Goal: Transaction & Acquisition: Purchase product/service

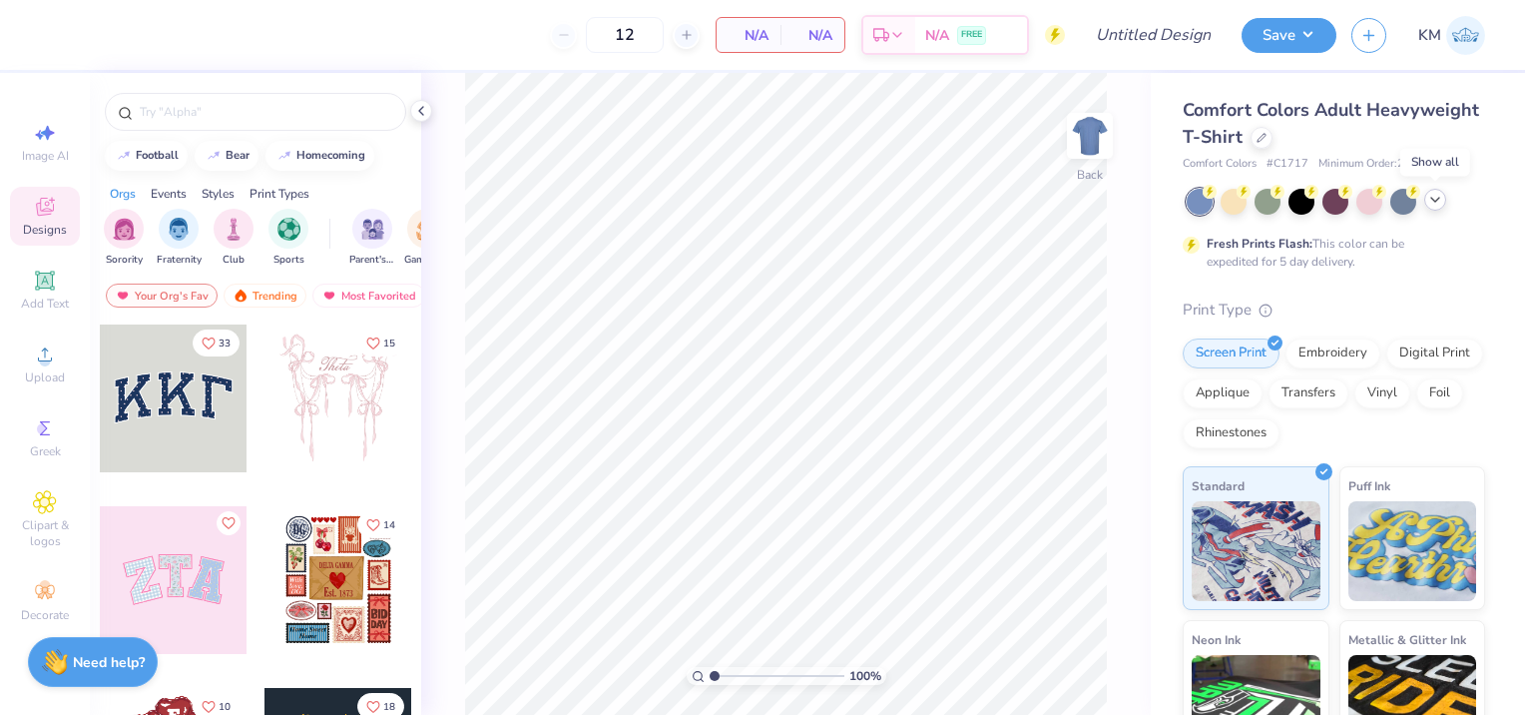
click at [1435, 194] on icon at bounding box center [1435, 200] width 16 height 16
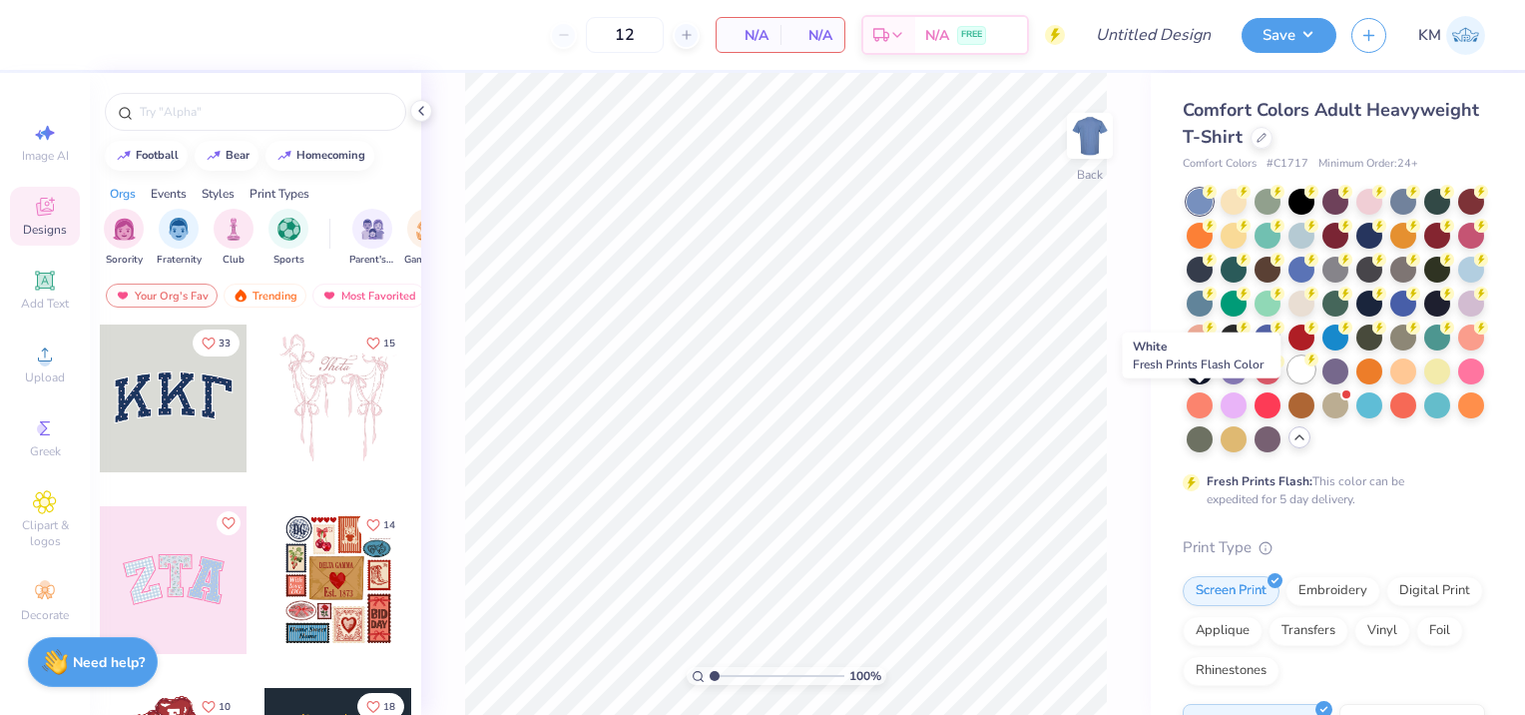
click at [1289, 382] on div at bounding box center [1302, 369] width 26 height 26
click at [1195, 205] on div at bounding box center [1200, 202] width 26 height 26
click at [1202, 200] on div at bounding box center [1200, 202] width 26 height 26
click at [351, 123] on div at bounding box center [255, 112] width 301 height 38
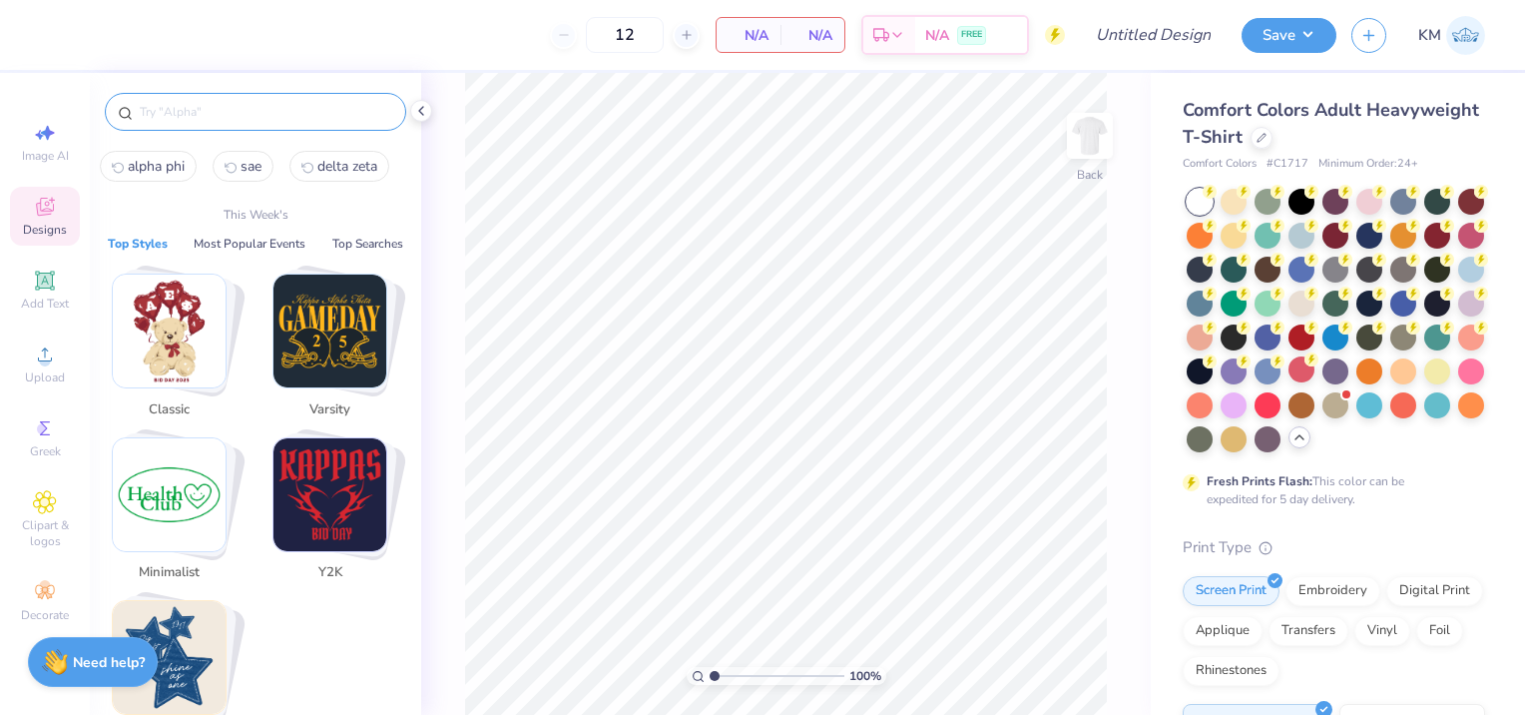
click at [366, 106] on input "text" at bounding box center [266, 112] width 256 height 20
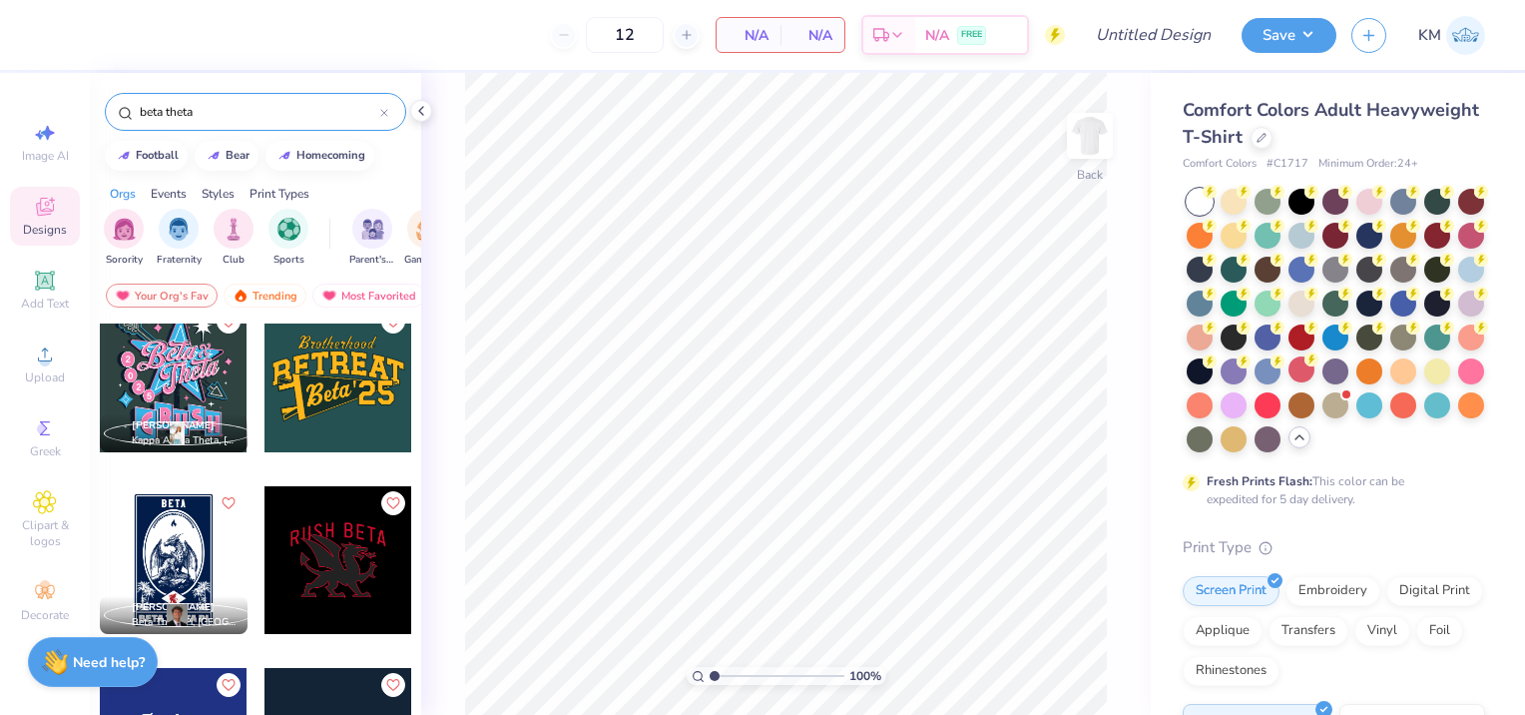
scroll to position [200, 0]
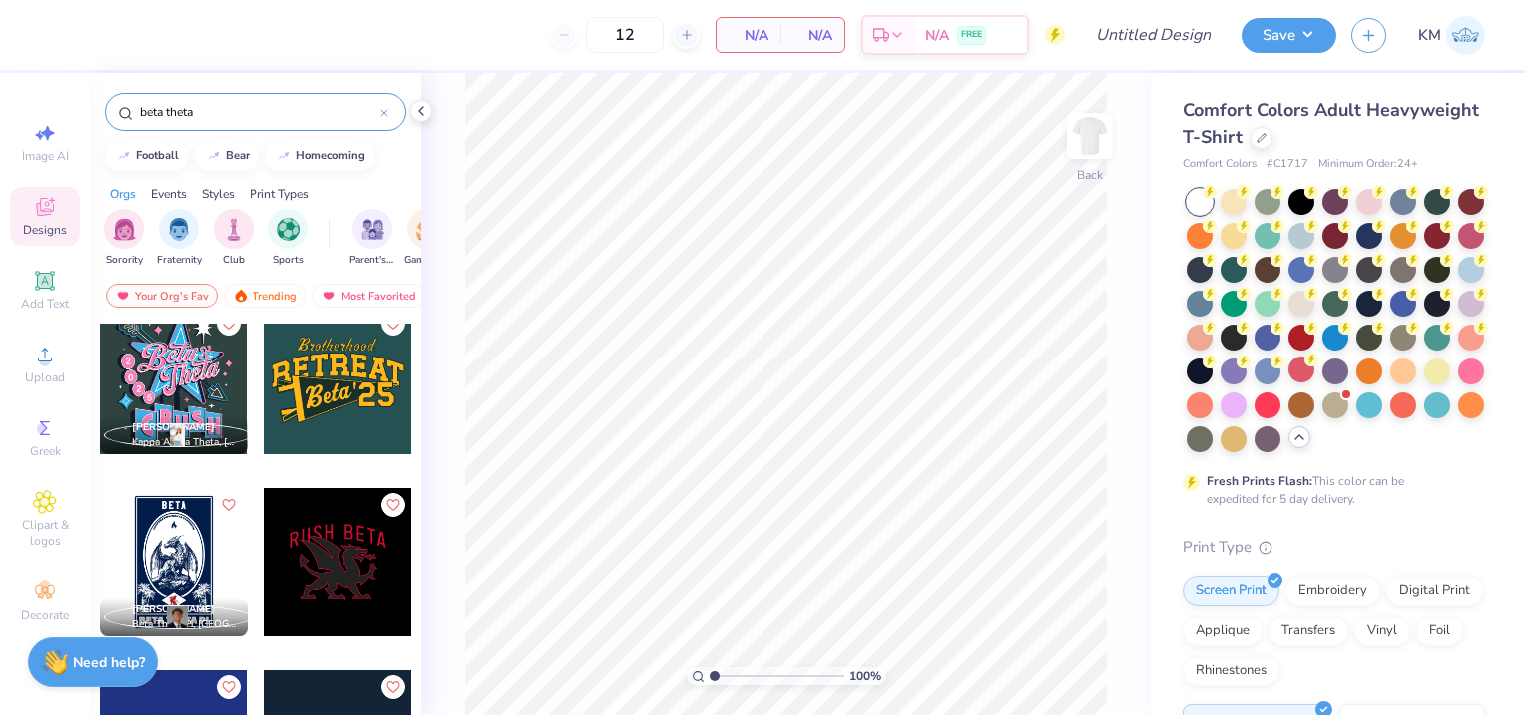
type input "beta theta"
click at [185, 560] on div at bounding box center [174, 562] width 148 height 148
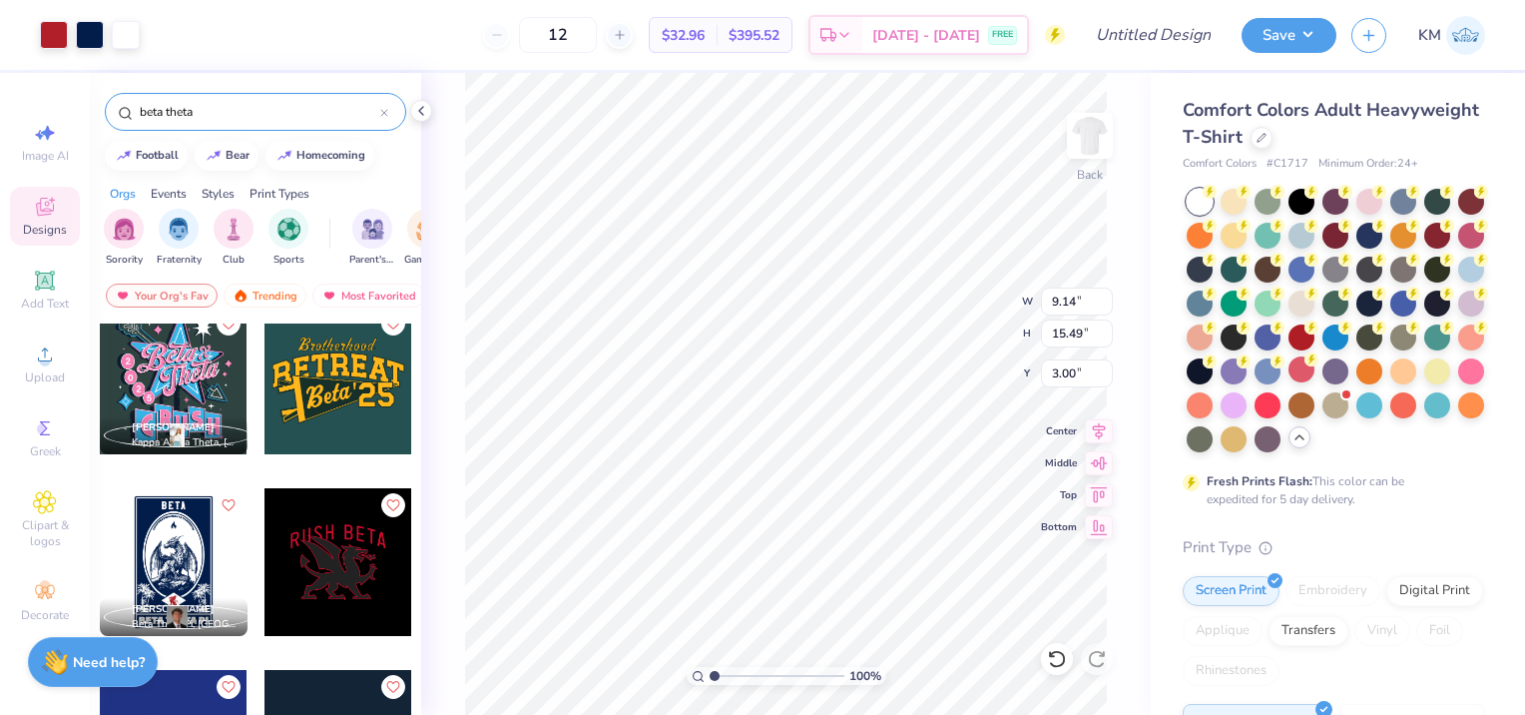
type input "9.14"
type input "15.49"
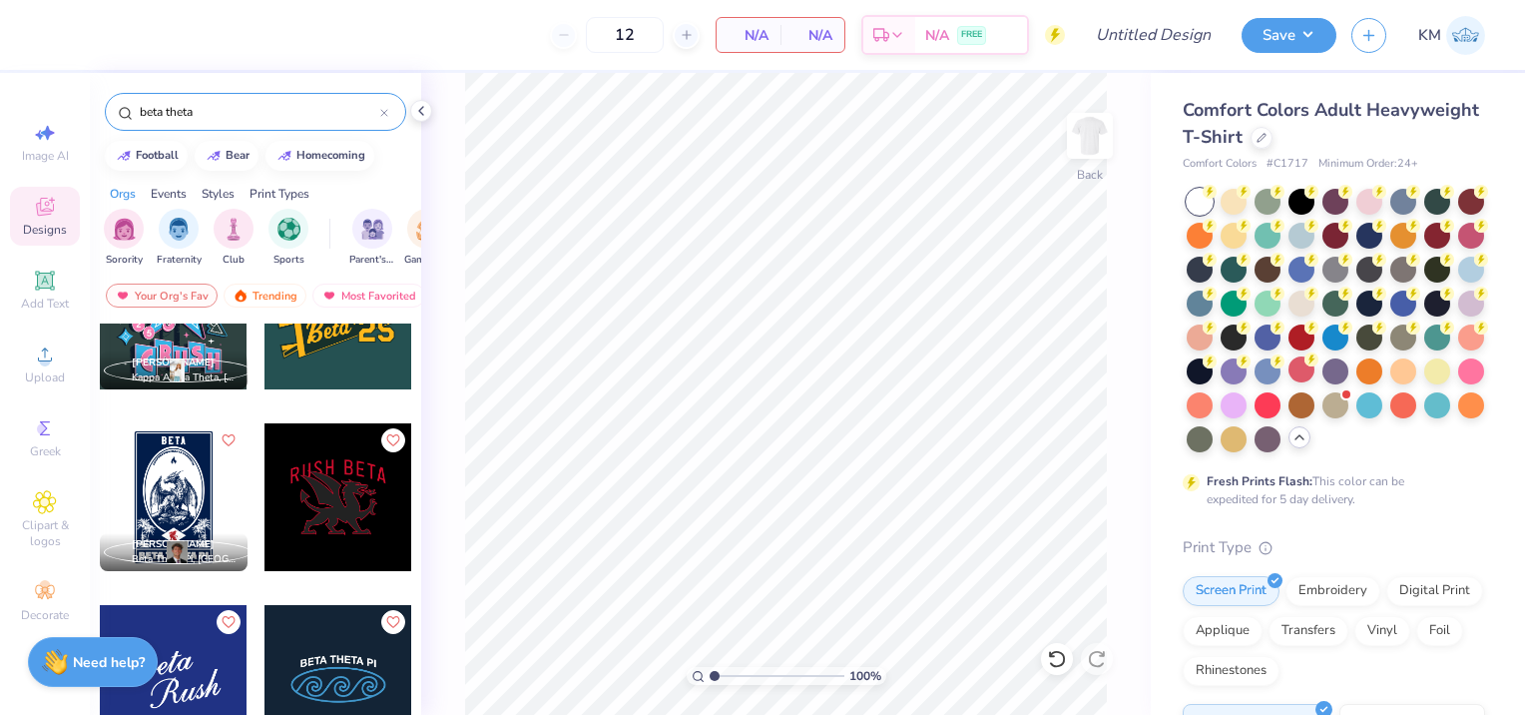
scroll to position [299, 0]
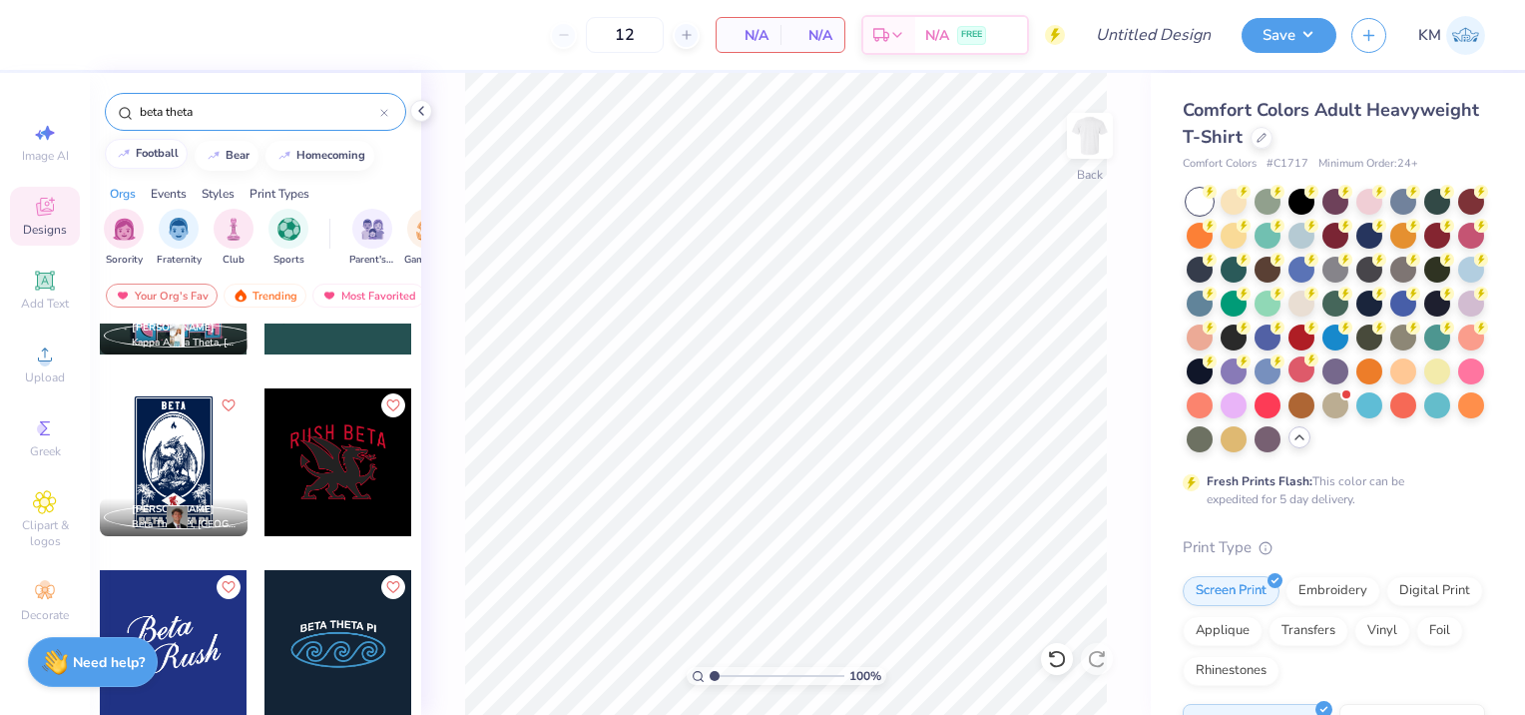
click at [150, 161] on button "football" at bounding box center [146, 154] width 83 height 30
type input "football"
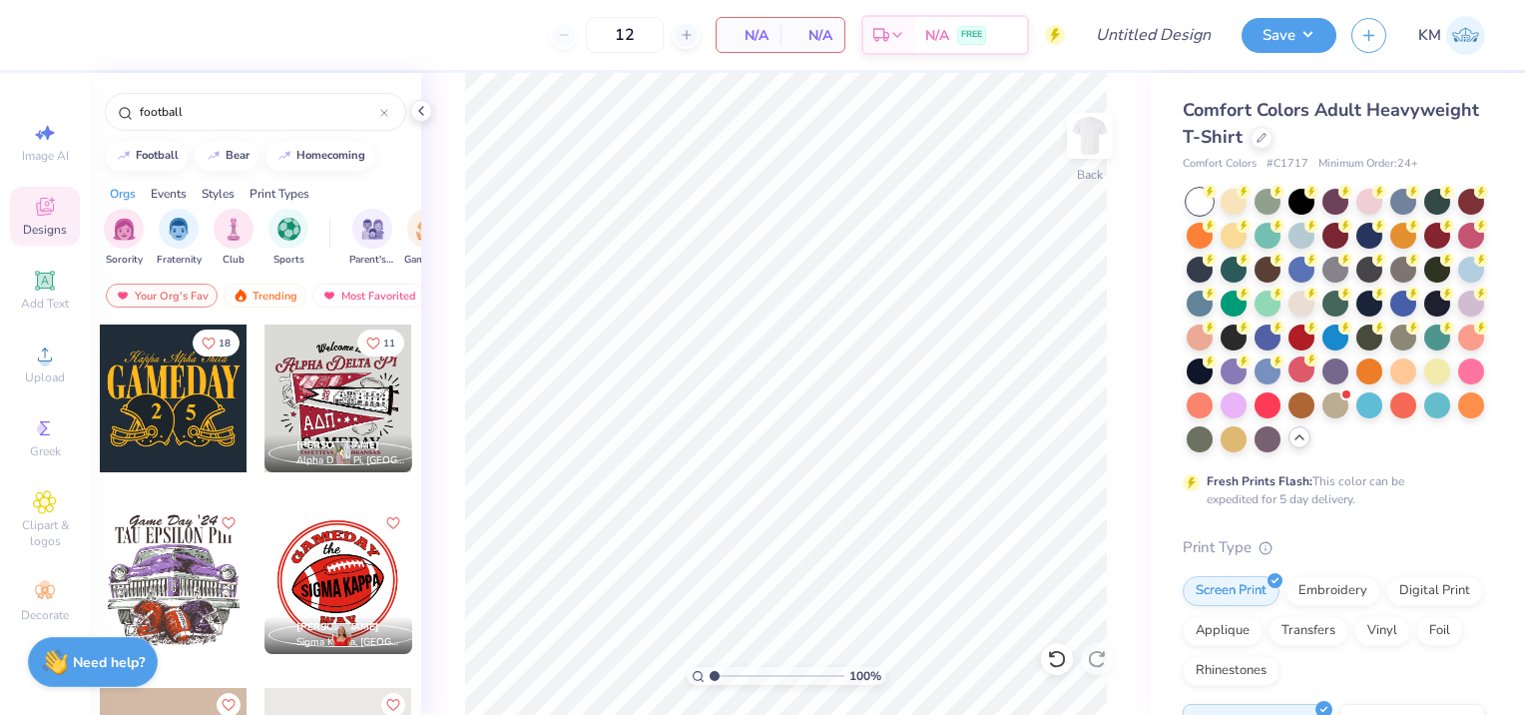
scroll to position [100, 0]
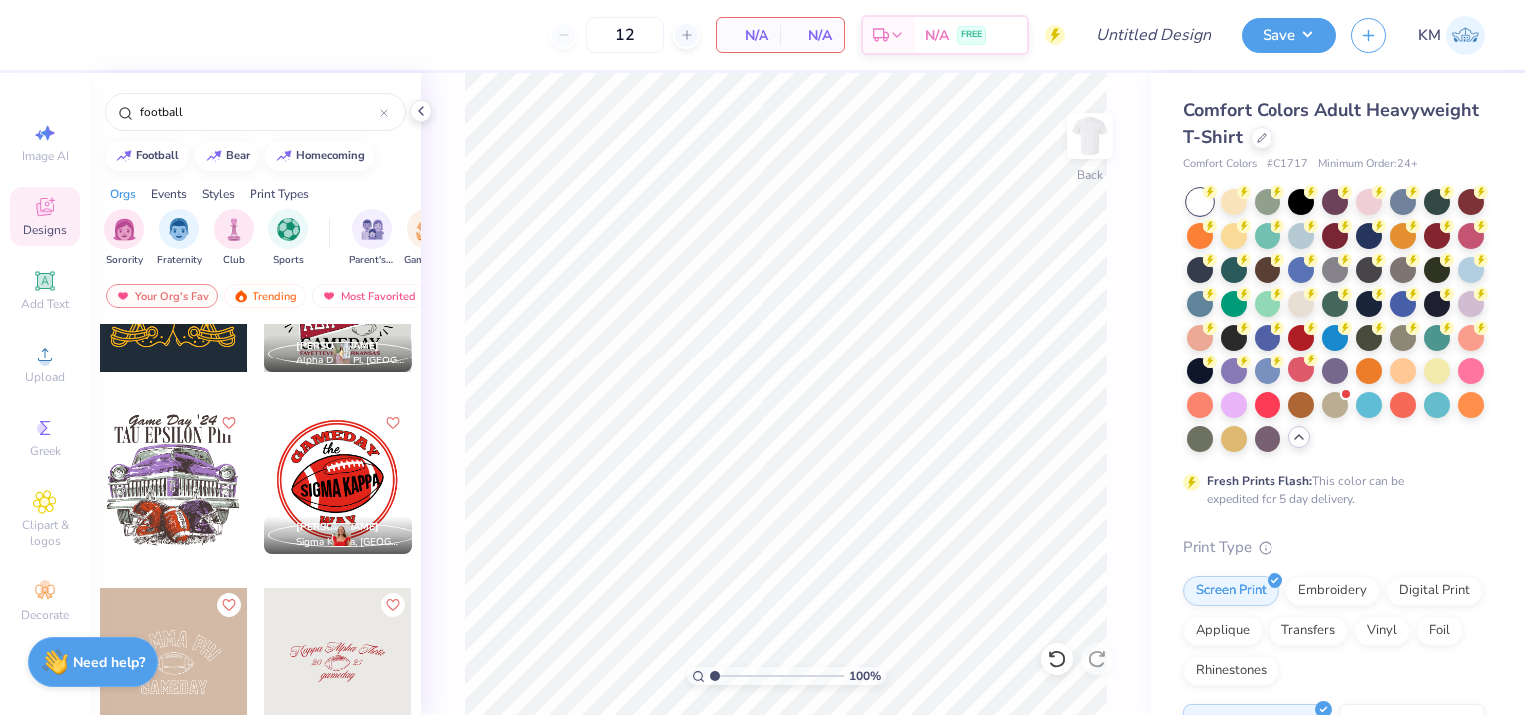
click at [151, 474] on div at bounding box center [173, 480] width 148 height 148
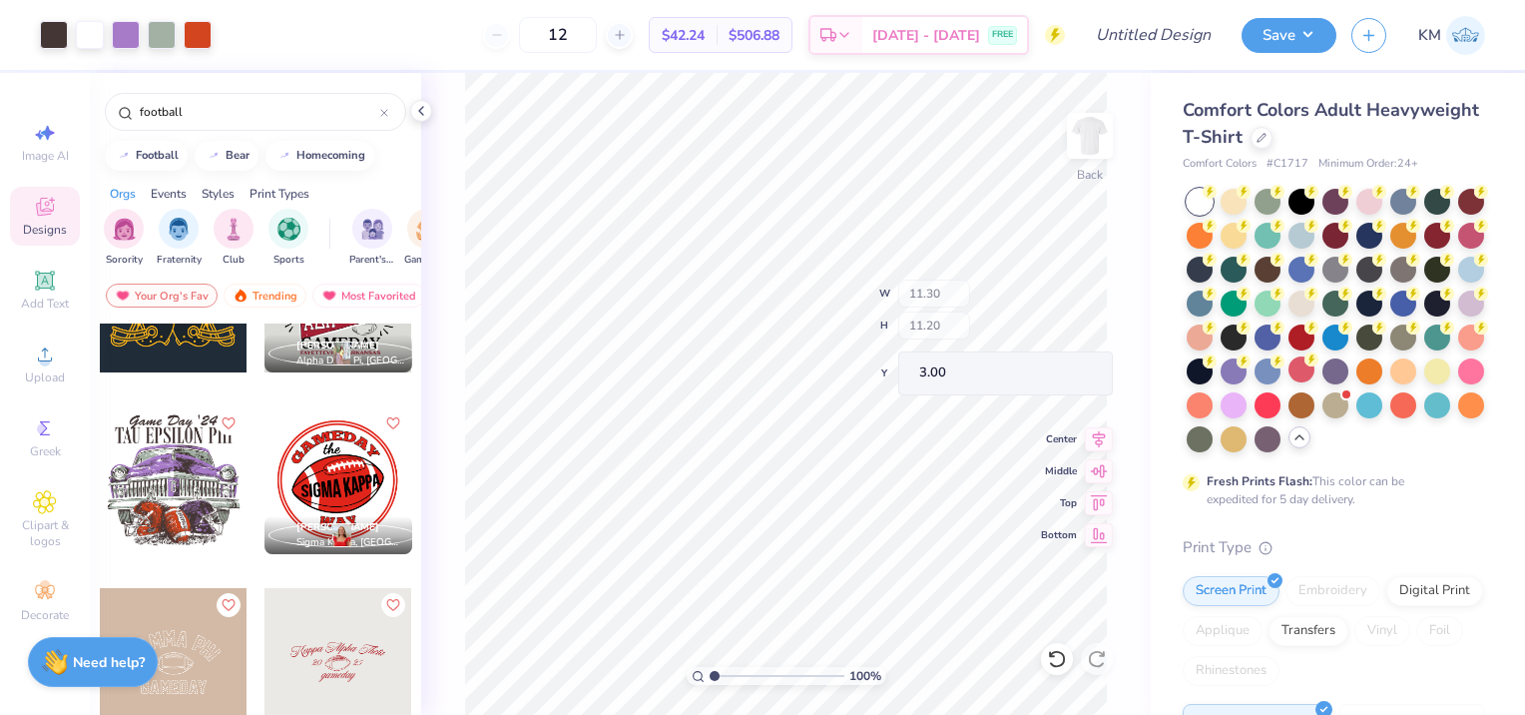
type input "11.30"
type input "11.20"
click at [1057, 664] on icon at bounding box center [1057, 659] width 20 height 20
type input "7.31"
type input "3.47"
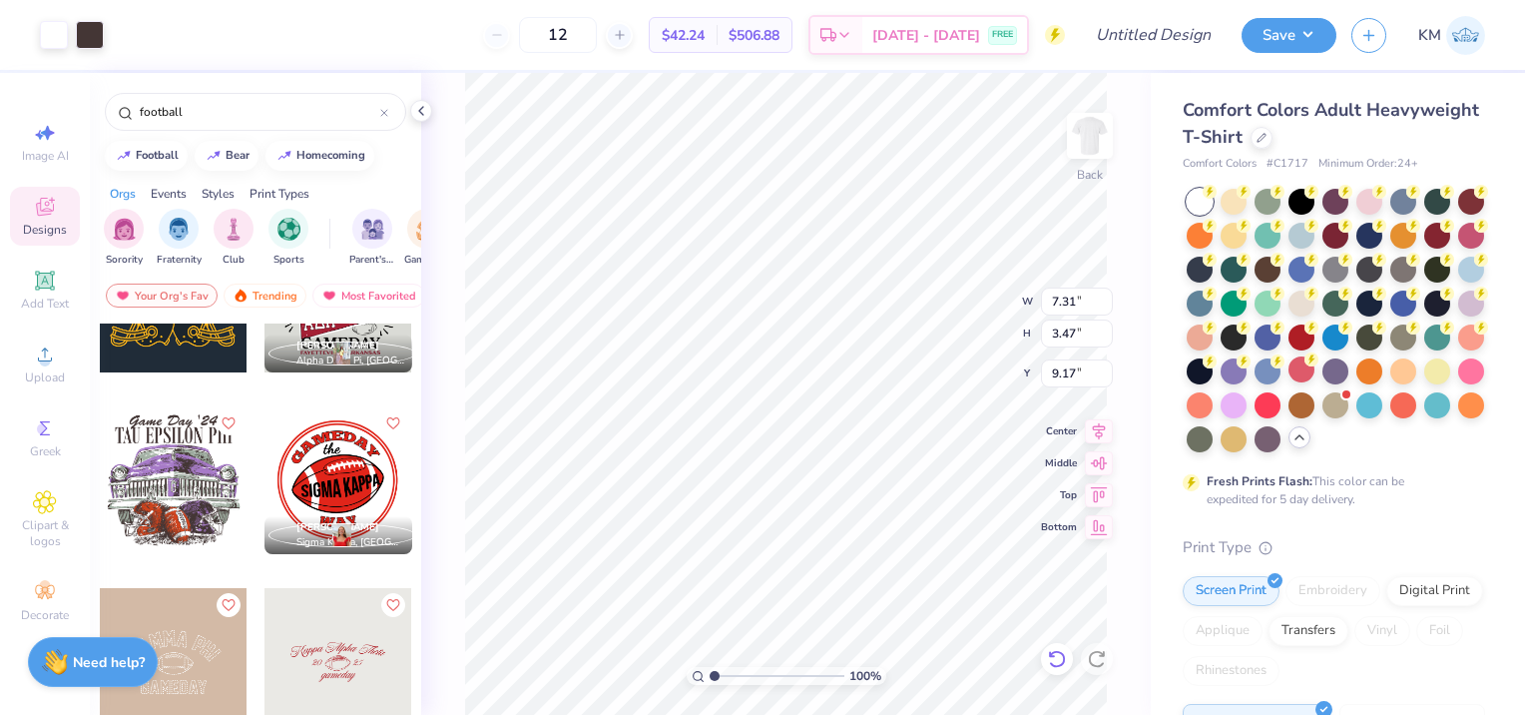
type input "9.17"
type input "2.80"
click at [120, 43] on div at bounding box center [126, 33] width 28 height 28
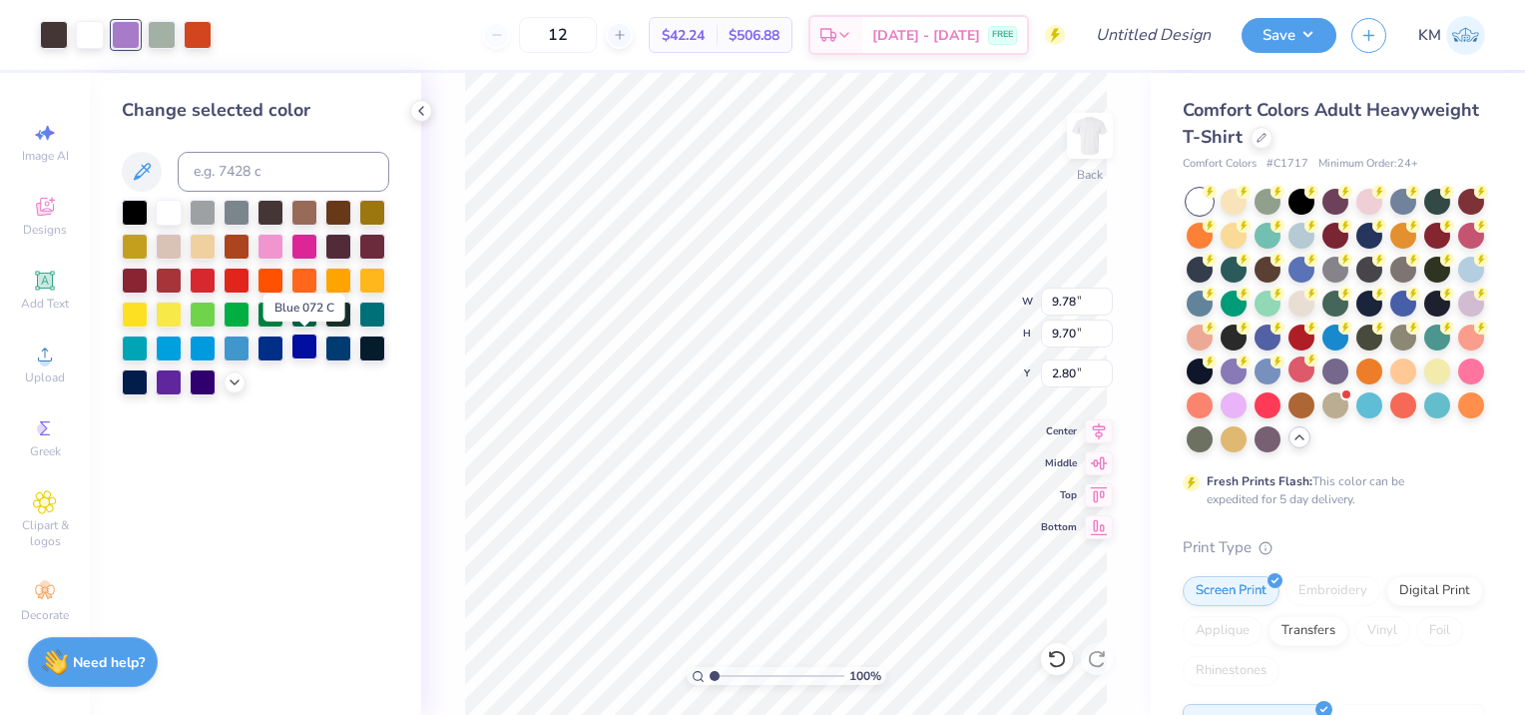
click at [303, 351] on div at bounding box center [304, 346] width 26 height 26
click at [206, 37] on div at bounding box center [198, 33] width 28 height 28
click at [140, 315] on div at bounding box center [135, 312] width 26 height 26
click at [369, 283] on div at bounding box center [372, 279] width 26 height 26
click at [124, 37] on div at bounding box center [126, 33] width 28 height 28
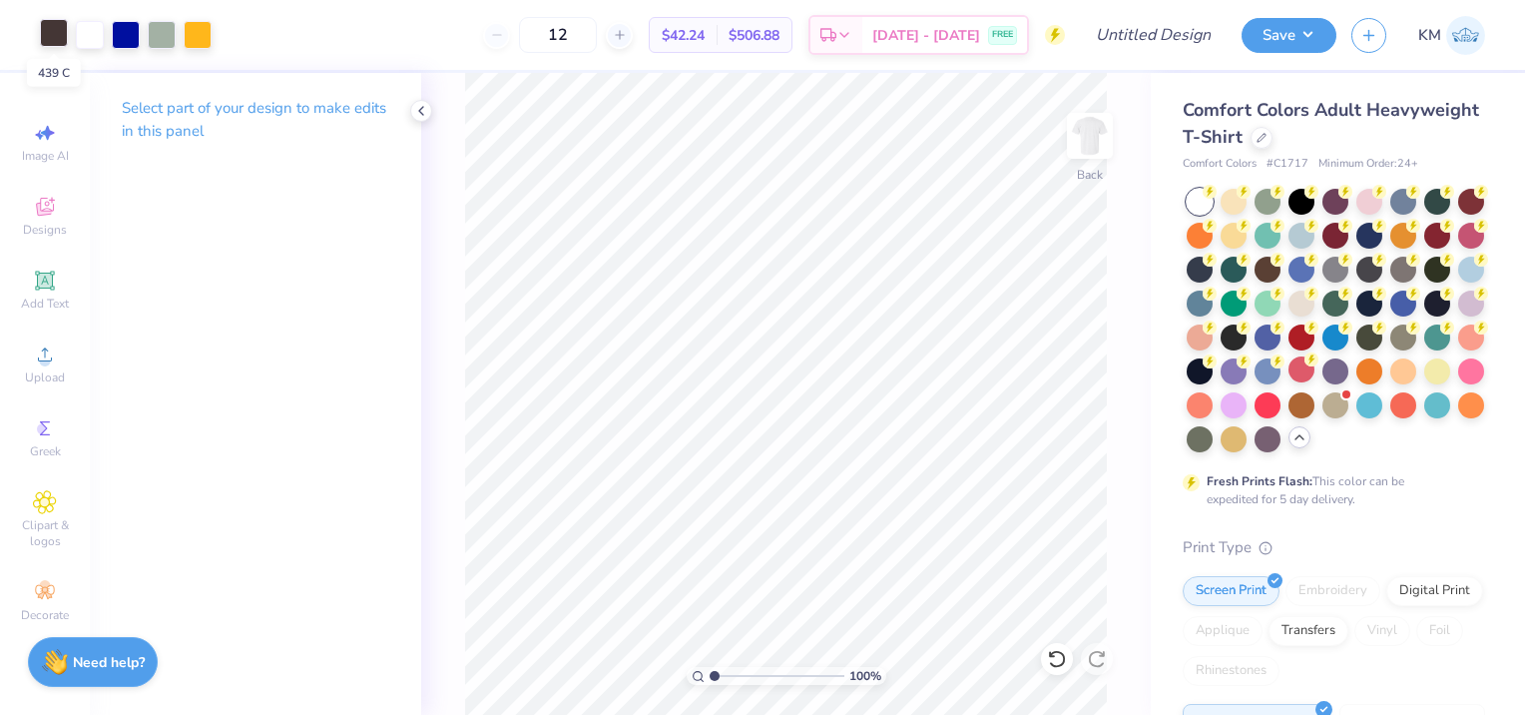
click at [50, 35] on div at bounding box center [54, 33] width 28 height 28
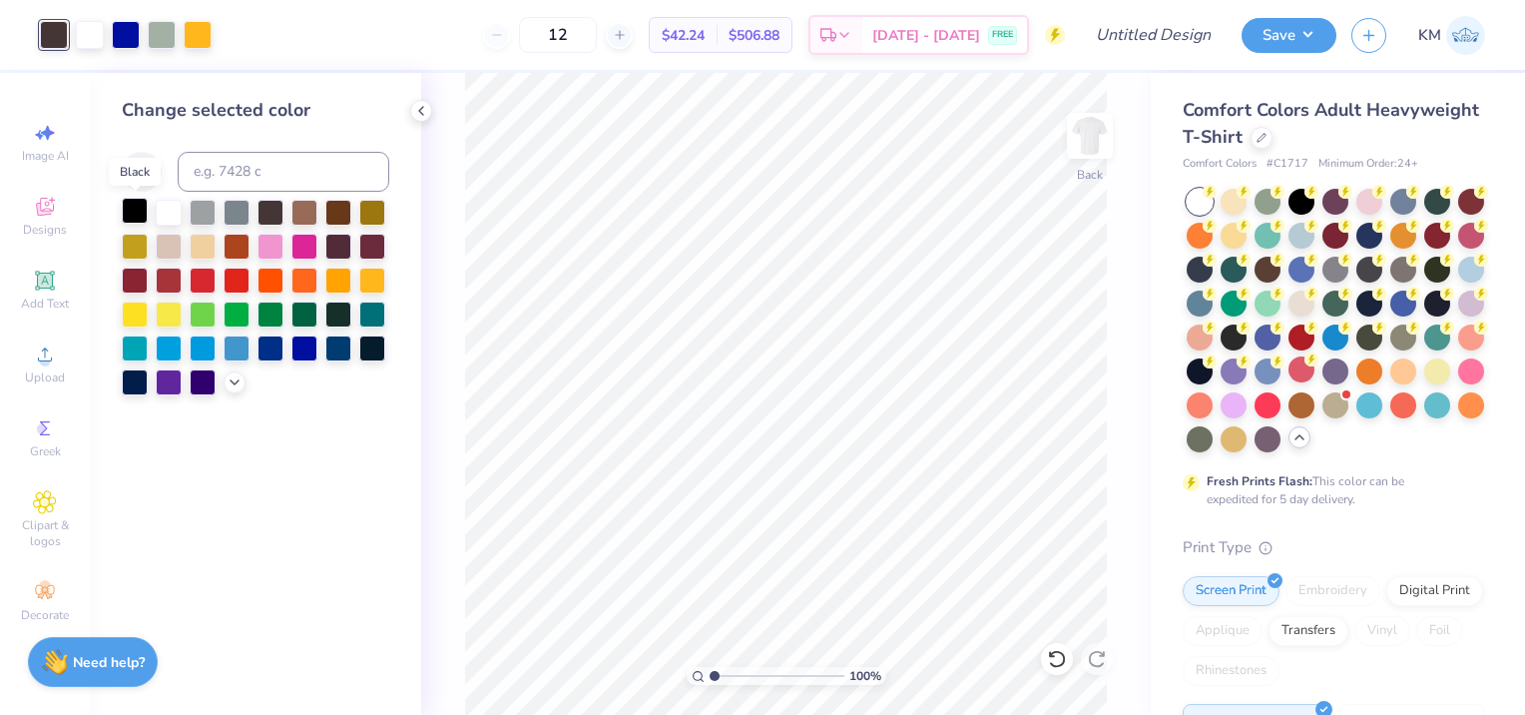
click at [127, 205] on div at bounding box center [135, 211] width 26 height 26
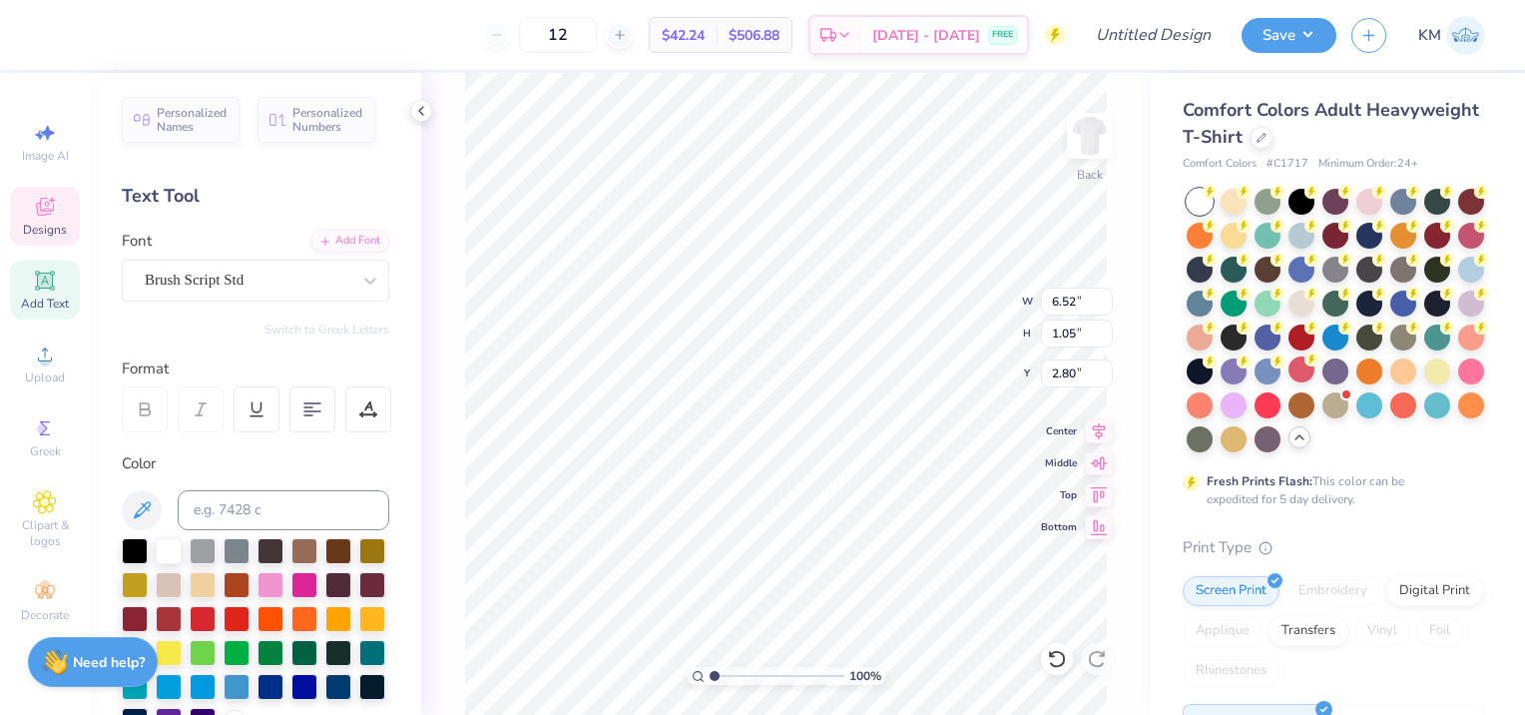
type input "8.62"
type input "1.20"
type input "3.71"
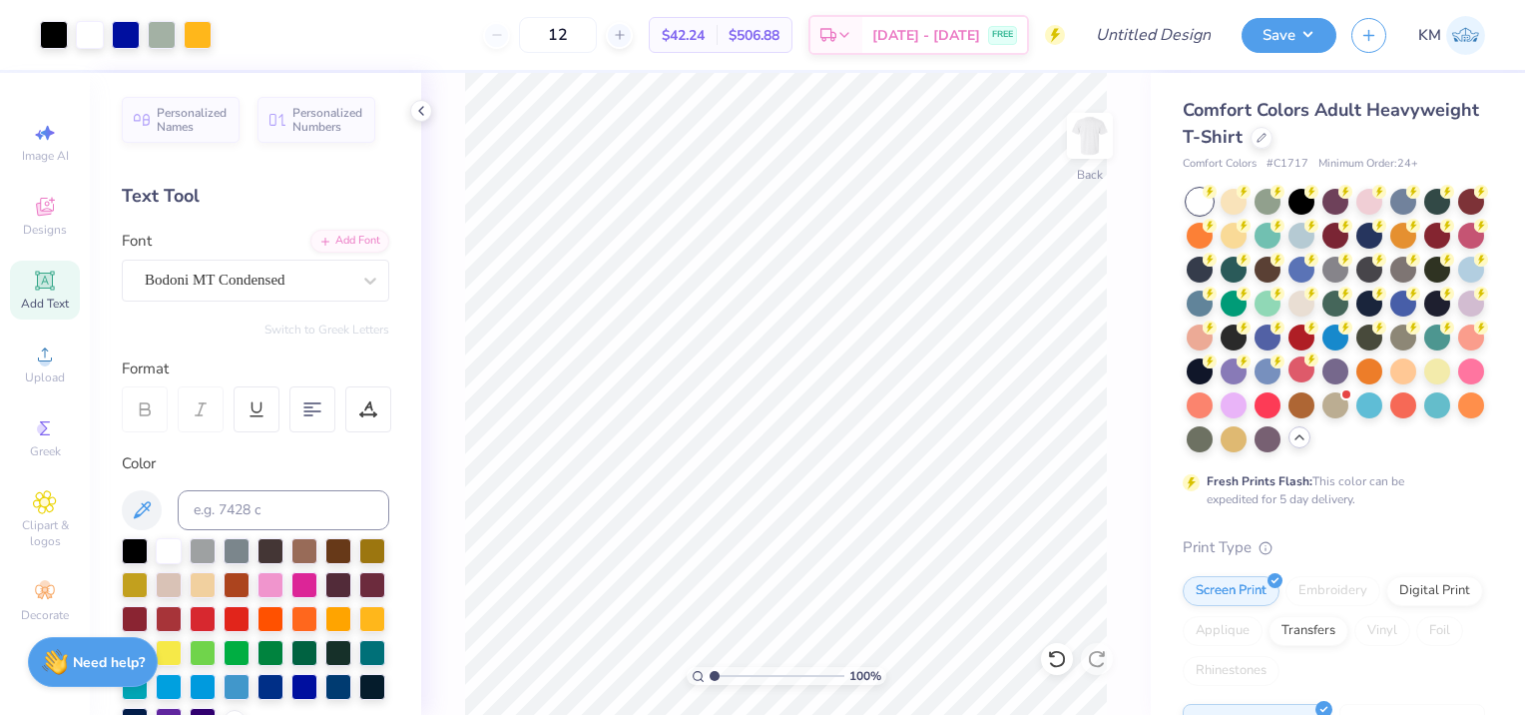
drag, startPoint x: 715, startPoint y: 671, endPoint x: 743, endPoint y: 671, distance: 27.9
type input "3.18"
click at [743, 671] on input "range" at bounding box center [777, 676] width 135 height 18
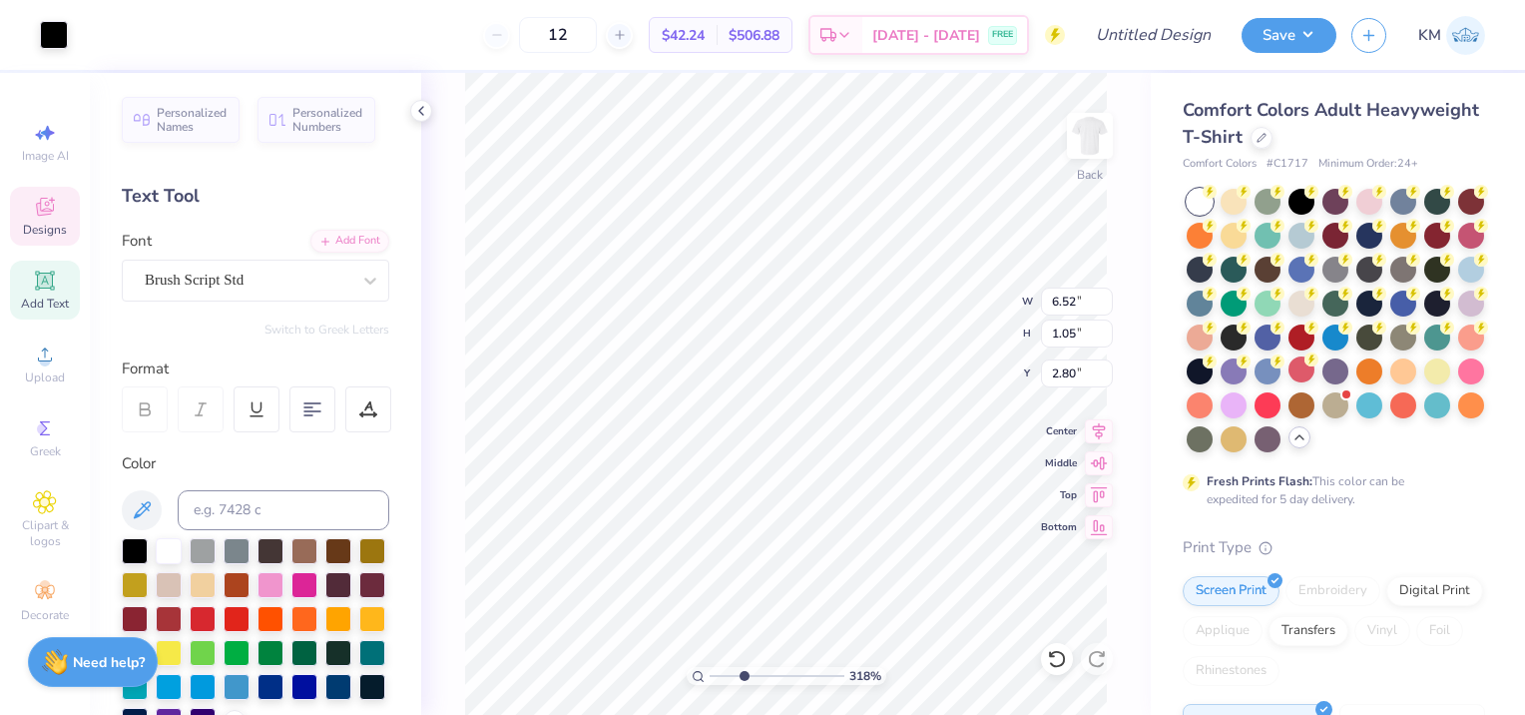
type input "8.62"
type input "1.20"
type input "3.71"
type input "6.52"
type input "1.05"
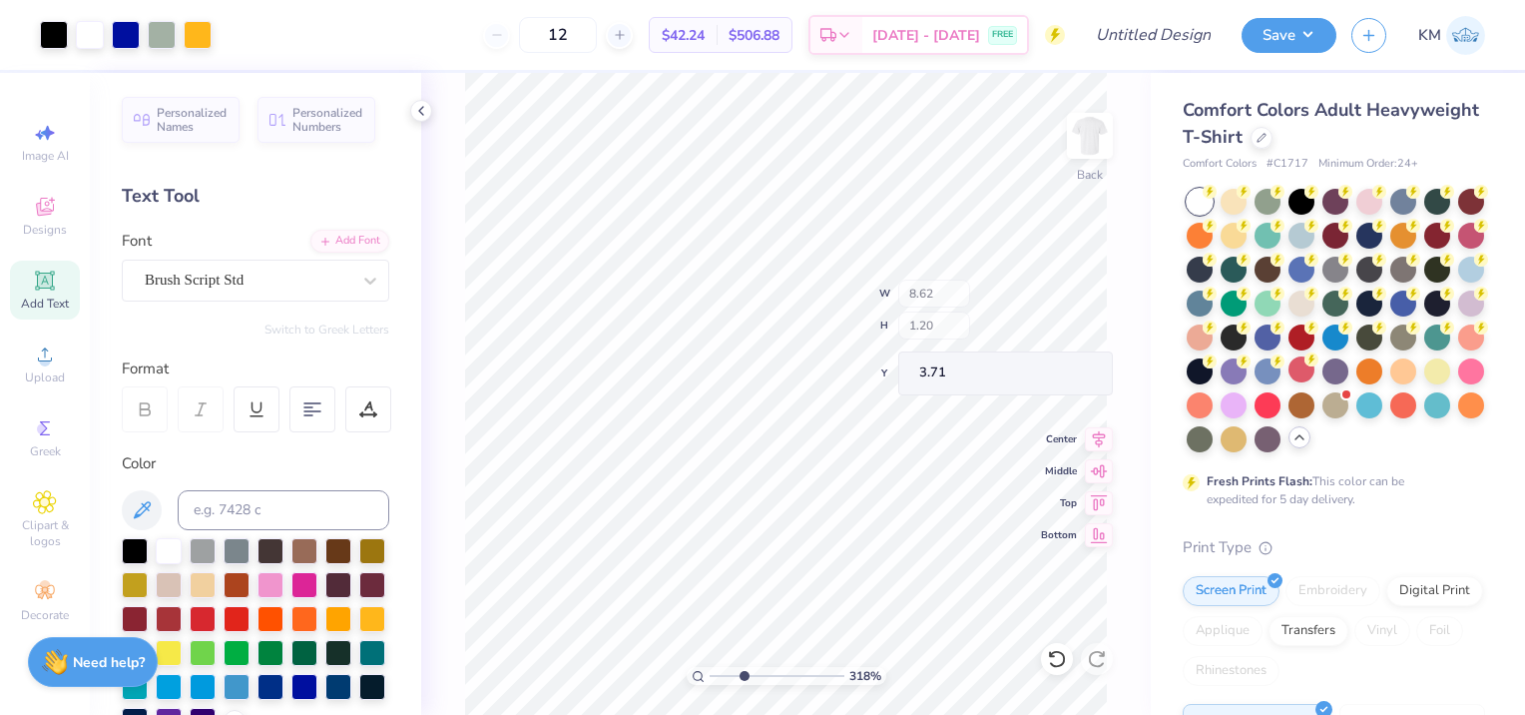
type input "2.82"
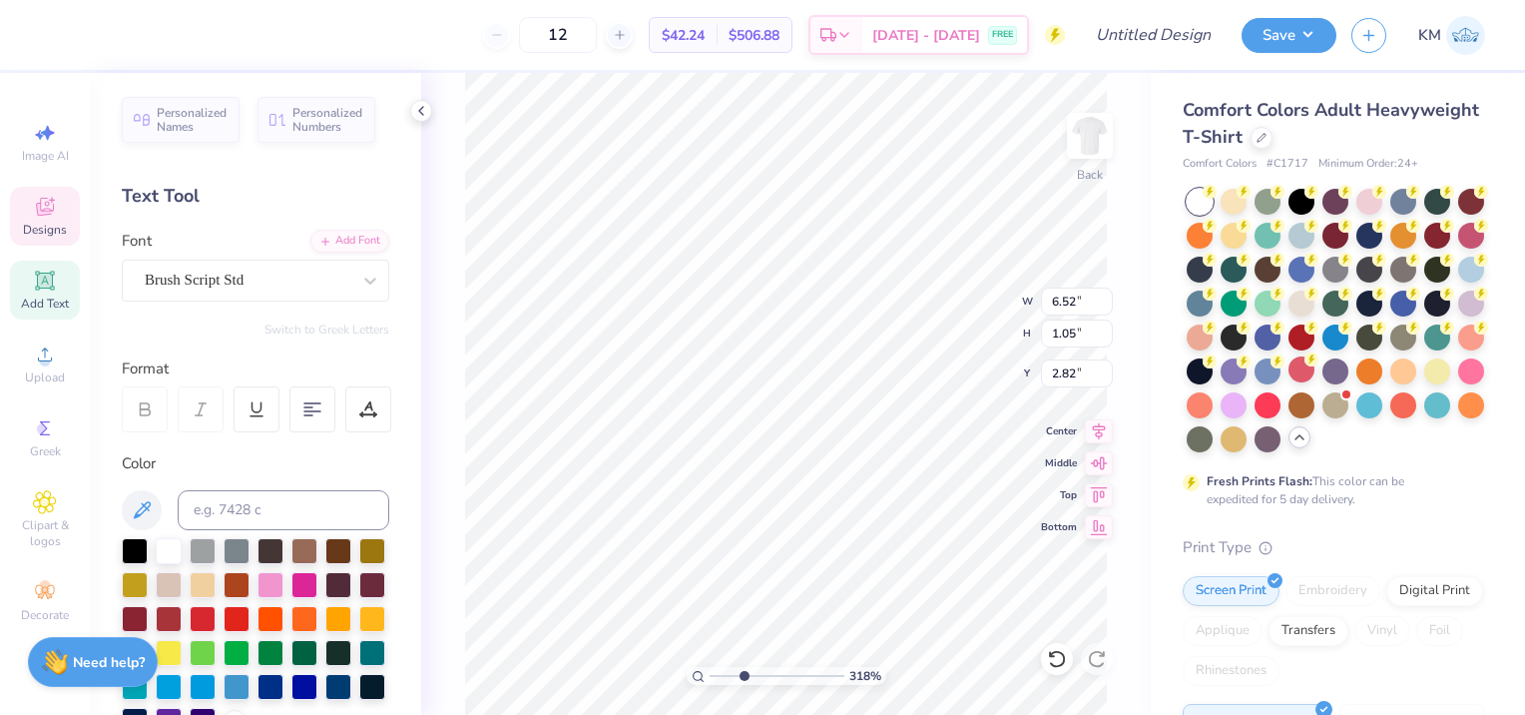
scroll to position [16, 7]
type textarea "G"
type textarea "San Jose State University"
click at [747, 679] on input "range" at bounding box center [777, 676] width 135 height 18
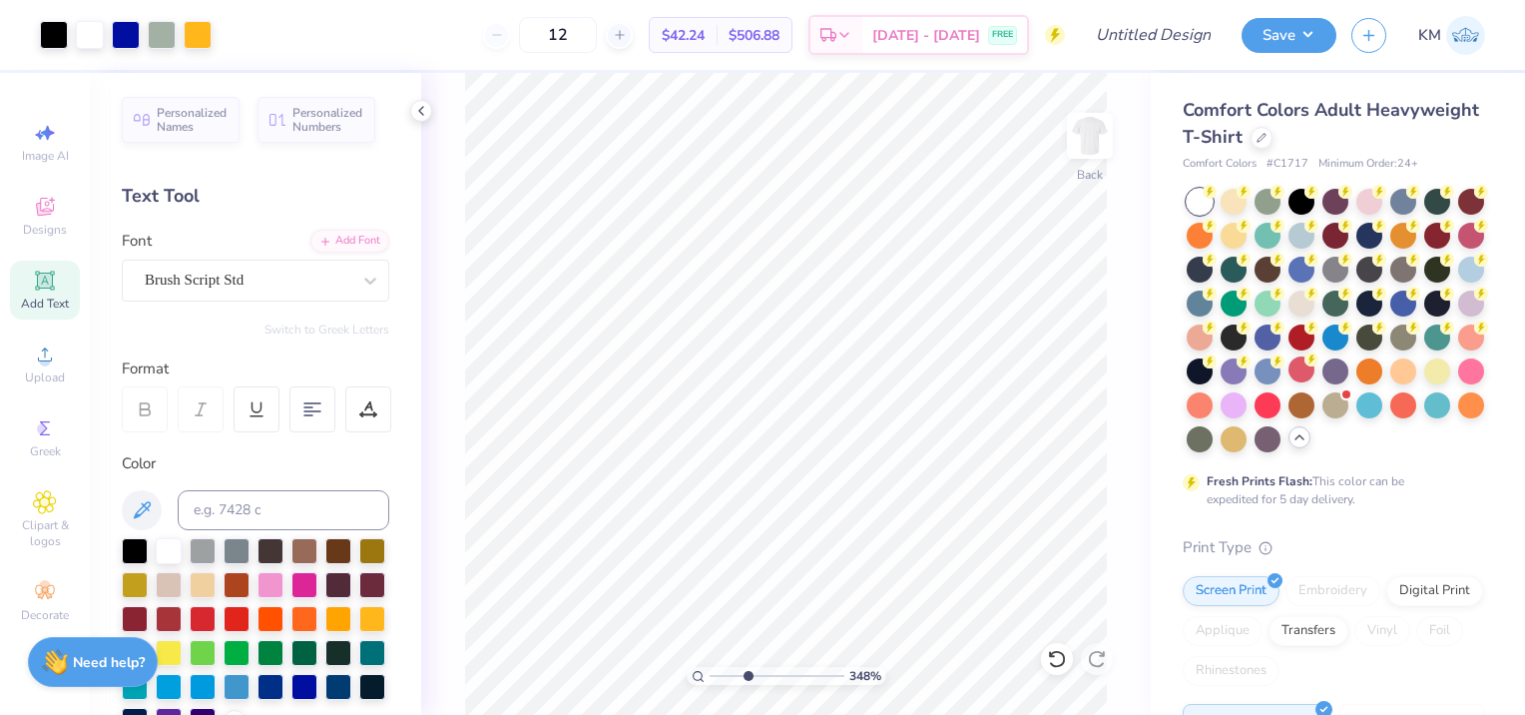
type input "2.05"
click at [728, 672] on input "range" at bounding box center [777, 676] width 135 height 18
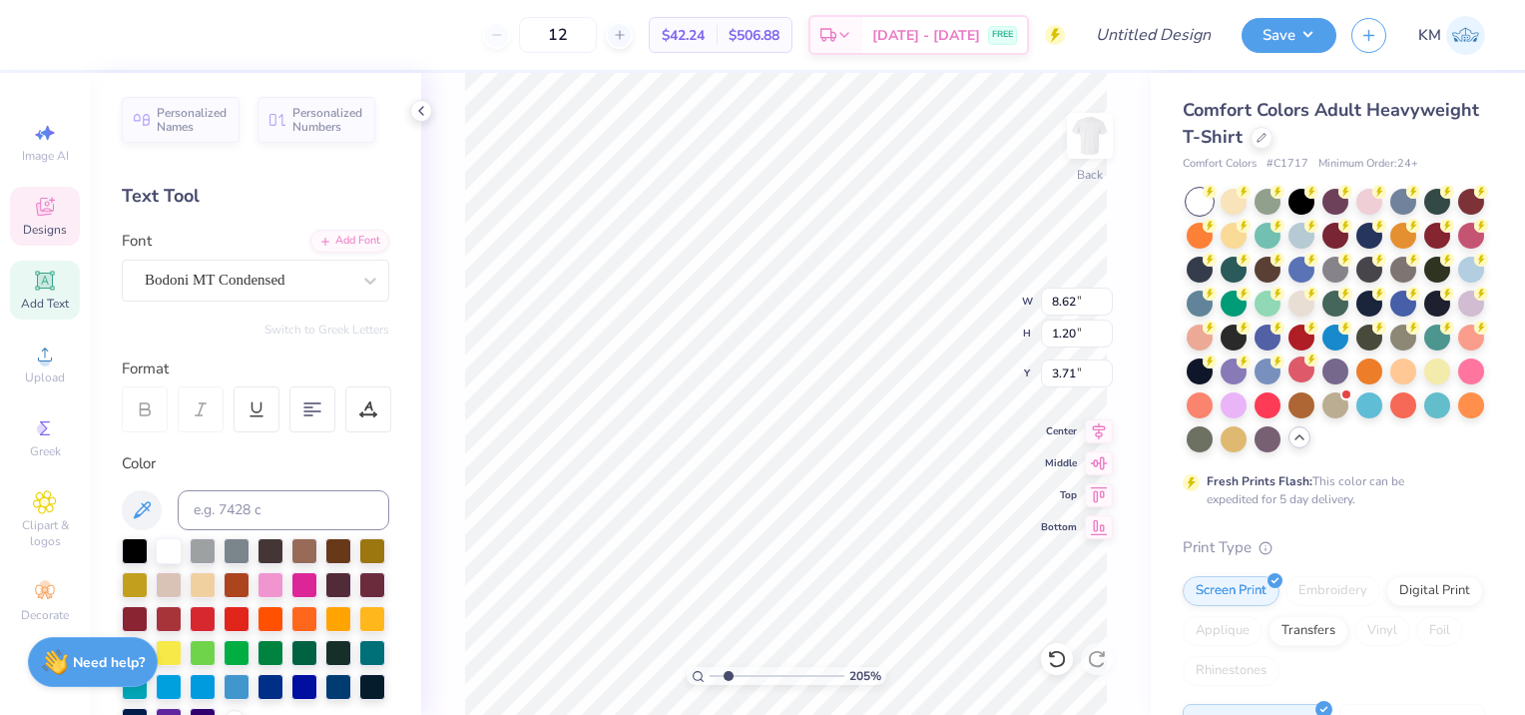
scroll to position [16, 2]
type textarea "T"
type textarea "N"
type textarea "BETA THETA PI"
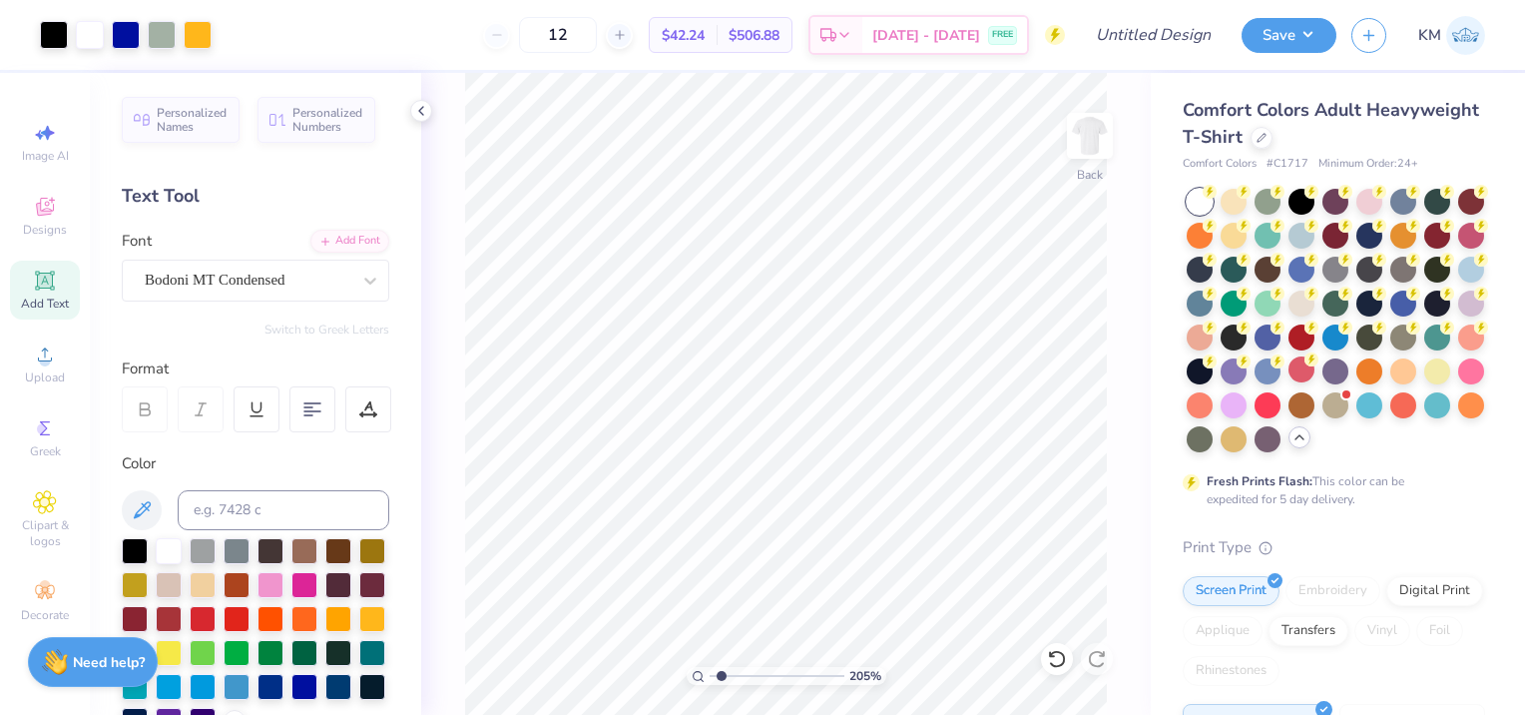
click at [721, 676] on input "range" at bounding box center [777, 676] width 135 height 18
click at [712, 667] on input "range" at bounding box center [777, 676] width 135 height 18
click at [726, 674] on input "range" at bounding box center [777, 676] width 135 height 18
drag, startPoint x: 727, startPoint y: 677, endPoint x: 634, endPoint y: 661, distance: 94.2
type input "1"
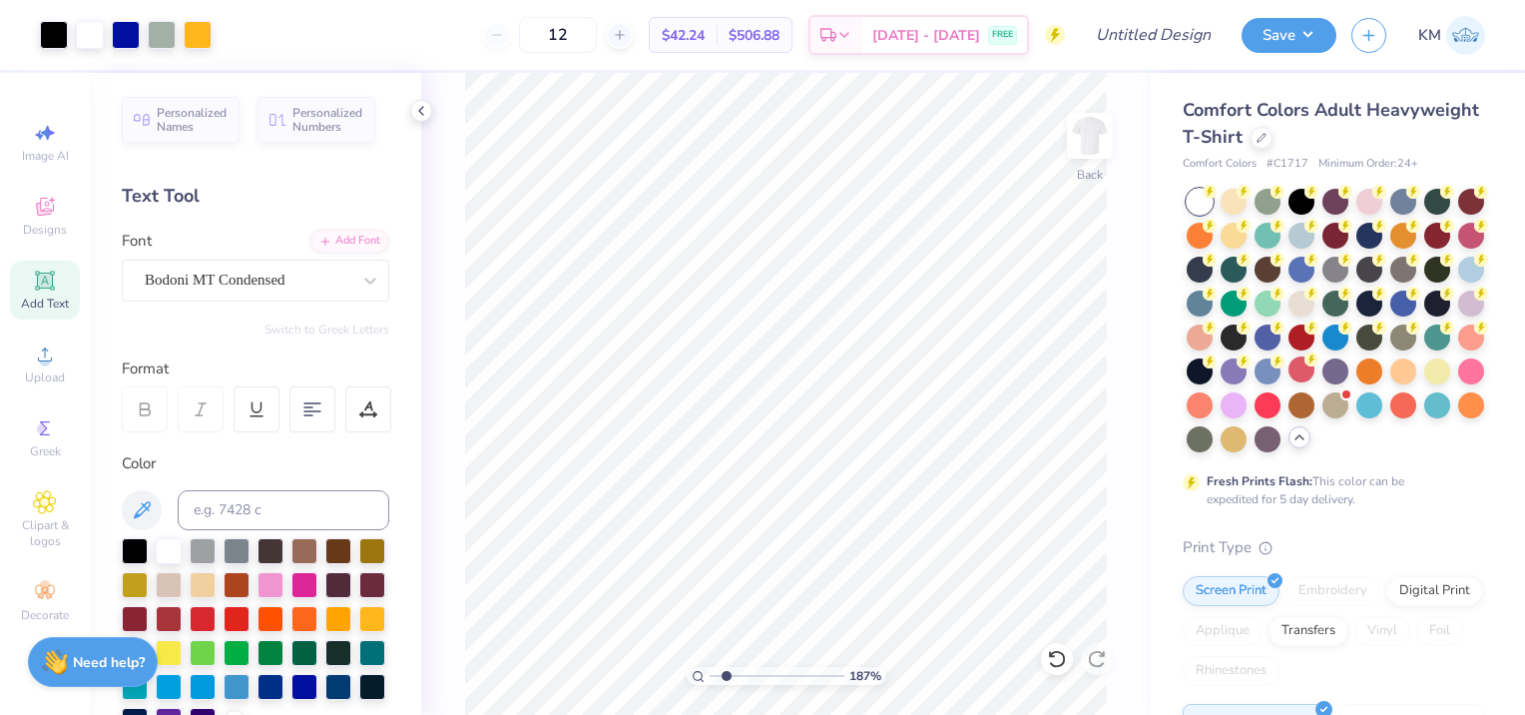
click at [710, 667] on input "range" at bounding box center [777, 676] width 135 height 18
type input "2.12"
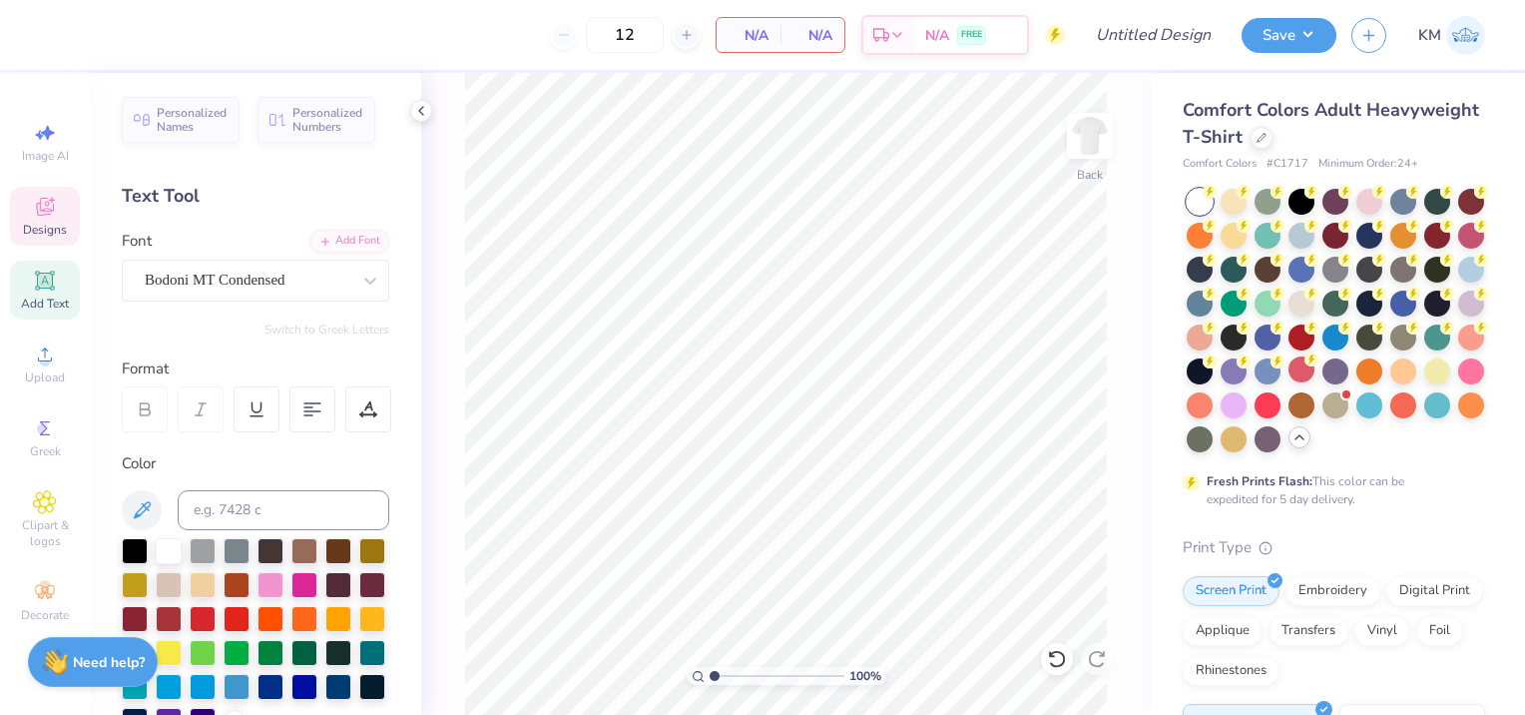
click at [56, 220] on div "Designs" at bounding box center [45, 216] width 70 height 59
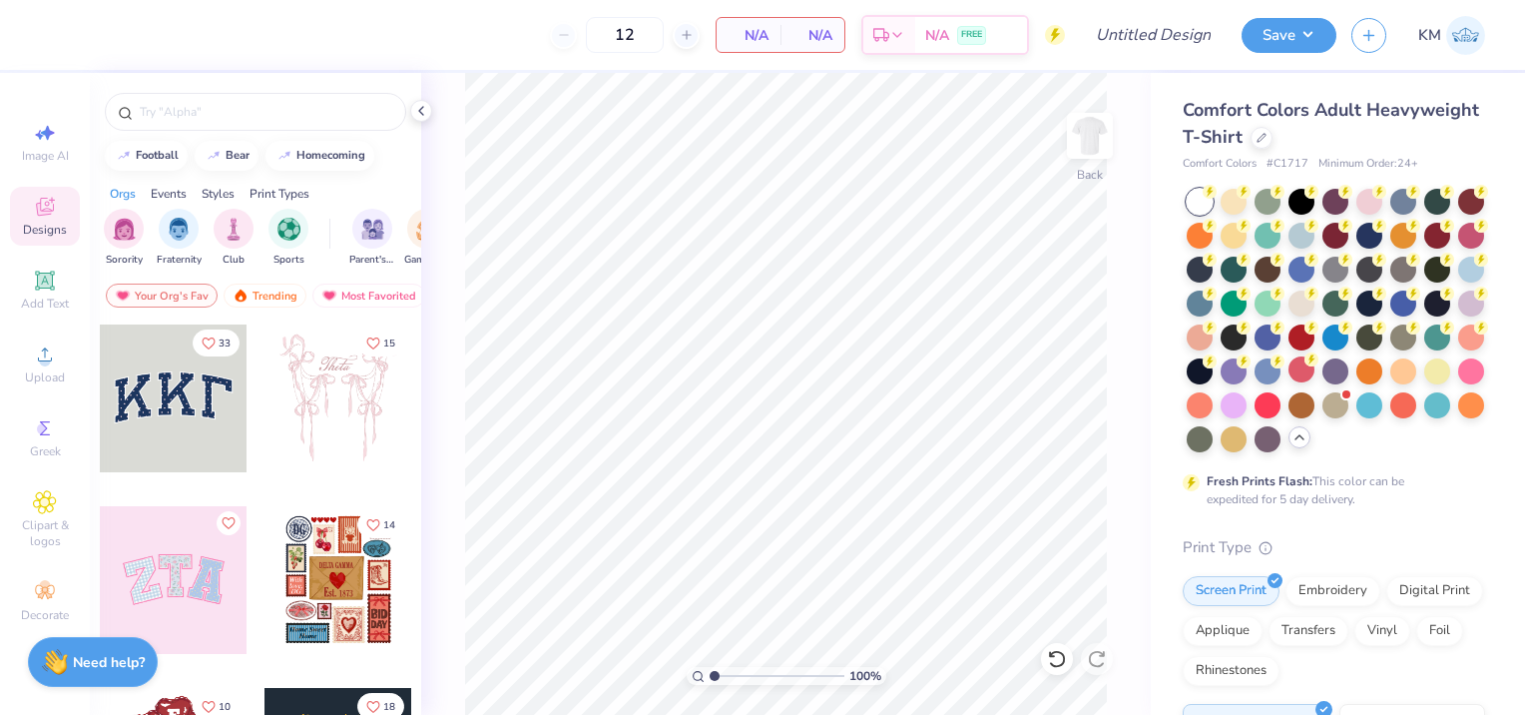
scroll to position [100, 0]
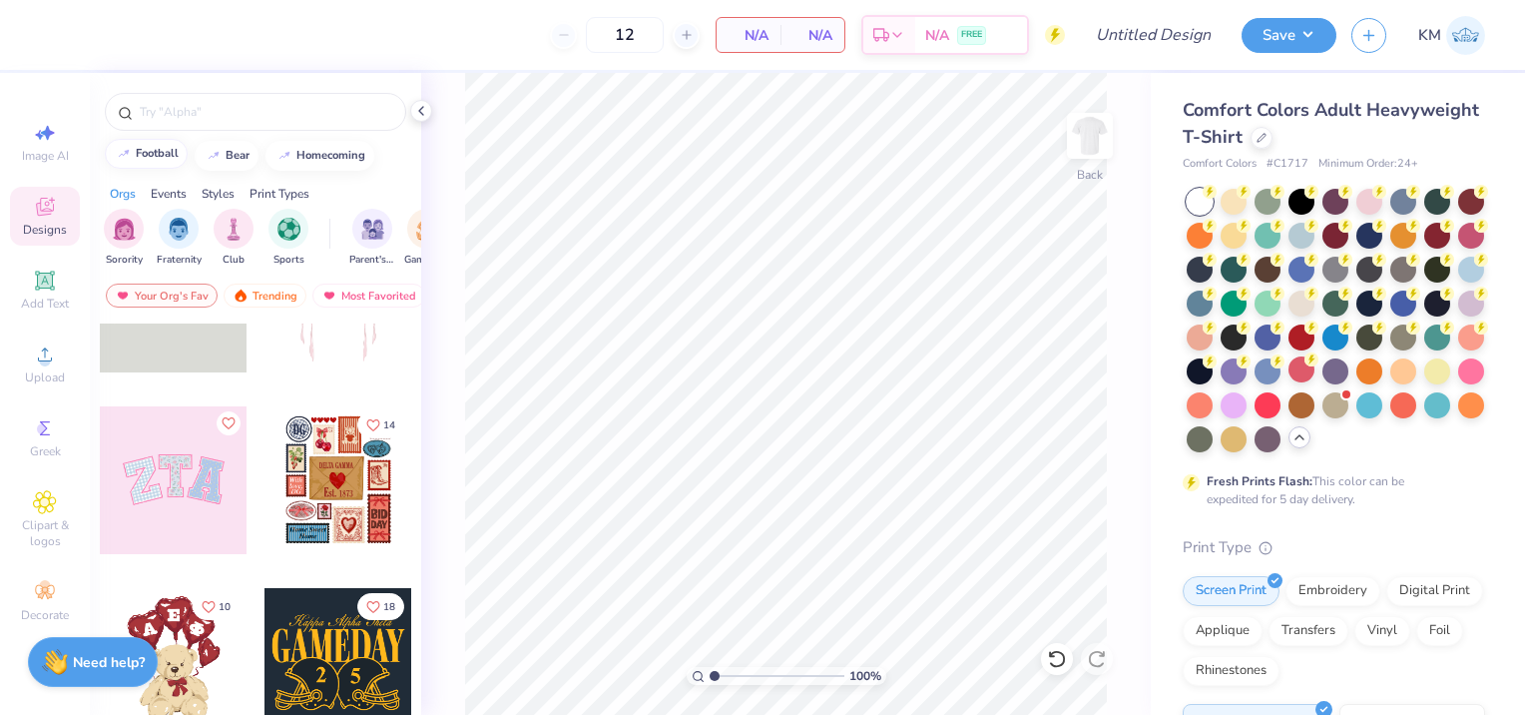
click at [148, 156] on div "football" at bounding box center [157, 153] width 43 height 11
type input "football"
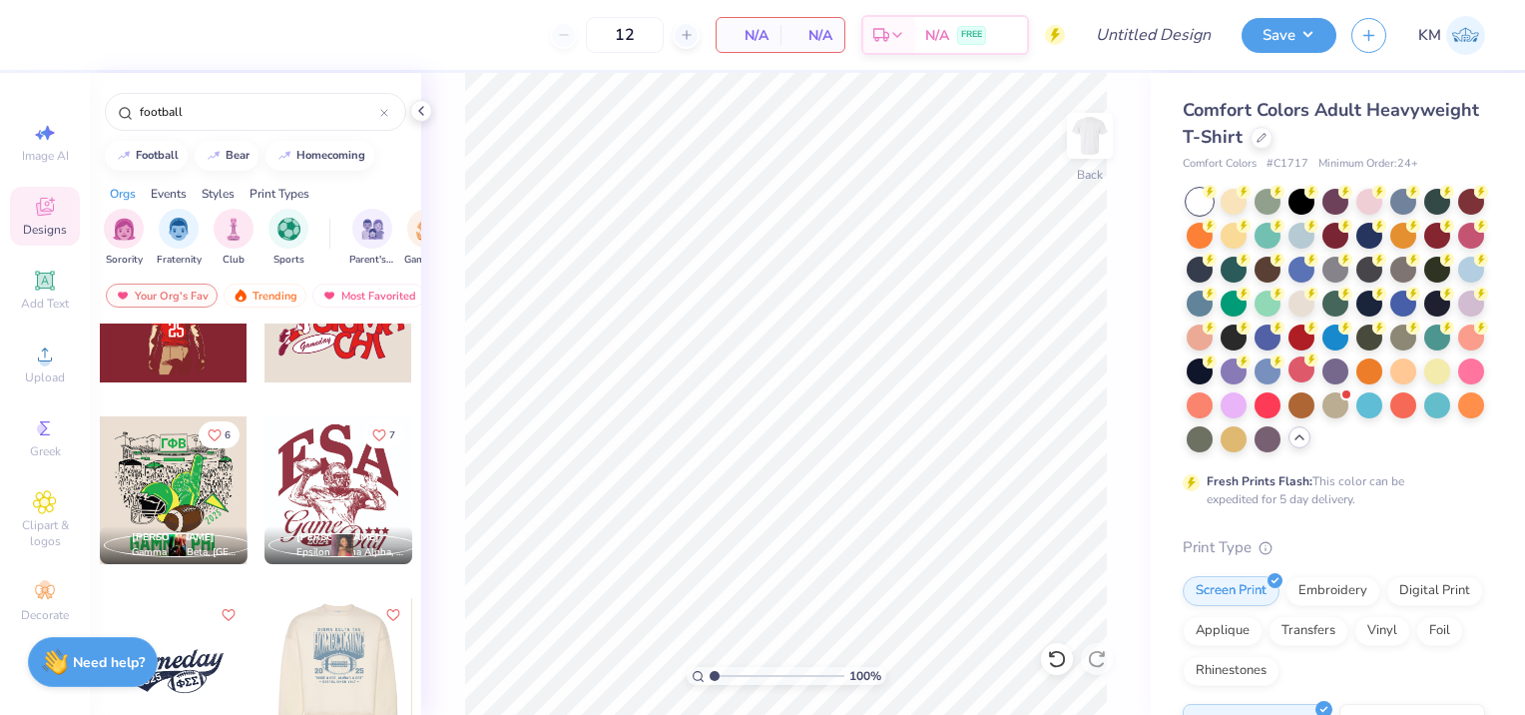
scroll to position [898, 0]
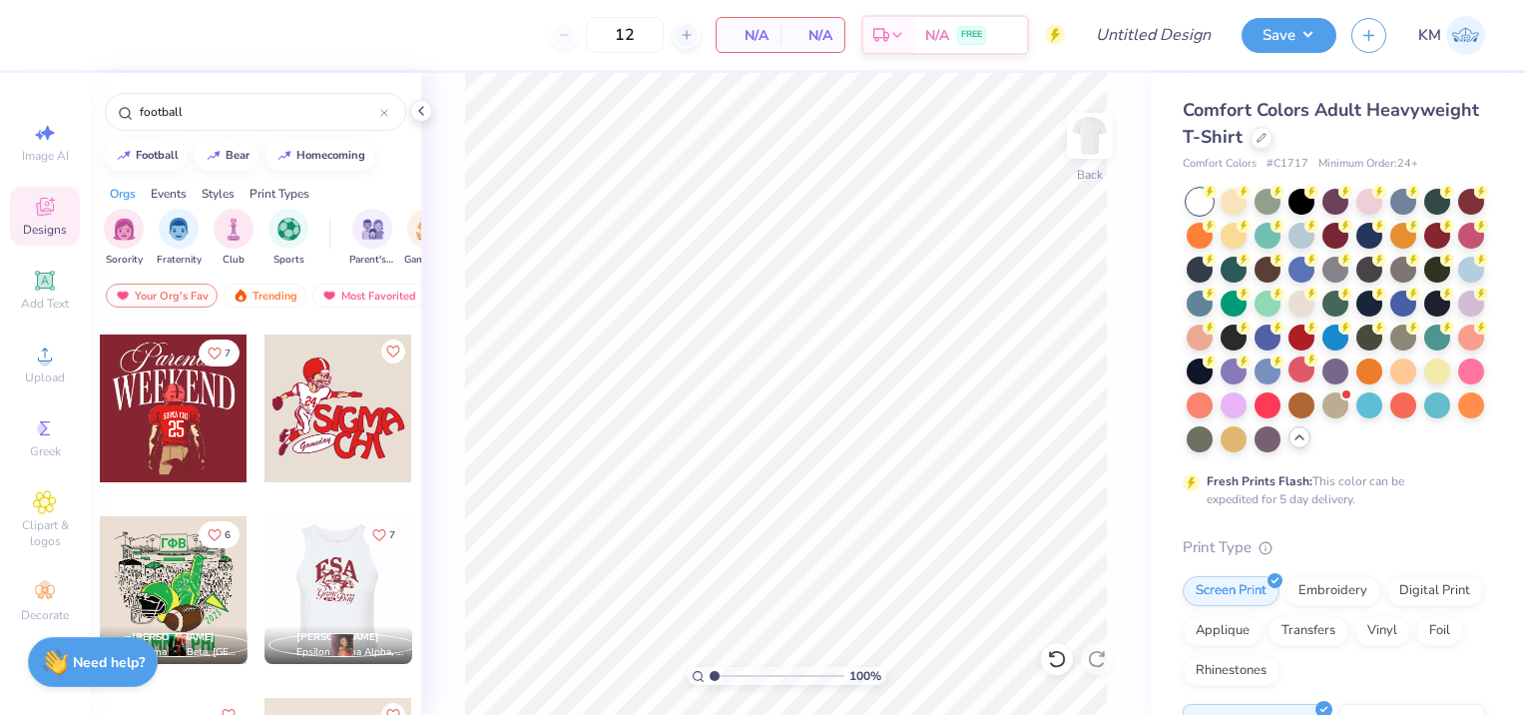
click at [265, 573] on div at bounding box center [191, 590] width 148 height 148
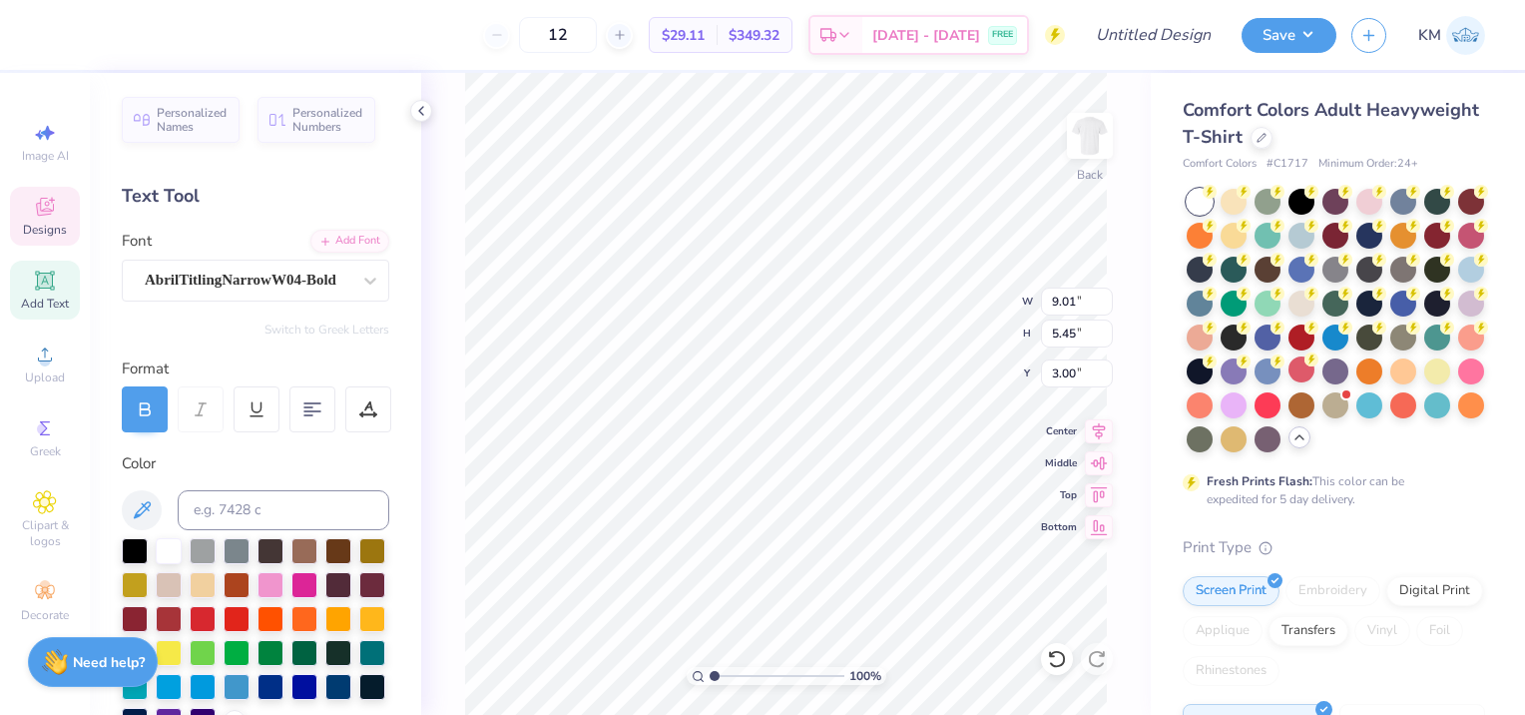
scroll to position [16, 2]
type textarea "E"
type textarea "Beta"
type textarea "BETA"
drag, startPoint x: 714, startPoint y: 678, endPoint x: 727, endPoint y: 663, distance: 19.8
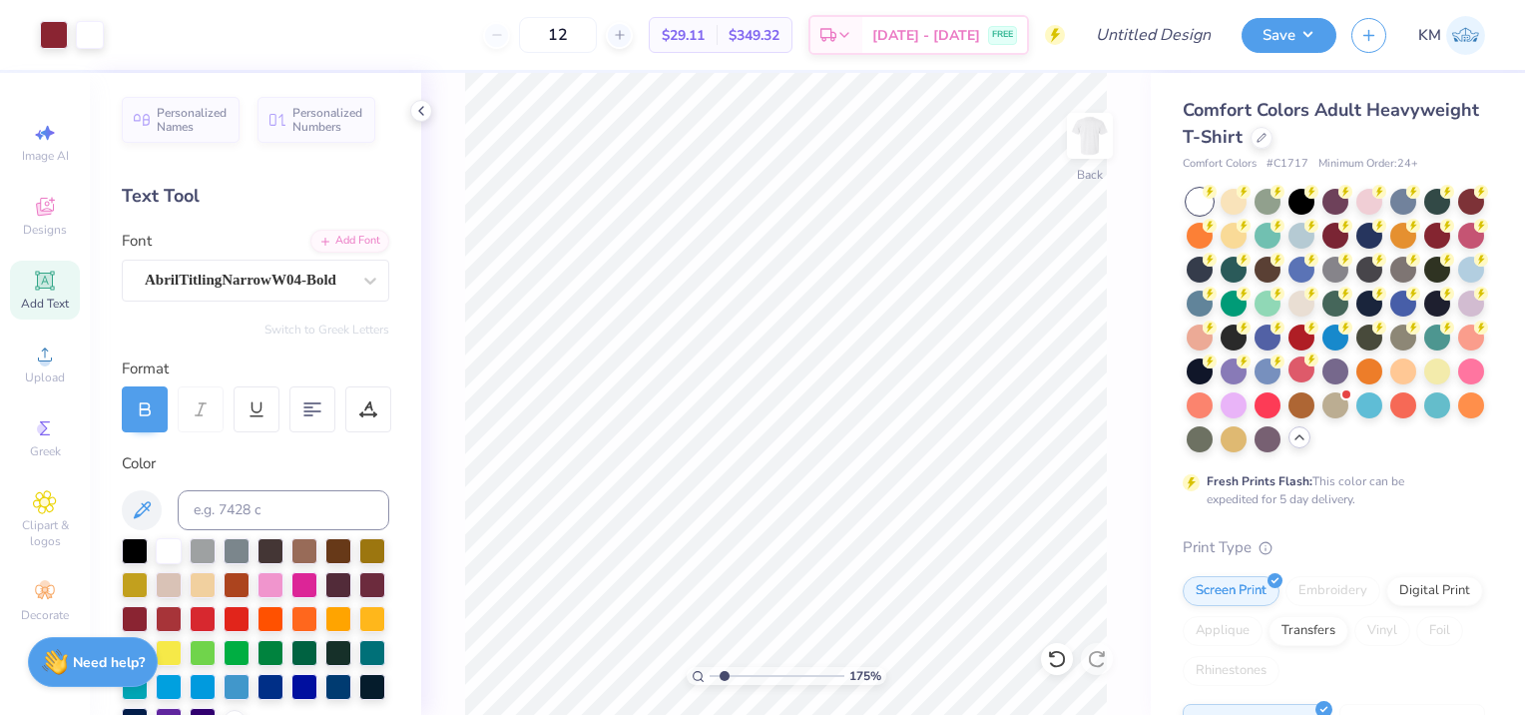
click at [727, 667] on input "range" at bounding box center [777, 676] width 135 height 18
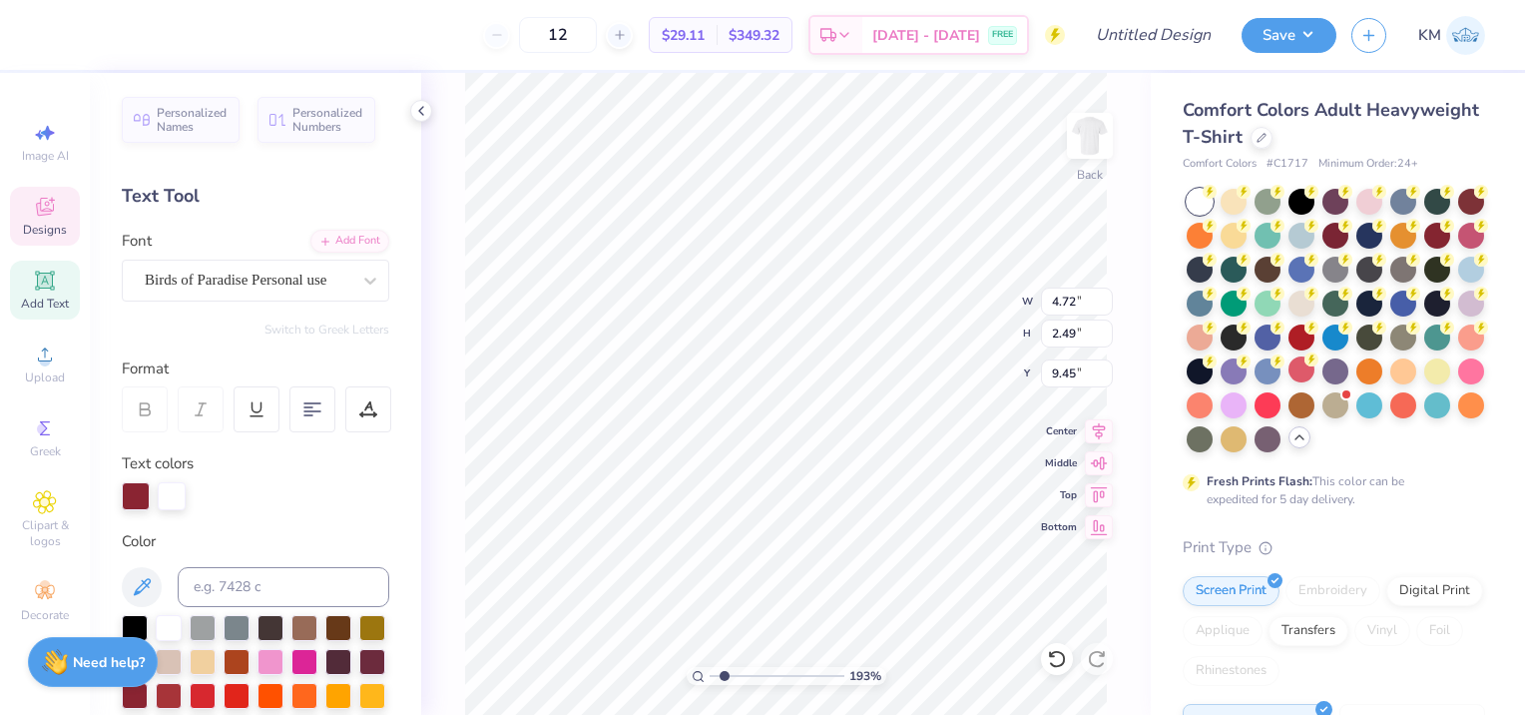
click at [724, 669] on input "range" at bounding box center [777, 676] width 135 height 18
type input "4.37"
click at [759, 677] on input "range" at bounding box center [777, 676] width 135 height 18
type input "9.50"
type input "2.71"
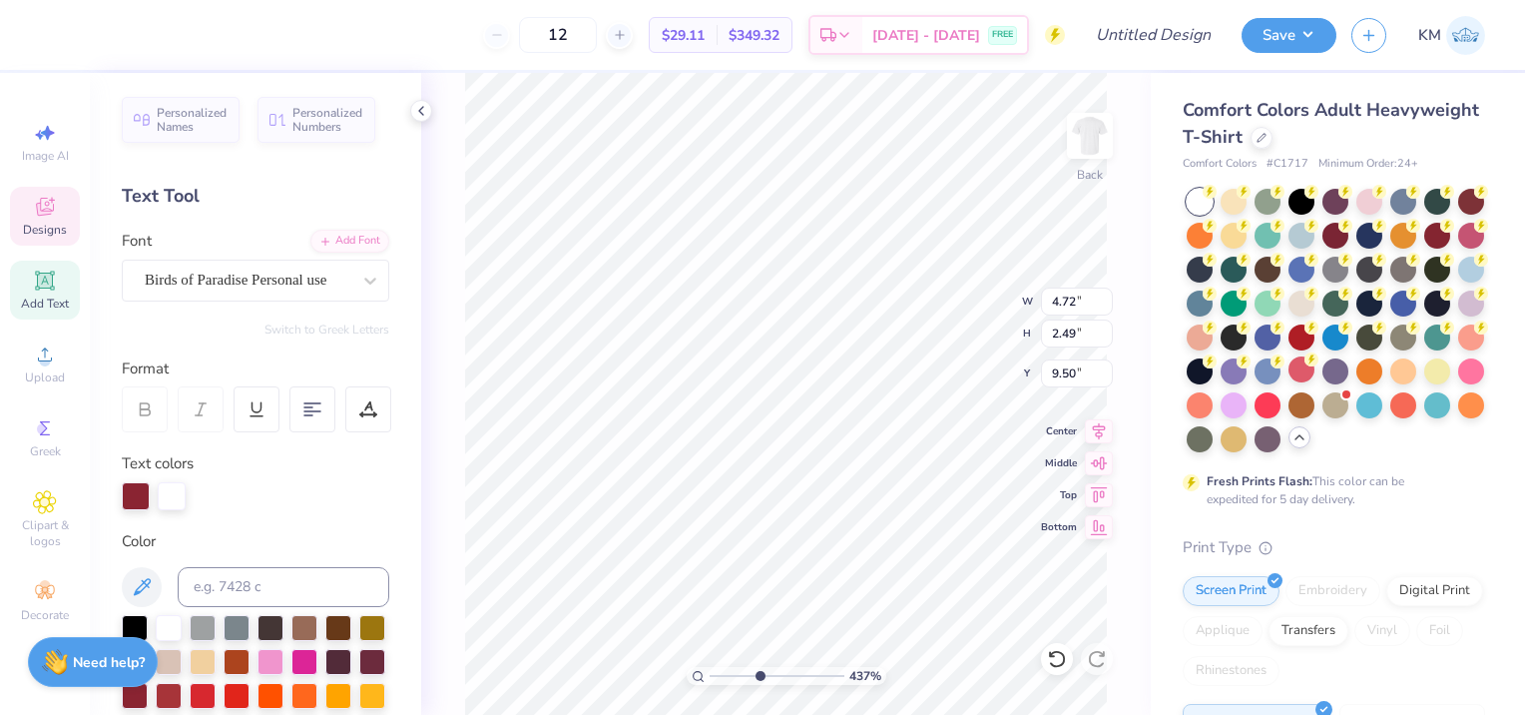
type input "0.92"
type input "11.35"
type input "4.72"
type input "2.49"
type input "9.50"
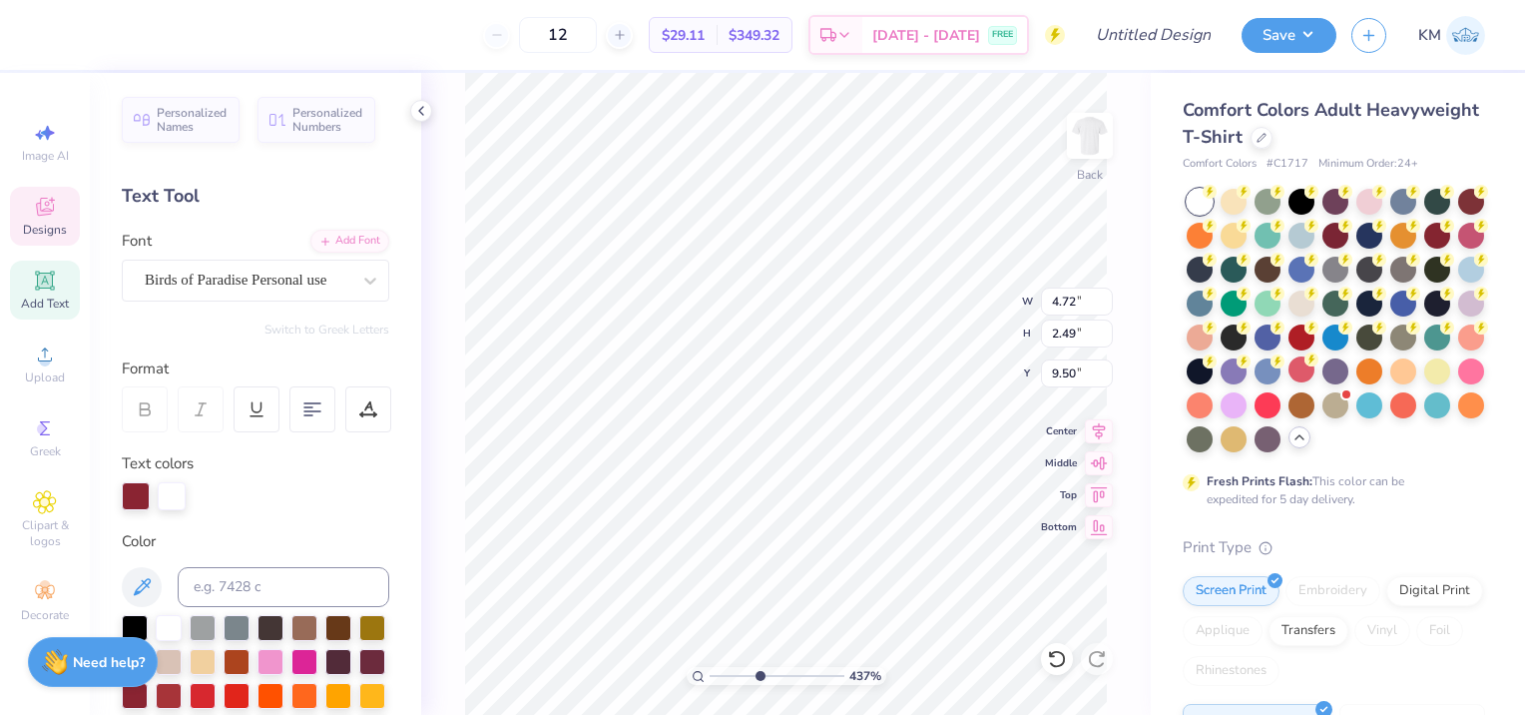
type input "2.71"
type input "0.92"
type input "11.35"
type input "2.61"
type input "0.82"
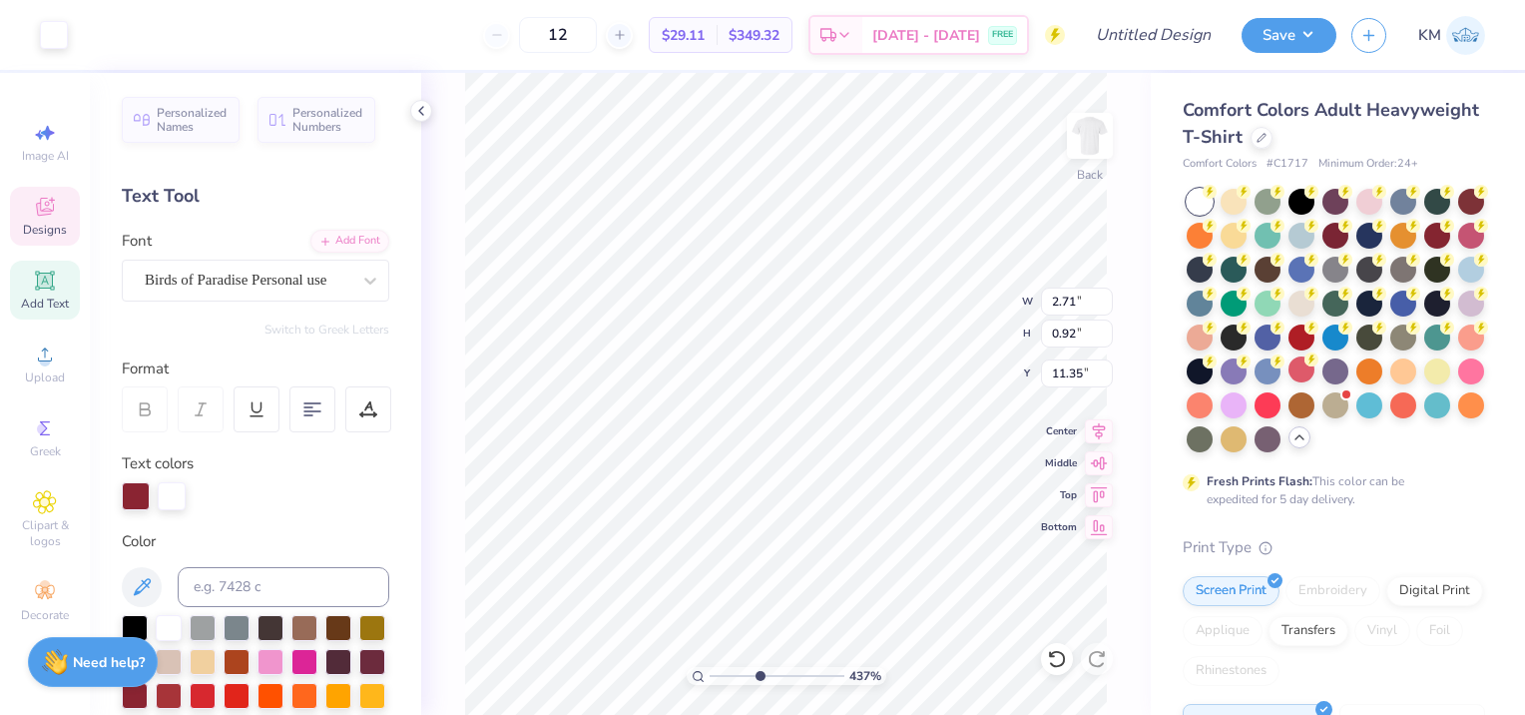
type input "11.40"
type input "1.59"
type input "0.55"
type input "11.52"
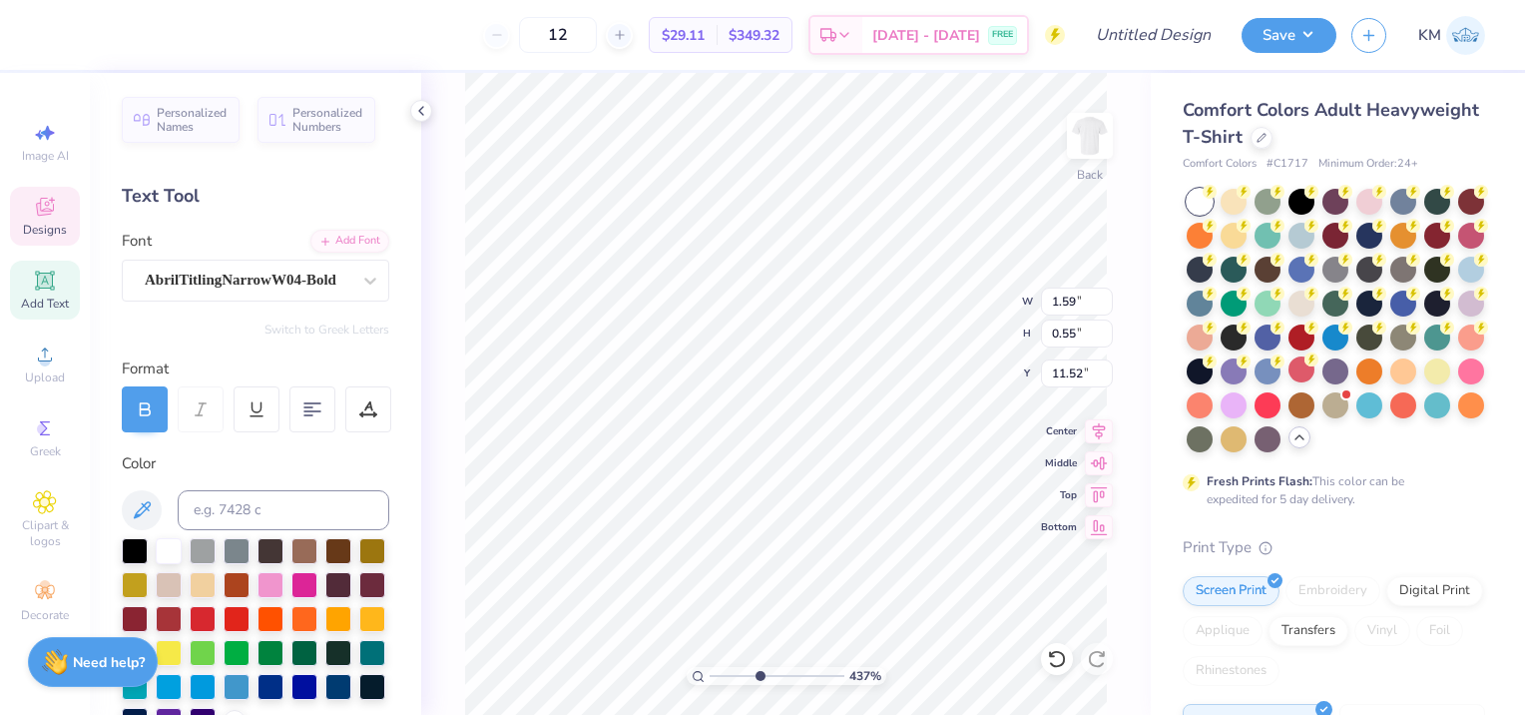
type input "4.72"
type input "2.49"
type input "9.50"
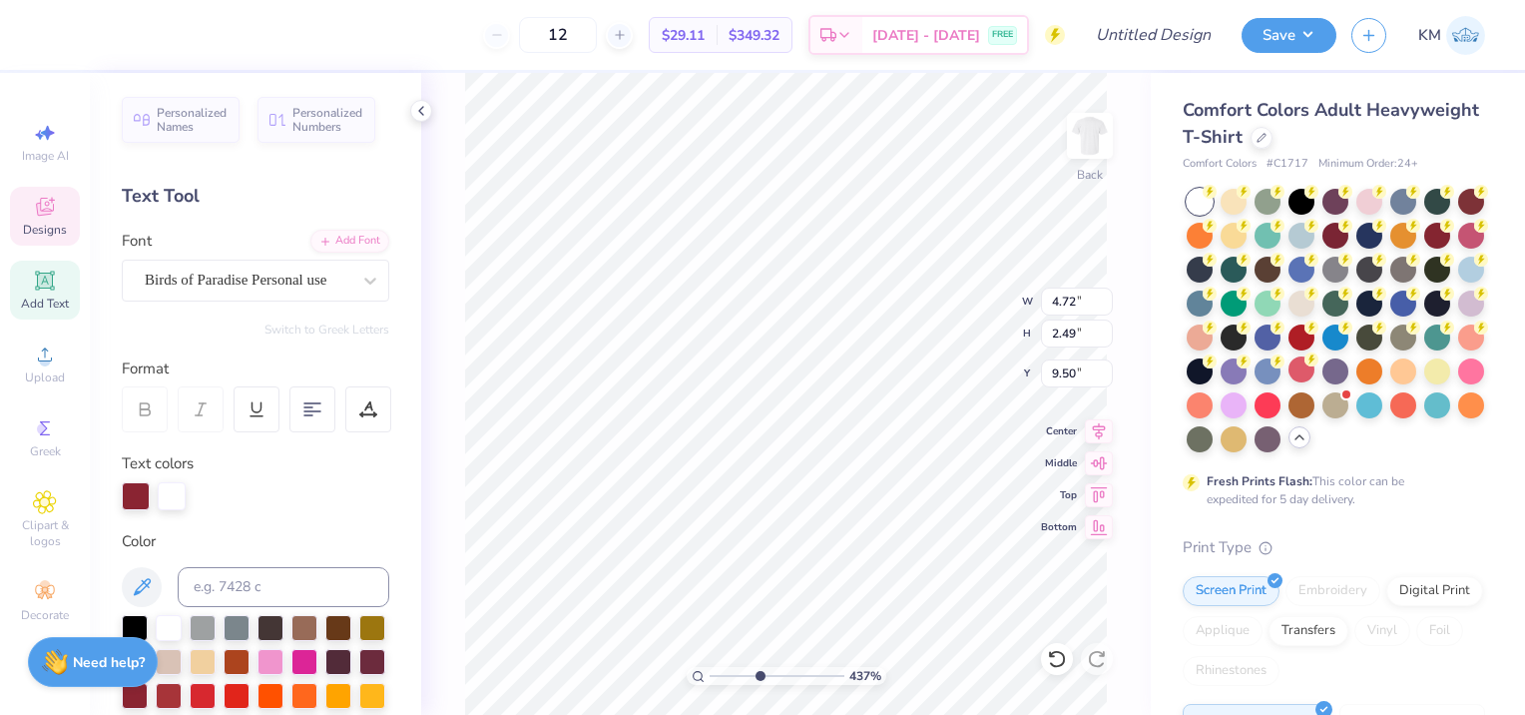
type input "1.59"
type input "0.55"
type input "11.52"
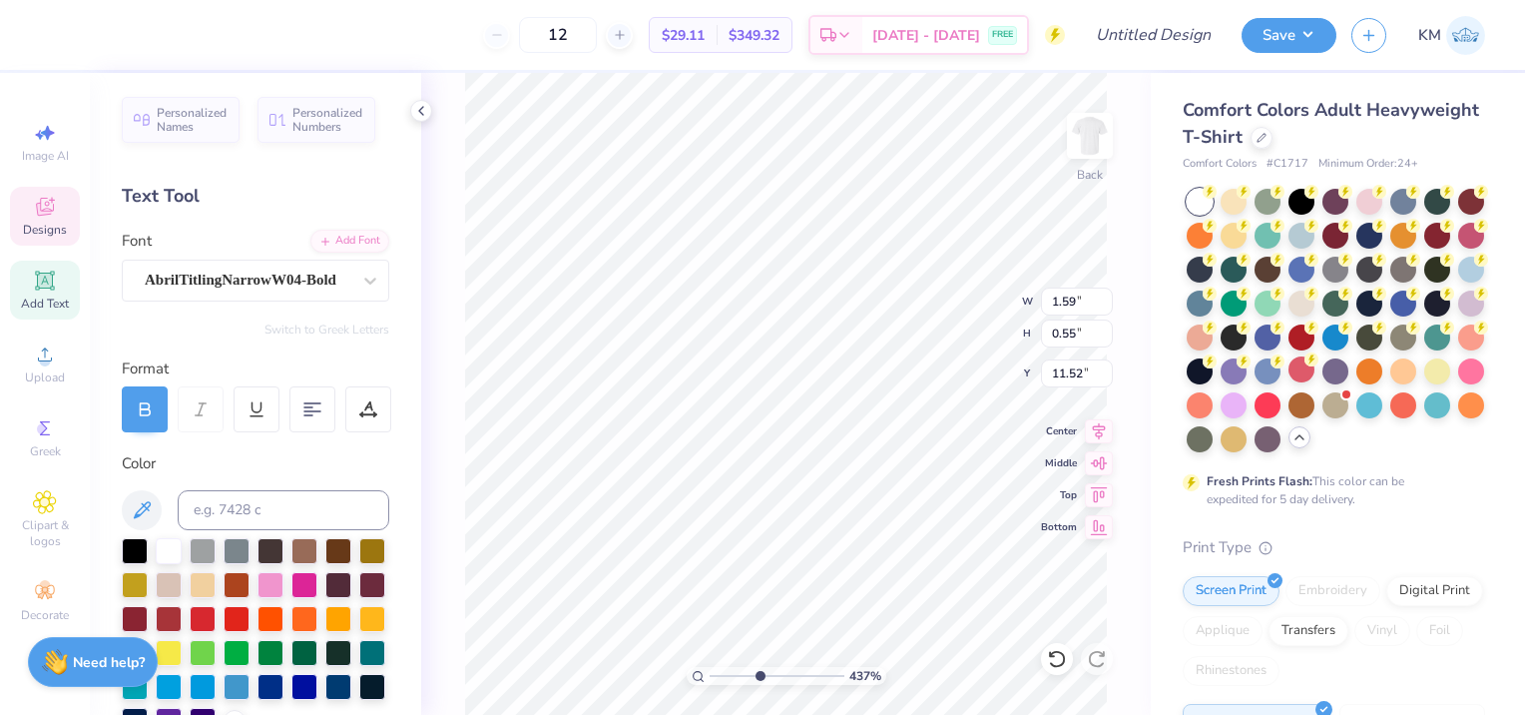
type textarea "2025"
click at [694, 671] on icon at bounding box center [698, 676] width 13 height 13
click at [757, 678] on input "range" at bounding box center [777, 676] width 135 height 18
type input "1"
click at [710, 671] on input "range" at bounding box center [777, 676] width 135 height 18
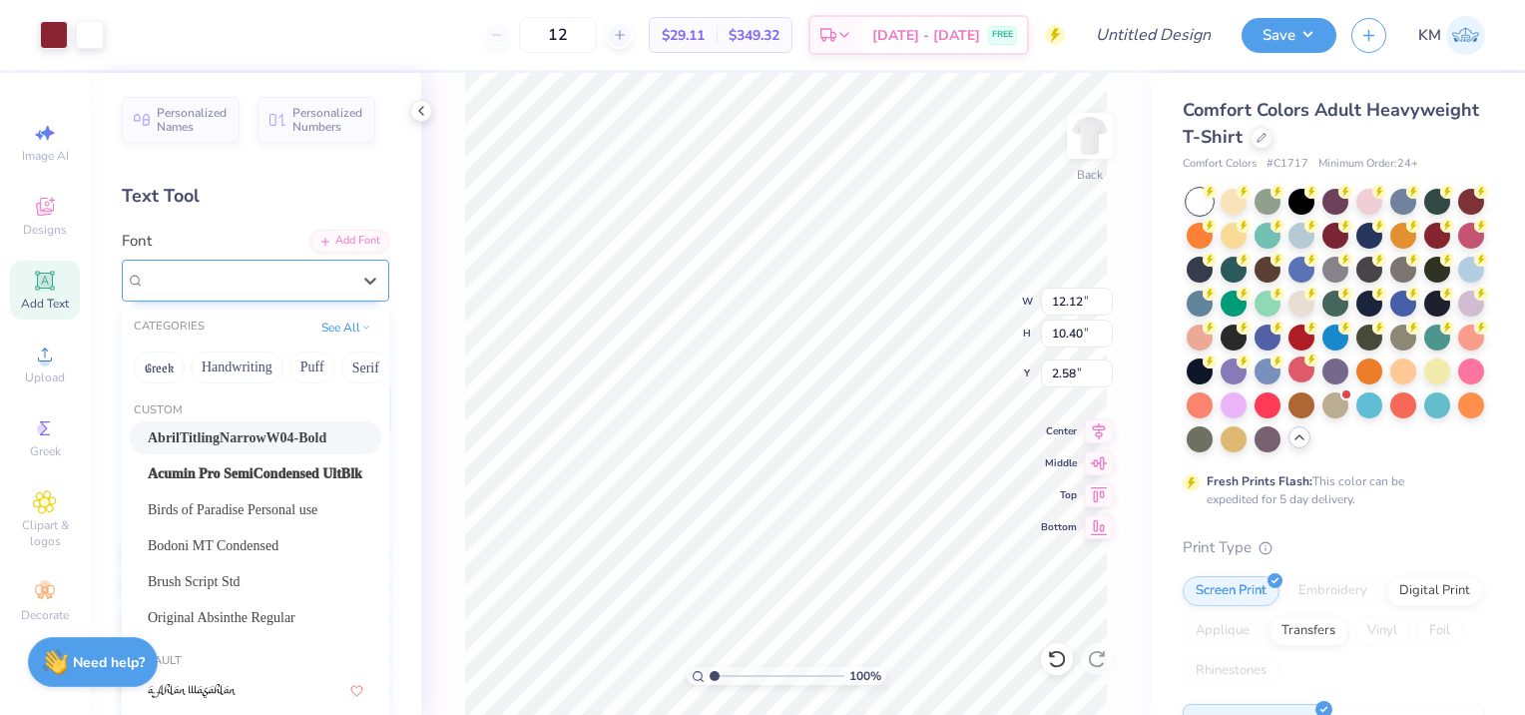
click at [250, 271] on div "AbrilTitlingNarrowW04-Bold" at bounding box center [248, 280] width 210 height 31
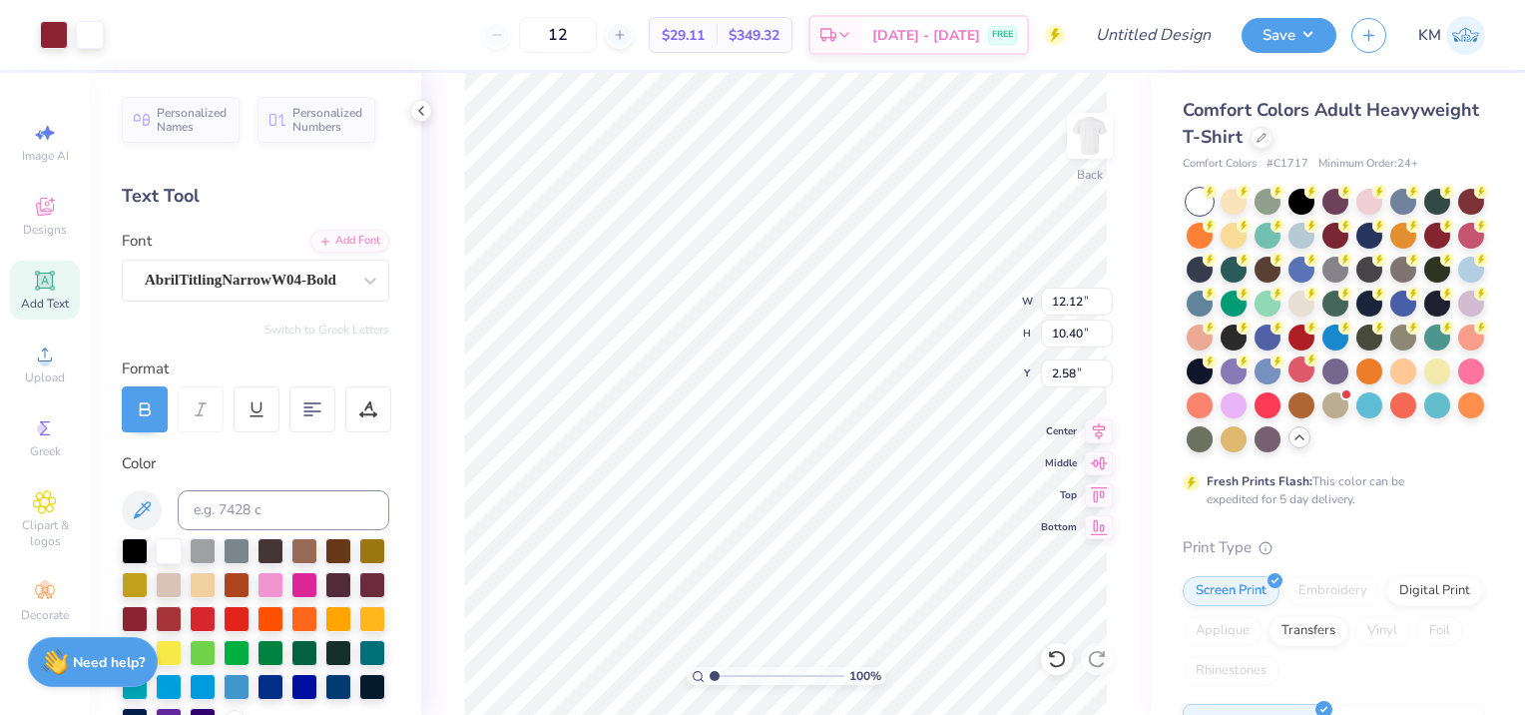
click at [193, 200] on div "Text Tool" at bounding box center [256, 196] width 268 height 27
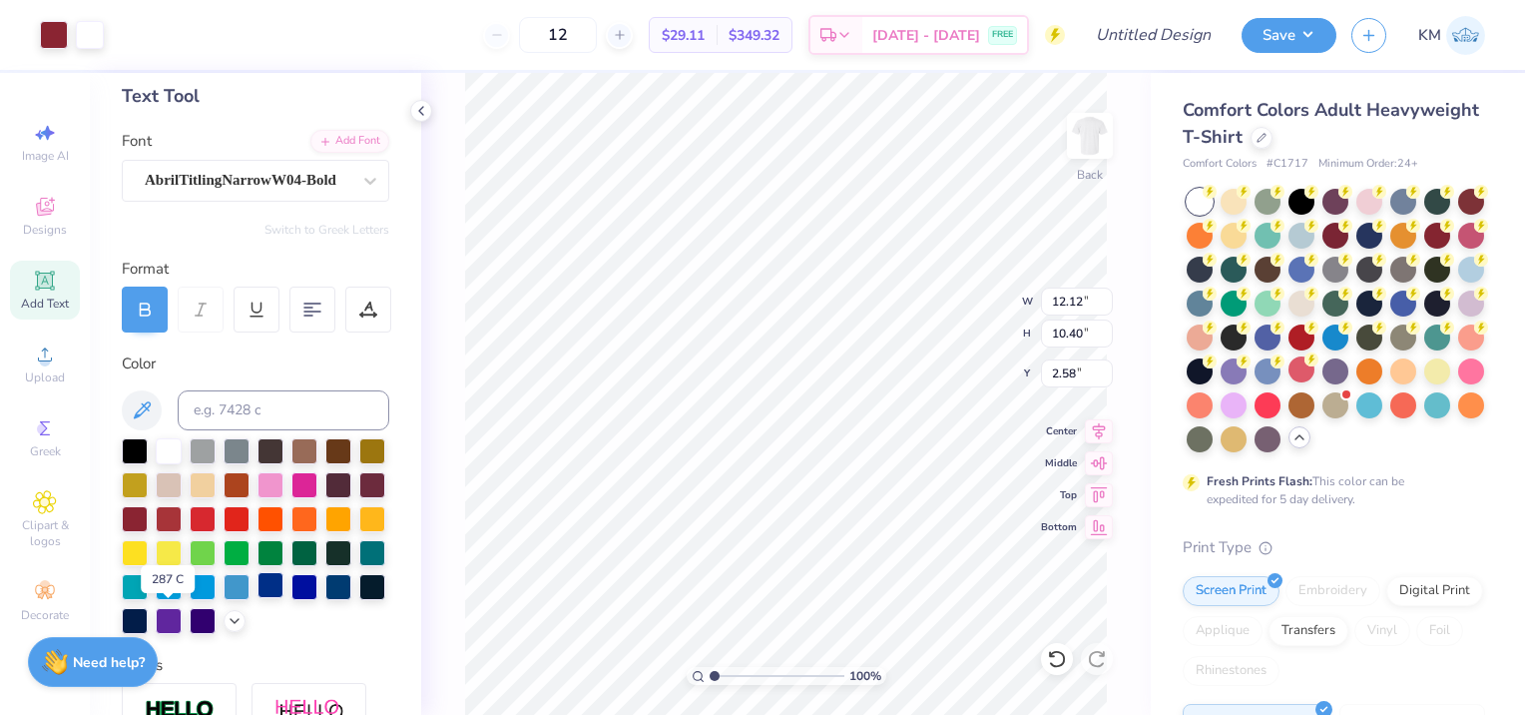
click at [258, 598] on div at bounding box center [271, 585] width 26 height 26
click at [1056, 663] on icon at bounding box center [1057, 659] width 20 height 20
click at [50, 30] on div at bounding box center [54, 33] width 28 height 28
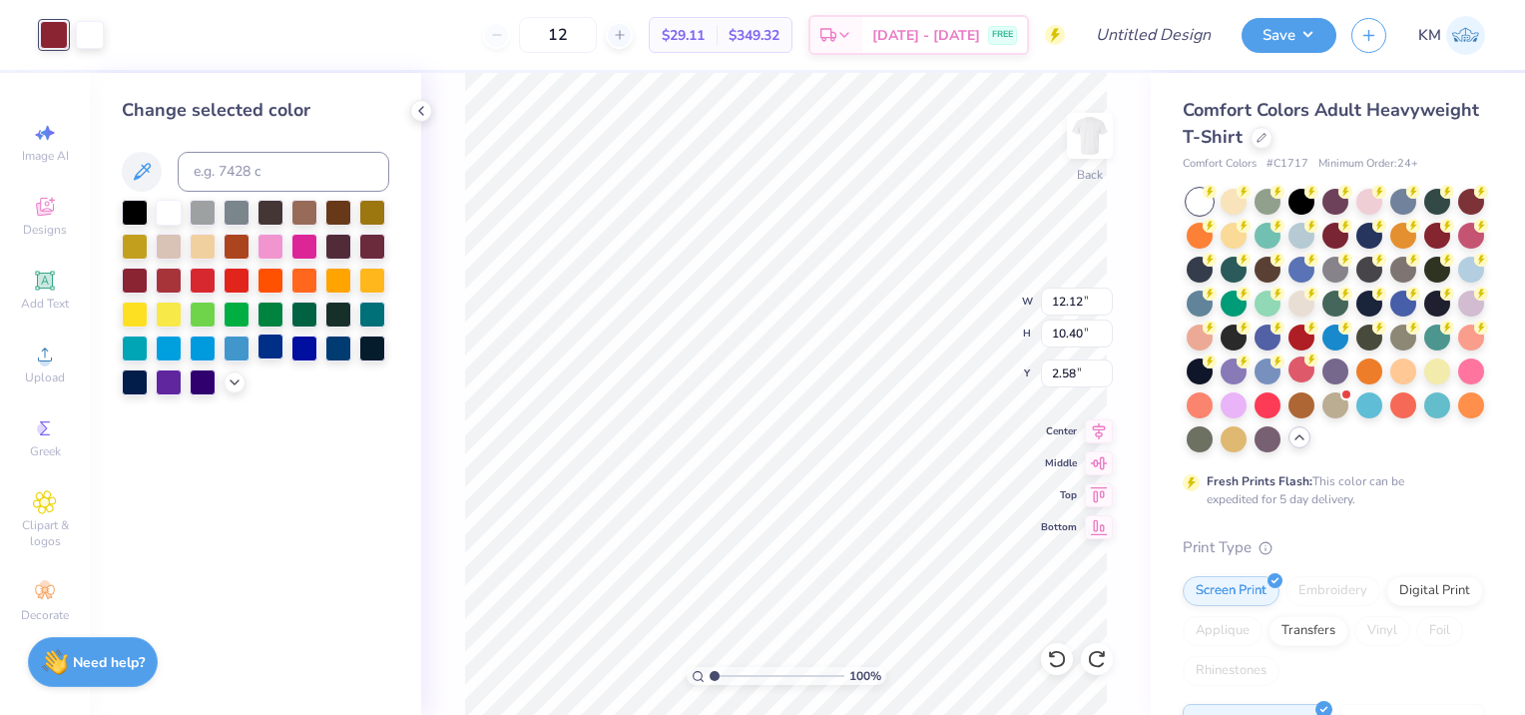
click at [267, 349] on div at bounding box center [271, 346] width 26 height 26
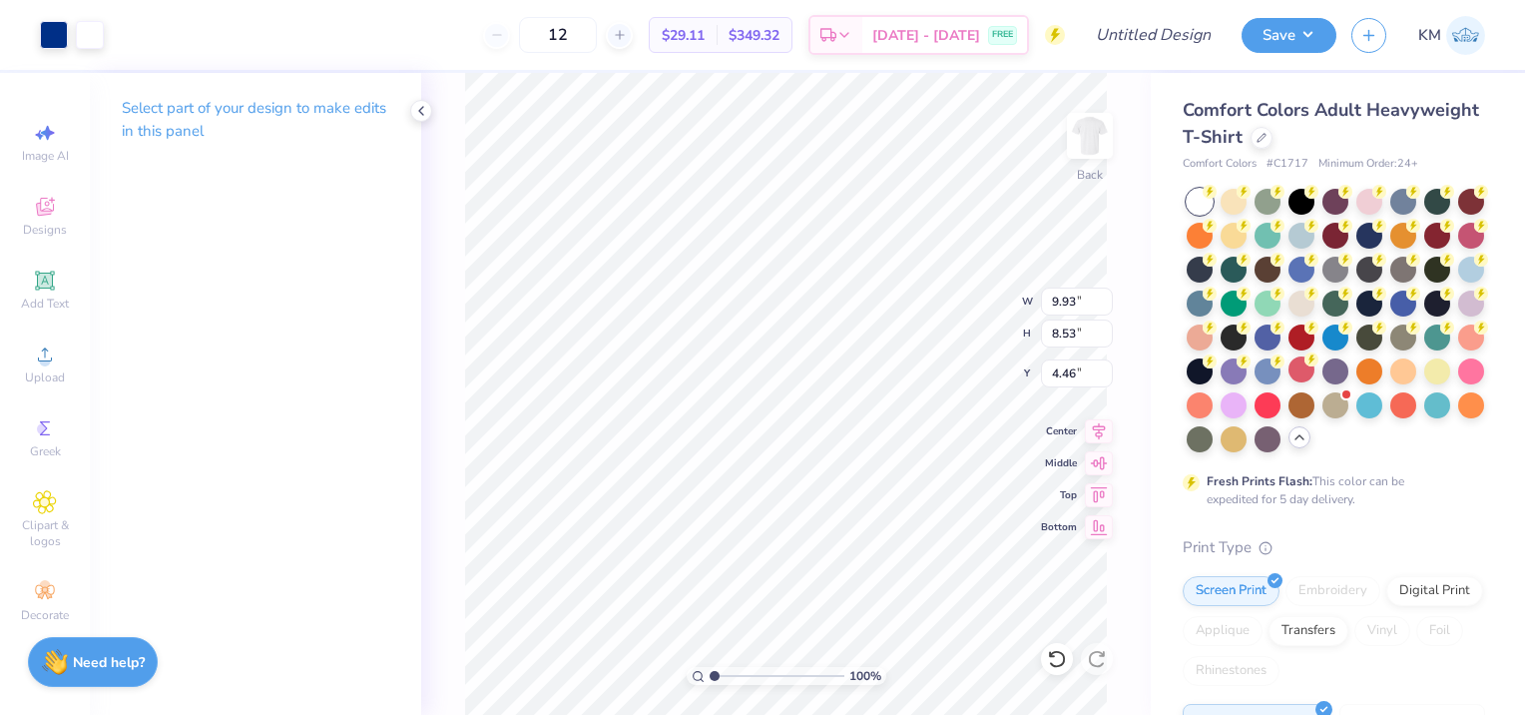
type input "9.93"
type input "8.53"
type input "3.00"
type input "2.32"
type input "3.00"
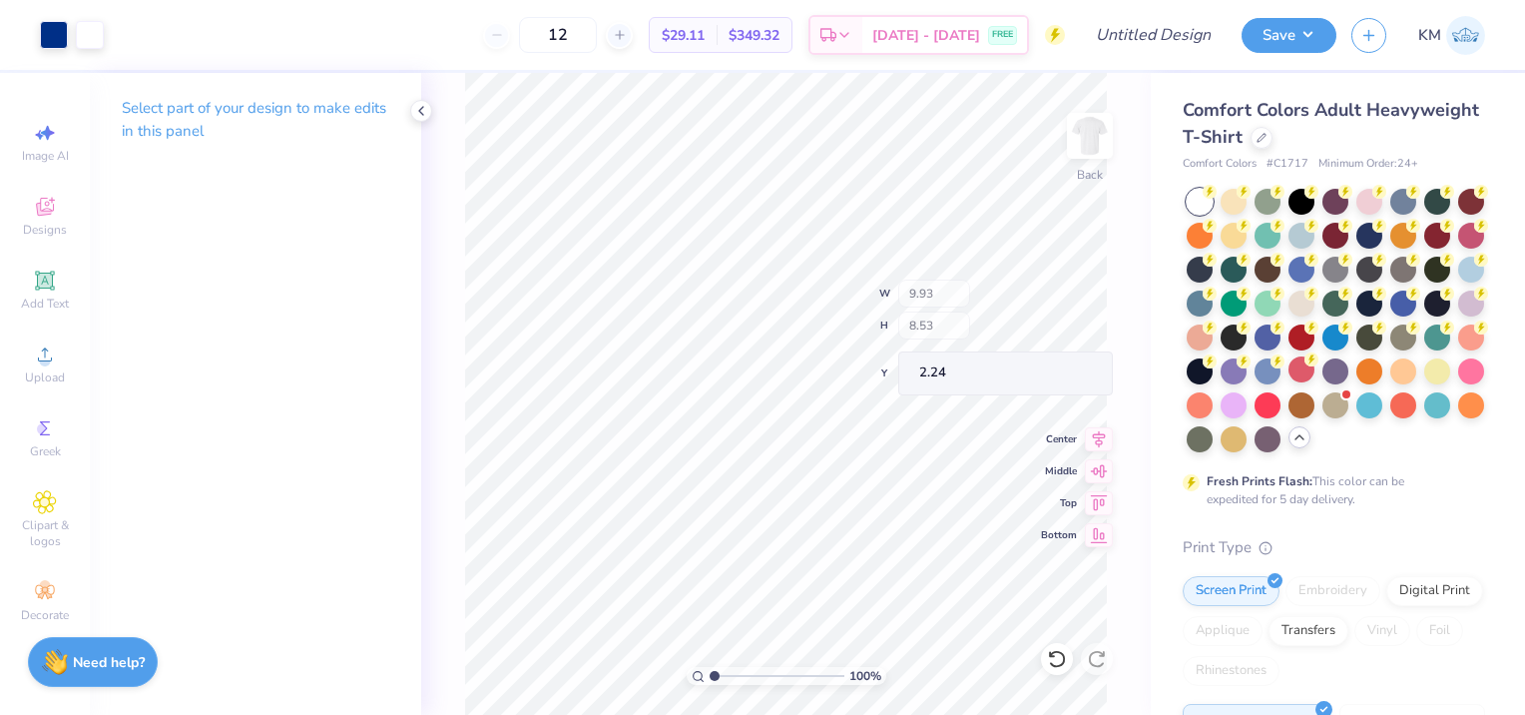
type input "2.24"
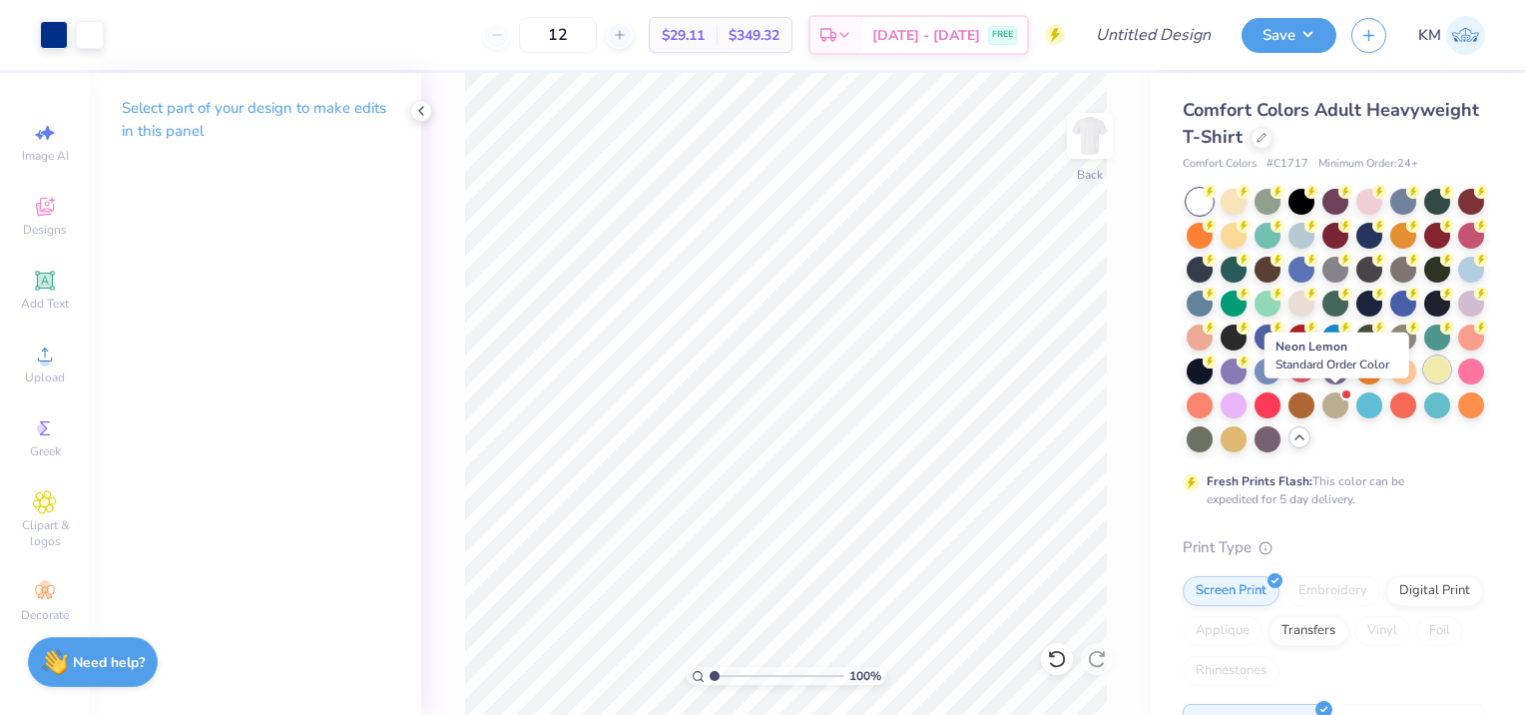
click at [1424, 382] on div at bounding box center [1437, 369] width 26 height 26
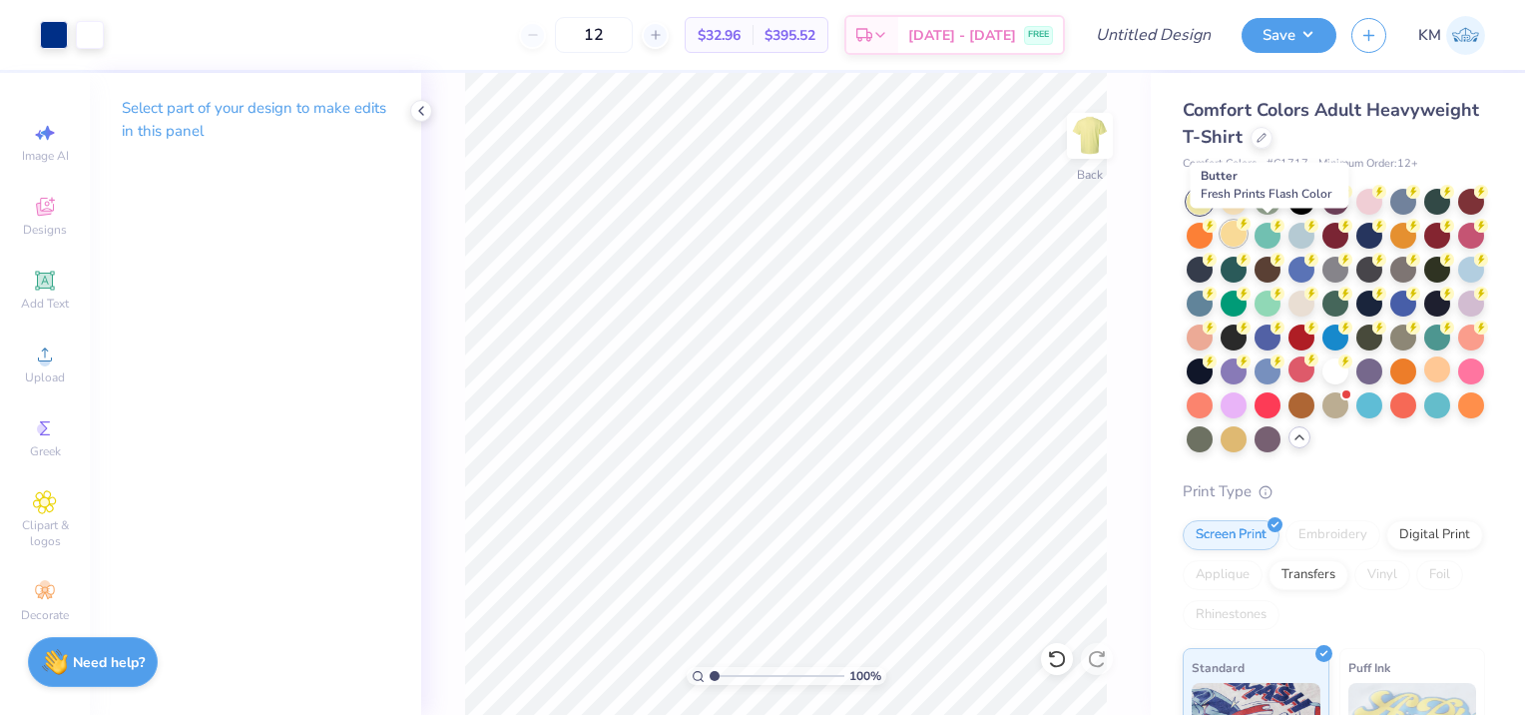
click at [1247, 238] on div at bounding box center [1234, 234] width 26 height 26
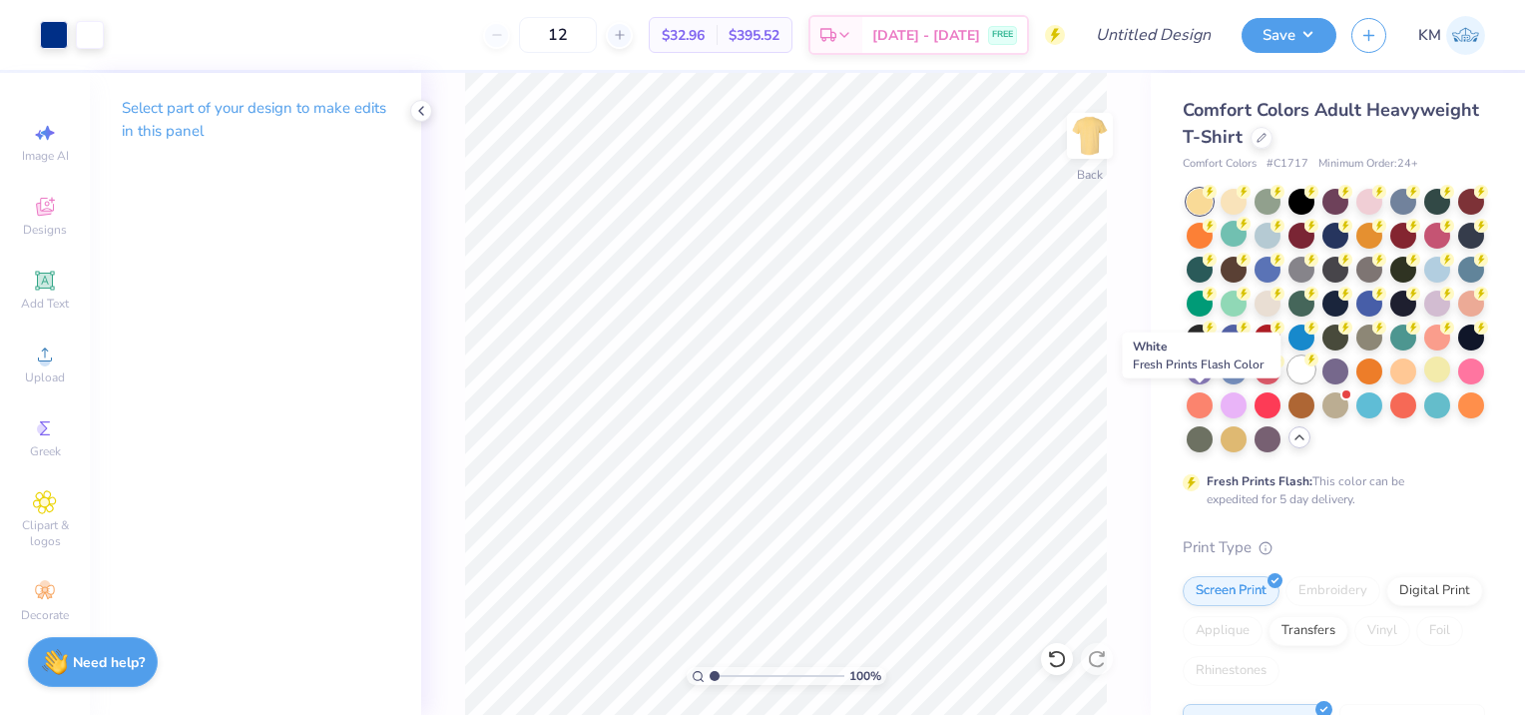
click at [1289, 382] on div at bounding box center [1302, 369] width 26 height 26
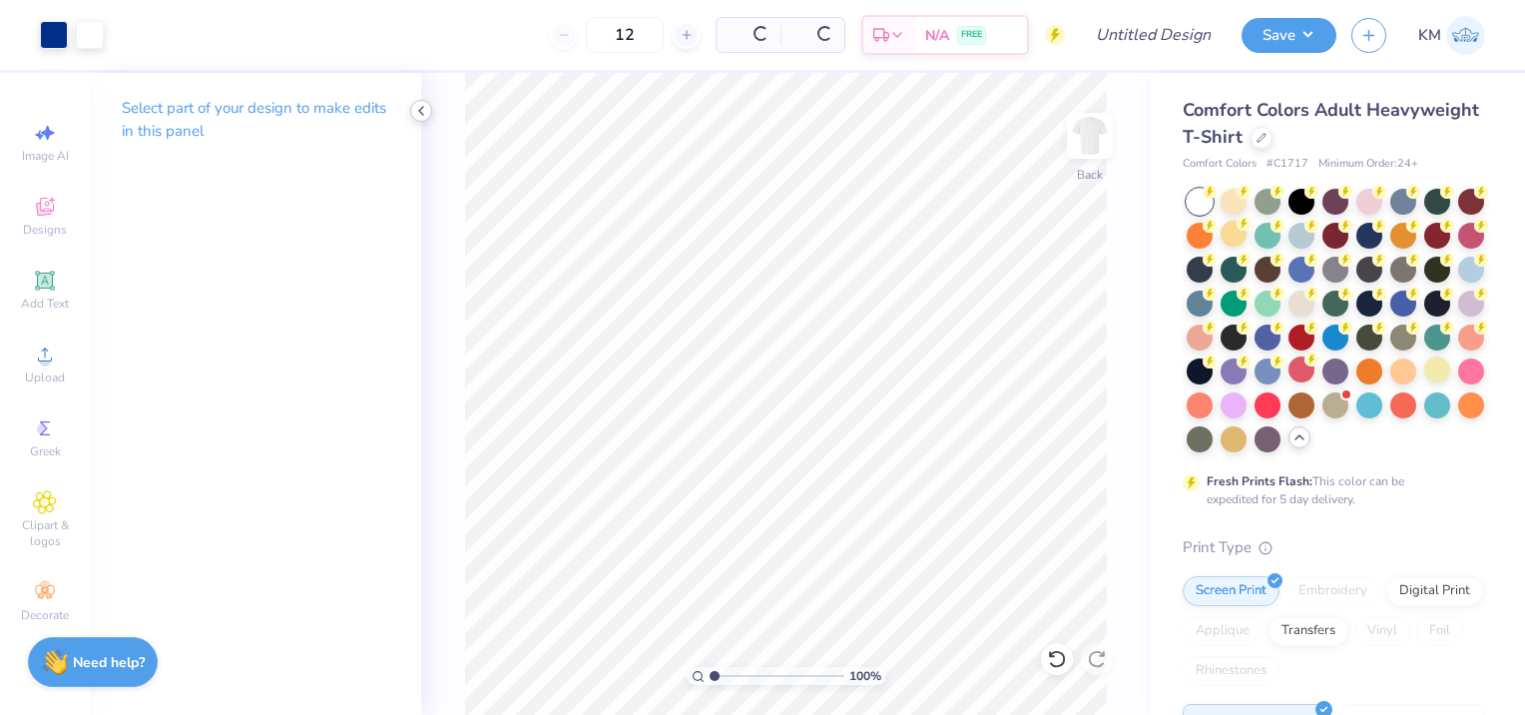
click at [424, 112] on icon at bounding box center [421, 111] width 16 height 16
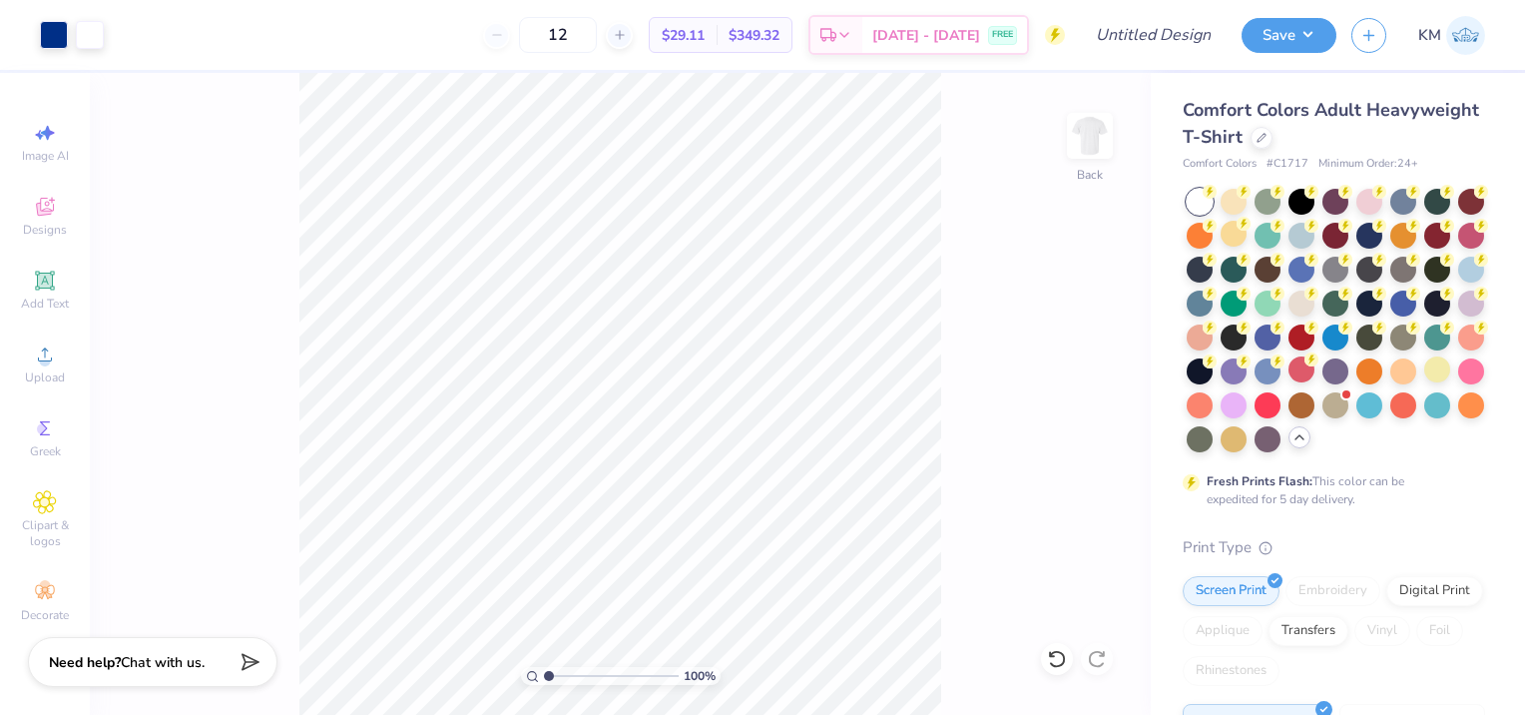
click at [574, 260] on div "100 % Back" at bounding box center [620, 394] width 1061 height 642
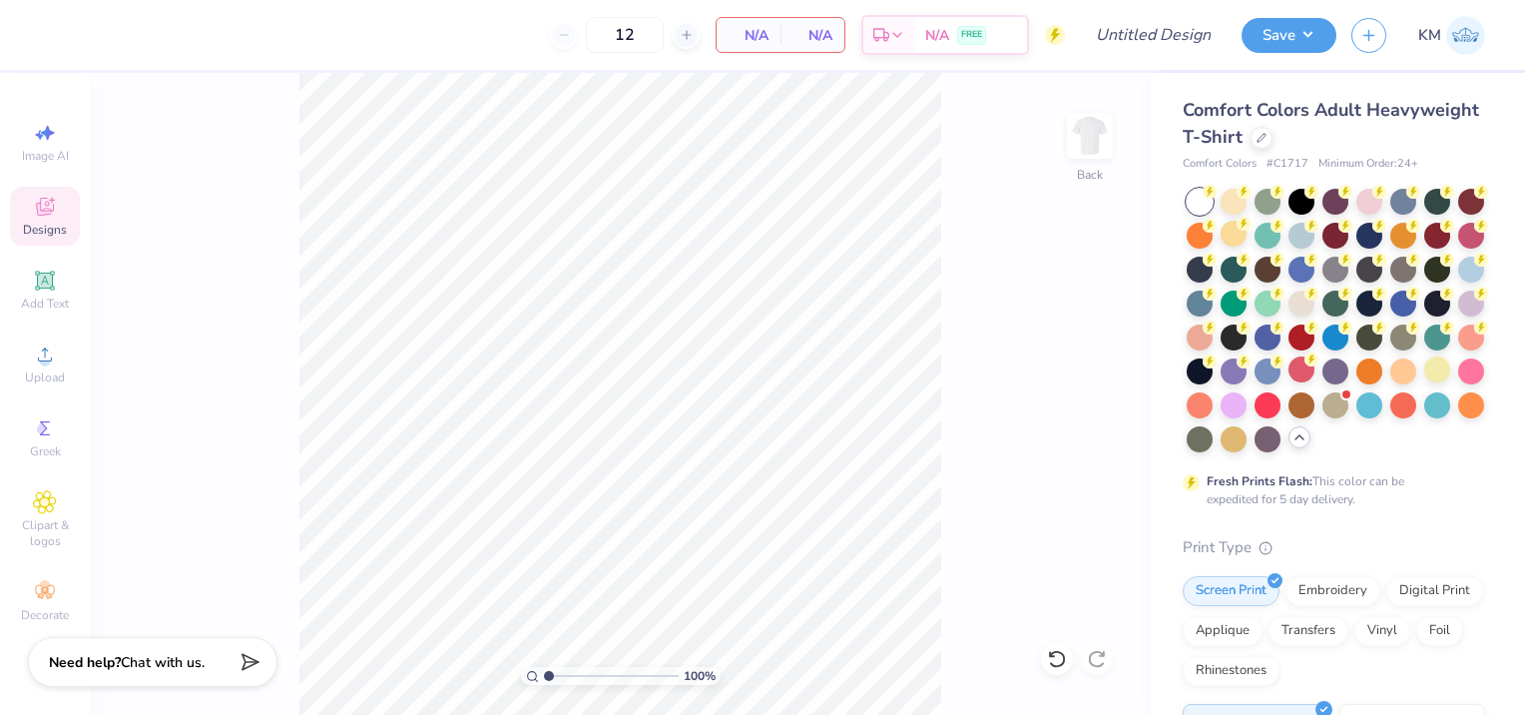
click at [46, 220] on div "Designs" at bounding box center [45, 216] width 70 height 59
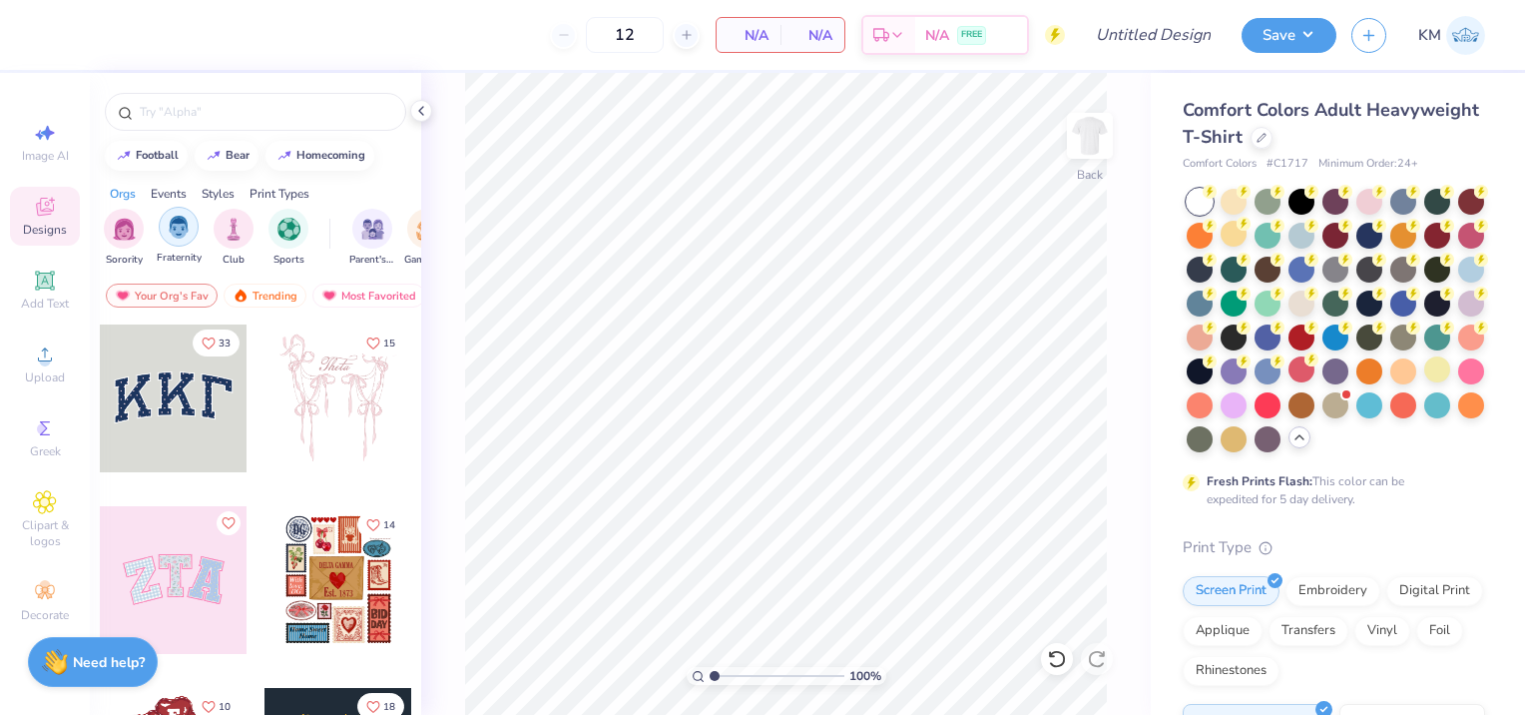
click at [168, 217] on img "filter for Fraternity" at bounding box center [179, 227] width 22 height 23
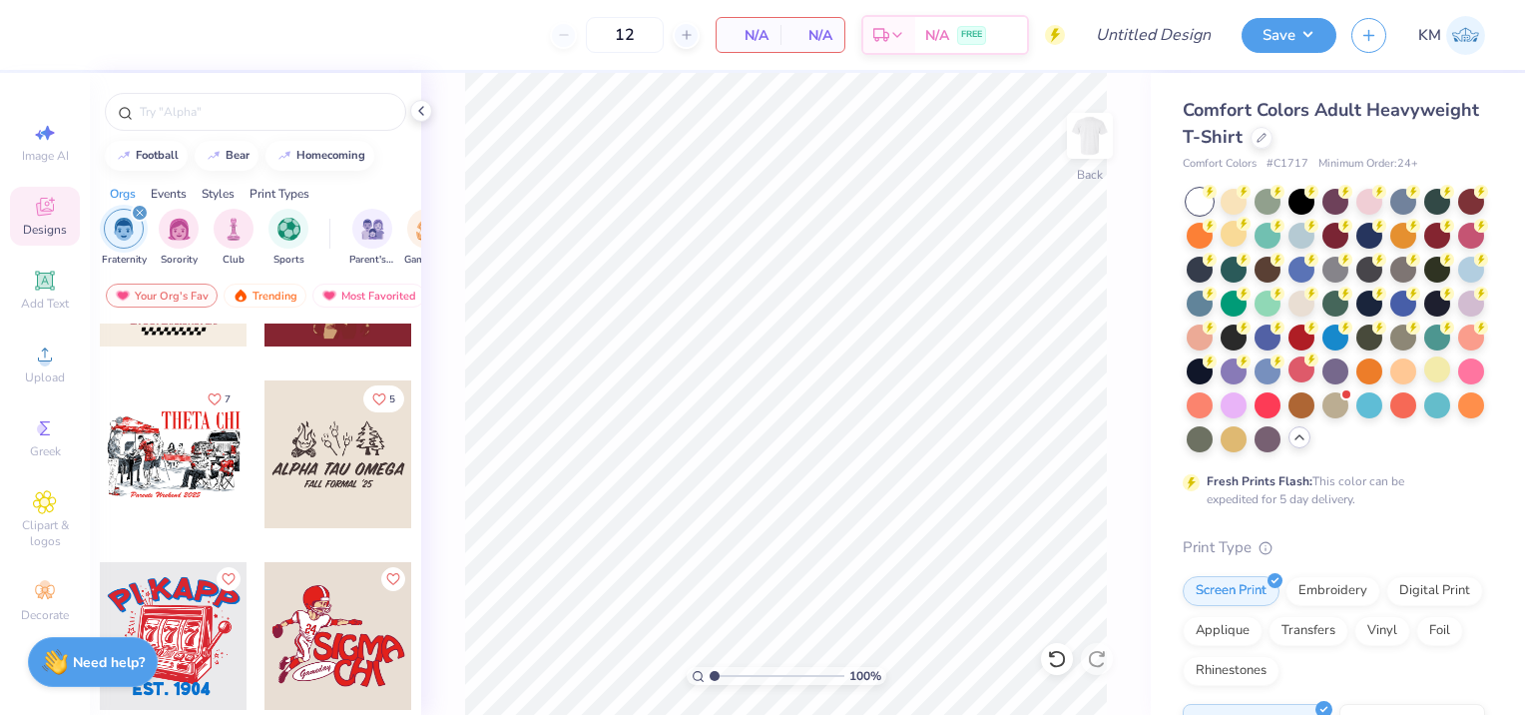
scroll to position [1497, 0]
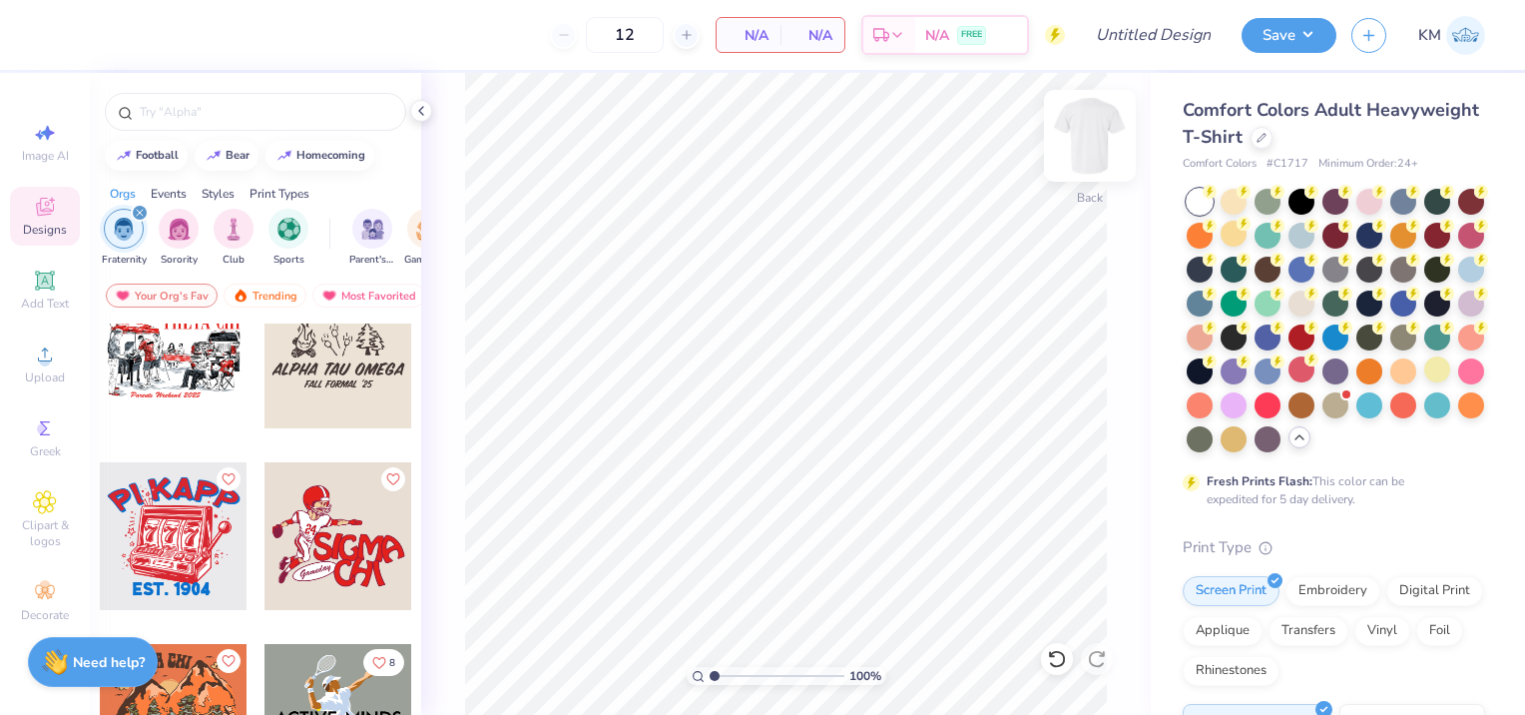
click at [1079, 131] on img at bounding box center [1090, 136] width 80 height 80
click at [331, 559] on div at bounding box center [339, 536] width 148 height 148
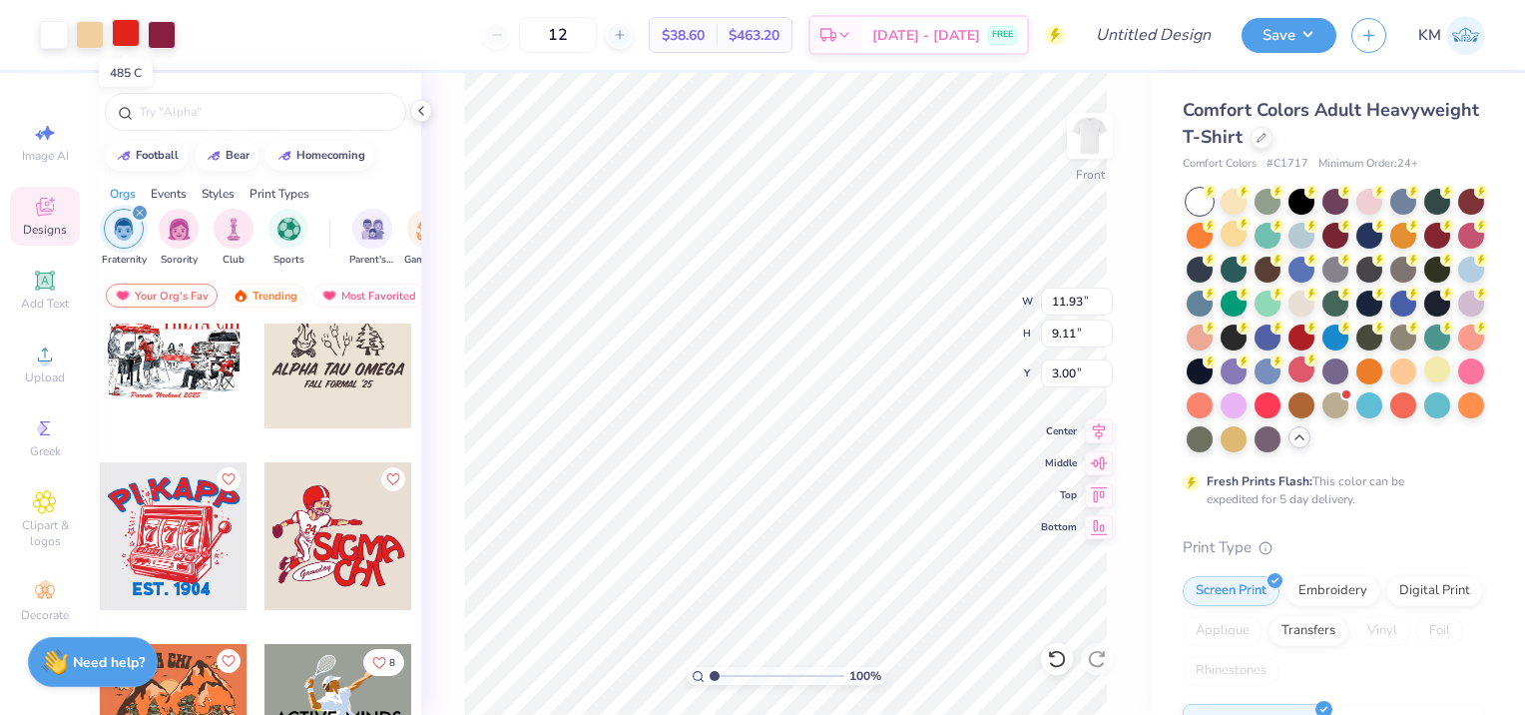
click at [123, 35] on div at bounding box center [126, 33] width 28 height 28
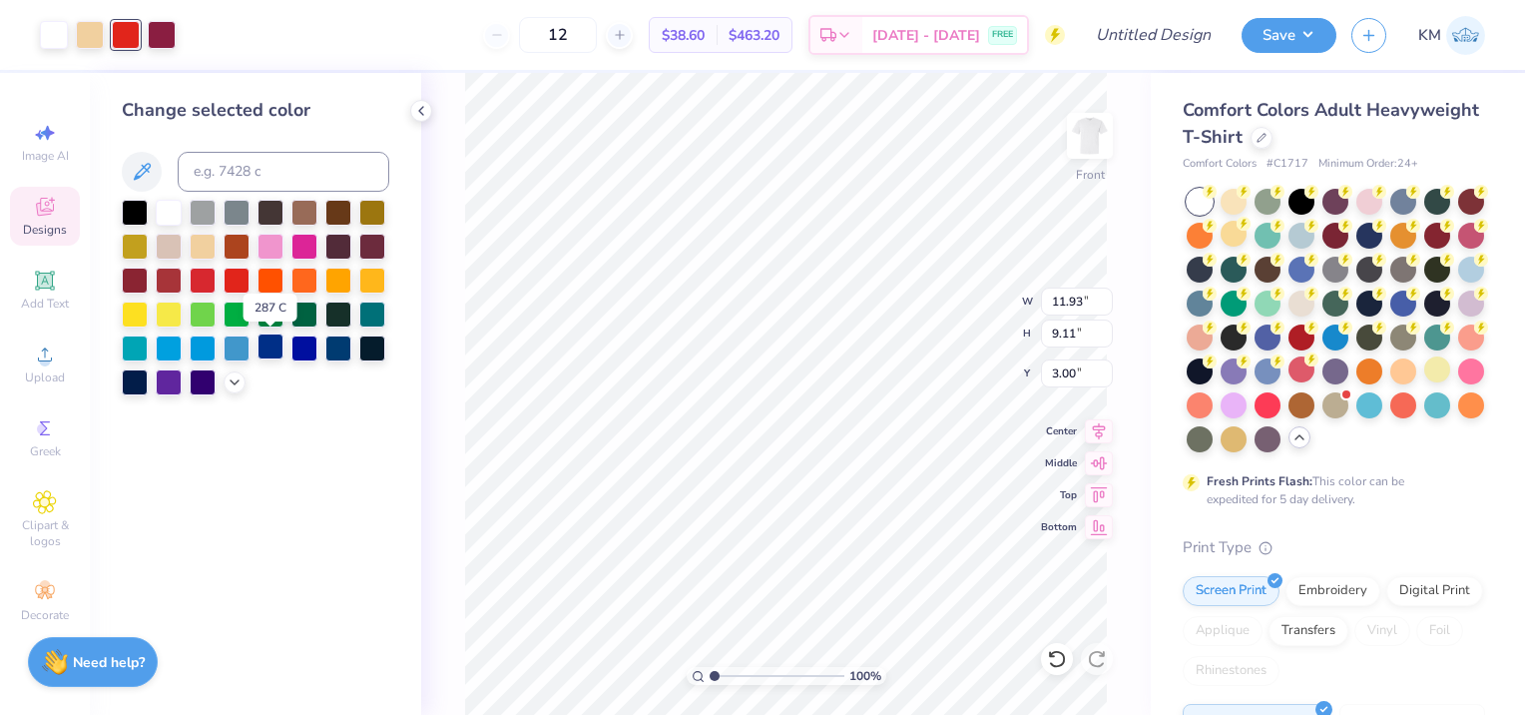
click at [267, 352] on div at bounding box center [271, 346] width 26 height 26
click at [368, 276] on div at bounding box center [372, 279] width 26 height 26
click at [166, 38] on div at bounding box center [162, 33] width 28 height 28
click at [274, 341] on div at bounding box center [271, 346] width 26 height 26
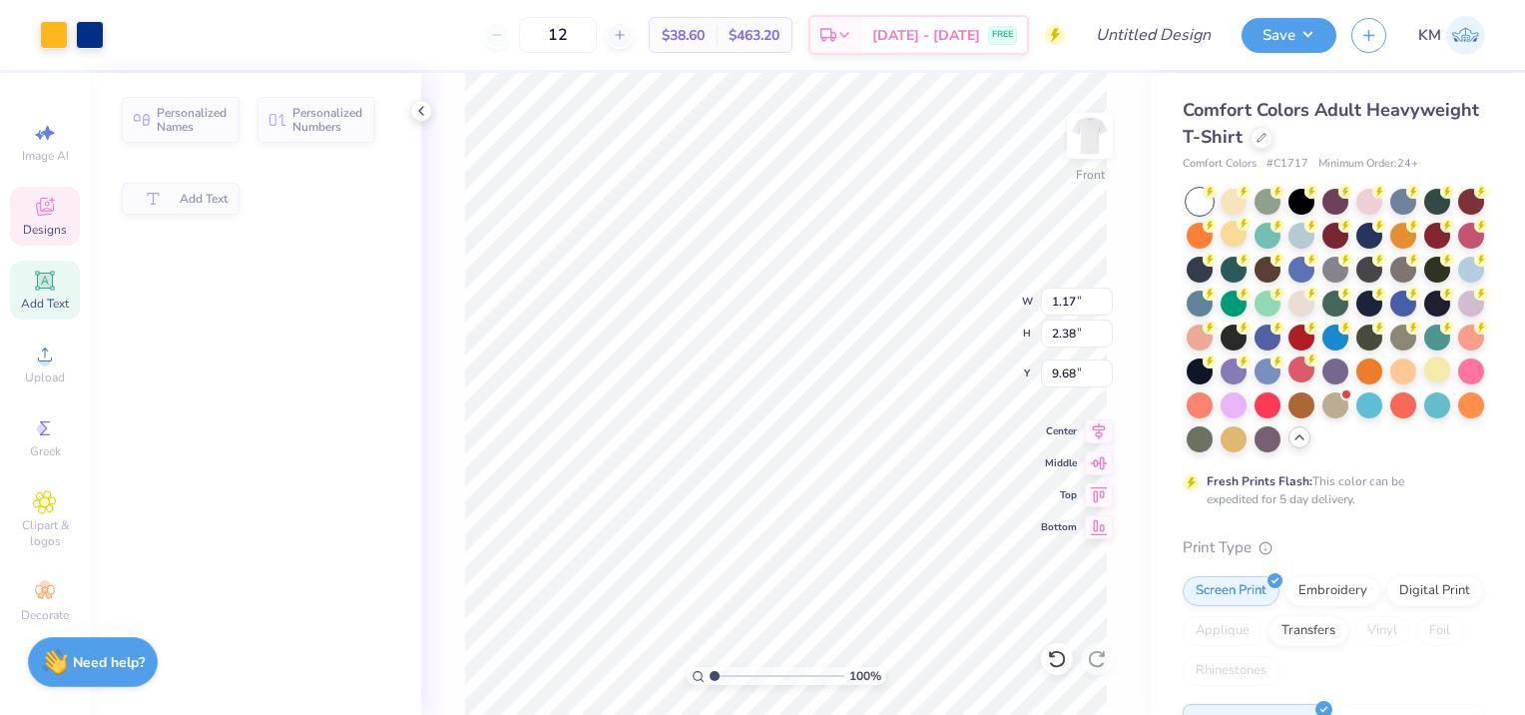
type input "1.17"
type input "2.38"
type input "9.68"
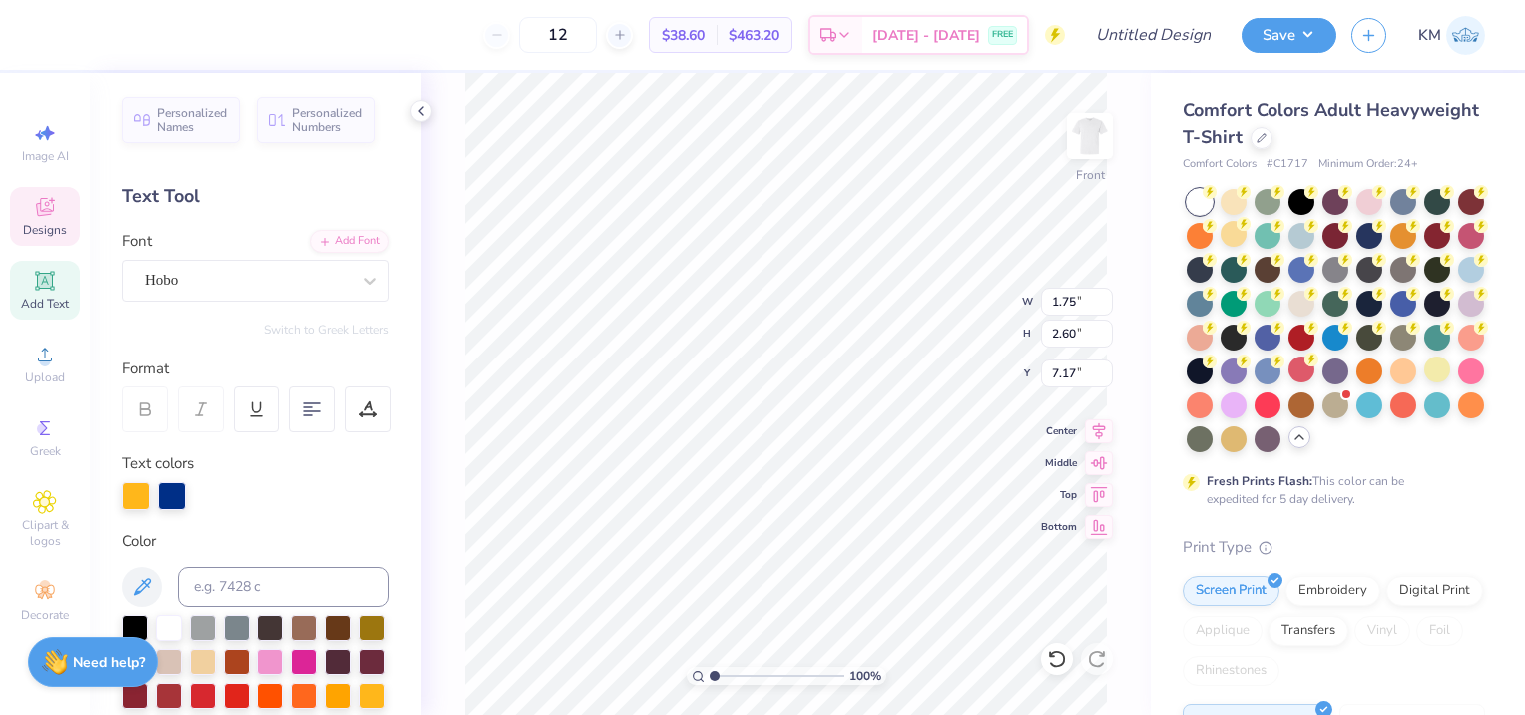
scroll to position [16, 2]
type textarea "B"
type input "1.09"
type input "2.37"
type input "7.28"
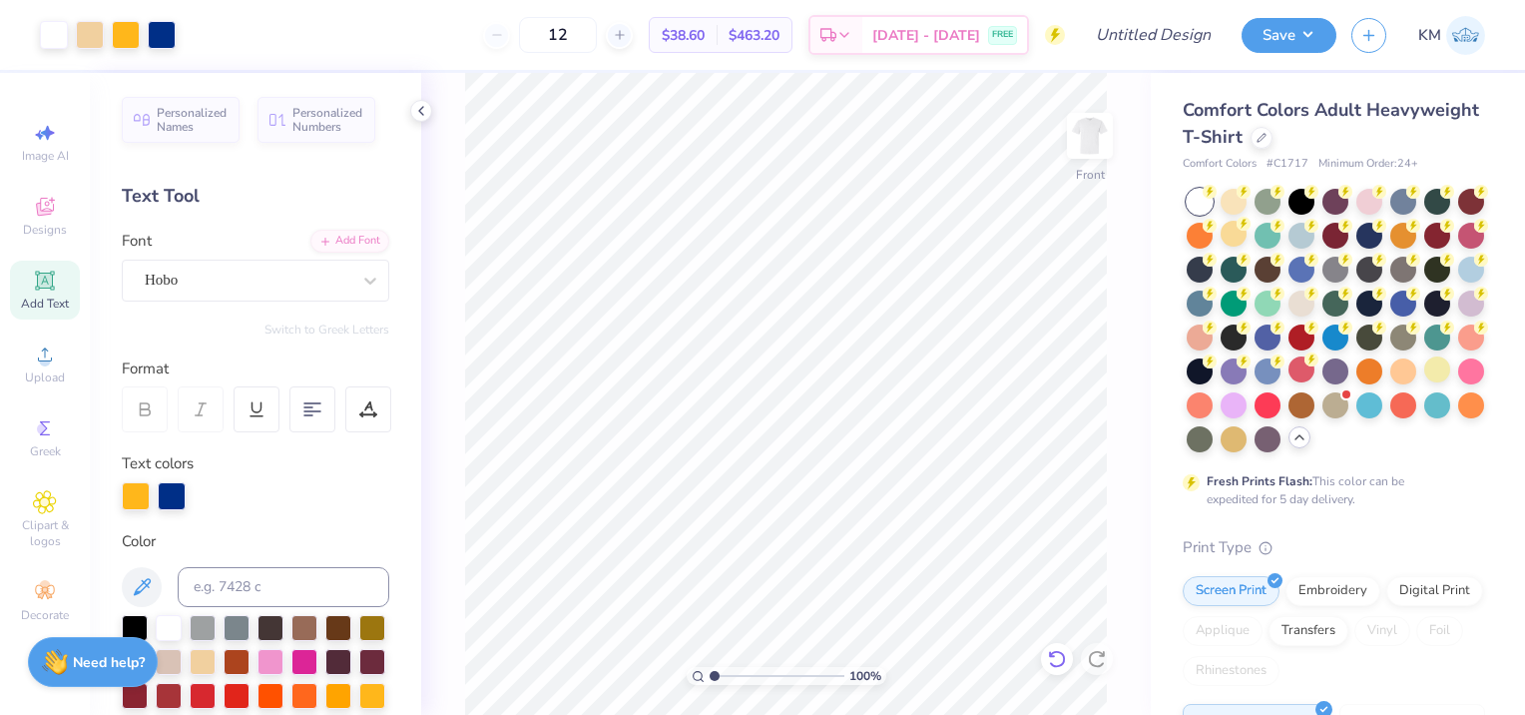
click at [1050, 658] on icon at bounding box center [1057, 659] width 20 height 20
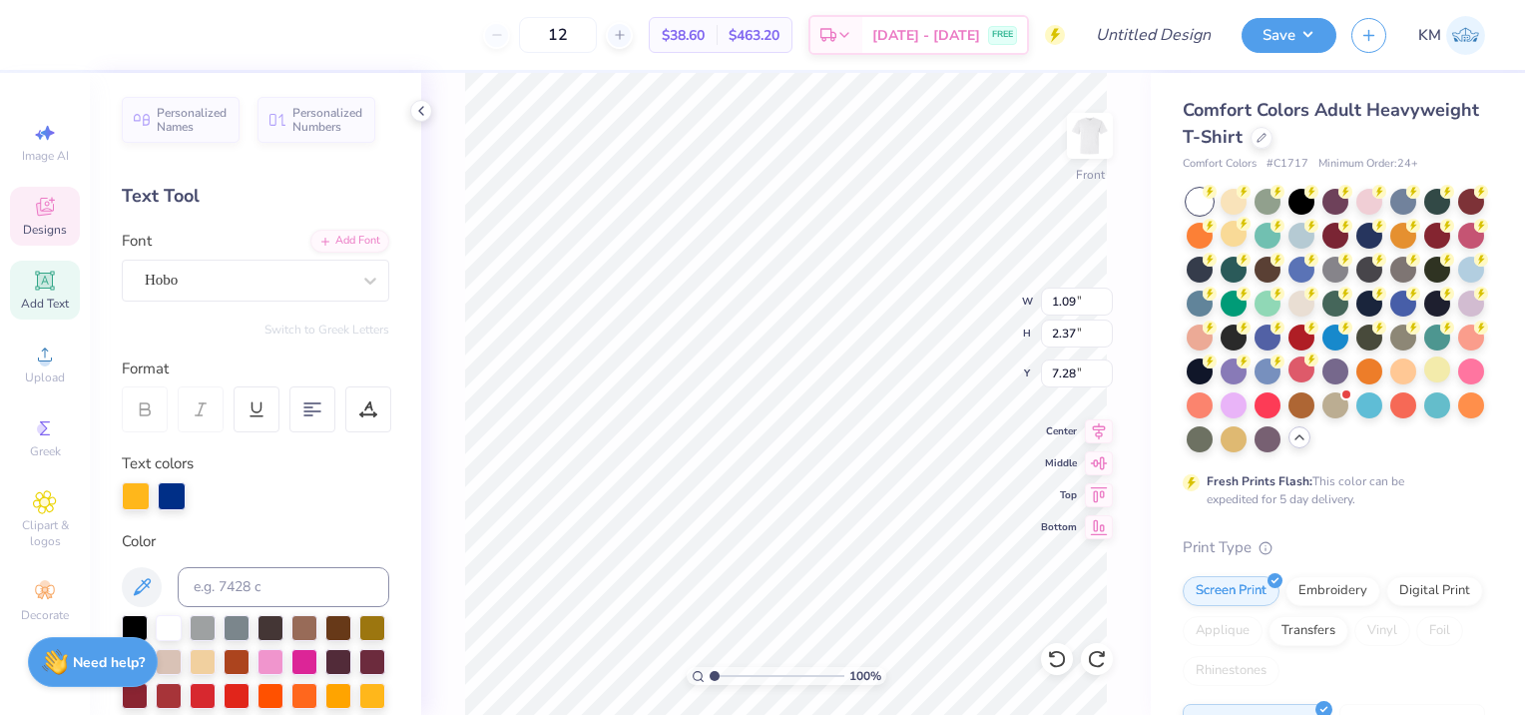
type textarea "E"
type input "1.96"
type input "2.44"
type input "7.41"
type textarea "T"
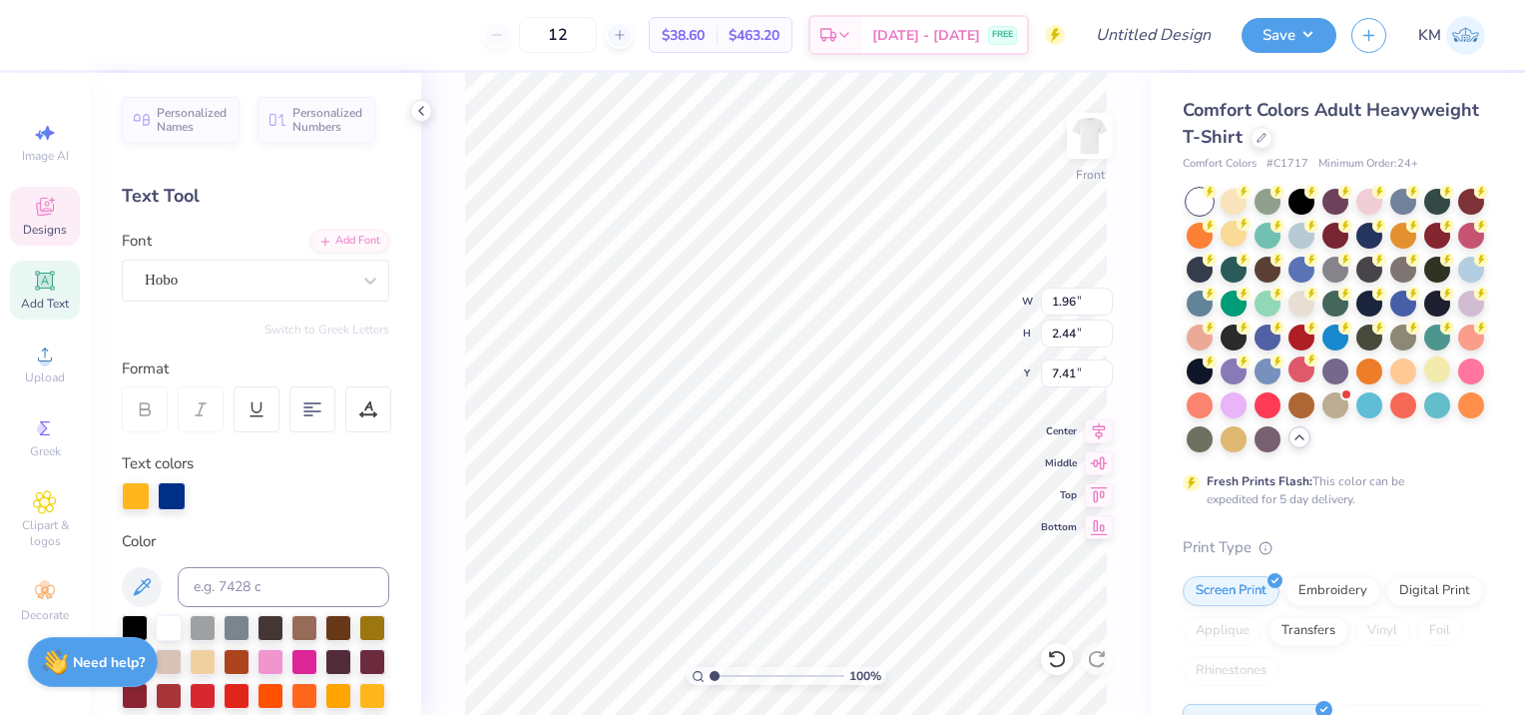
type input "2.40"
type input "2.50"
type input "7.36"
type input "2.15"
type input "2.52"
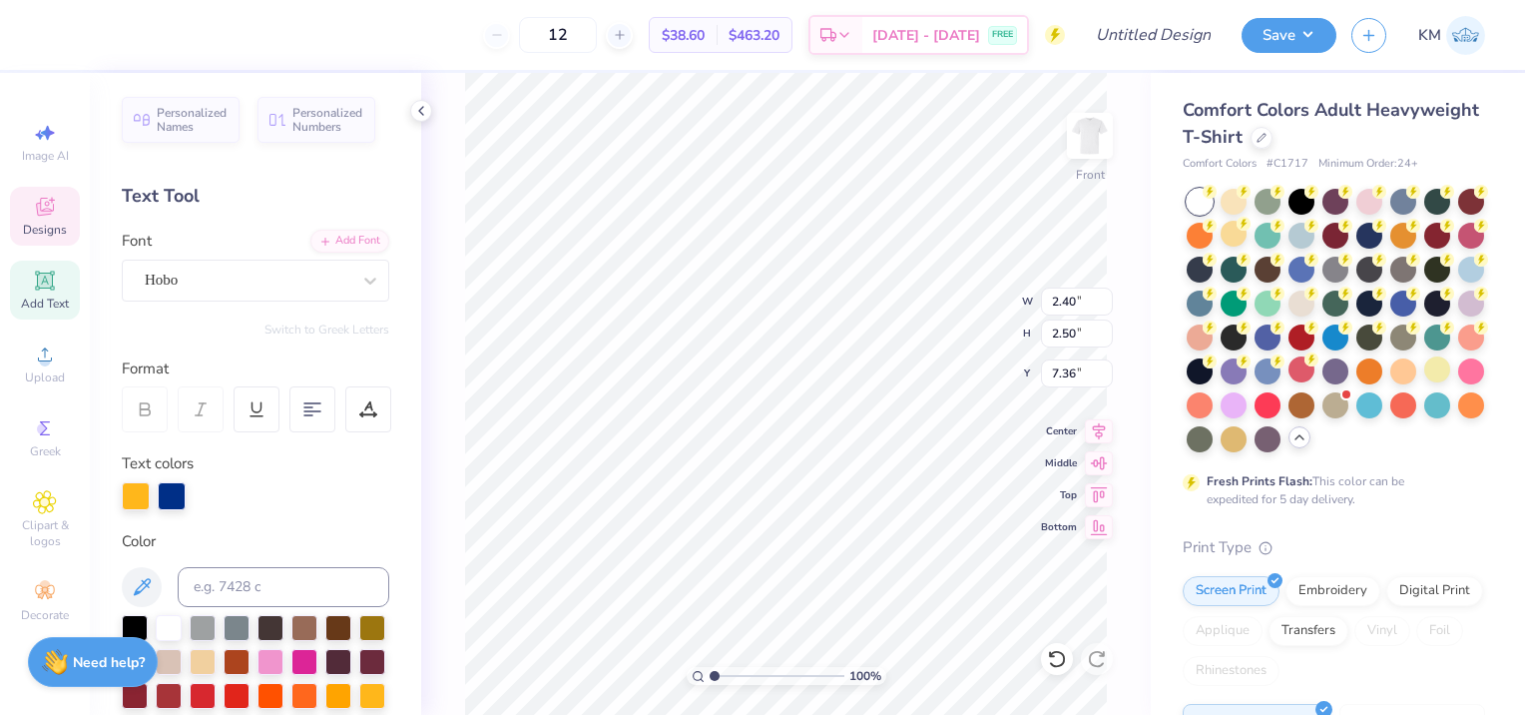
type input "7.45"
type input "2.40"
type input "2.50"
type input "7.36"
type textarea "T"
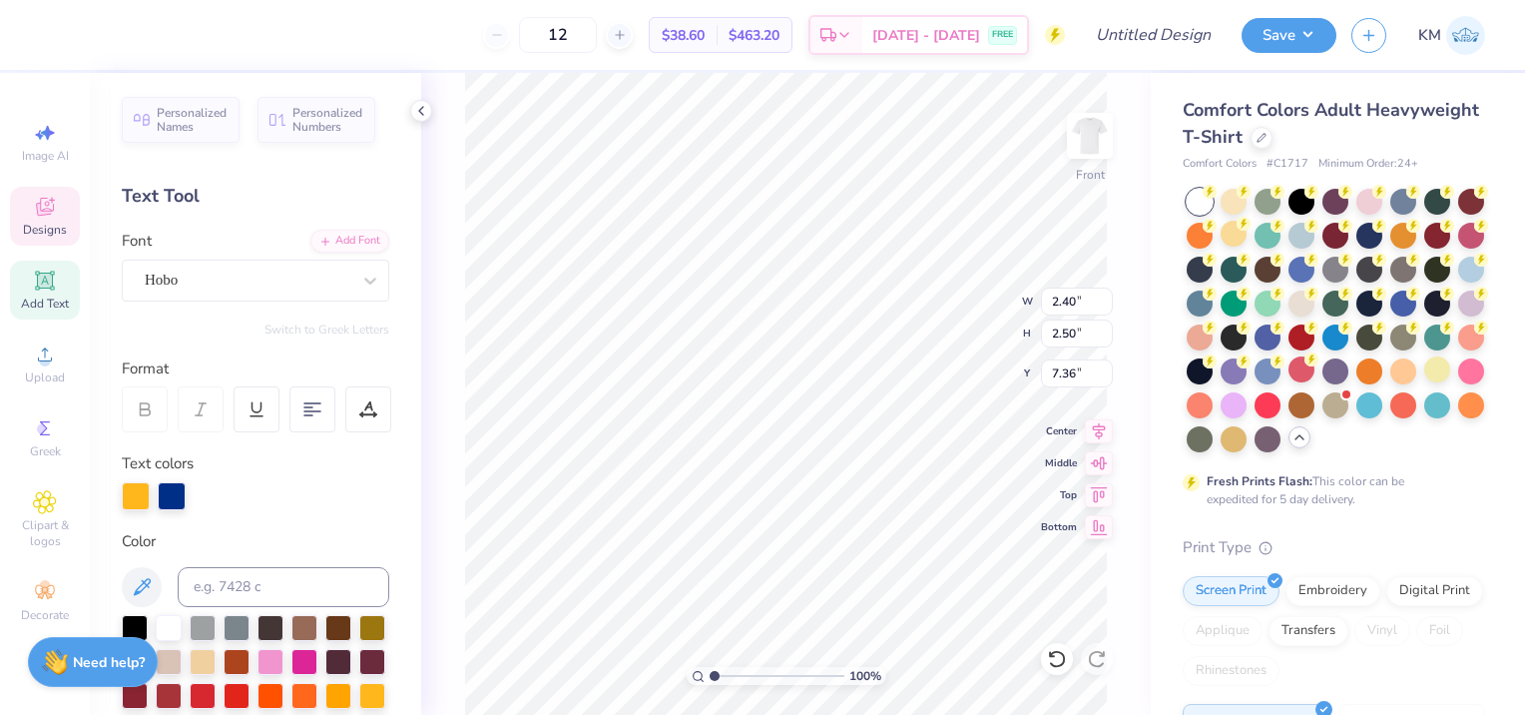
scroll to position [14, 1]
type textarea "A"
type input "7.32"
type input "1.82"
type input "2.43"
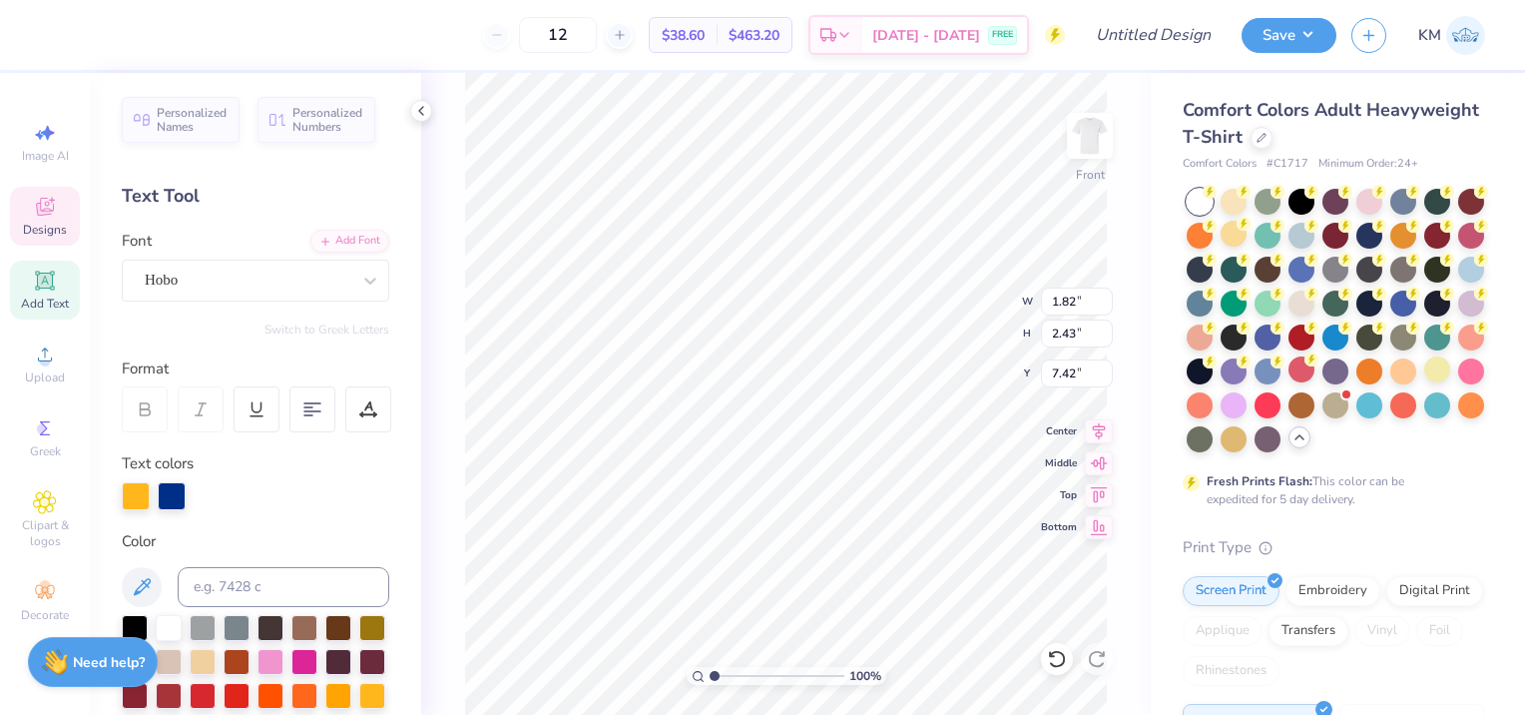
type input "7.32"
type input "1.99"
type input "2.53"
type input "7.32"
type input "1.72"
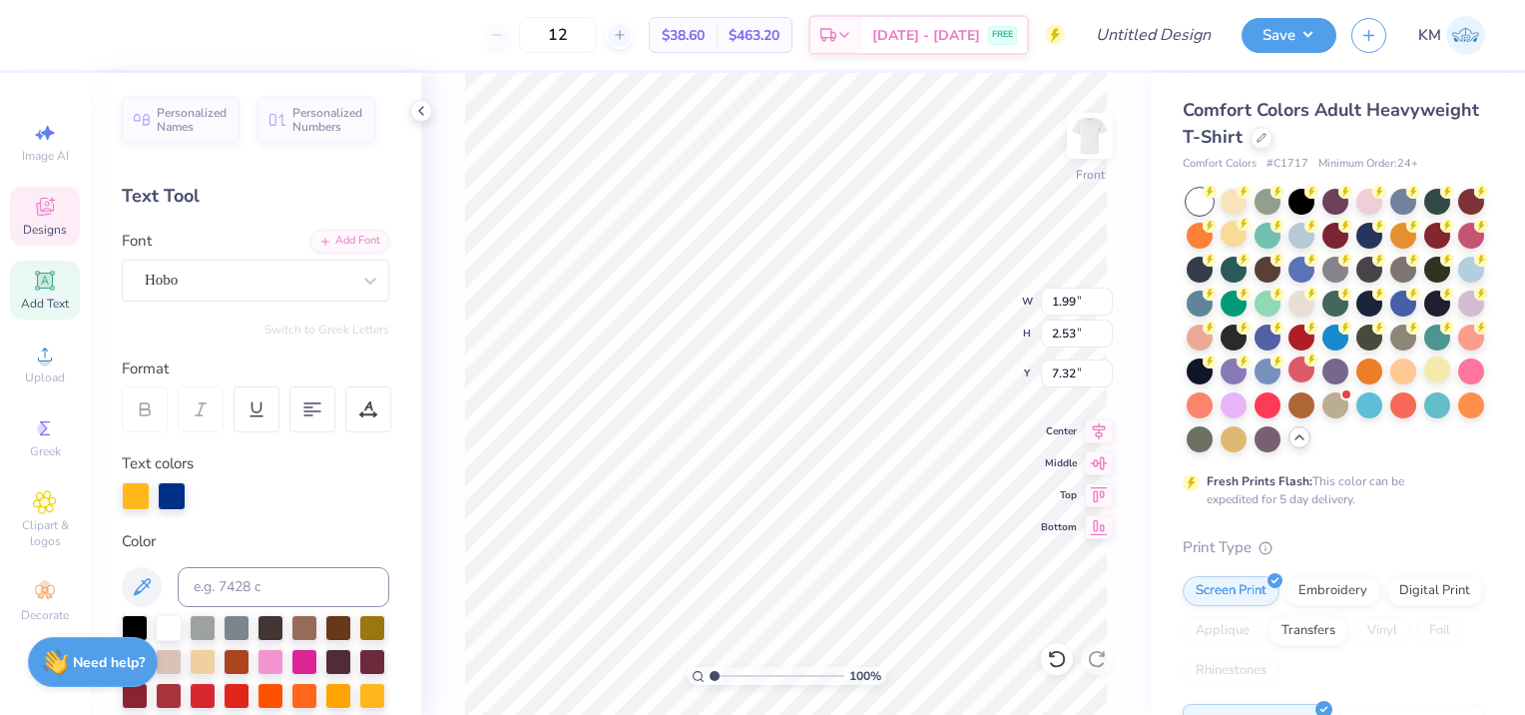
type input "2.49"
type input "1.78"
type input "2.52"
type input "7.32"
type input "1.72"
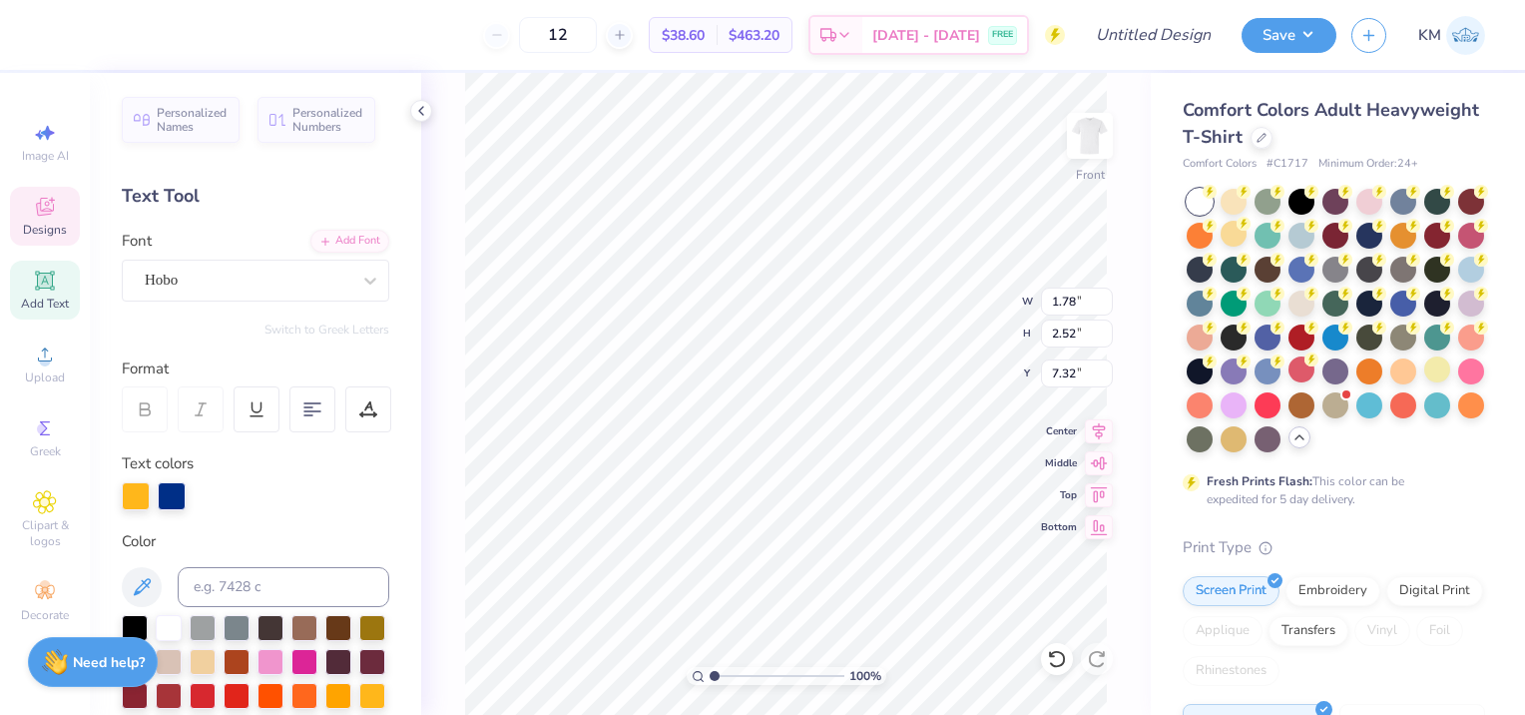
type input "2.49"
type input "9.84"
type textarea "T"
type input "2.22"
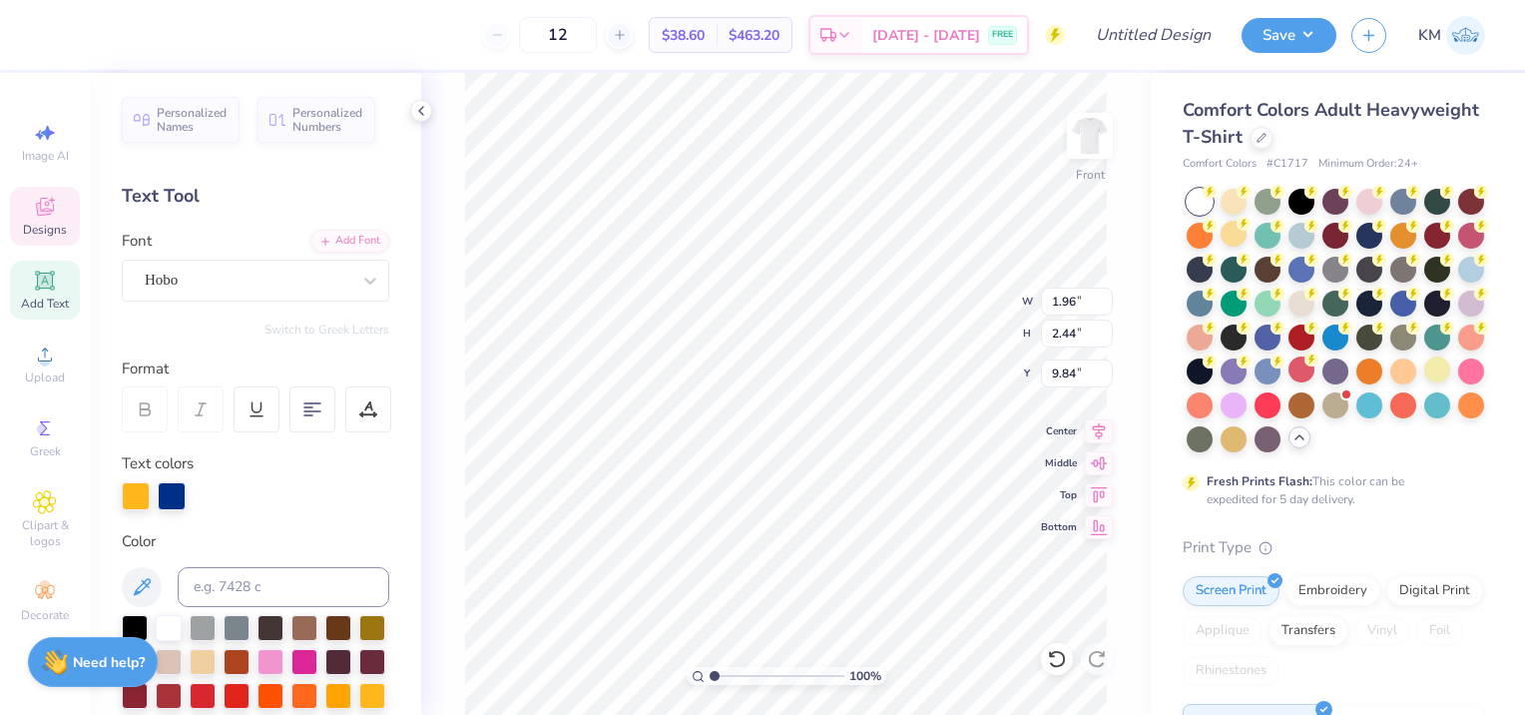
type input "2.64"
type input "9.46"
type input "1.17"
type input "2.38"
type input "9.68"
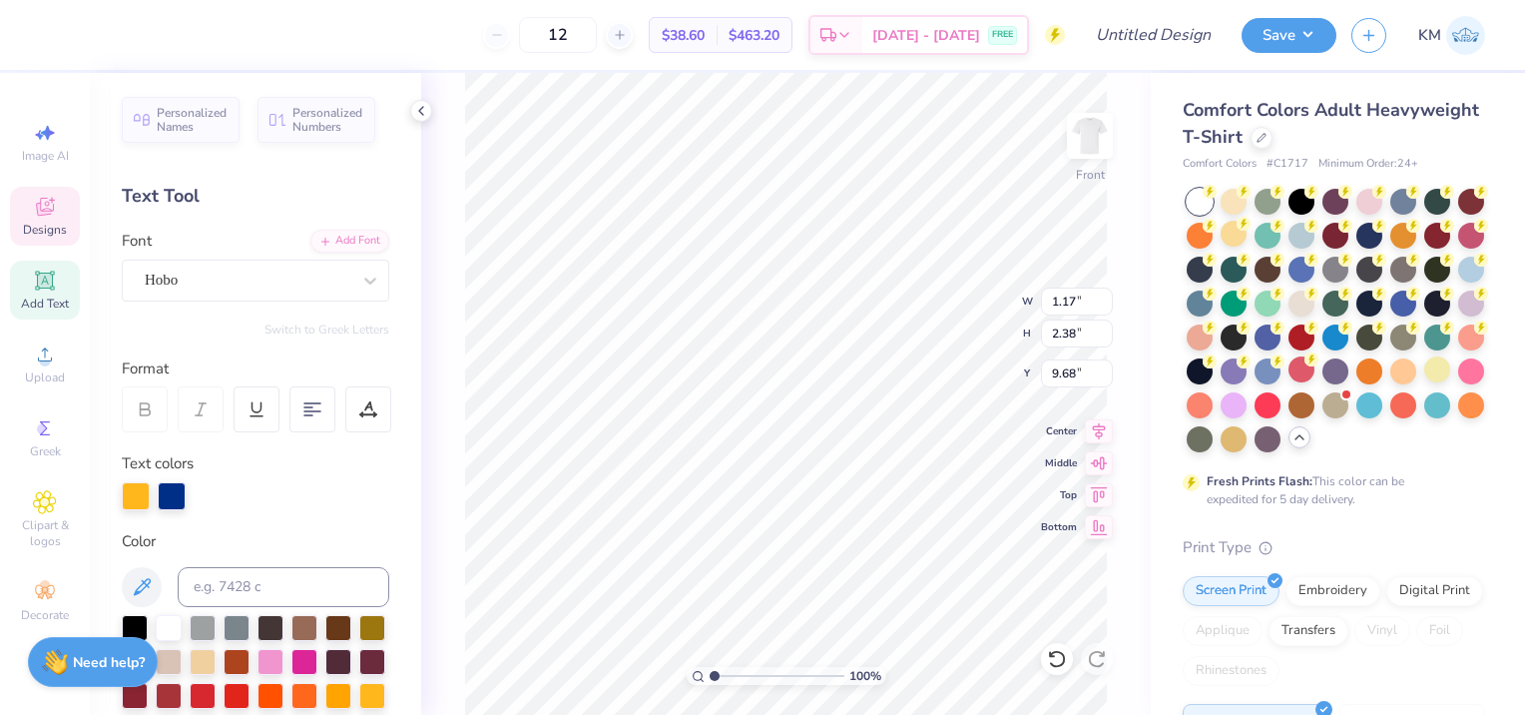
type textarea "E"
click at [908, 377] on li "Duplicate" at bounding box center [937, 381] width 157 height 39
type input "10.84"
type input "9.52"
type input "1.82"
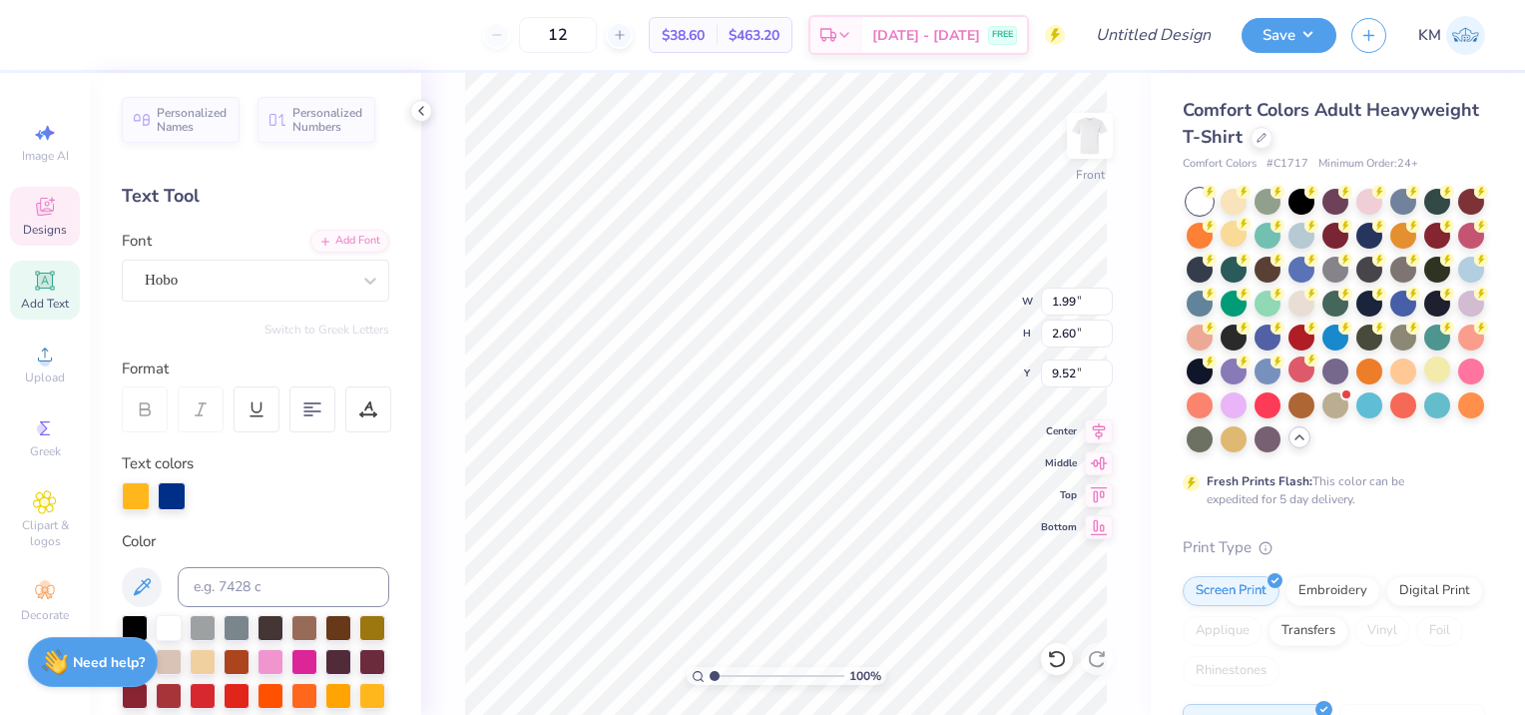
type input "2.43"
type input "7.32"
type input "1.78"
type input "2.52"
type textarea "A"
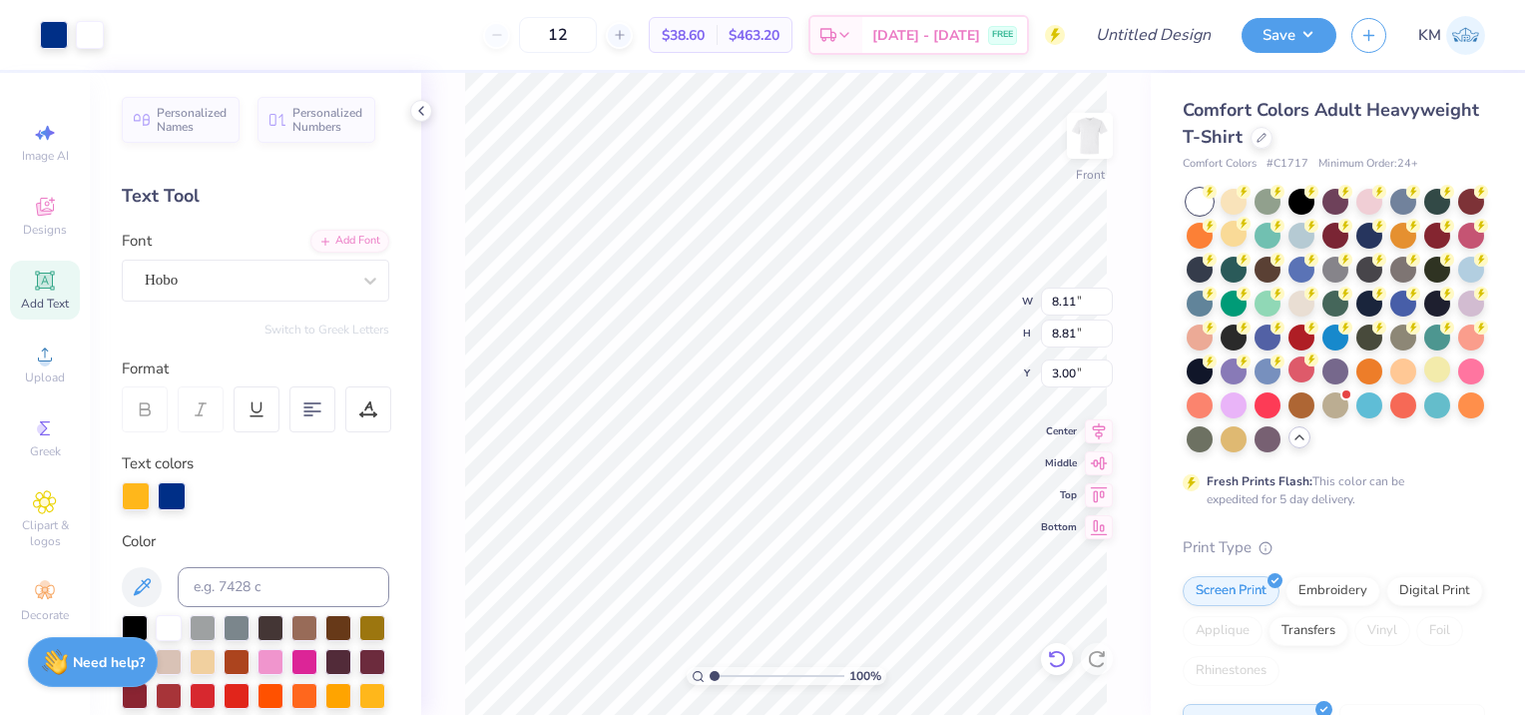
click at [1053, 667] on icon at bounding box center [1057, 659] width 20 height 20
drag, startPoint x: 712, startPoint y: 674, endPoint x: 735, endPoint y: 665, distance: 24.7
click at [735, 667] on input "range" at bounding box center [777, 676] width 135 height 18
type input "2.59"
click at [1062, 665] on icon at bounding box center [1056, 659] width 17 height 18
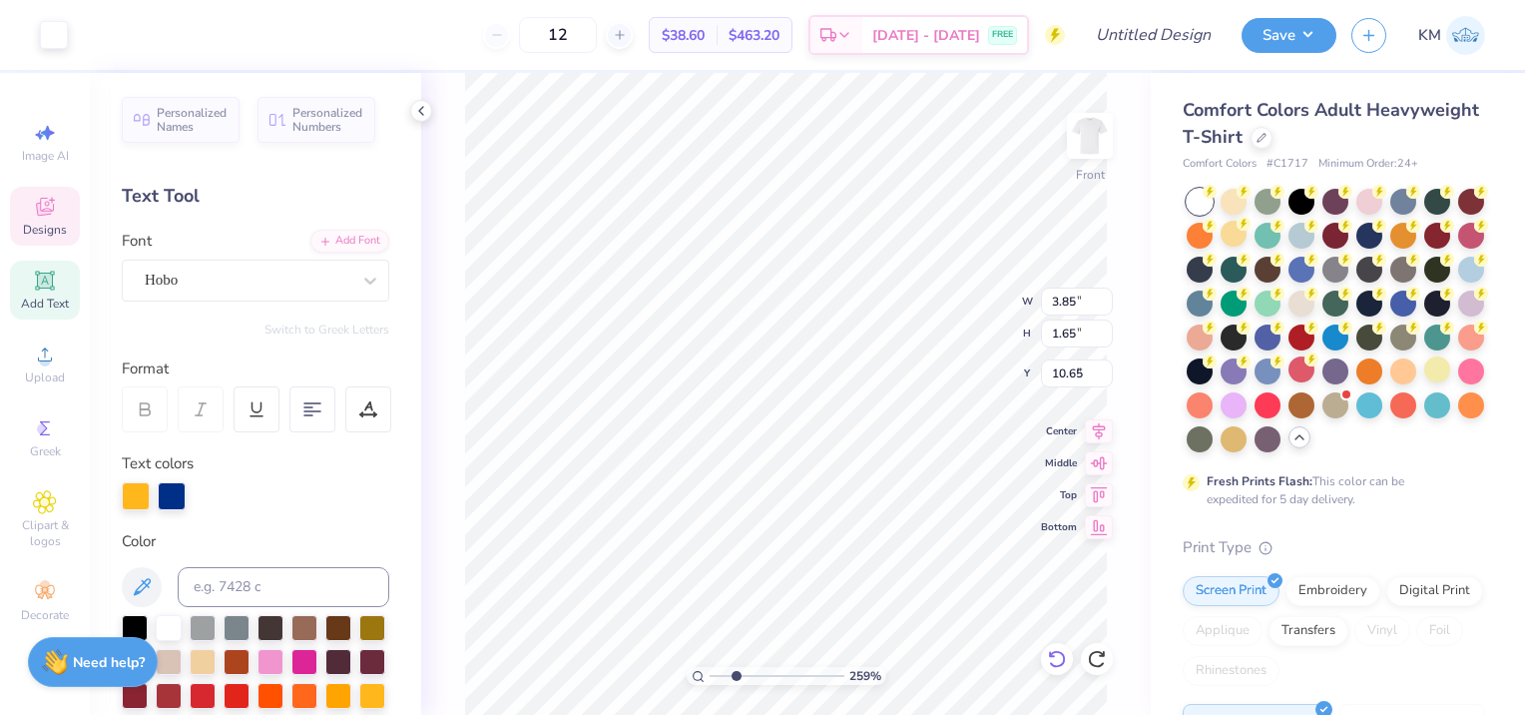
type input "9.89"
type input "3.31"
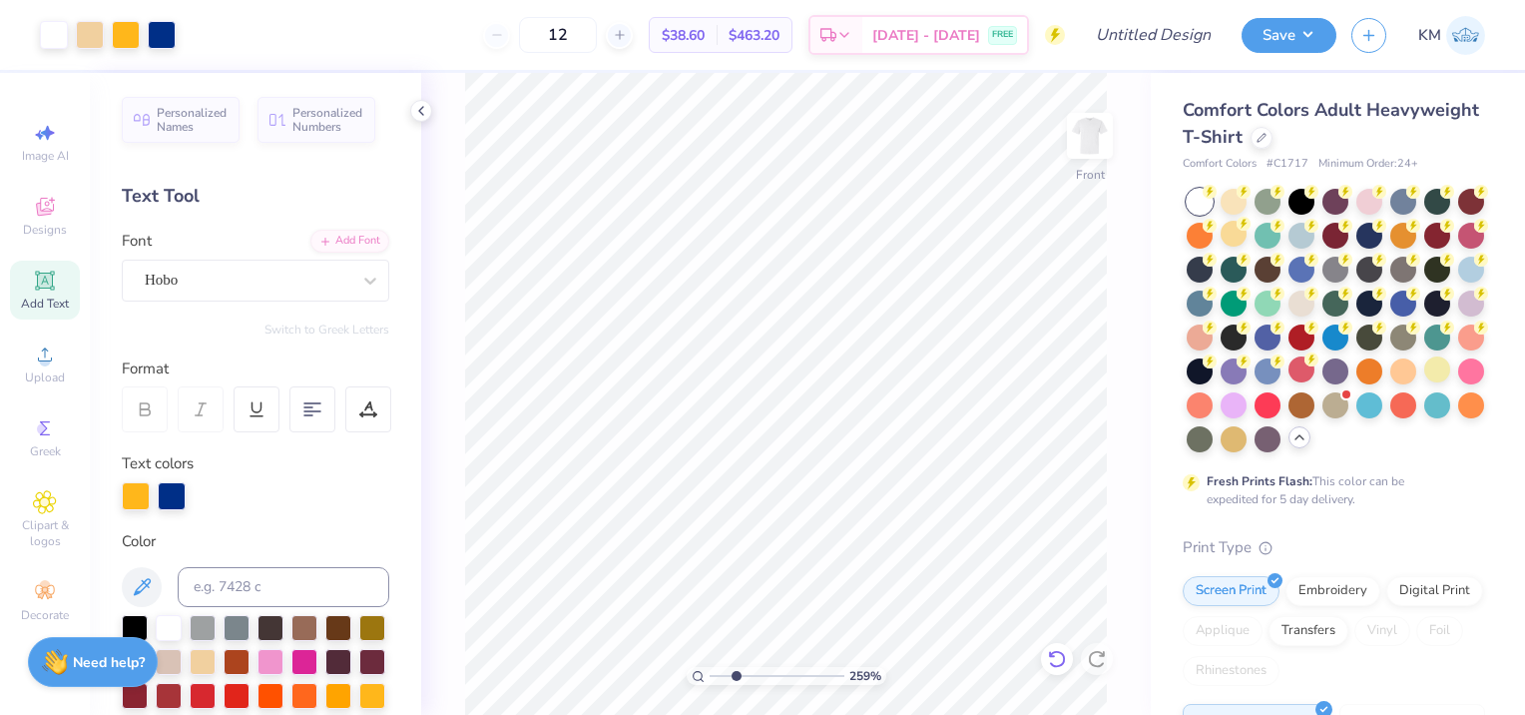
click at [1060, 659] on icon at bounding box center [1057, 659] width 20 height 20
drag, startPoint x: 739, startPoint y: 678, endPoint x: 721, endPoint y: 681, distance: 18.2
type input "1.51"
click at [721, 681] on input "range" at bounding box center [777, 676] width 135 height 18
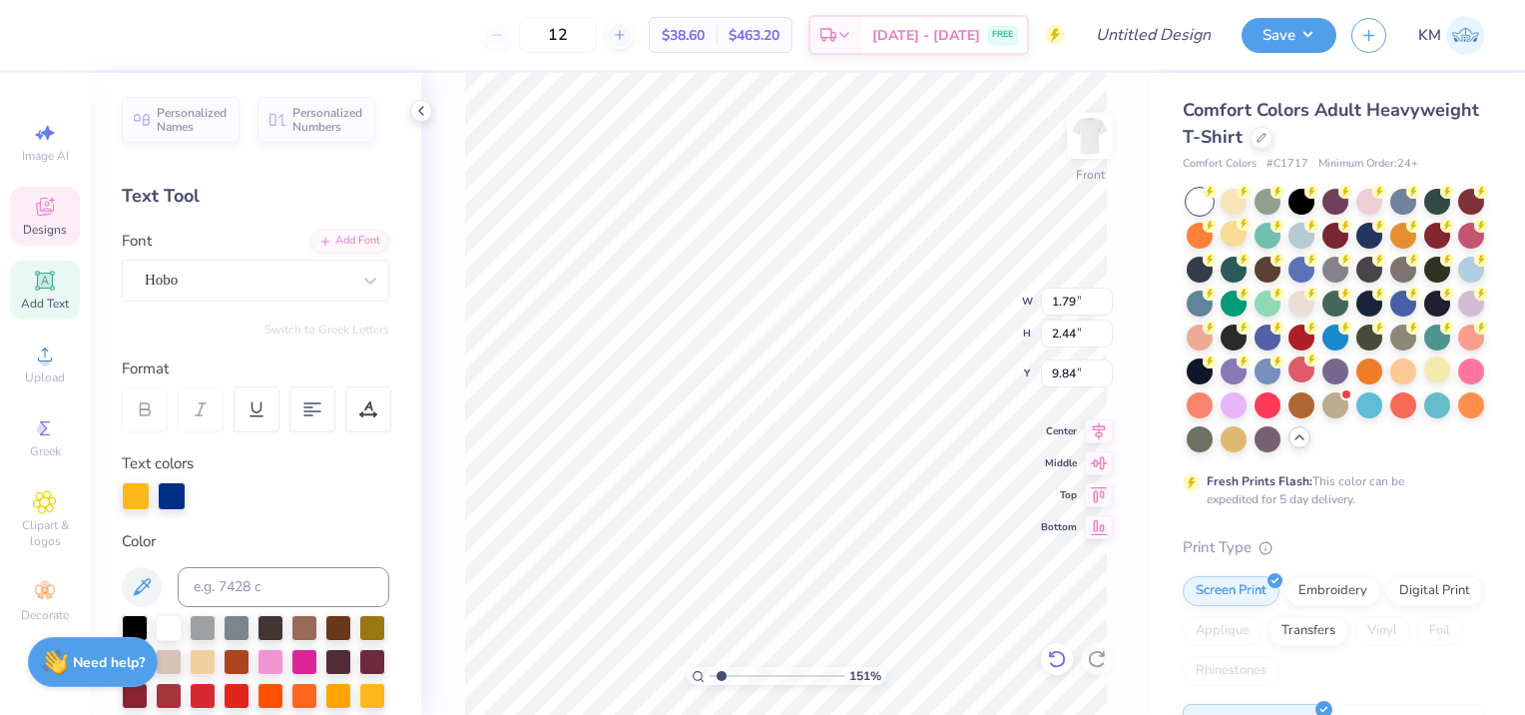
click at [1053, 653] on icon at bounding box center [1056, 659] width 17 height 18
type input "9.85"
type input "2.05"
type input "2.51"
type input "9.57"
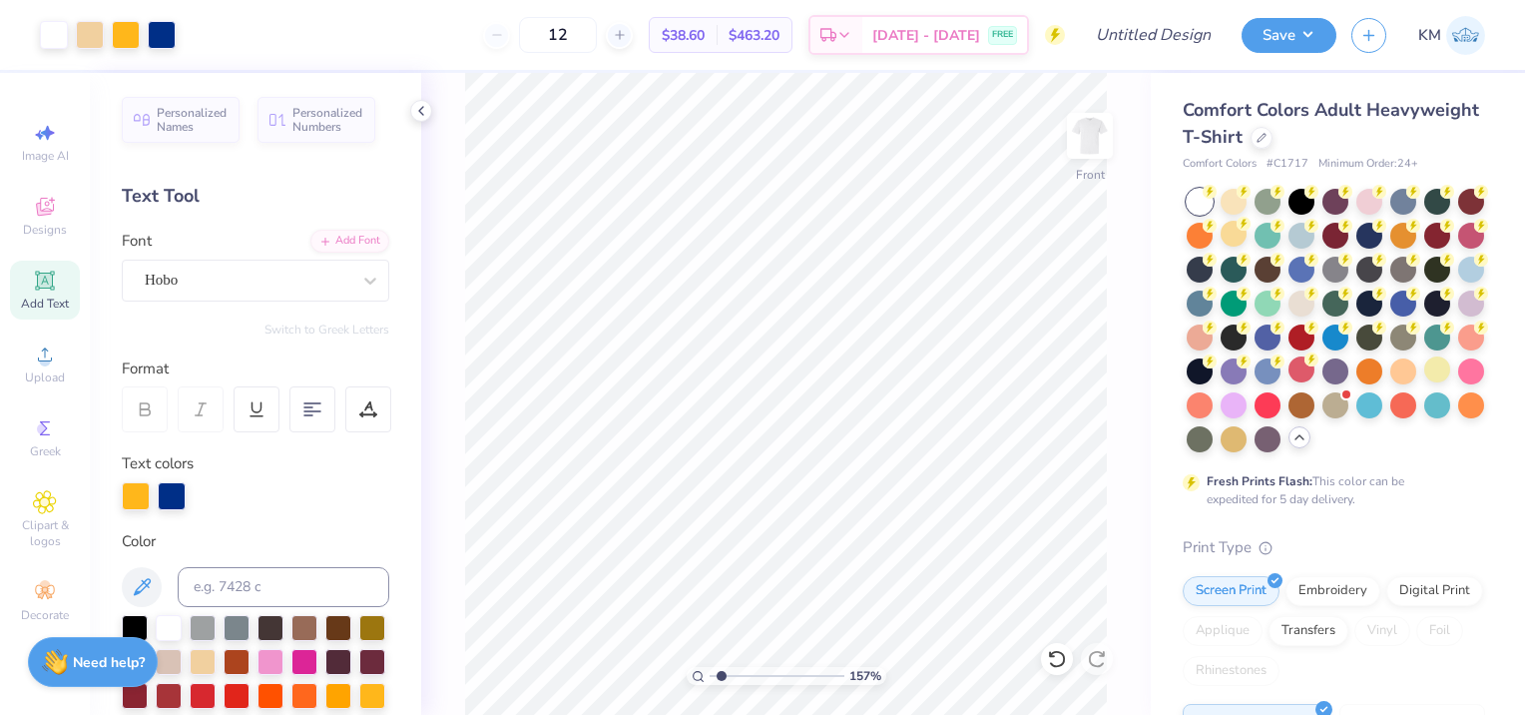
drag, startPoint x: 724, startPoint y: 677, endPoint x: 724, endPoint y: 661, distance: 16.0
type input "1.75"
click at [724, 667] on input "range" at bounding box center [777, 676] width 135 height 18
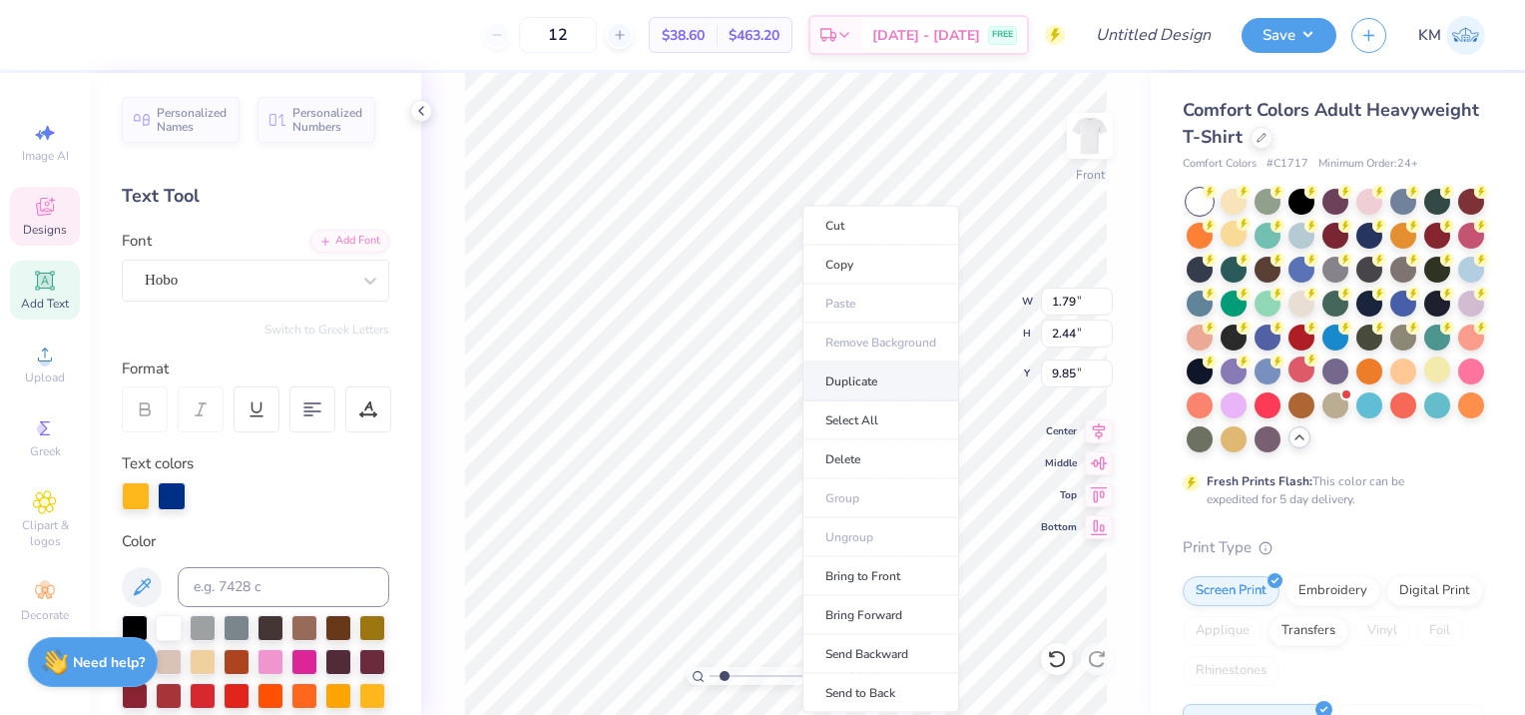
click at [844, 378] on li "Duplicate" at bounding box center [881, 381] width 157 height 39
type input "10.85"
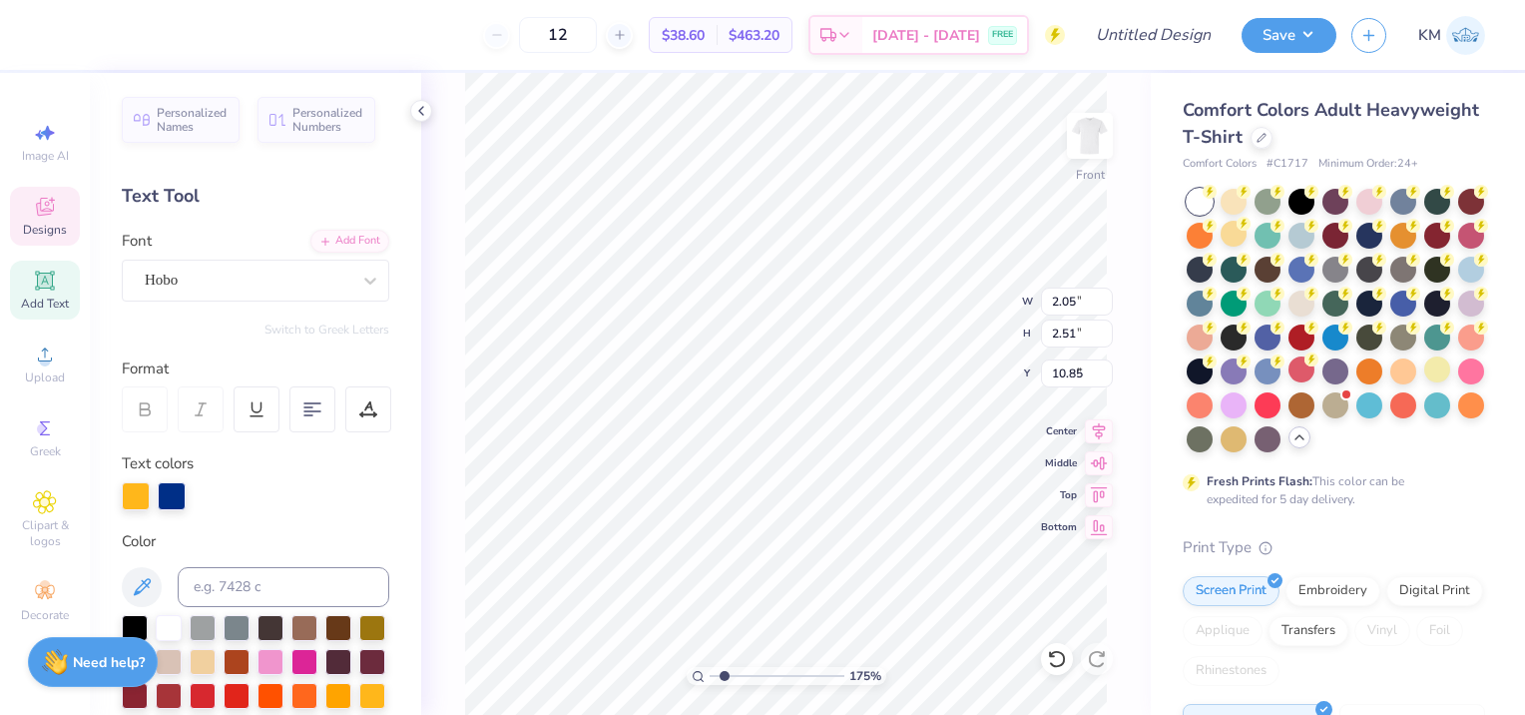
type input "2.05"
type input "2.51"
type input "9.57"
type input "1.79"
type input "2.44"
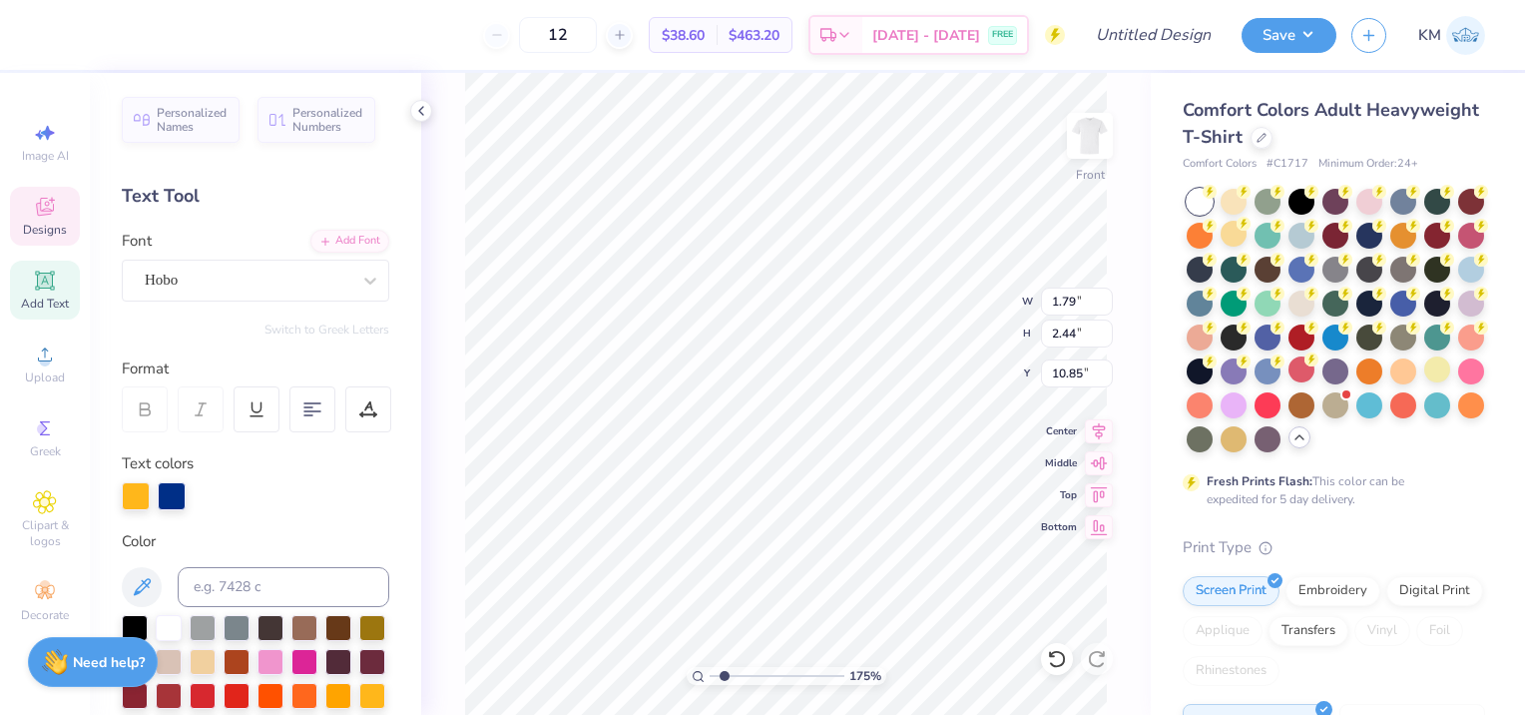
type input "9.49"
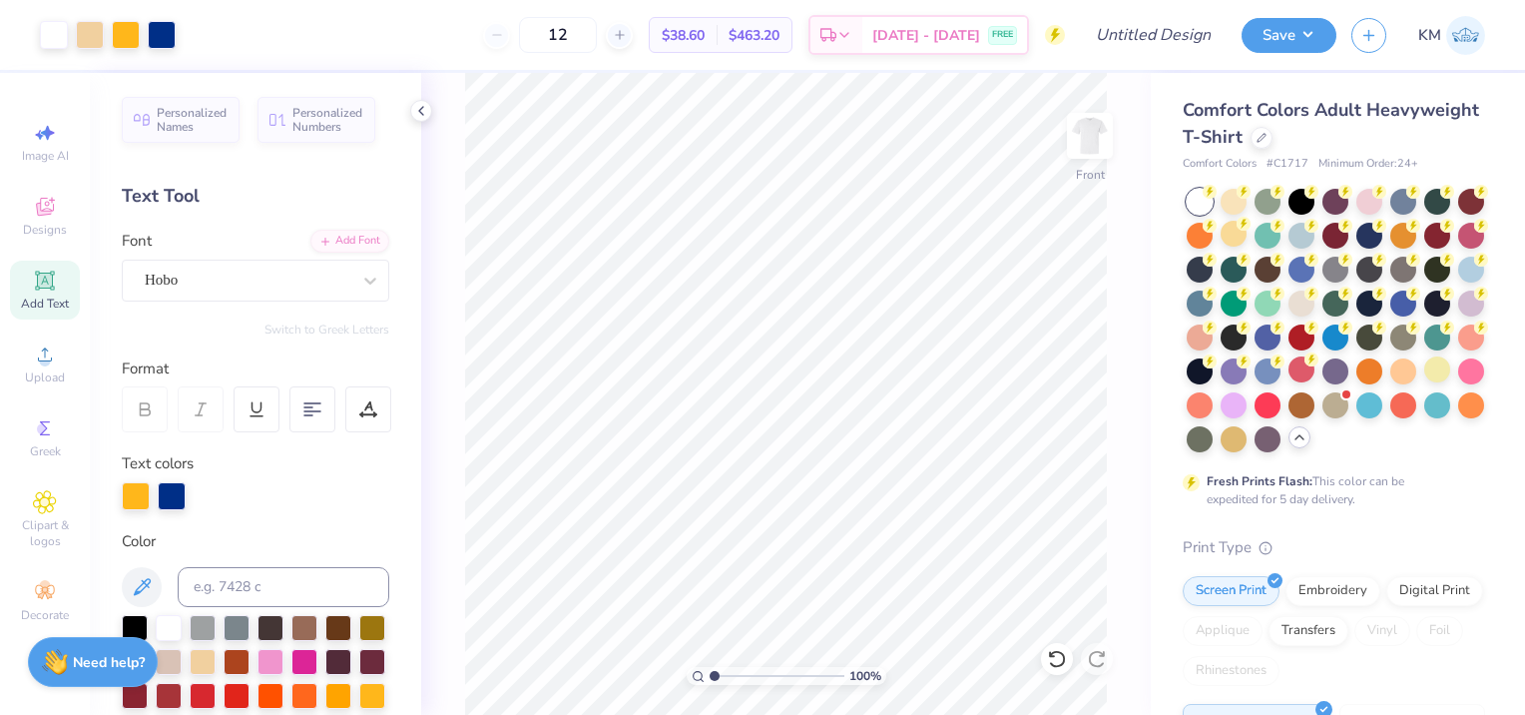
drag, startPoint x: 726, startPoint y: 675, endPoint x: 702, endPoint y: 679, distance: 24.3
type input "1"
click at [710, 679] on input "range" at bounding box center [777, 676] width 135 height 18
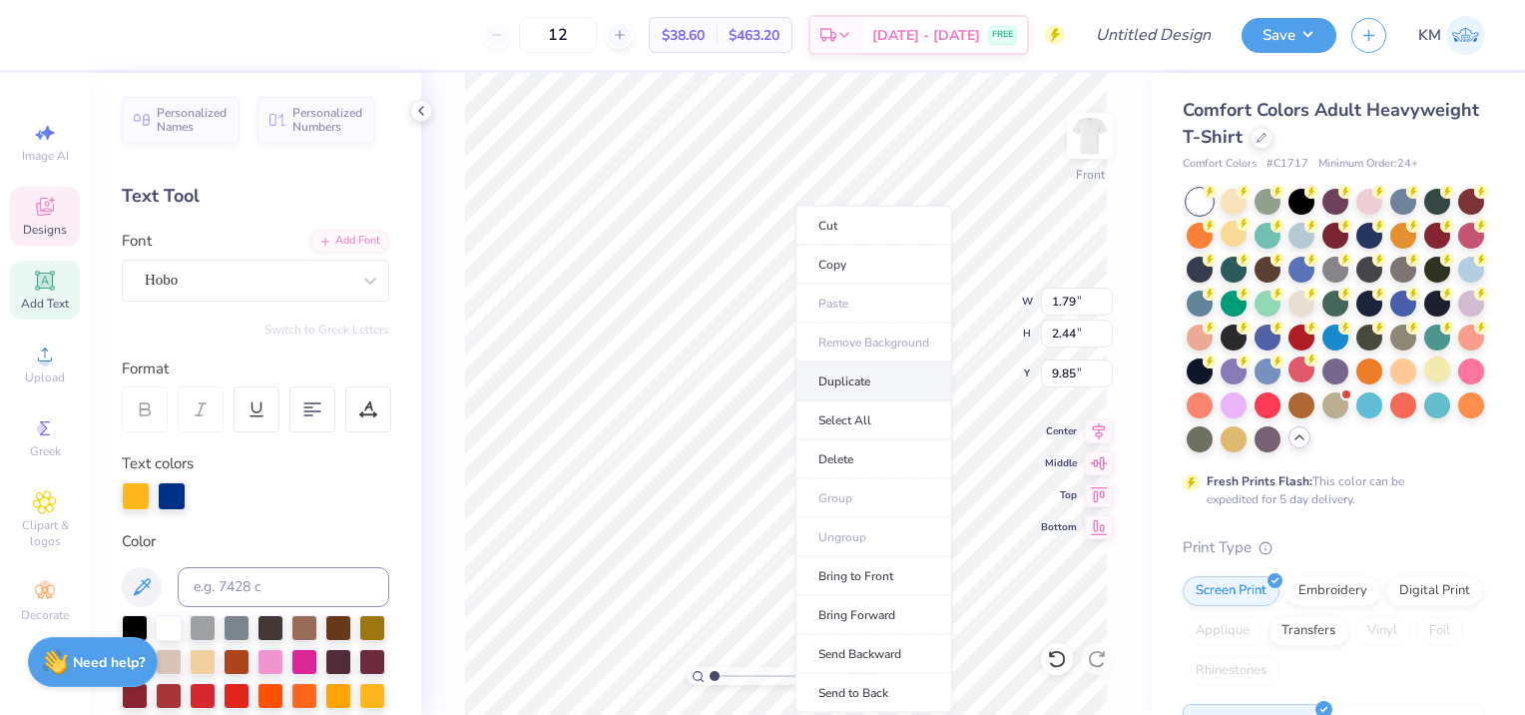
click at [814, 387] on li "Duplicate" at bounding box center [874, 381] width 157 height 39
click at [854, 386] on li "Duplicate" at bounding box center [884, 381] width 157 height 39
type input "11.85"
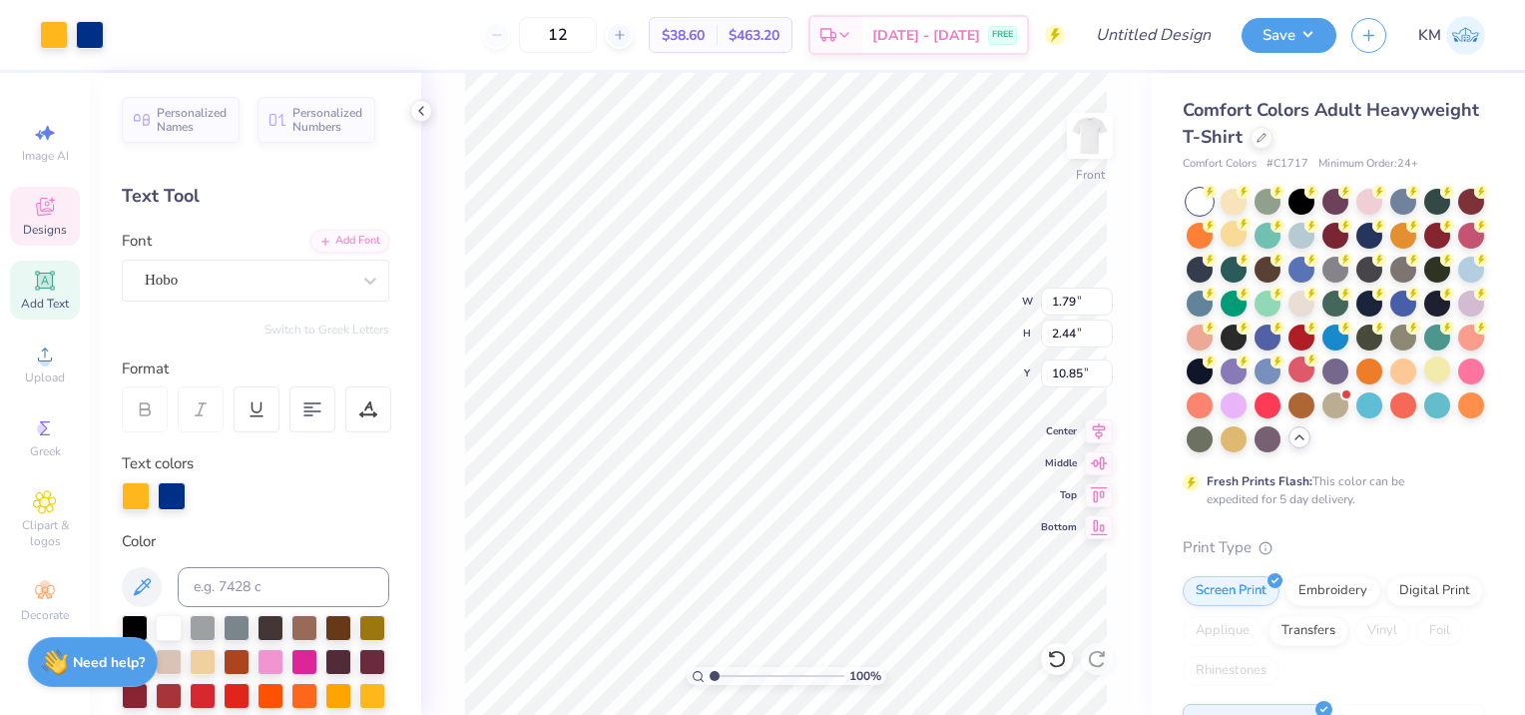
type input "15.08"
type textarea "P"
type input "11.85"
type textarea "I"
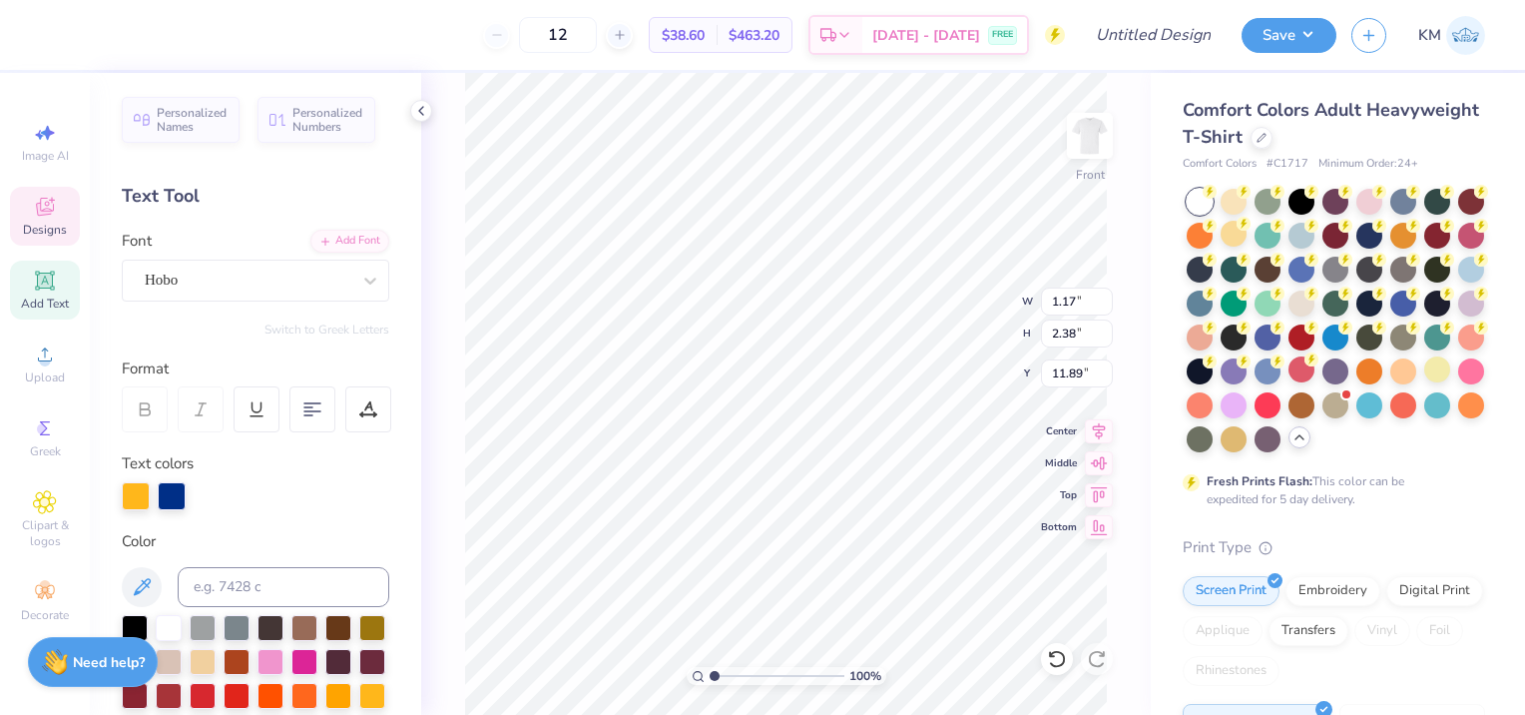
type input "14.78"
type input "1.79"
type input "2.44"
type input "9.84"
type input "2.22"
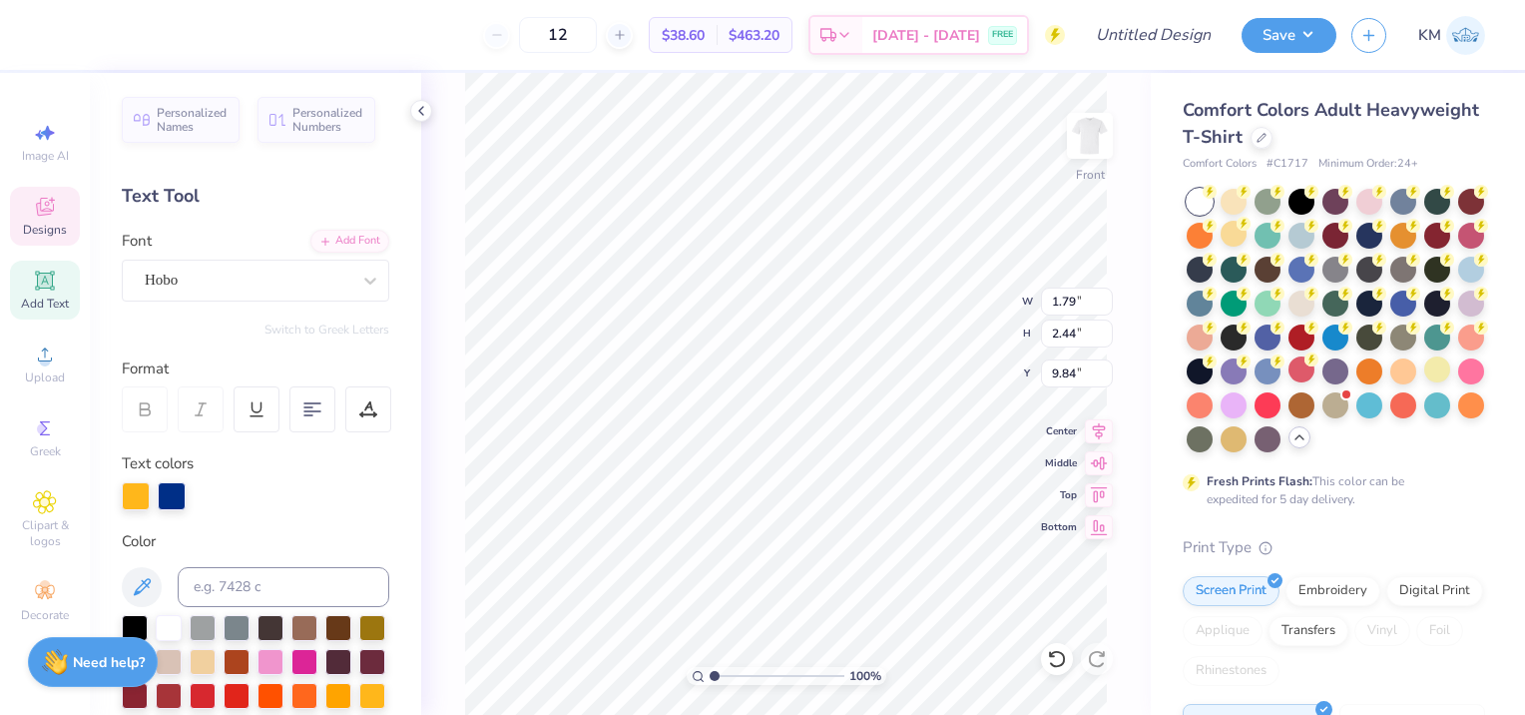
type input "2.64"
type input "9.49"
type input "1.79"
type input "2.44"
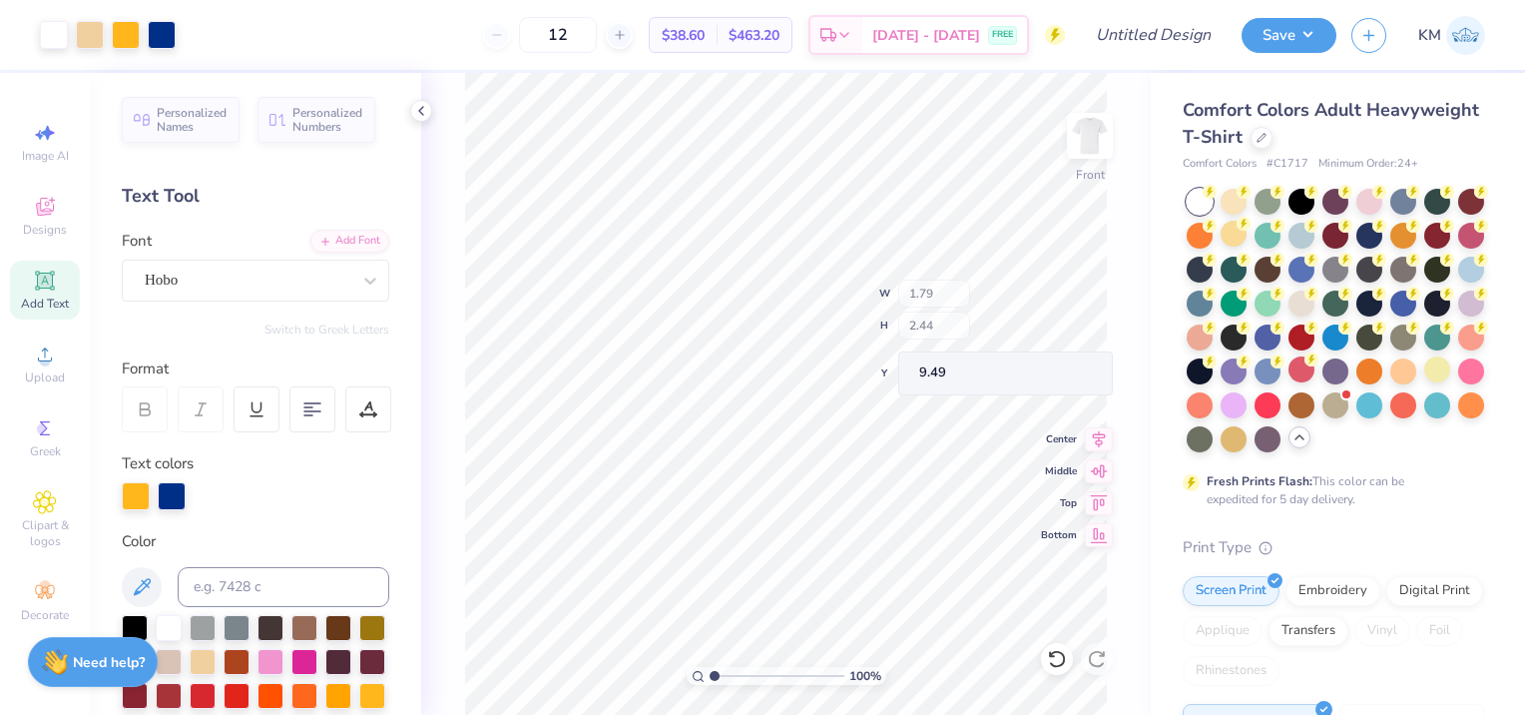
type input "9.56"
type input "11.47"
type input "1.17"
type input "2.38"
type input "11.62"
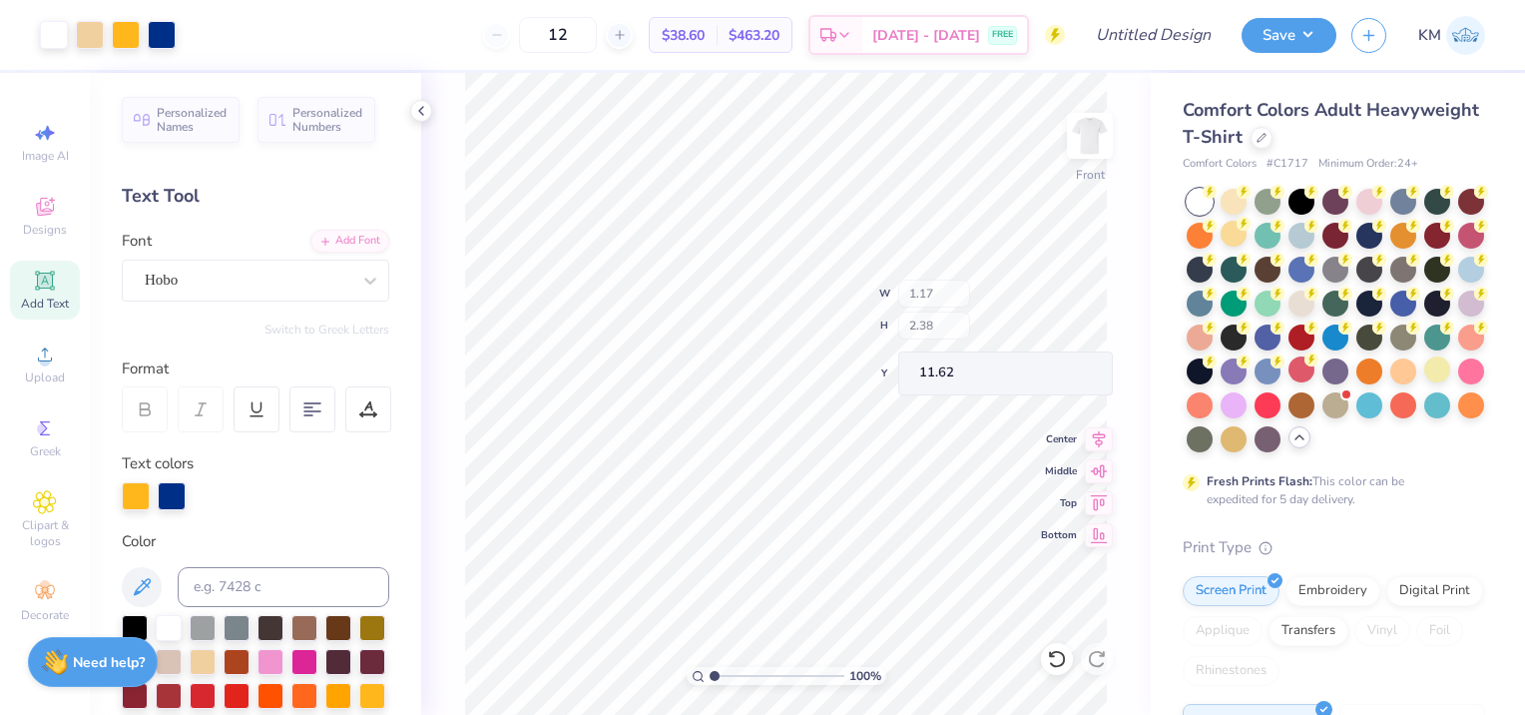
type input "0.74"
type input "2.35"
type input "11.65"
type input "12.28"
type input "12.10"
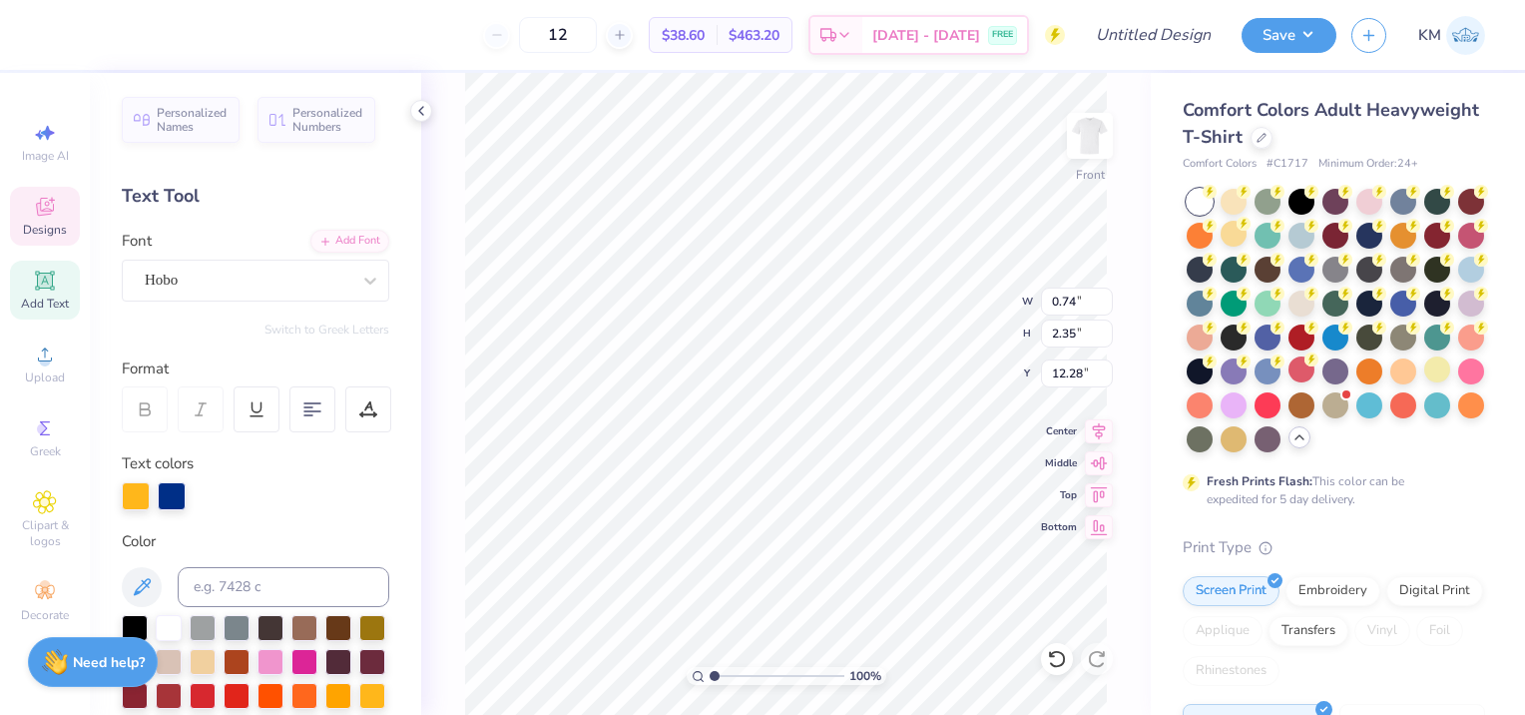
type input "12.10"
type input "2.12"
type input "2.50"
click at [1103, 120] on img at bounding box center [1090, 136] width 80 height 80
type input "9.15"
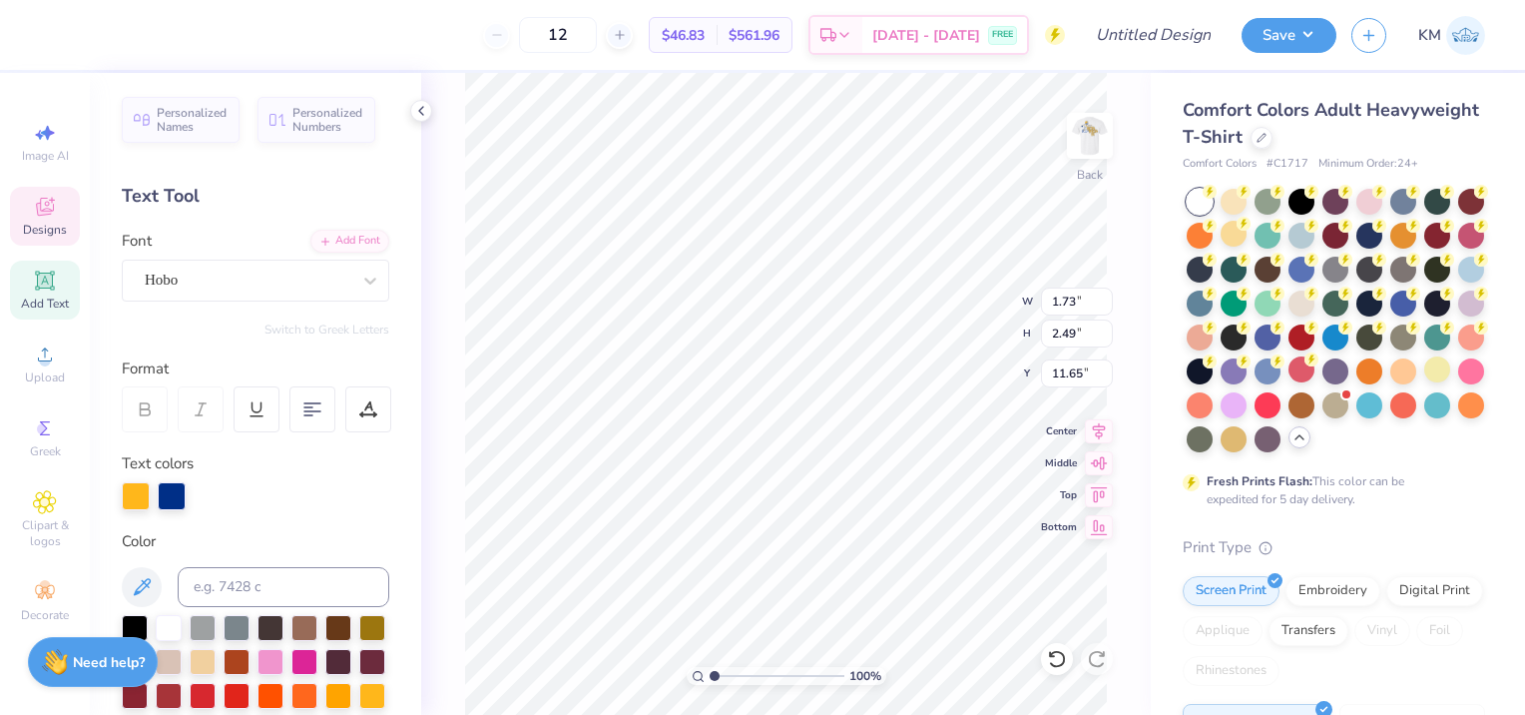
type textarea "N"
type textarea "BETA THETA PI"
type input "10.48"
type input "2.32"
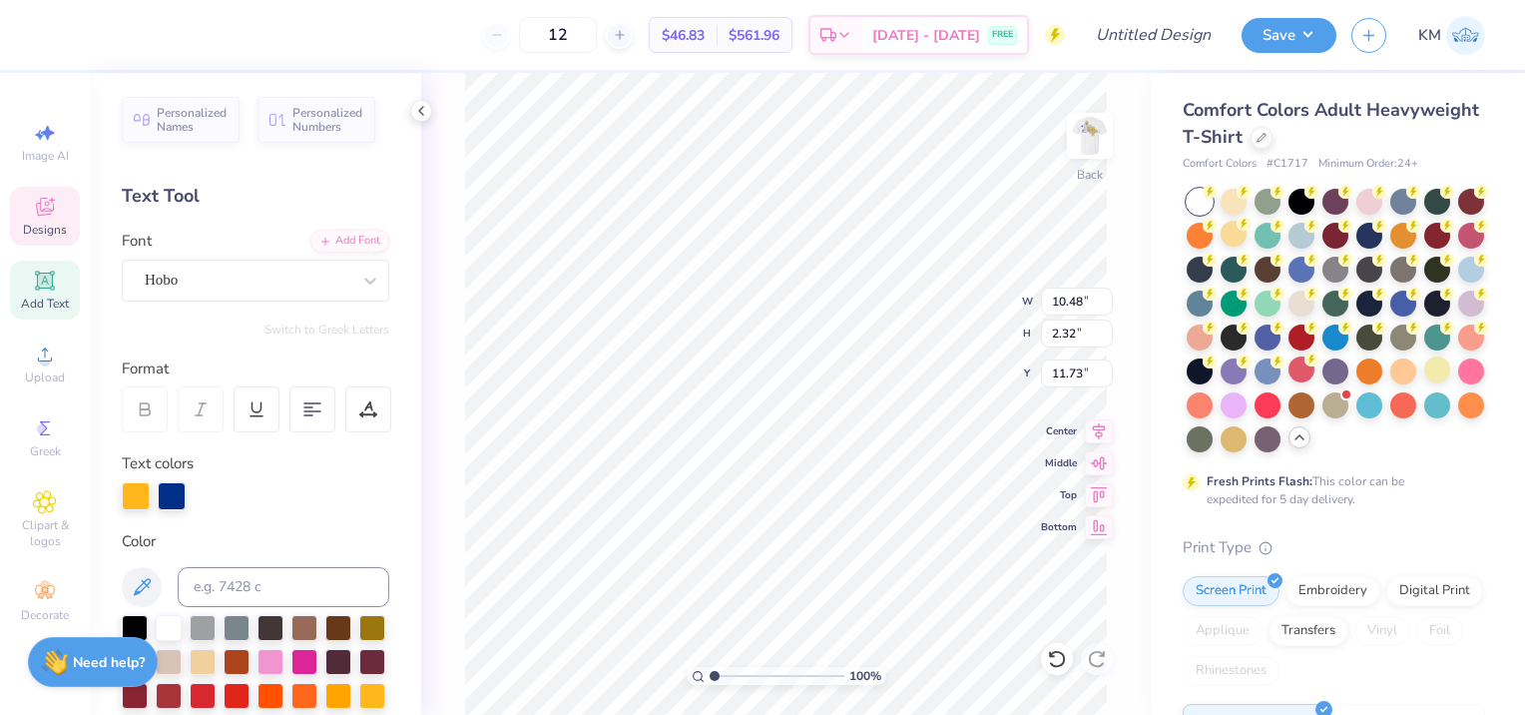
type input "11.73"
type input "10.47"
type input "1.20"
type input "12.30"
type input "9.01"
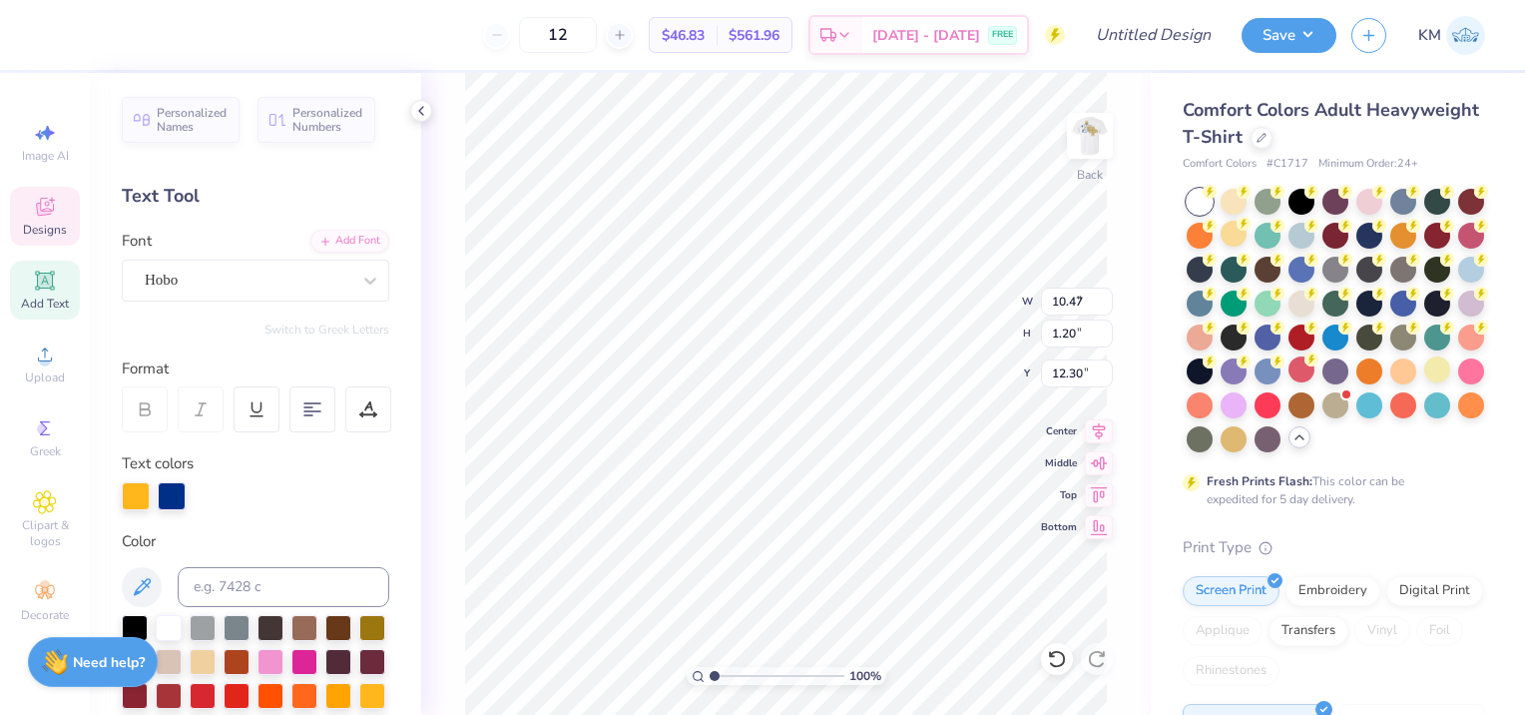
type input "1.03"
type input "12.46"
type textarea "BETA THETA PI"
type input "1.39"
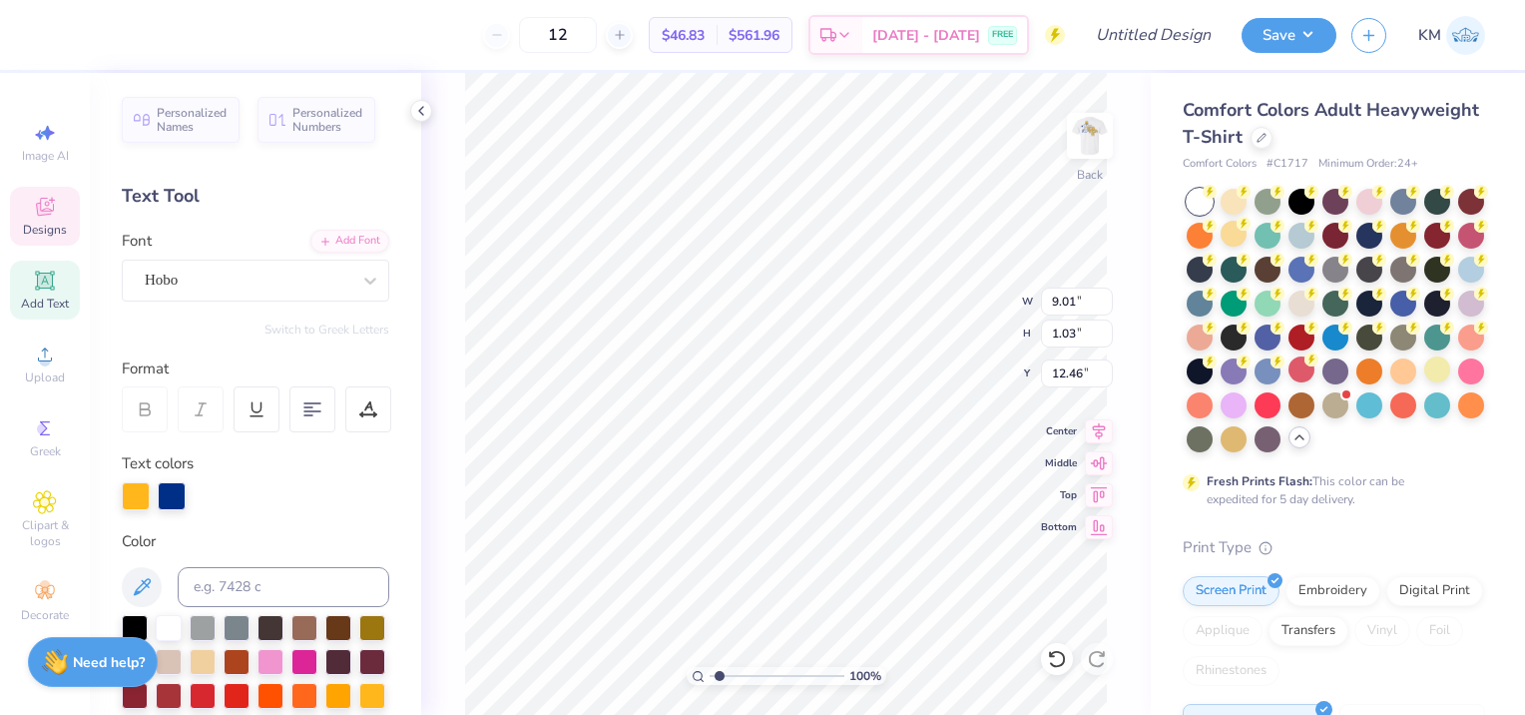
click at [719, 674] on input "range" at bounding box center [777, 676] width 135 height 18
type input "0.92"
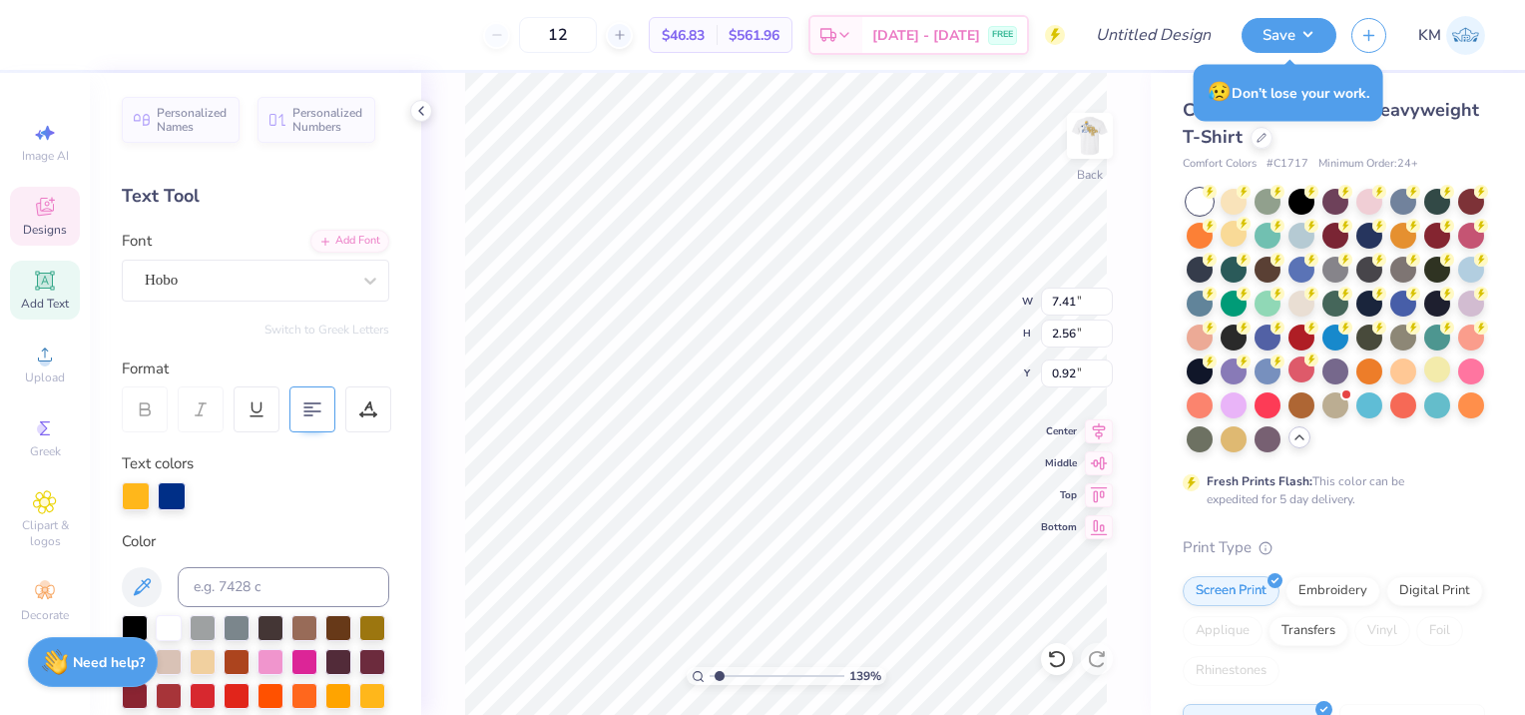
click at [308, 408] on icon at bounding box center [312, 409] width 18 height 18
type input "2.55"
click at [320, 412] on icon at bounding box center [312, 409] width 18 height 18
type input "7.70"
type input "0.93"
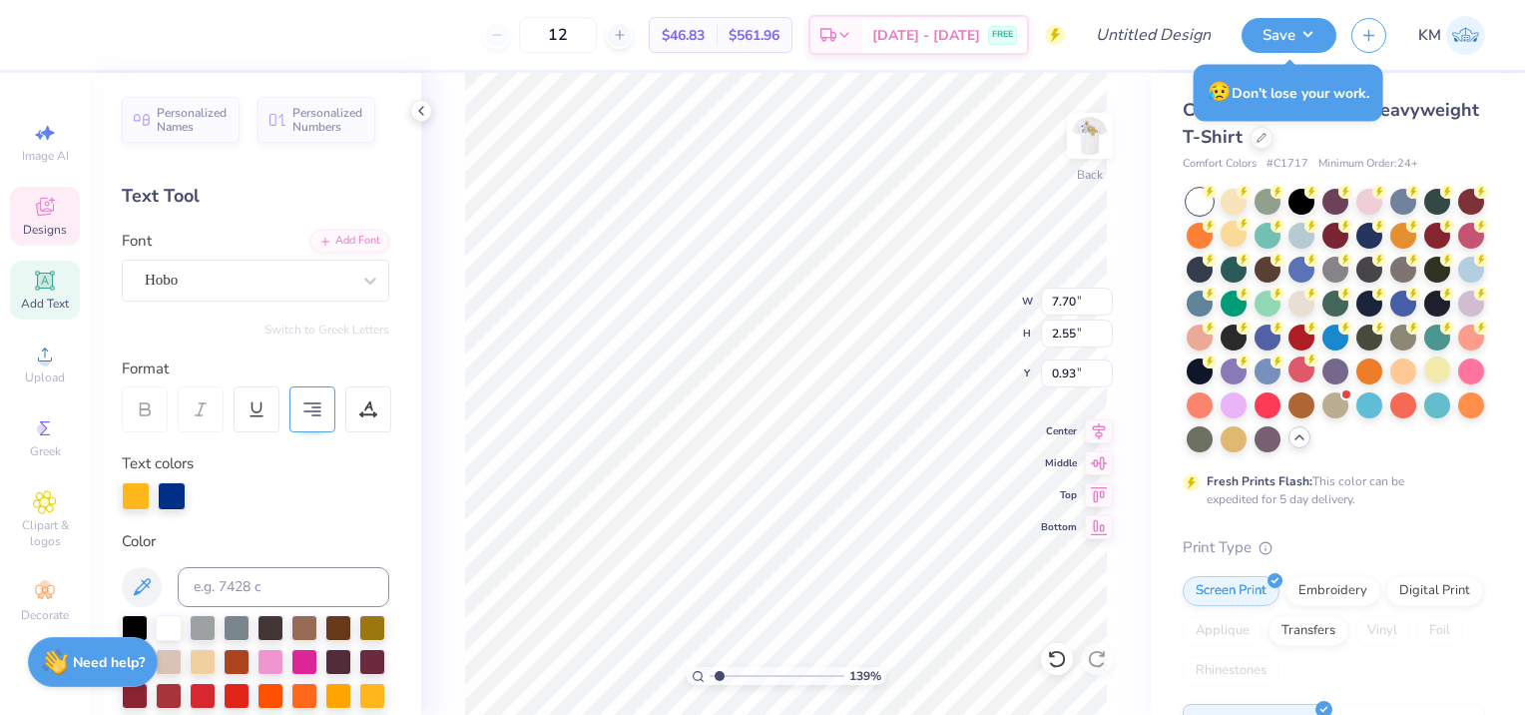
type input "4.76"
type input "1.57"
type input "1.90"
type input "3.23"
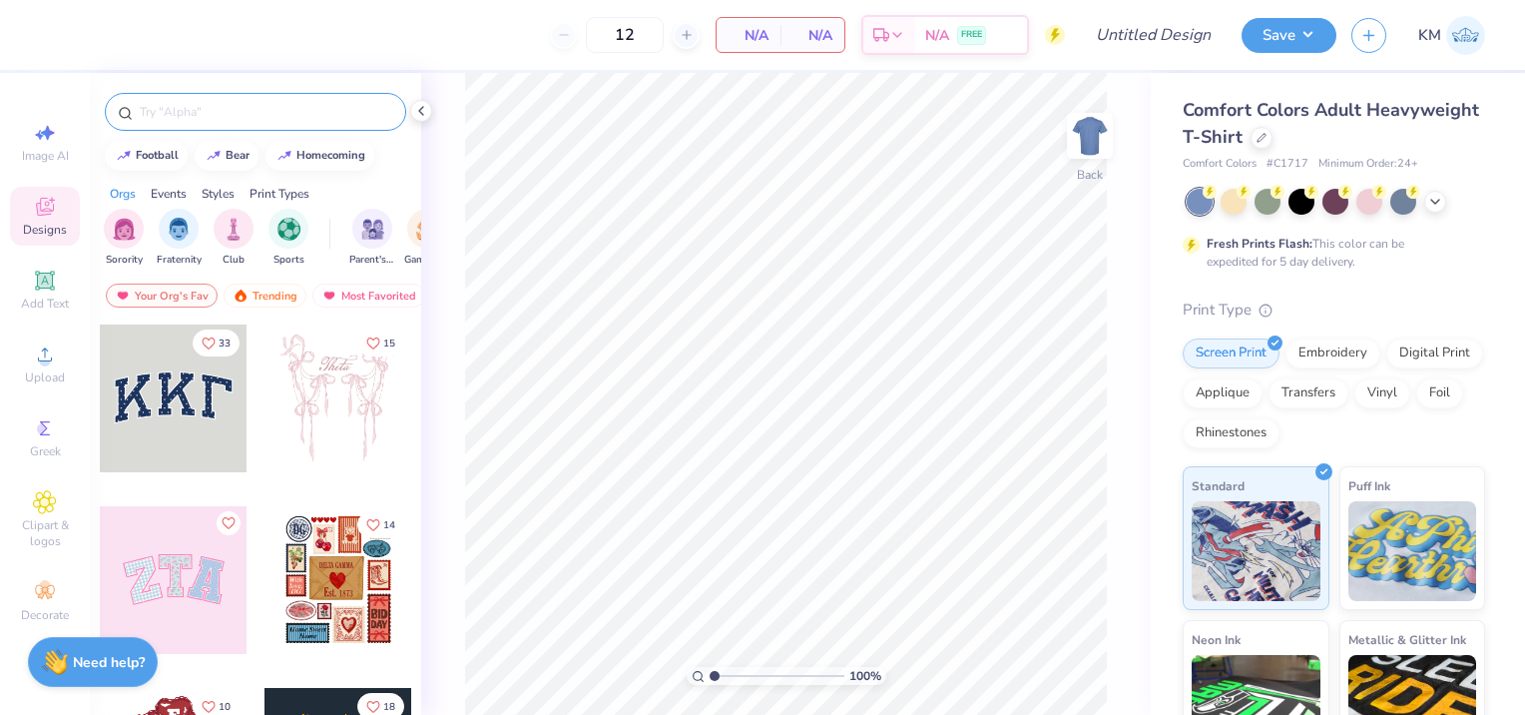
click at [180, 104] on input "text" at bounding box center [266, 112] width 256 height 20
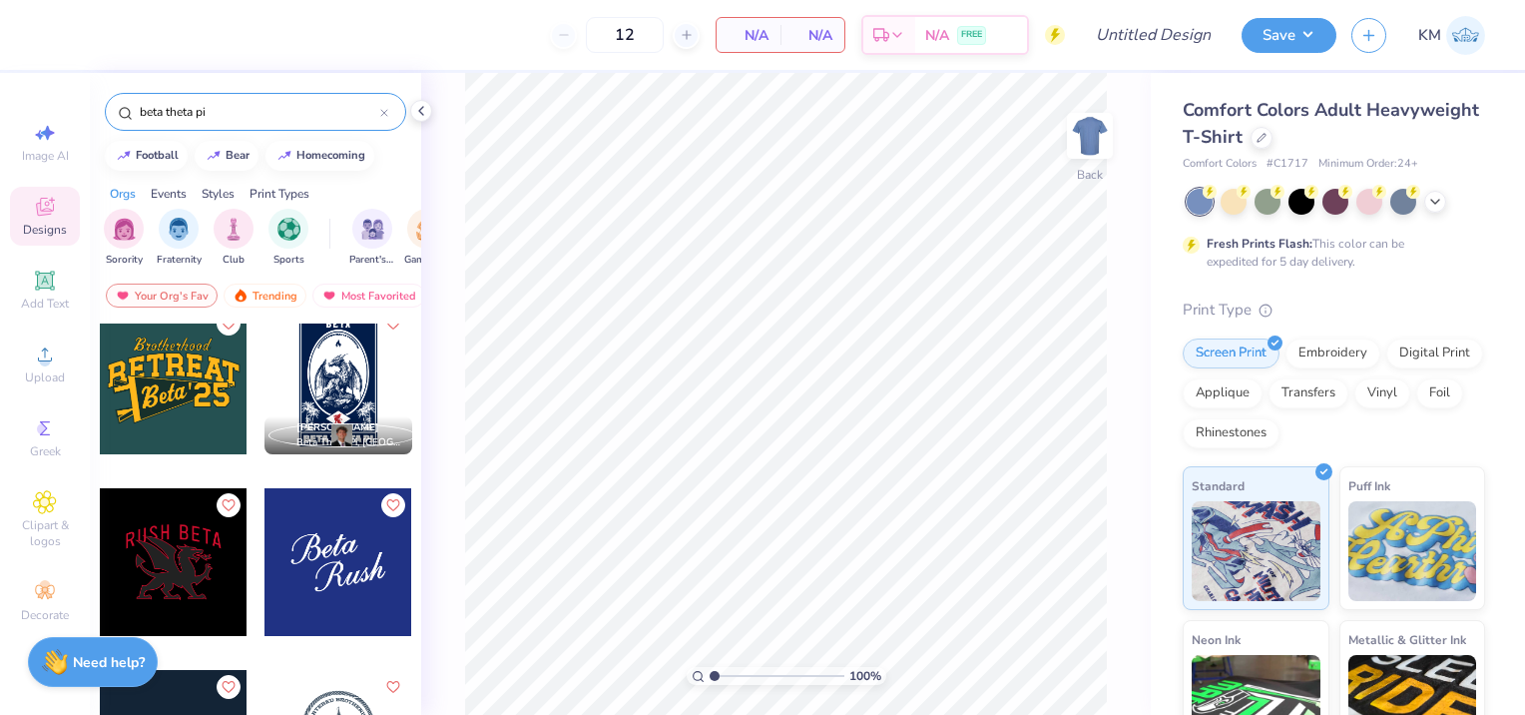
scroll to position [299, 0]
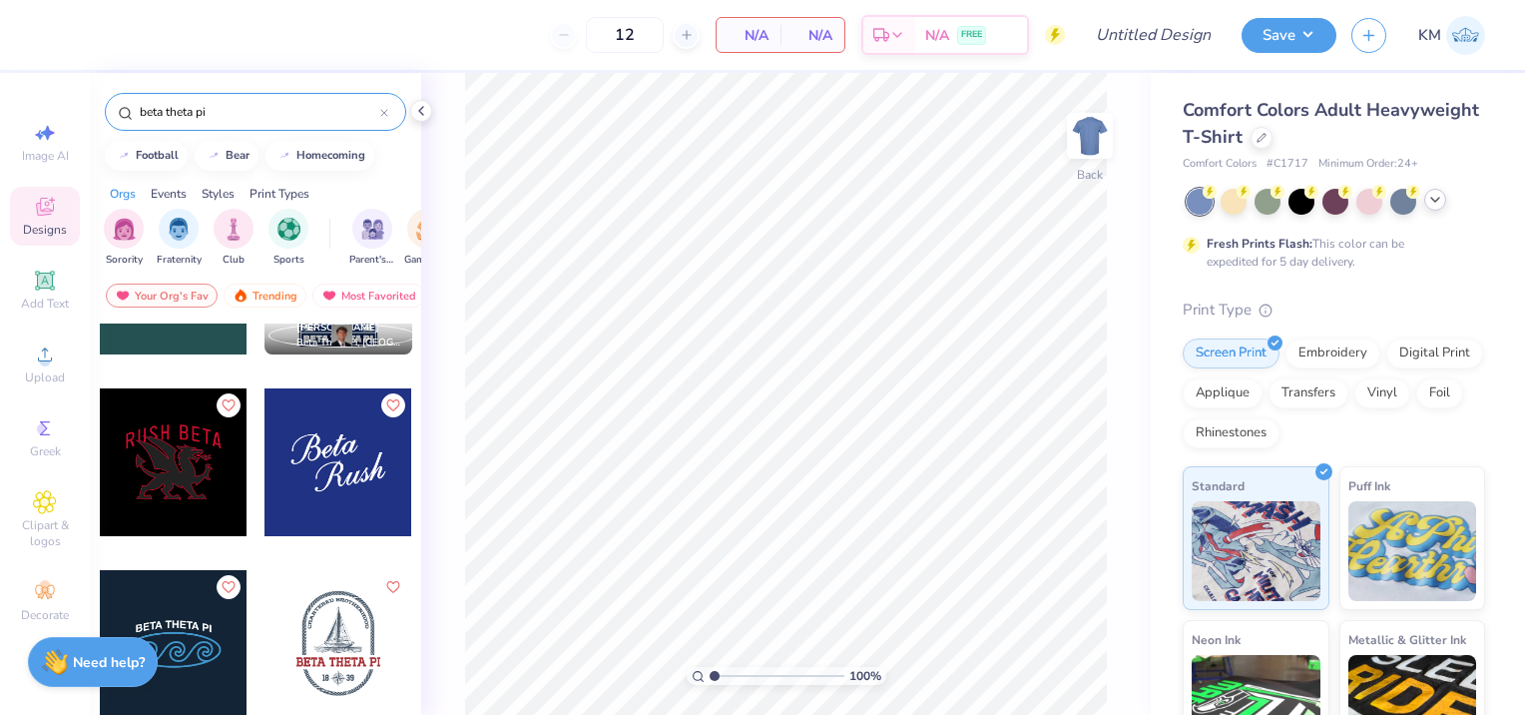
type input "beta theta pi"
click at [1438, 200] on icon at bounding box center [1435, 200] width 16 height 16
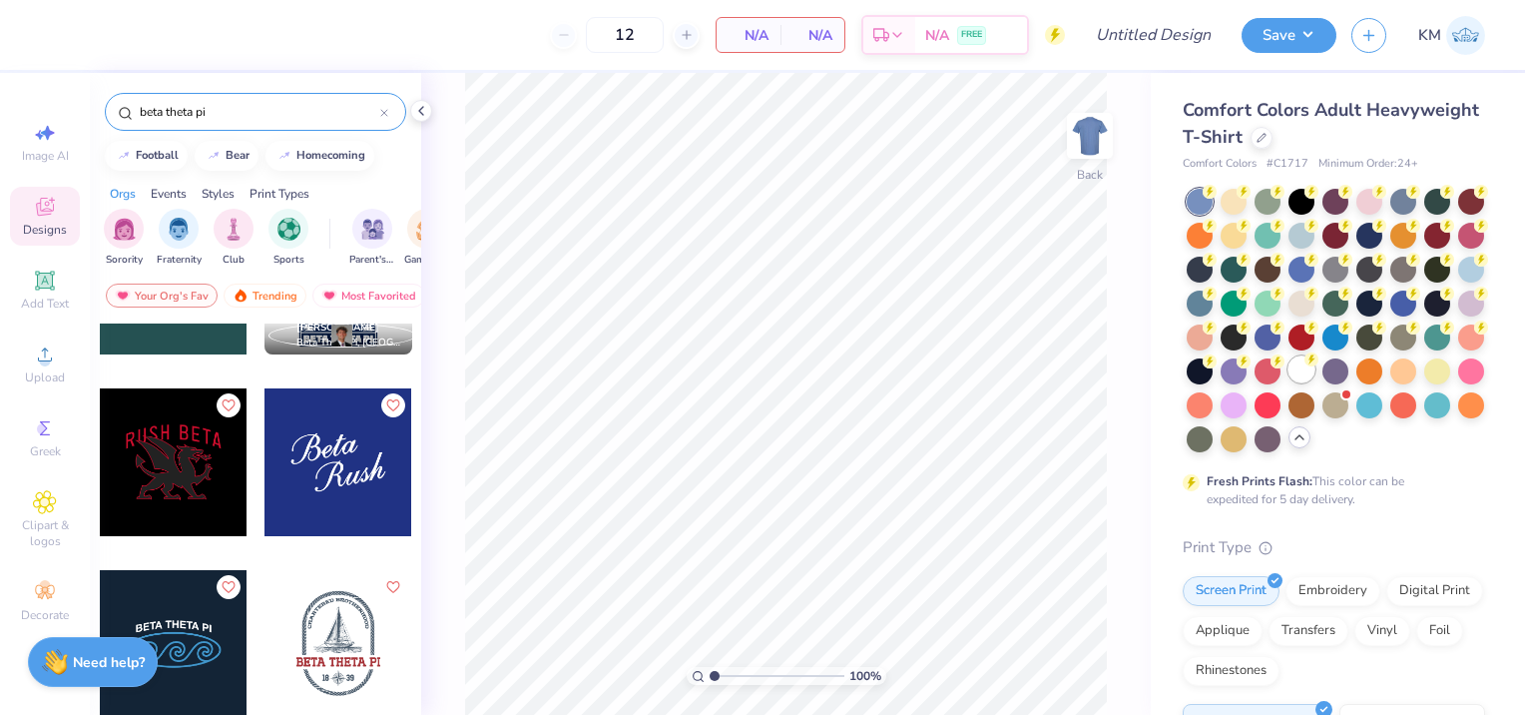
click at [1289, 382] on div at bounding box center [1302, 369] width 26 height 26
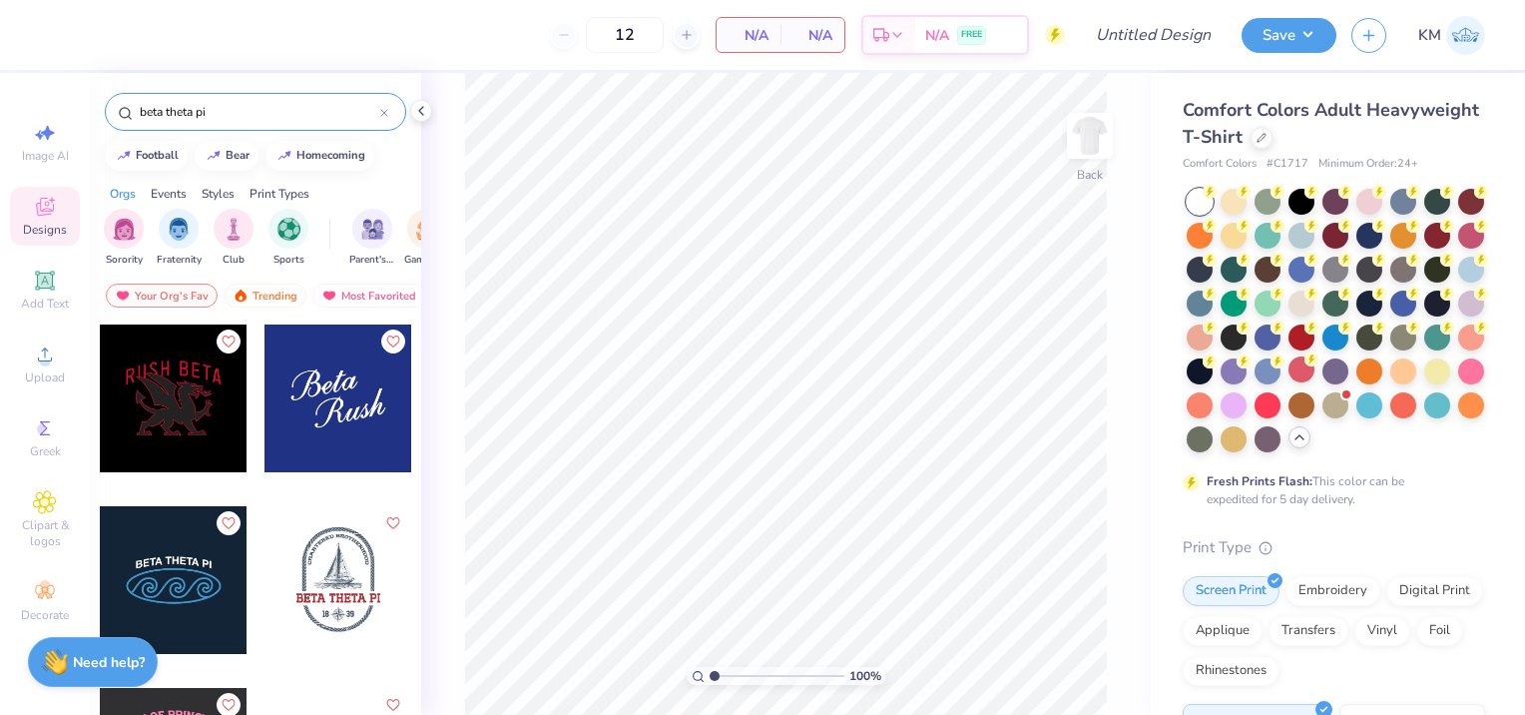
scroll to position [399, 0]
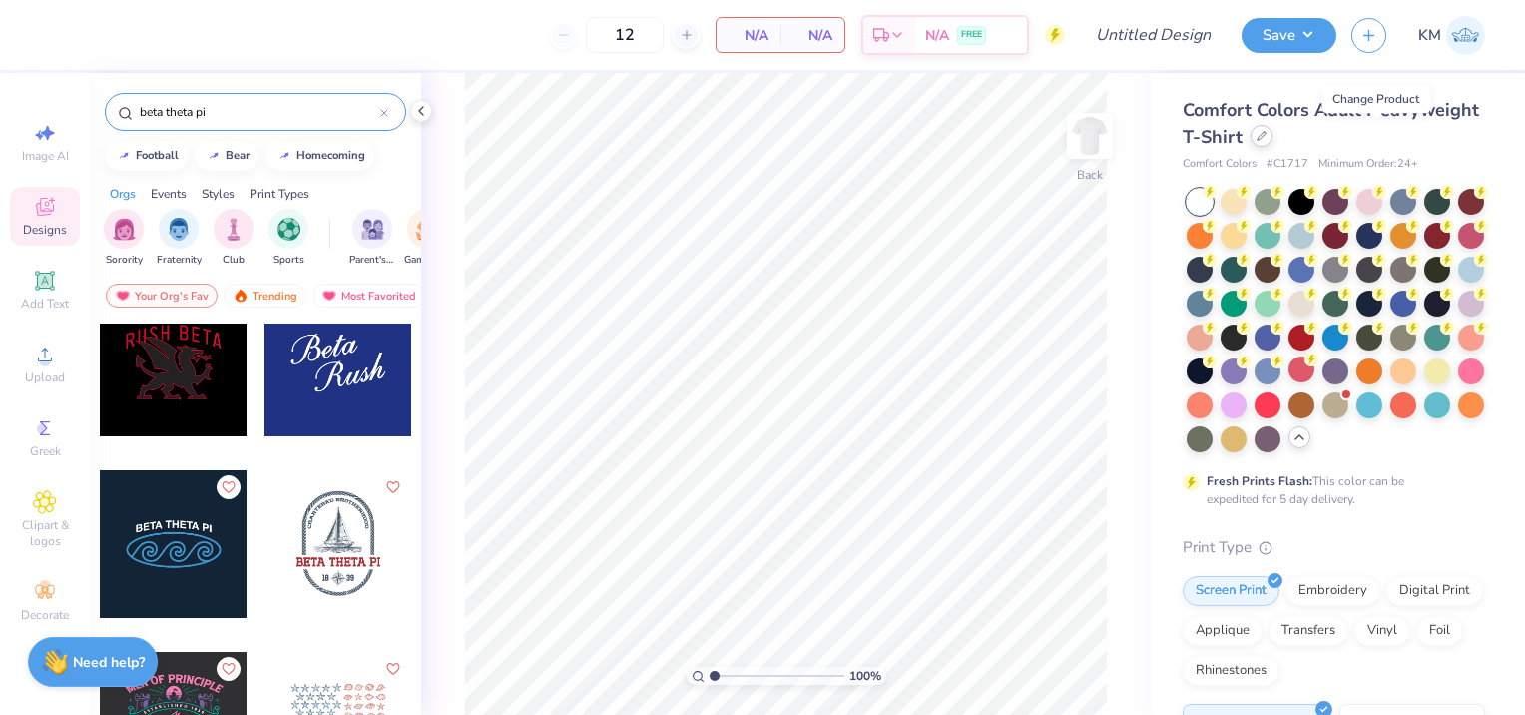
click at [1273, 137] on div at bounding box center [1262, 136] width 22 height 22
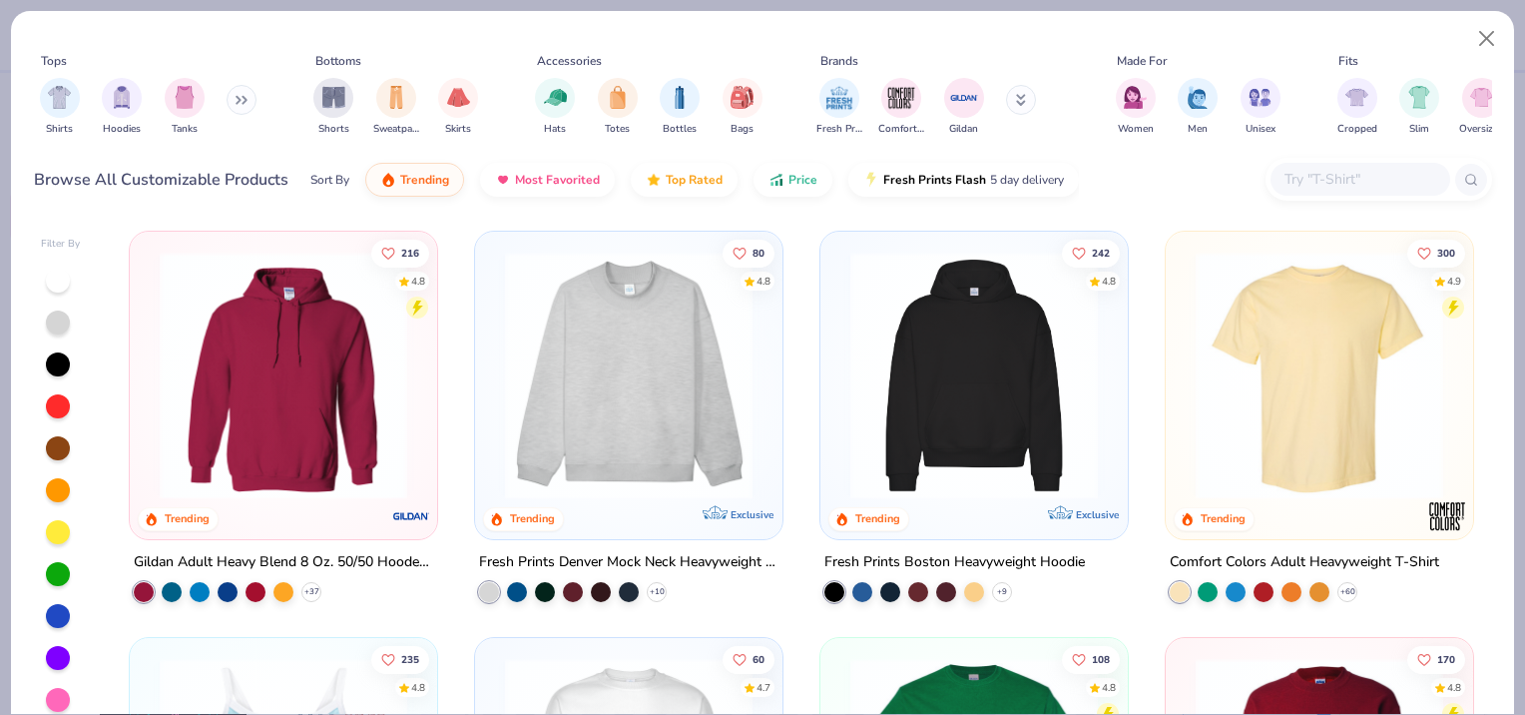
click at [1018, 437] on img at bounding box center [974, 376] width 268 height 248
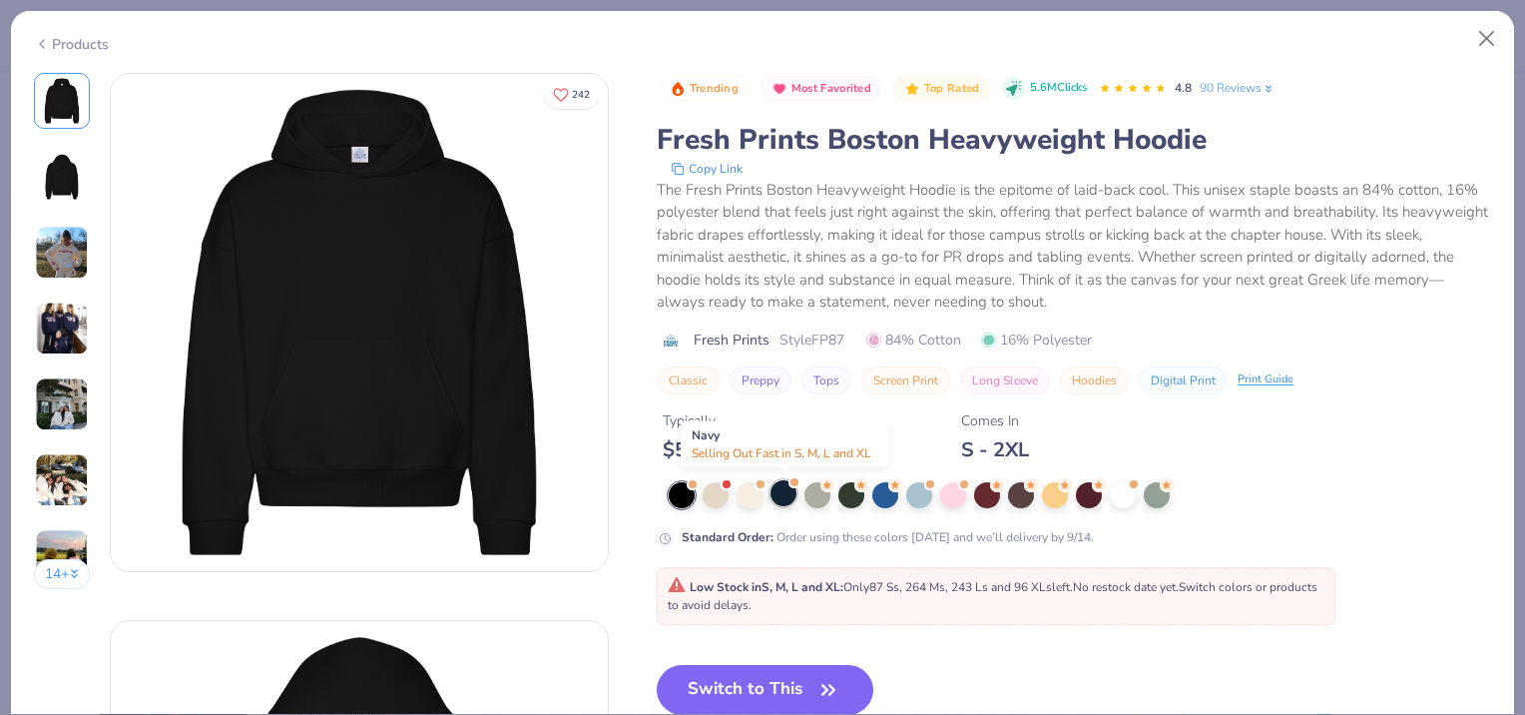
click at [785, 492] on div at bounding box center [784, 493] width 26 height 26
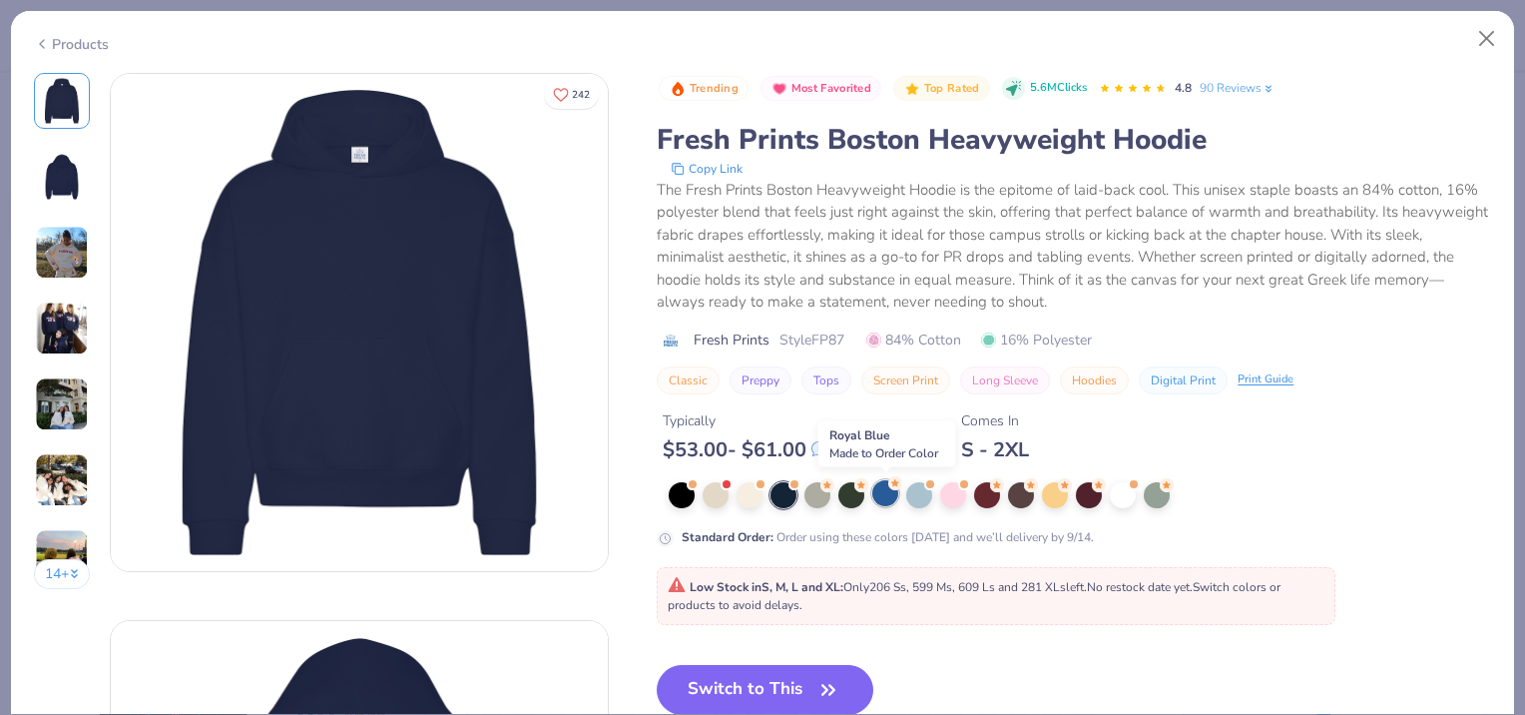
click at [883, 493] on div at bounding box center [885, 493] width 26 height 26
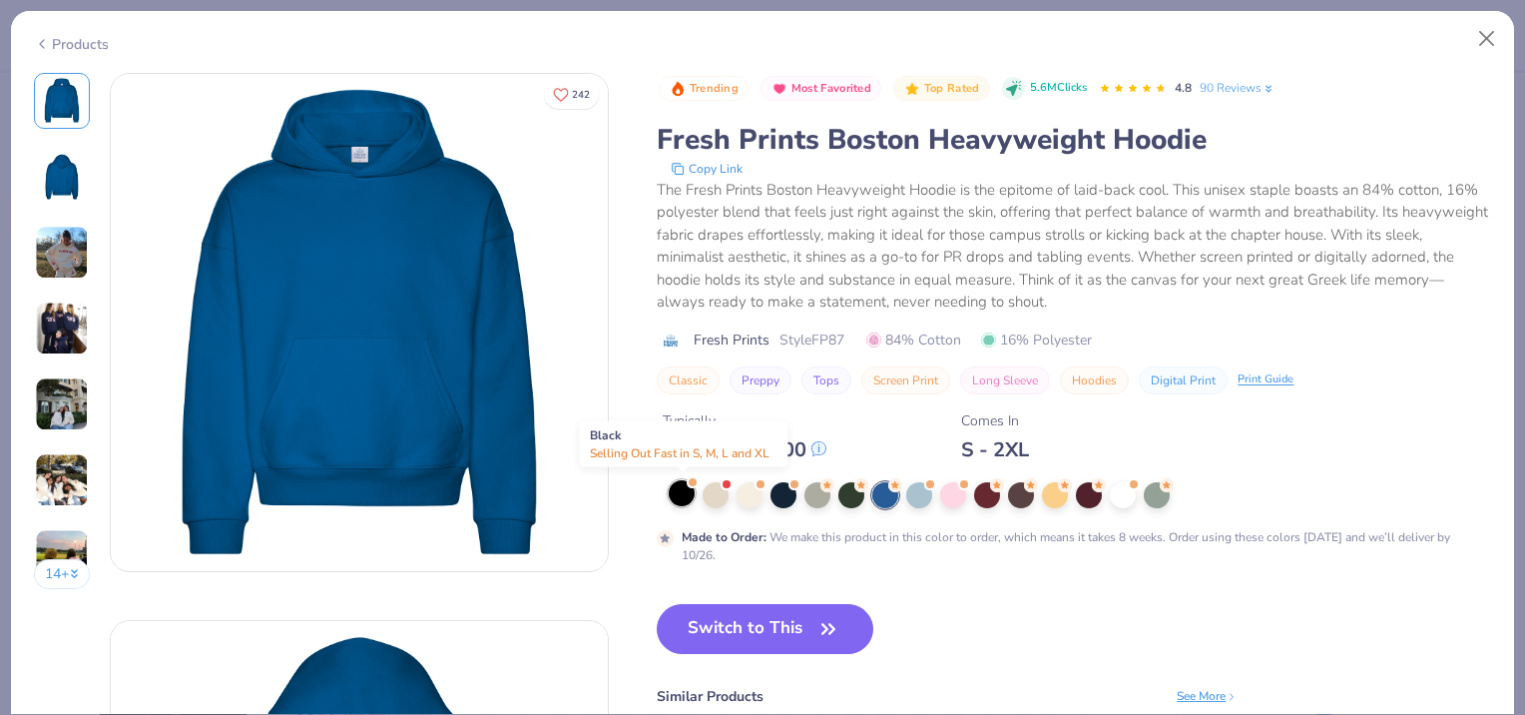
click at [678, 491] on div at bounding box center [682, 493] width 26 height 26
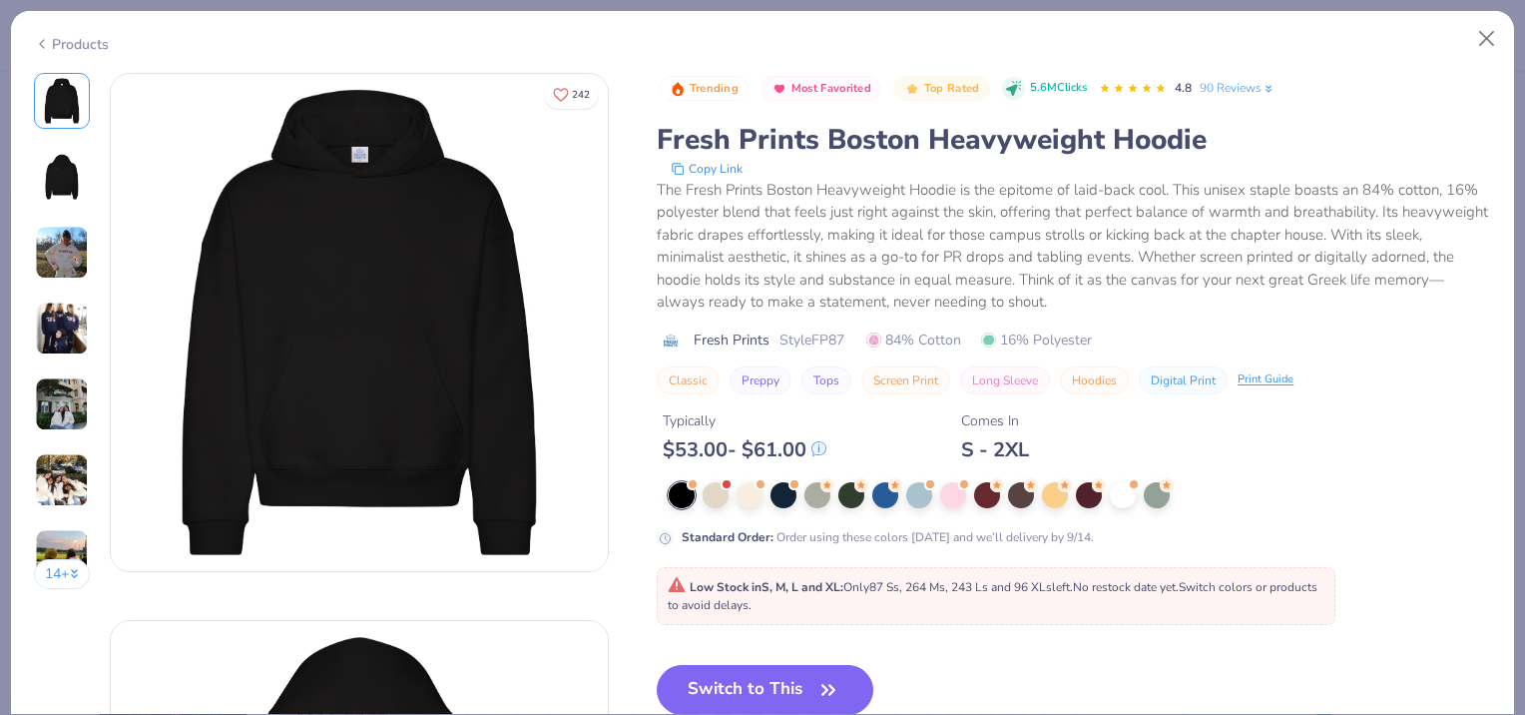
drag, startPoint x: 804, startPoint y: 670, endPoint x: 807, endPoint y: 660, distance: 10.4
click at [805, 669] on button "Switch to This" at bounding box center [765, 690] width 217 height 50
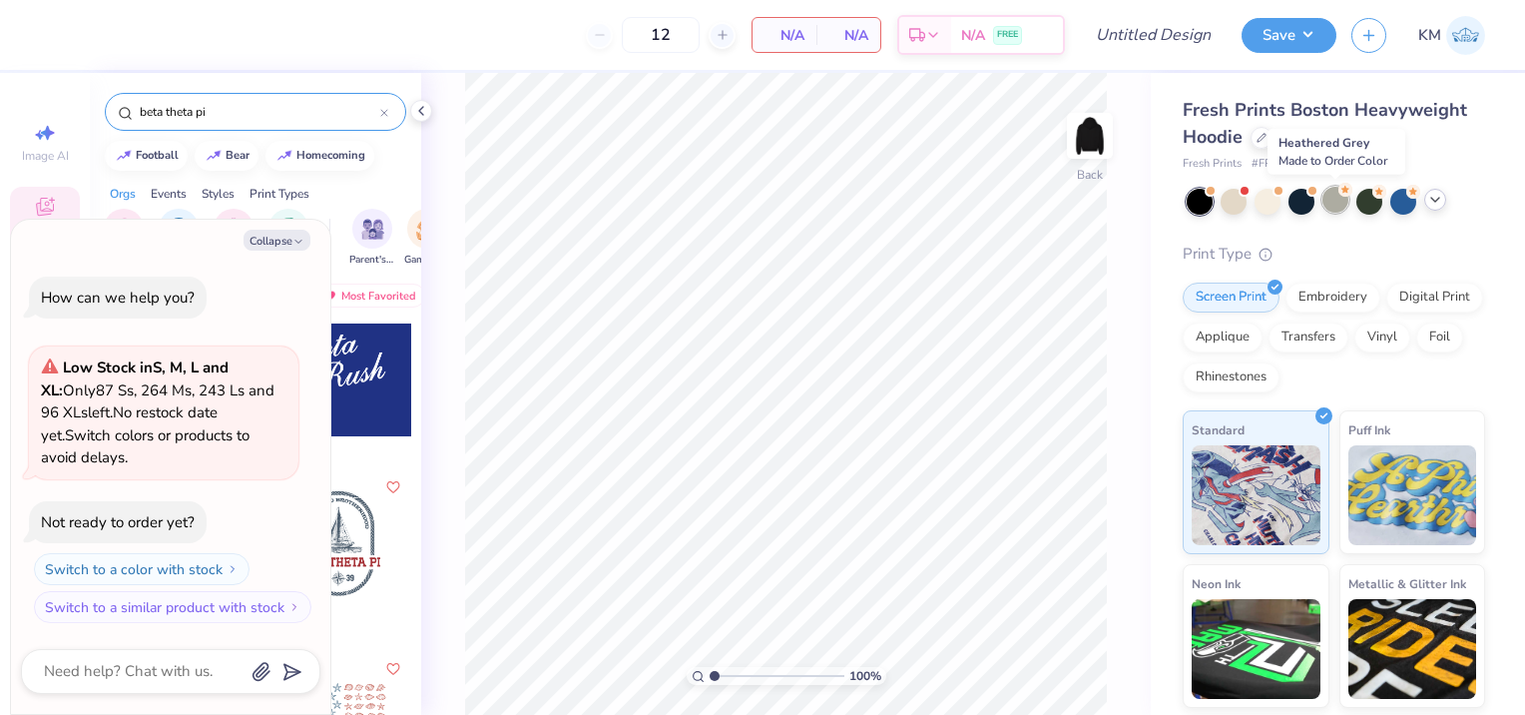
click at [1346, 196] on div at bounding box center [1336, 200] width 26 height 26
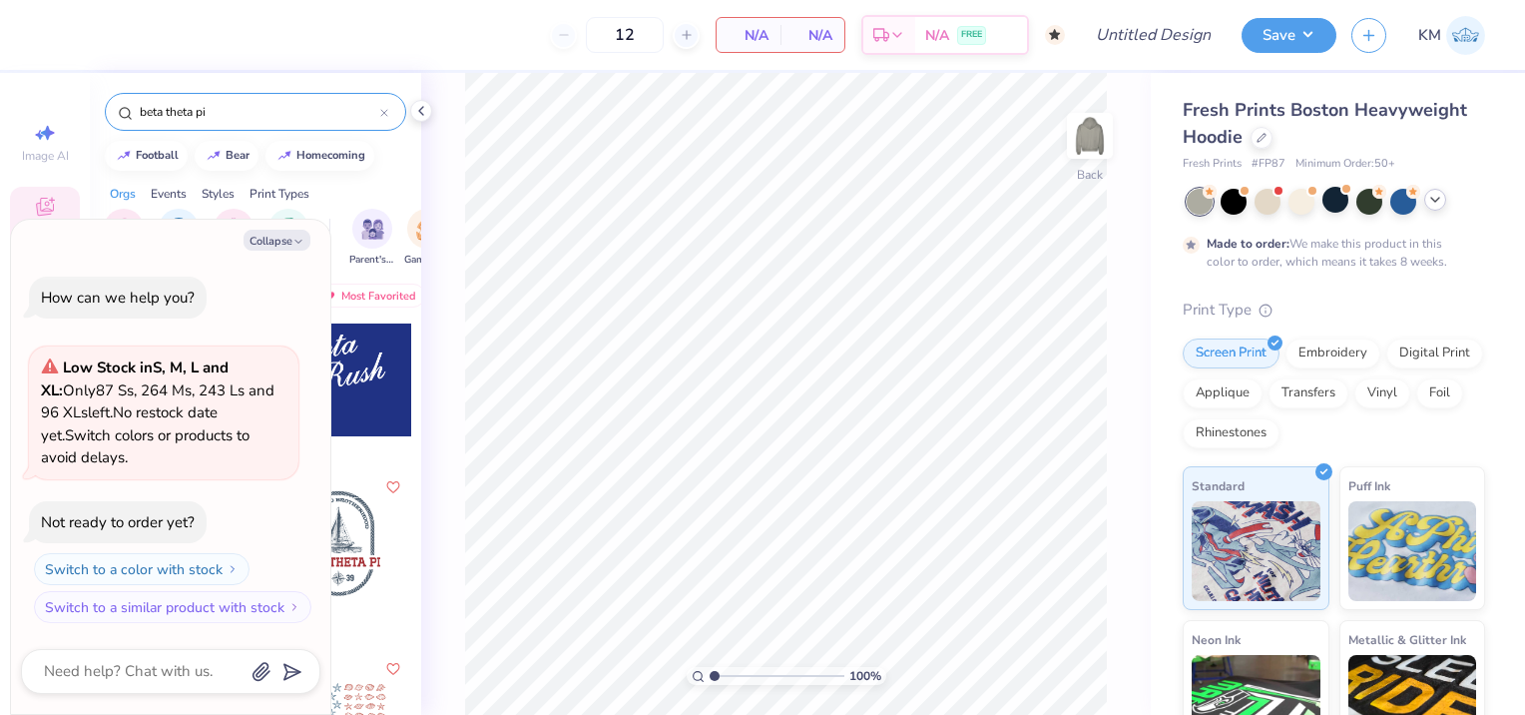
type textarea "x"
type input "50"
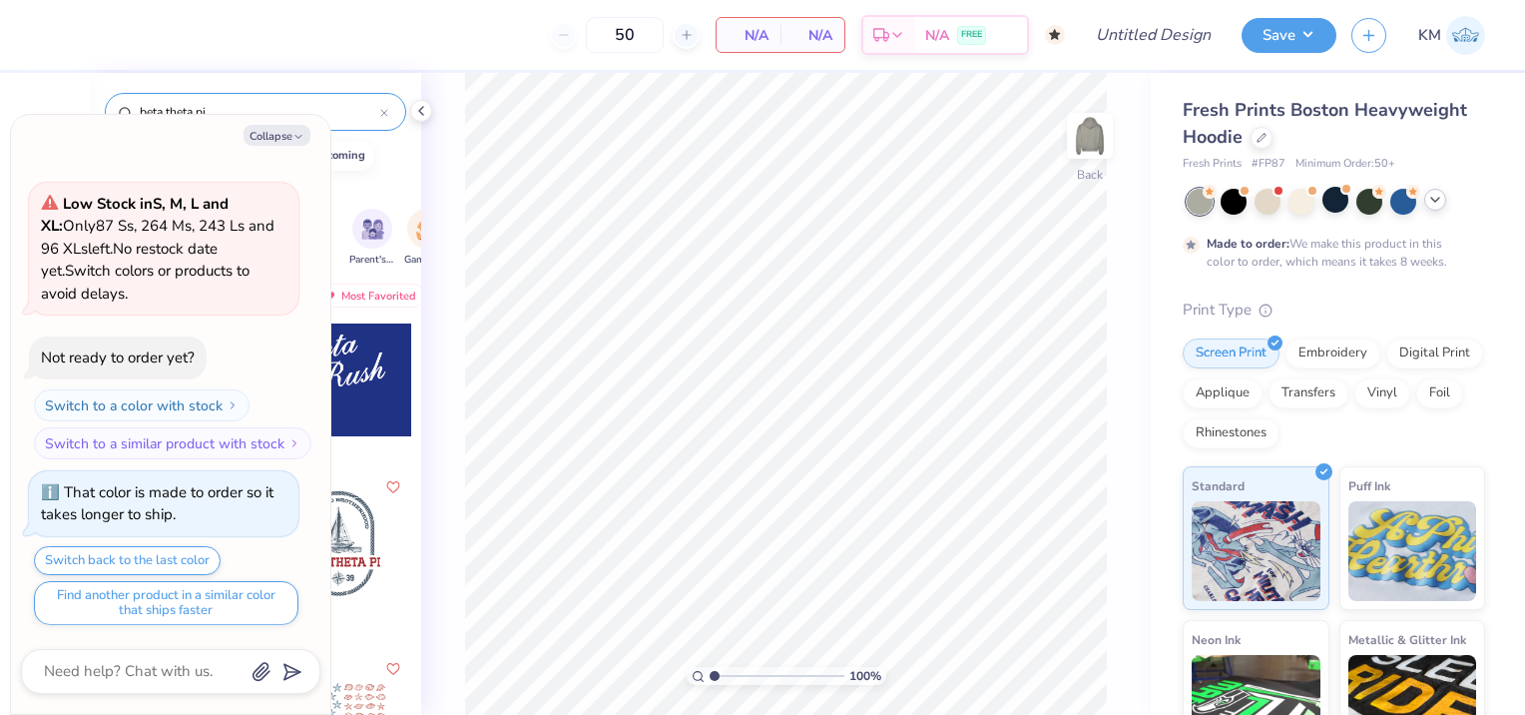
click at [309, 143] on div "Collapse" at bounding box center [170, 135] width 299 height 21
click at [279, 135] on button "Collapse" at bounding box center [277, 135] width 67 height 21
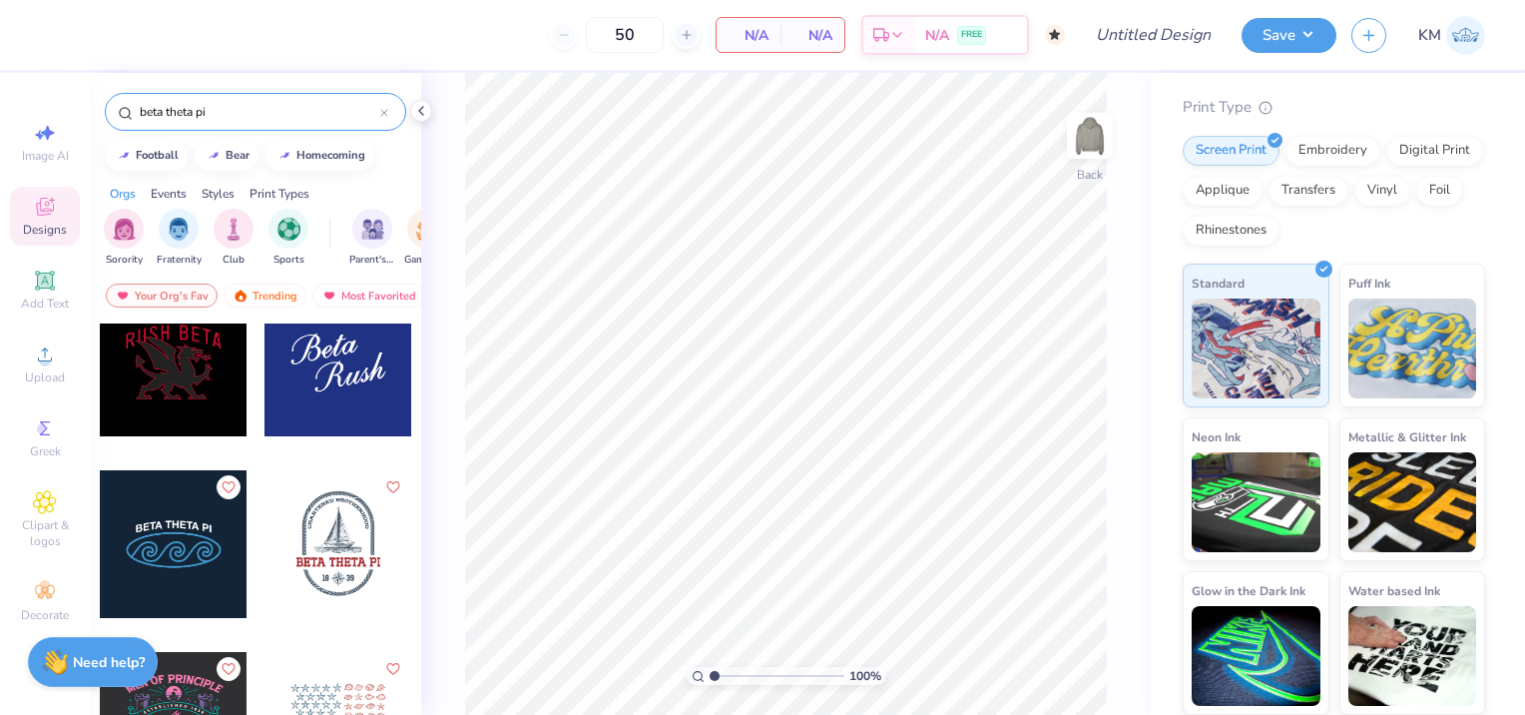
scroll to position [0, 0]
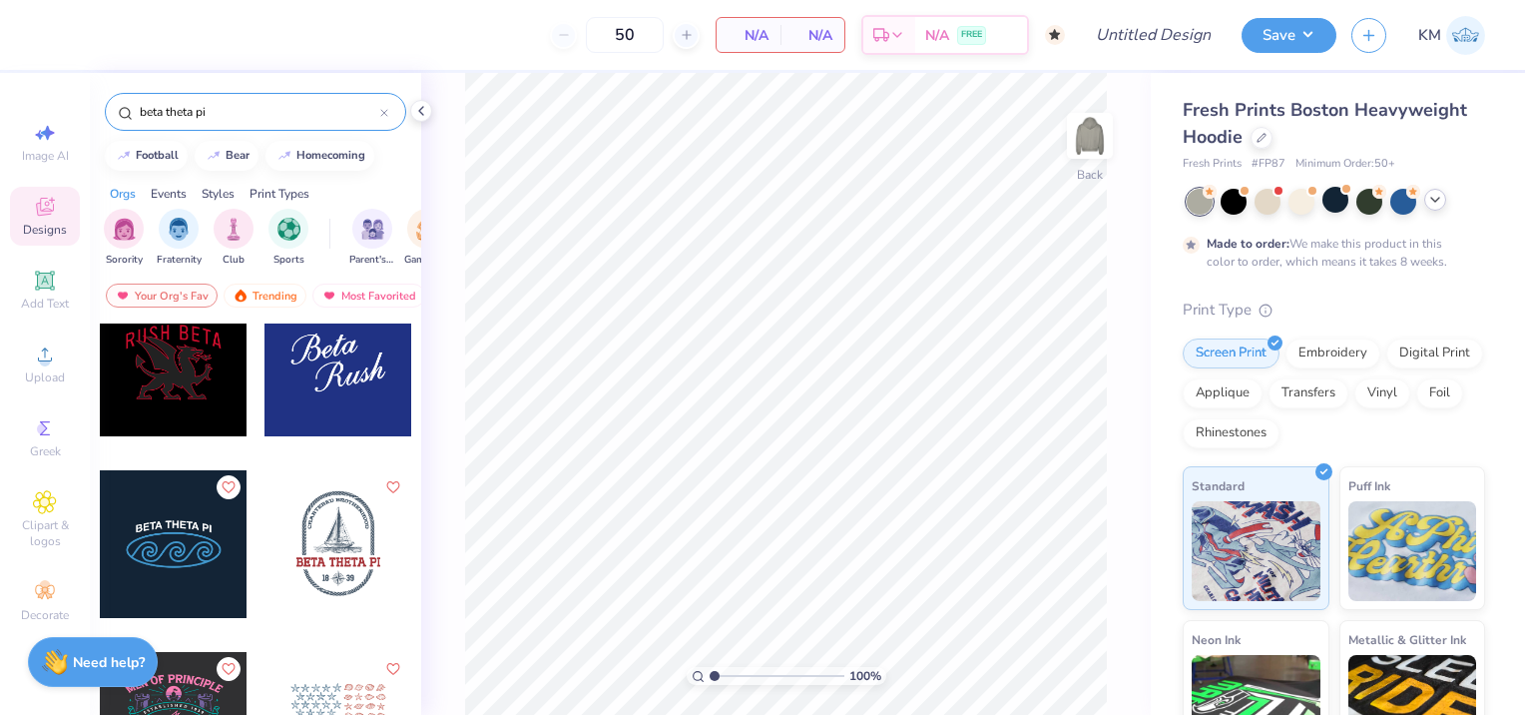
click at [1437, 205] on icon at bounding box center [1435, 200] width 16 height 16
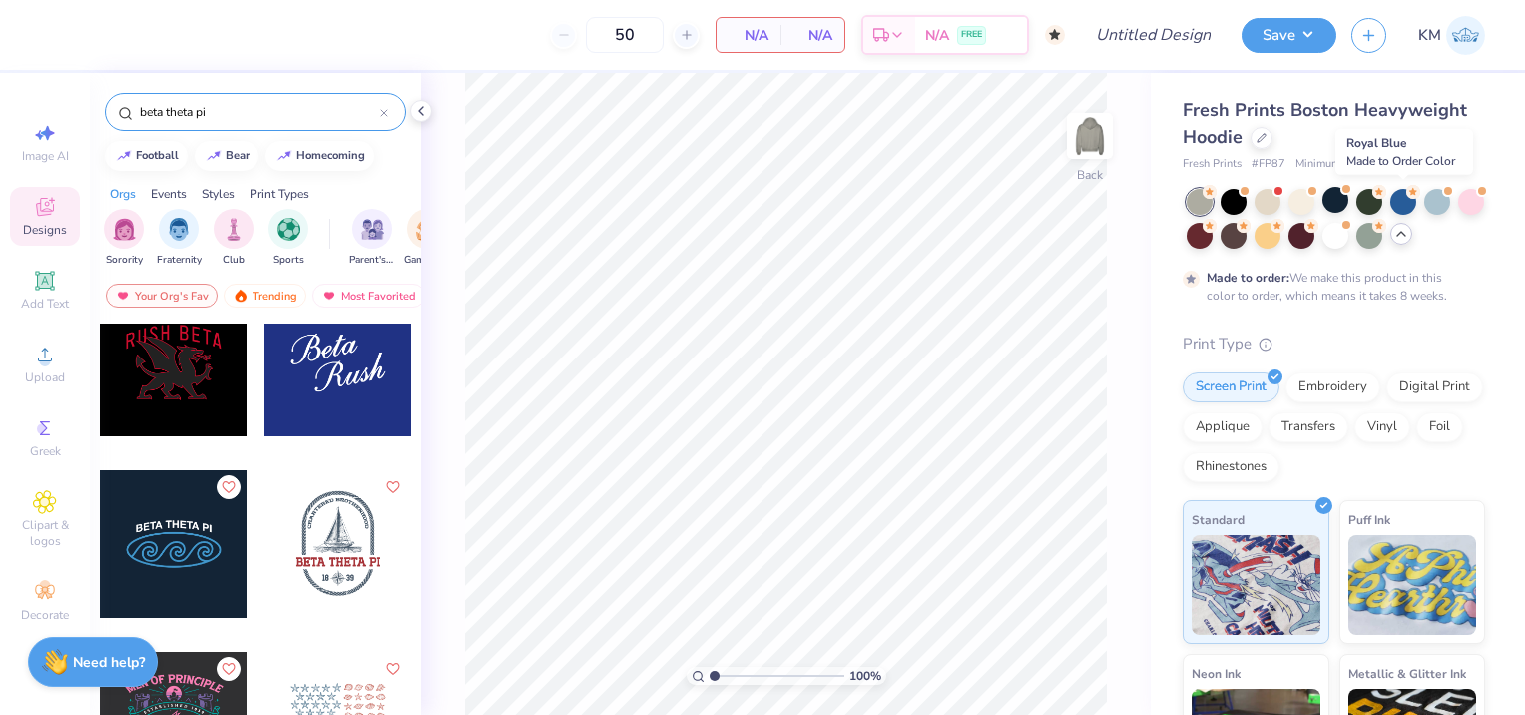
click at [1395, 202] on div at bounding box center [1404, 202] width 26 height 26
click at [1267, 144] on div at bounding box center [1262, 136] width 22 height 22
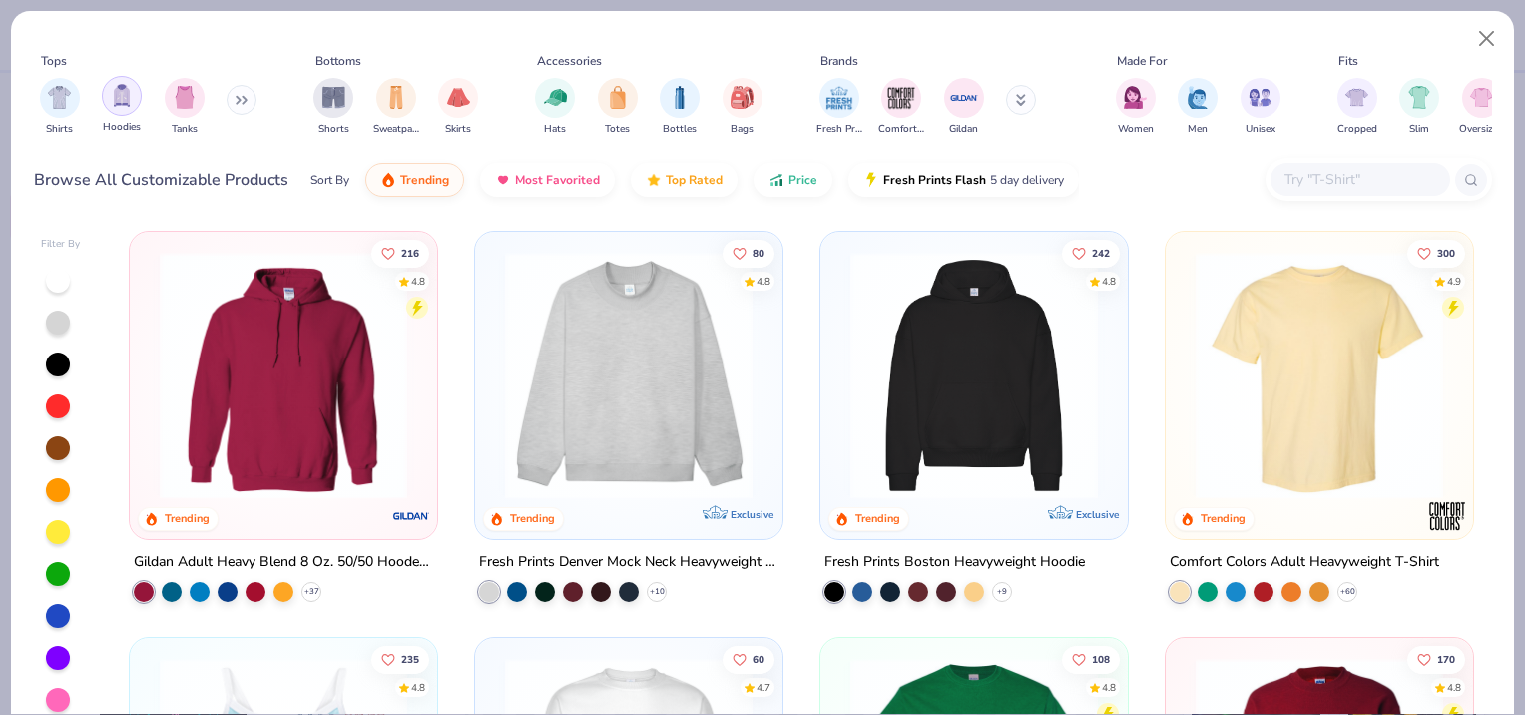
click at [113, 100] on img "filter for Hoodies" at bounding box center [122, 95] width 22 height 23
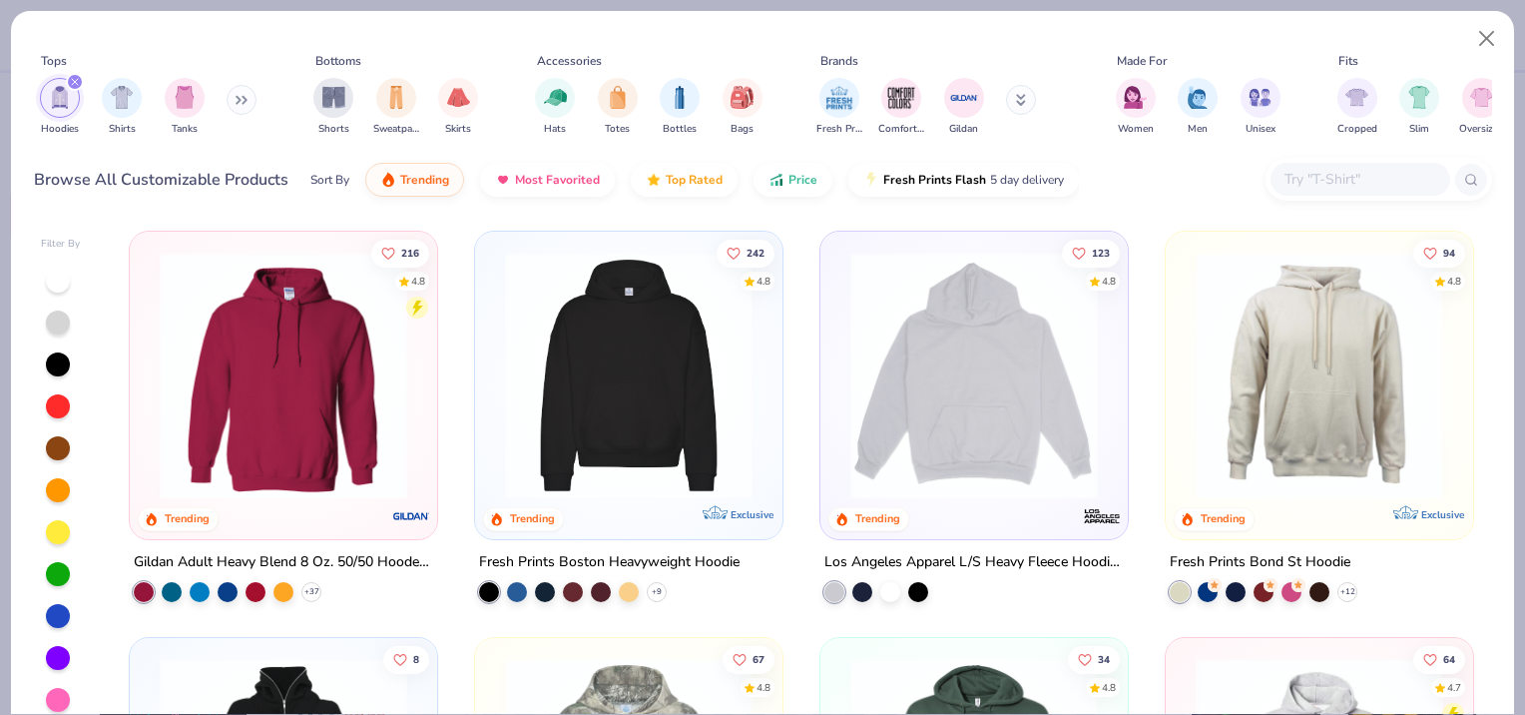
click at [997, 459] on img at bounding box center [974, 376] width 268 height 248
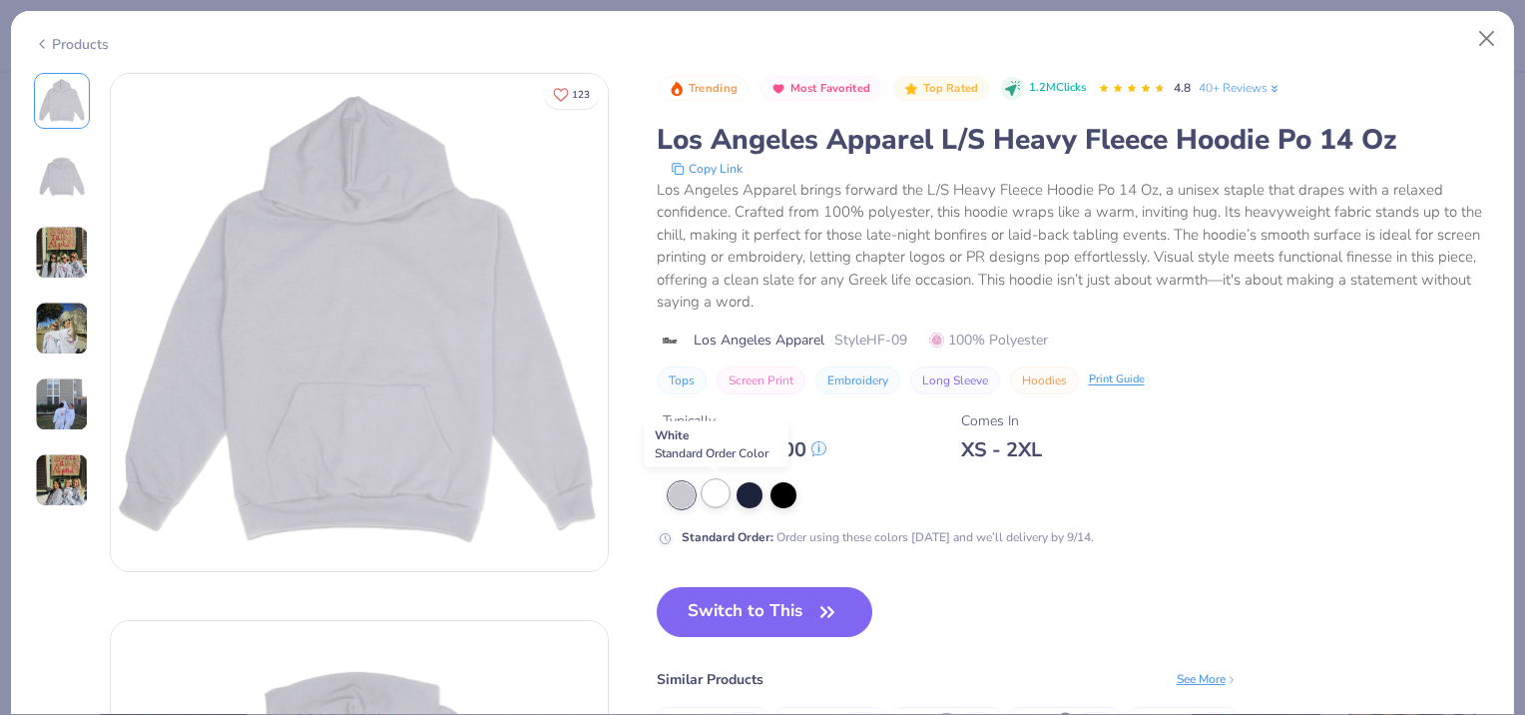
click at [717, 491] on div at bounding box center [716, 493] width 26 height 26
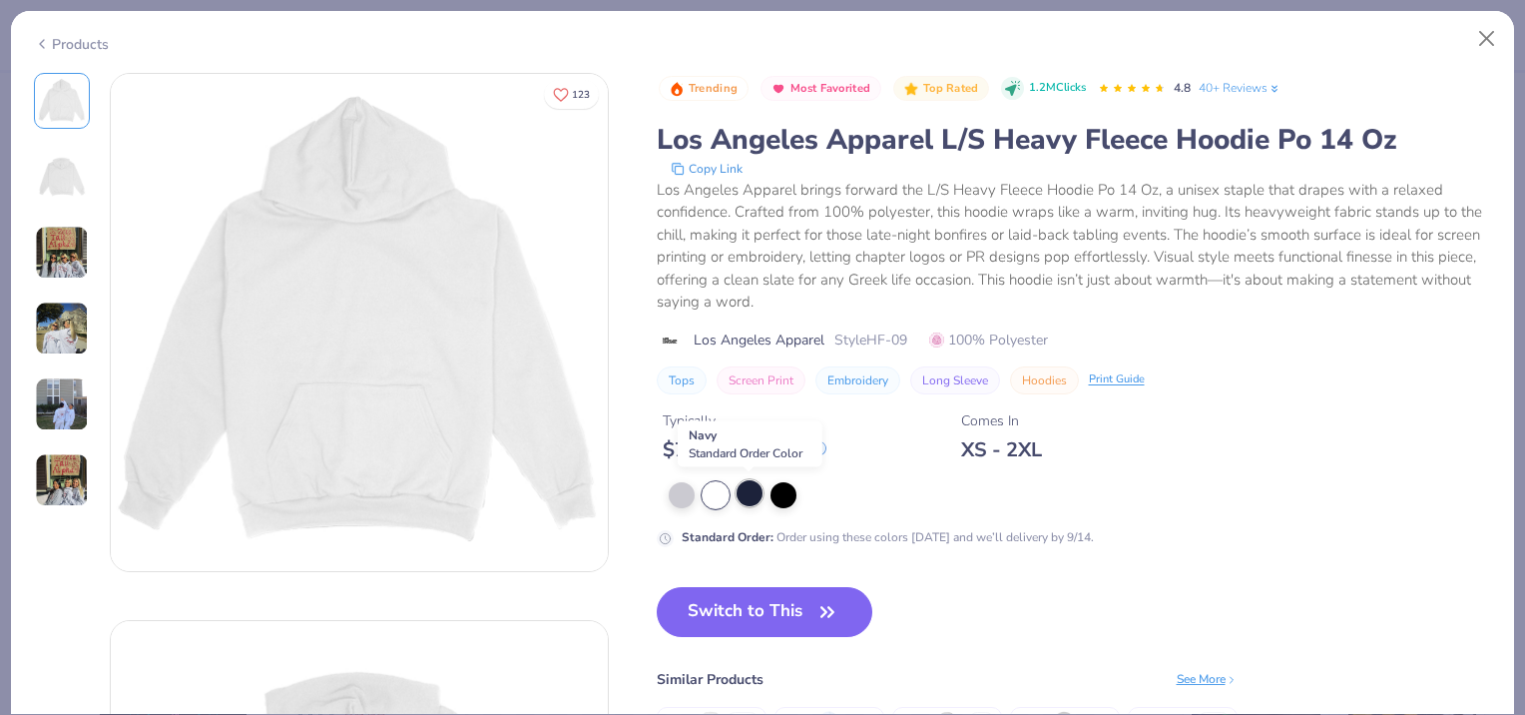
click at [743, 494] on div at bounding box center [750, 493] width 26 height 26
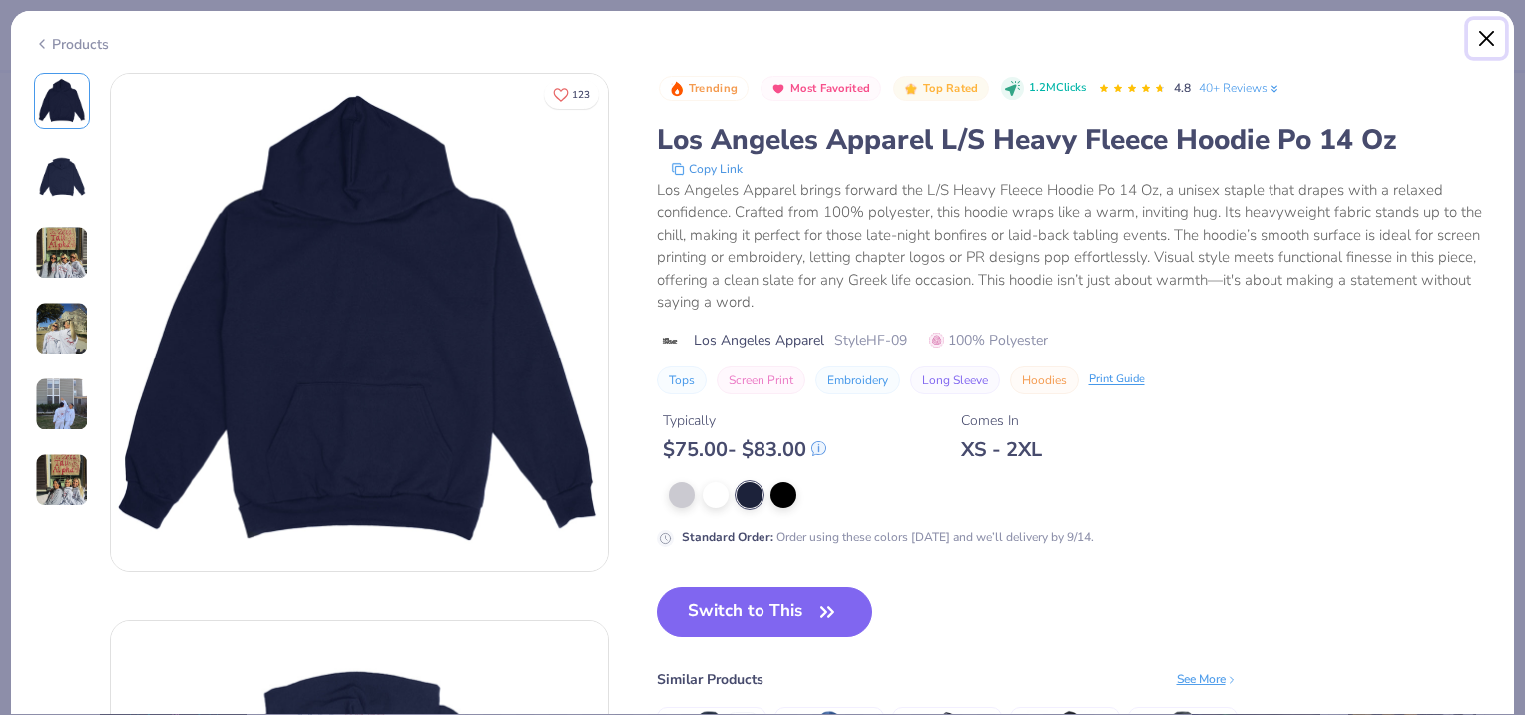
click at [1484, 36] on button "Close" at bounding box center [1487, 39] width 38 height 38
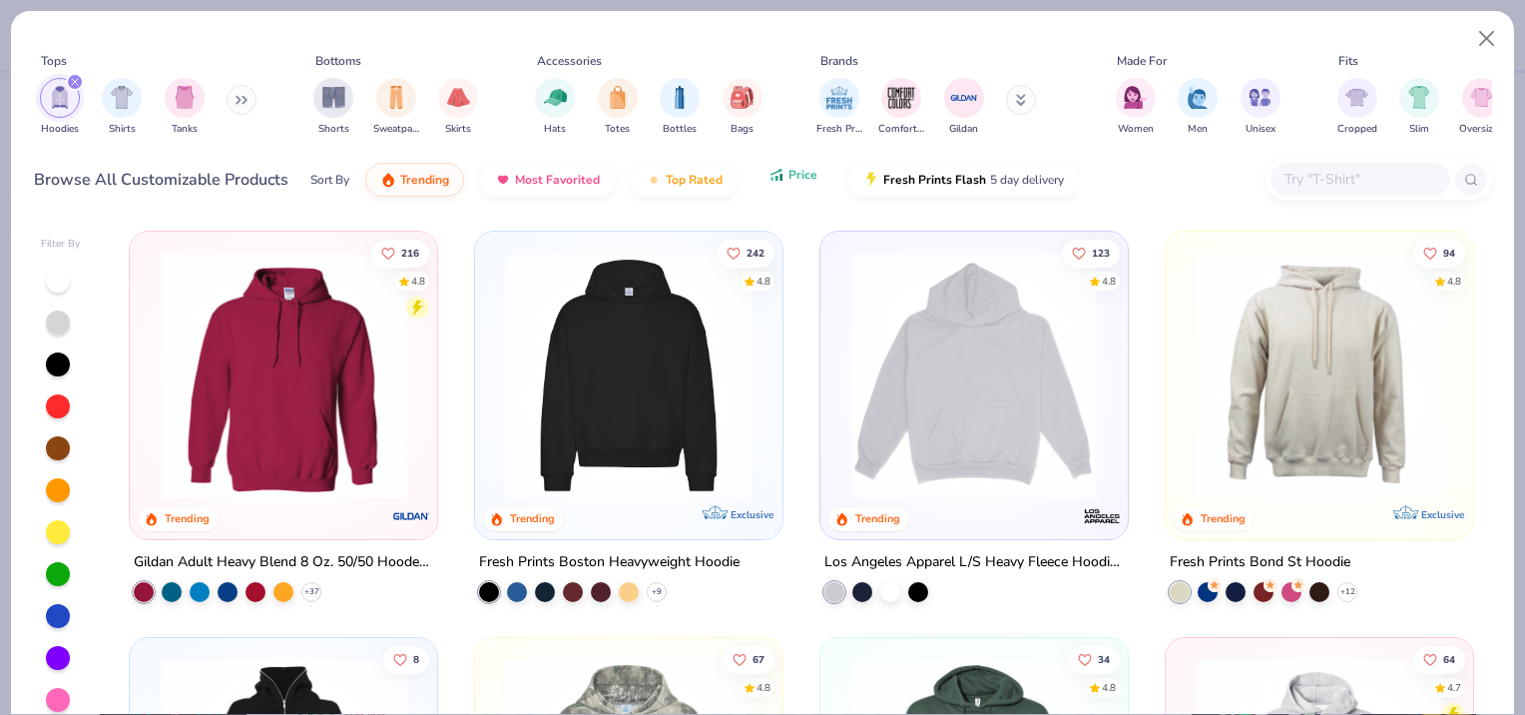
click at [789, 176] on span "Price" at bounding box center [803, 175] width 29 height 16
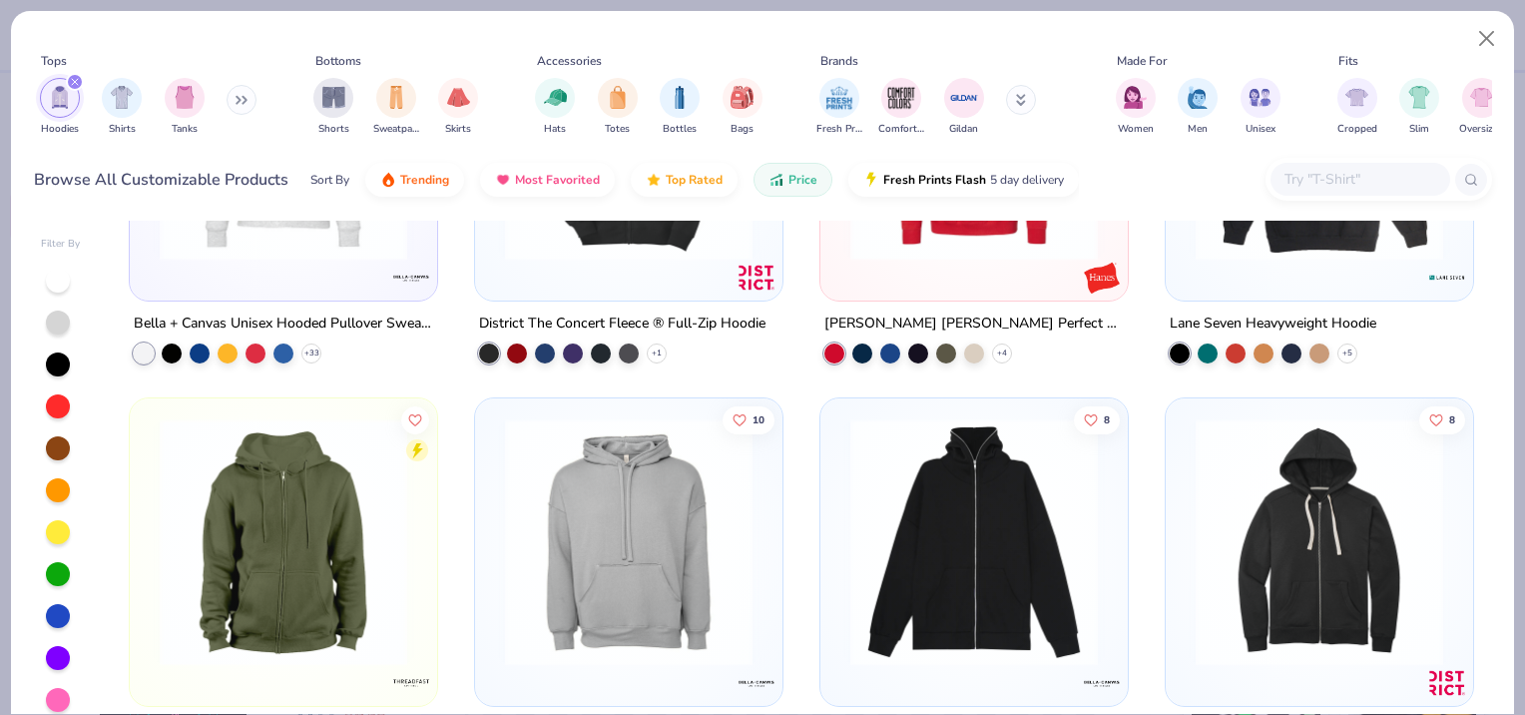
scroll to position [2595, 0]
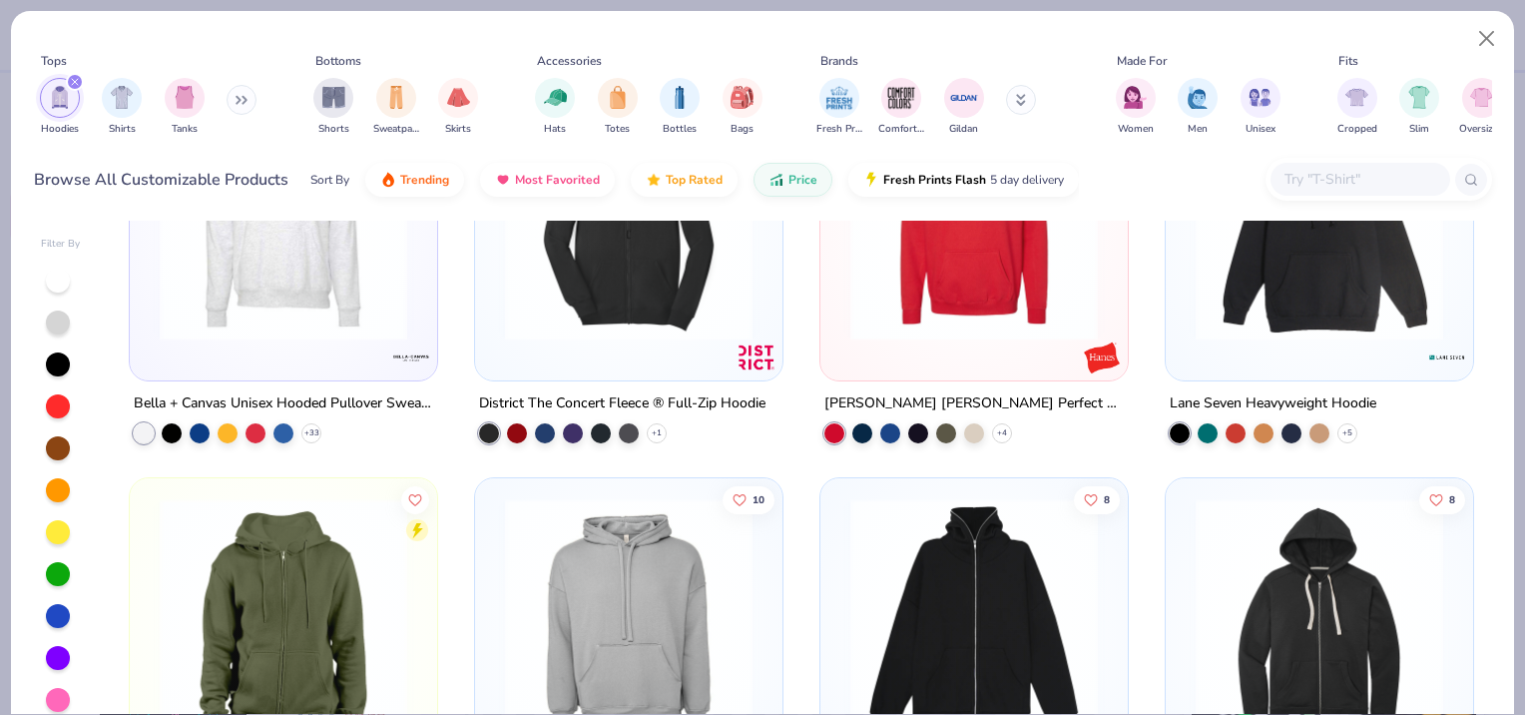
click at [81, 80] on div "filter for Hoodies" at bounding box center [75, 82] width 18 height 18
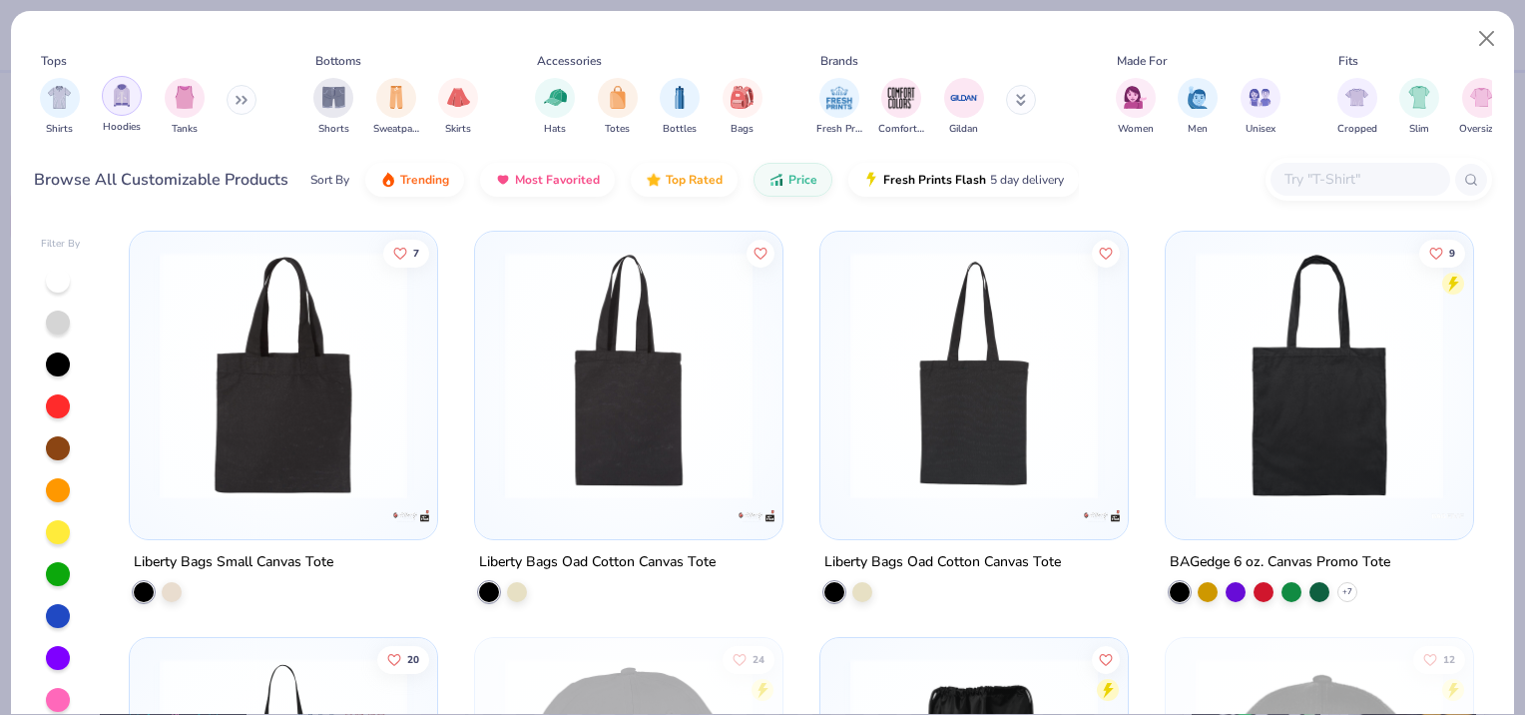
click at [131, 98] on img "filter for Hoodies" at bounding box center [122, 95] width 22 height 23
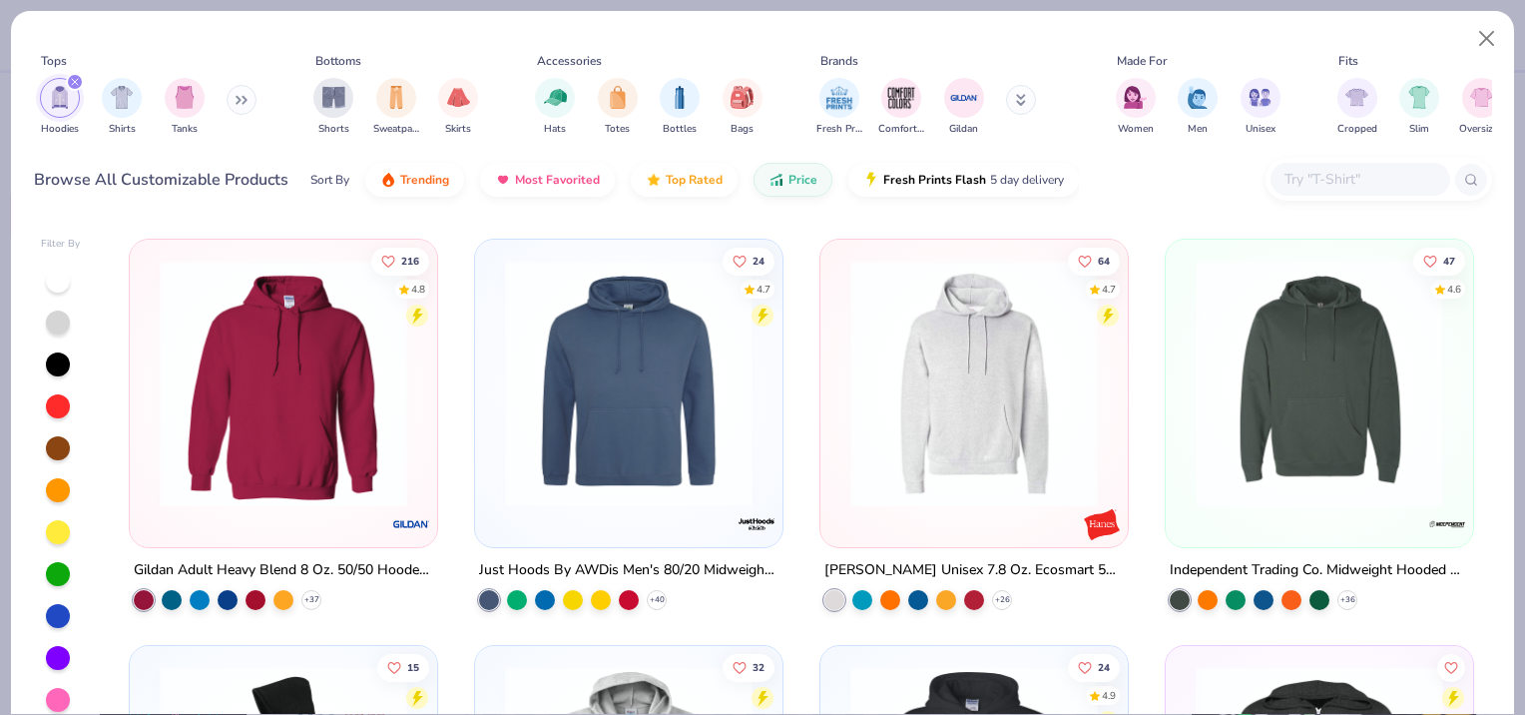
scroll to position [399, 0]
click at [296, 351] on img at bounding box center [284, 383] width 268 height 248
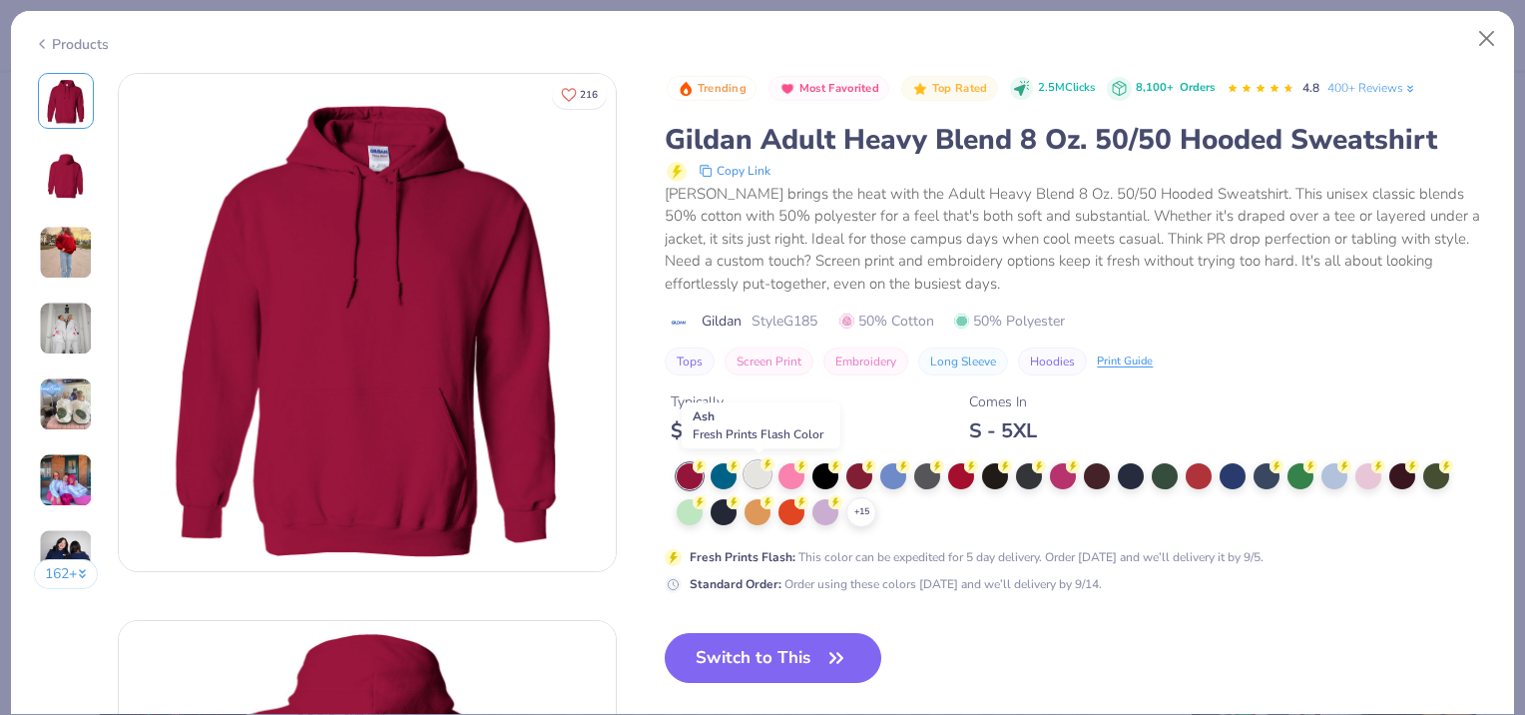
click at [763, 472] on div at bounding box center [758, 474] width 26 height 26
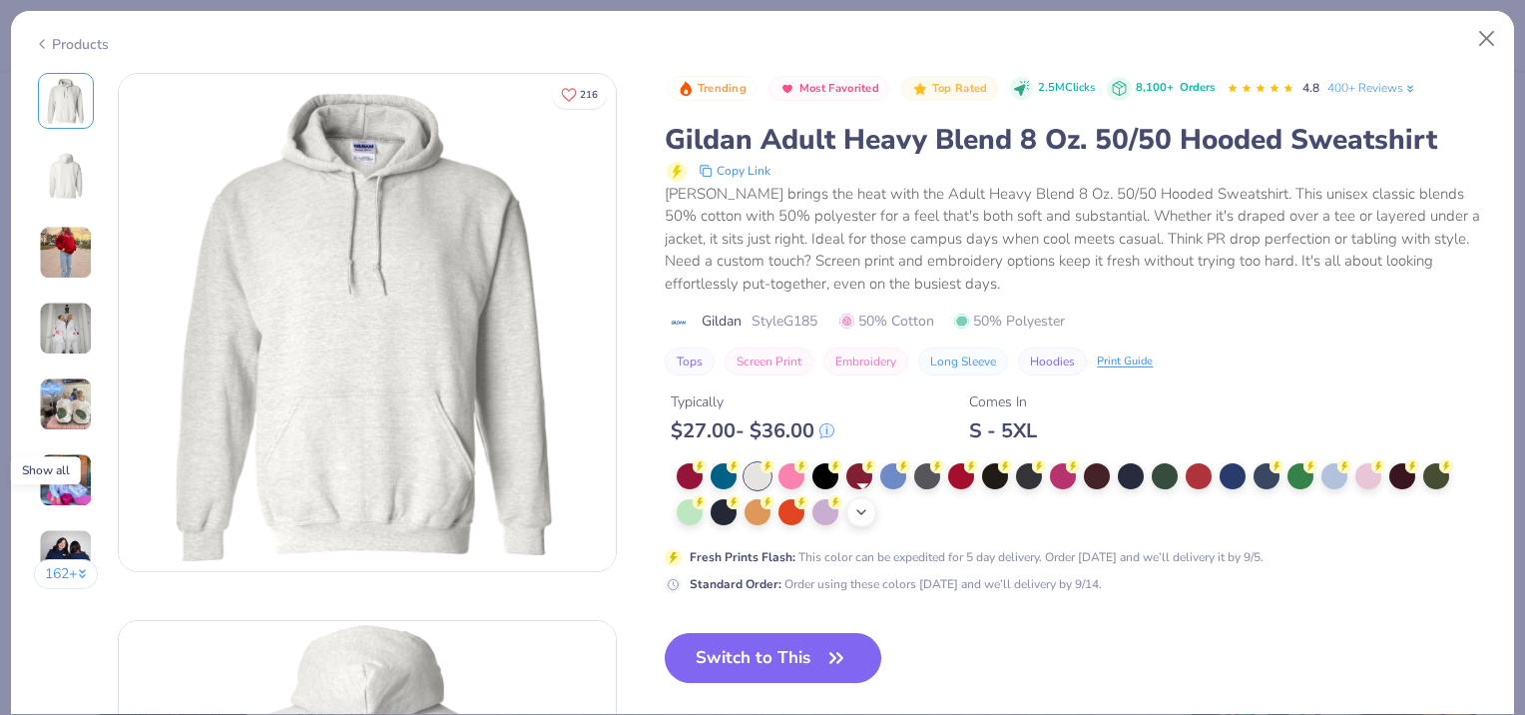
click at [854, 516] on icon at bounding box center [861, 512] width 16 height 16
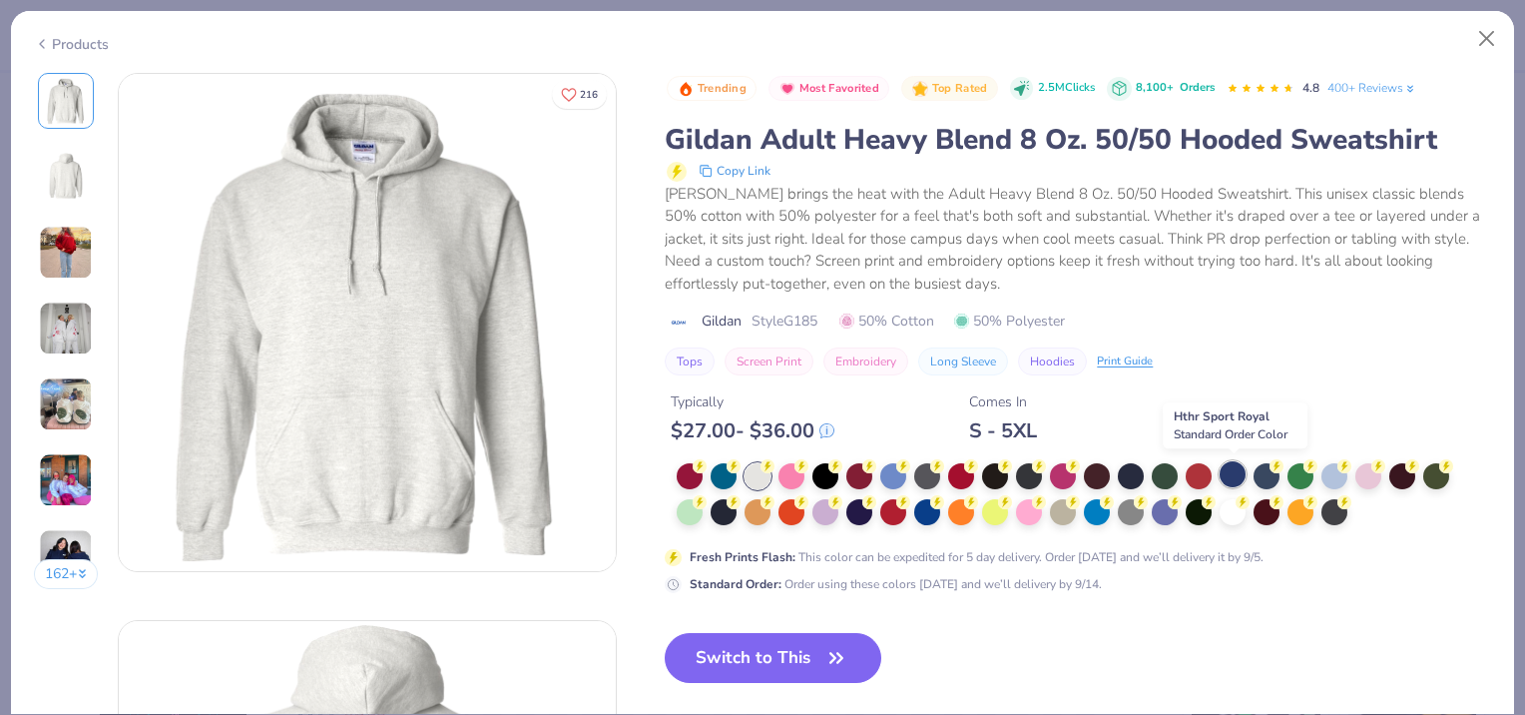
click at [1230, 473] on div at bounding box center [1233, 474] width 26 height 26
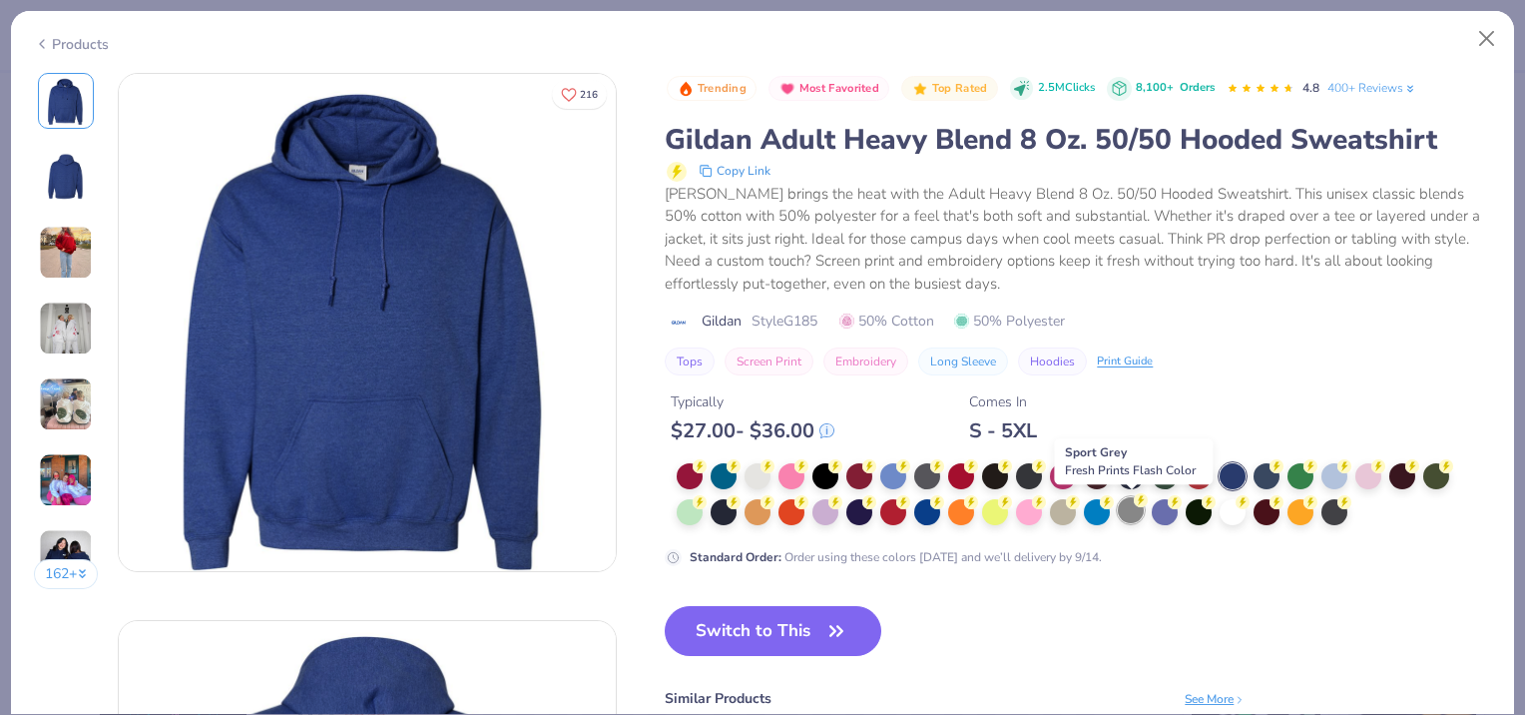
click at [1135, 508] on div at bounding box center [1131, 510] width 26 height 26
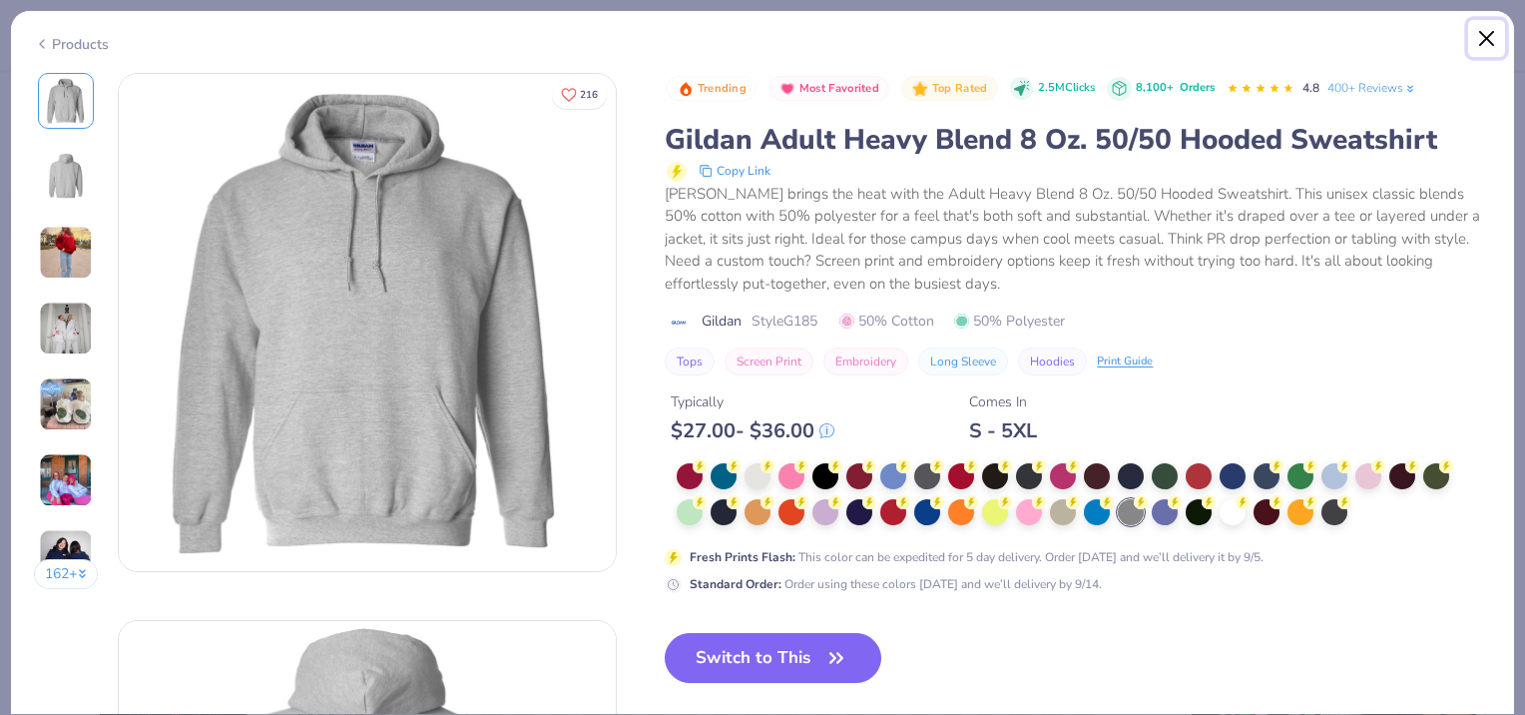
click at [1491, 36] on button "Close" at bounding box center [1487, 39] width 38 height 38
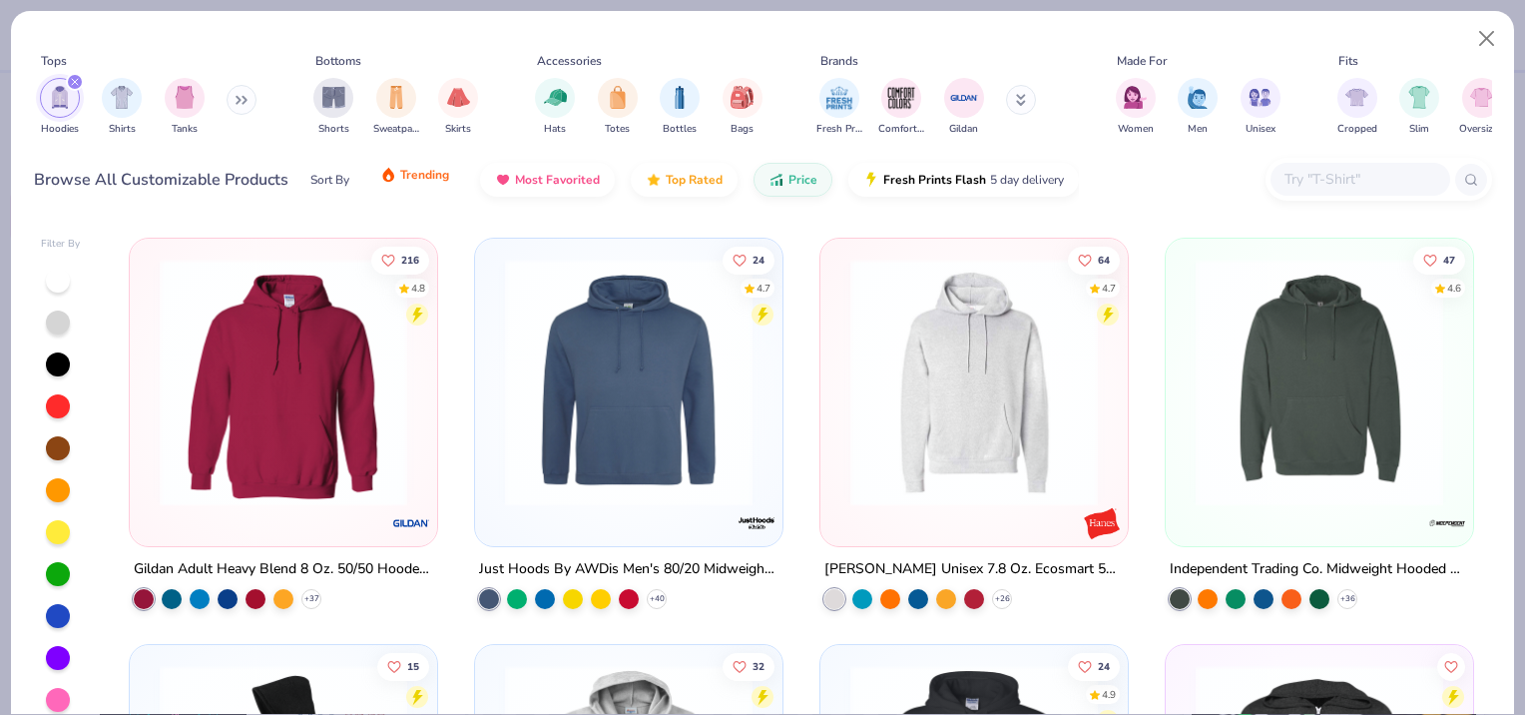
click at [431, 186] on button "Trending" at bounding box center [414, 175] width 99 height 34
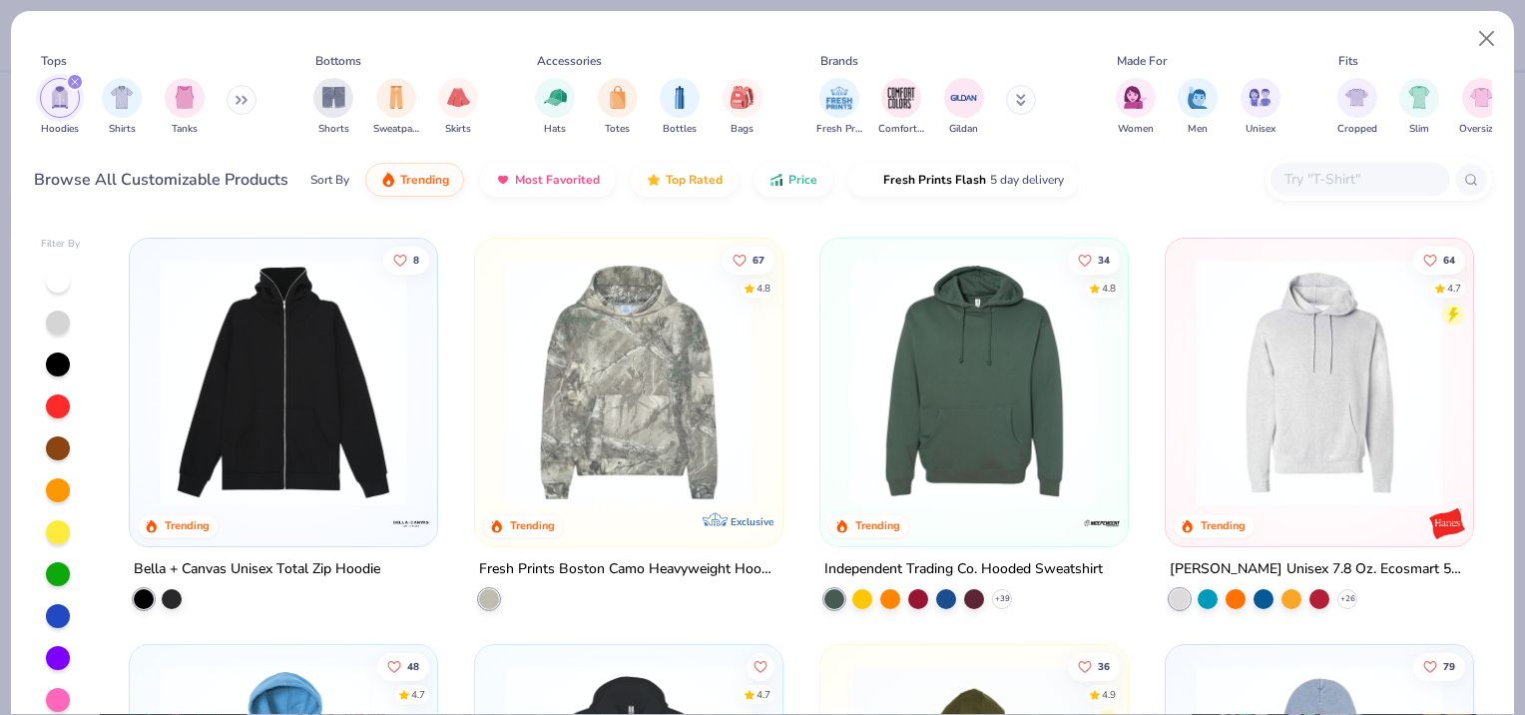
click at [989, 426] on img at bounding box center [974, 383] width 268 height 248
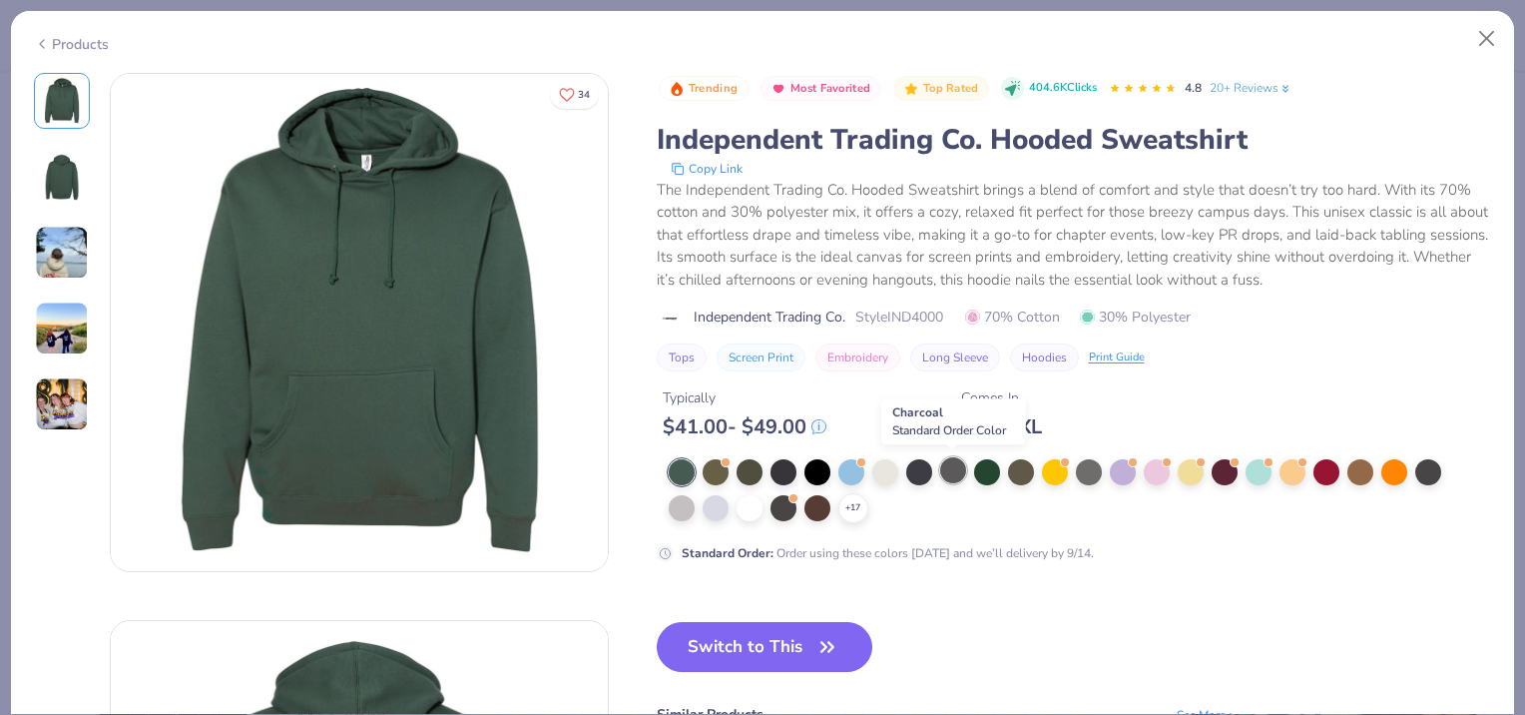
click at [952, 470] on div at bounding box center [953, 470] width 26 height 26
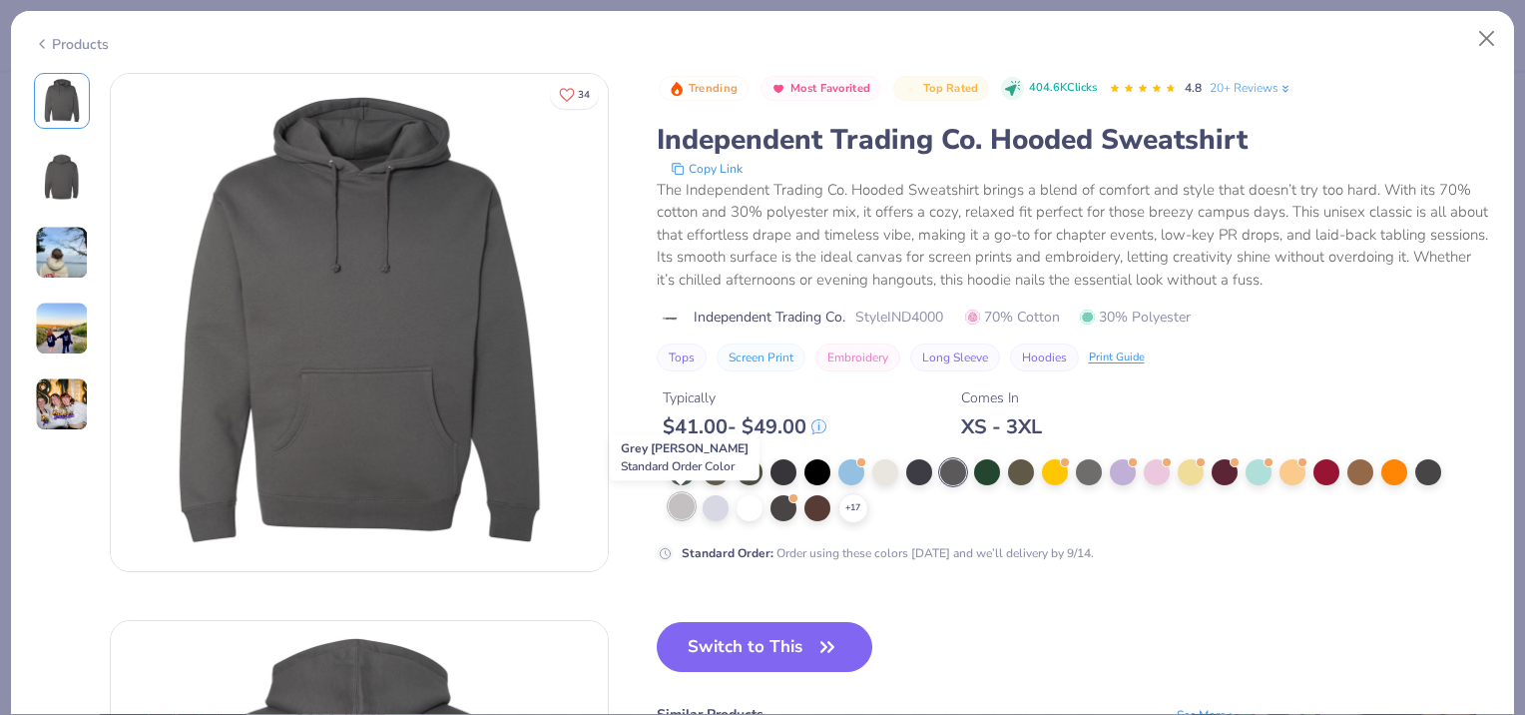
click at [673, 506] on div at bounding box center [682, 506] width 26 height 26
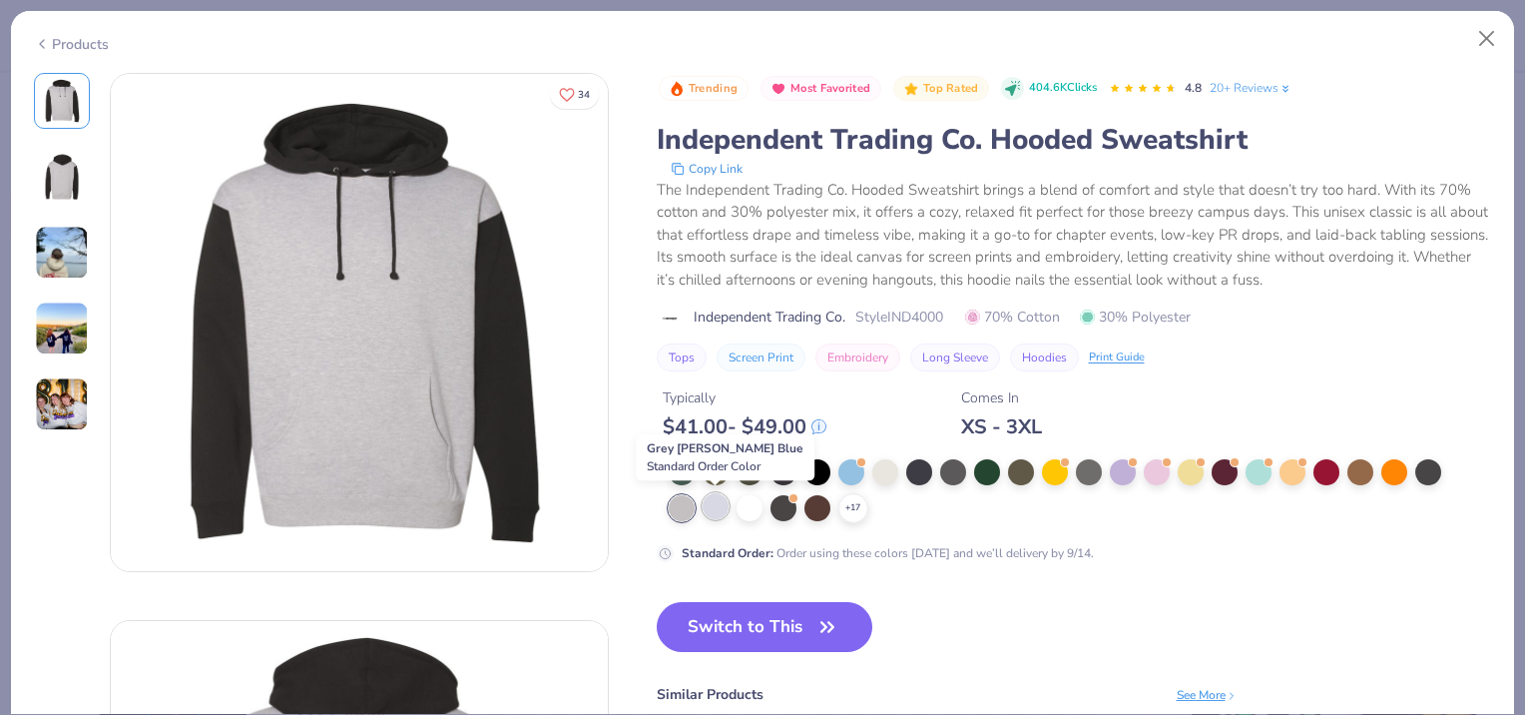
click at [713, 508] on div at bounding box center [716, 506] width 26 height 26
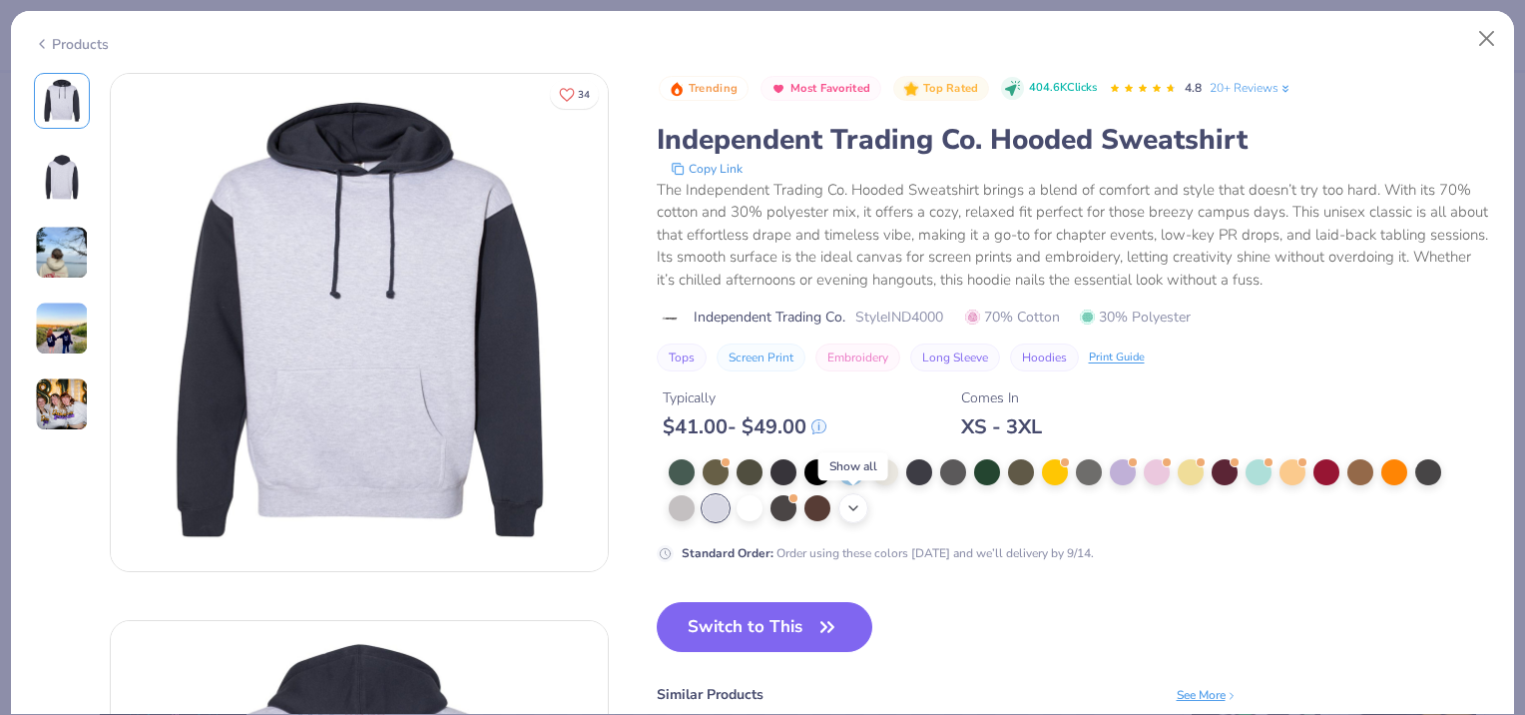
click at [852, 502] on icon at bounding box center [853, 508] width 16 height 16
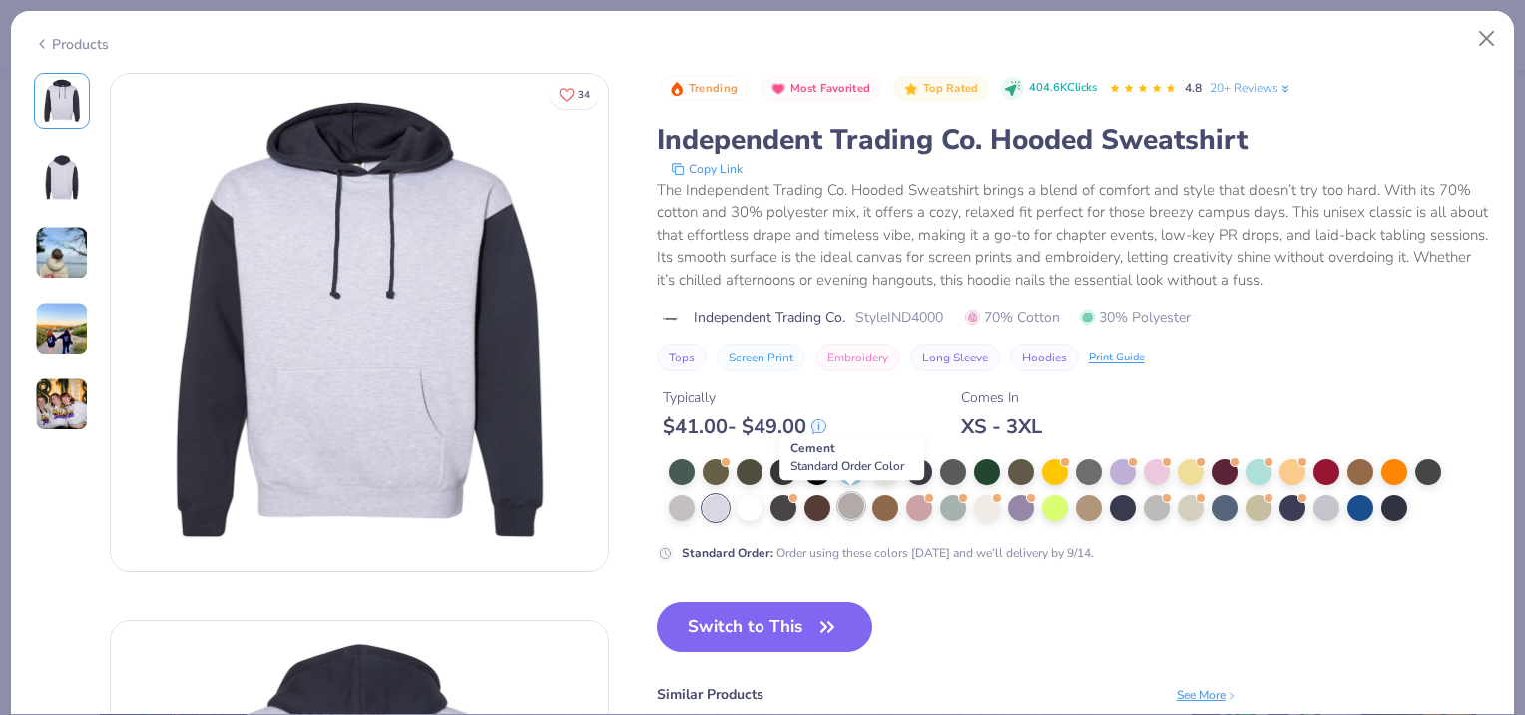
click at [852, 503] on div at bounding box center [851, 506] width 26 height 26
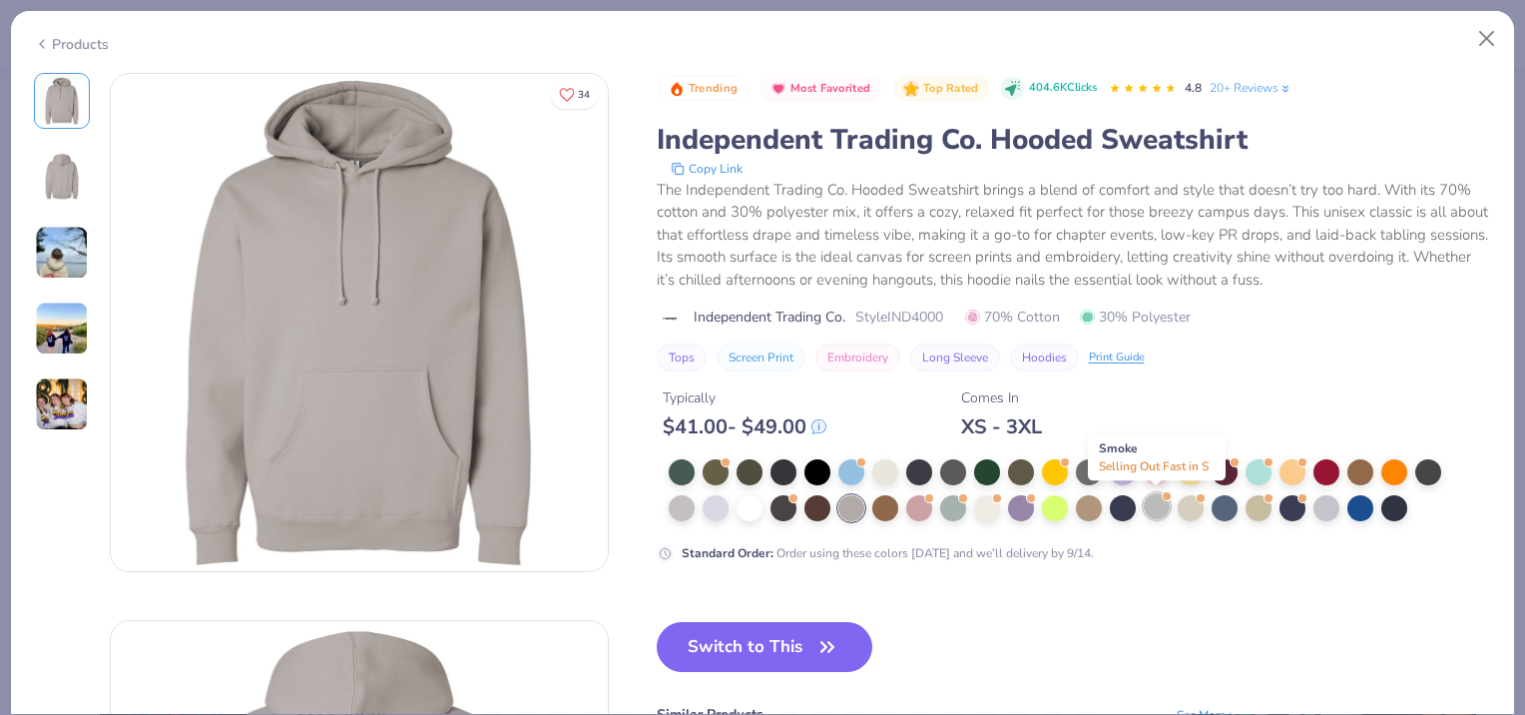
click at [1159, 503] on div at bounding box center [1157, 506] width 26 height 26
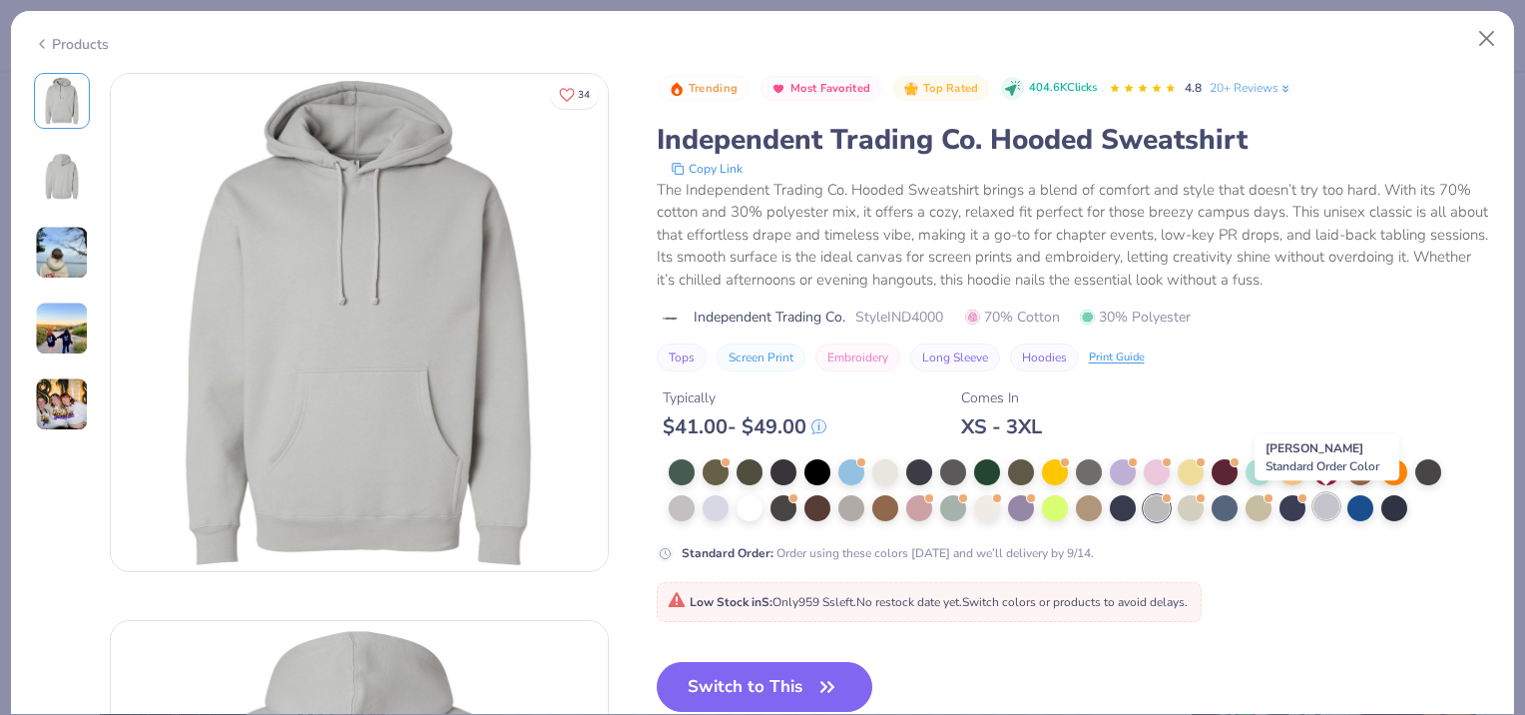
click at [1318, 500] on div at bounding box center [1327, 506] width 26 height 26
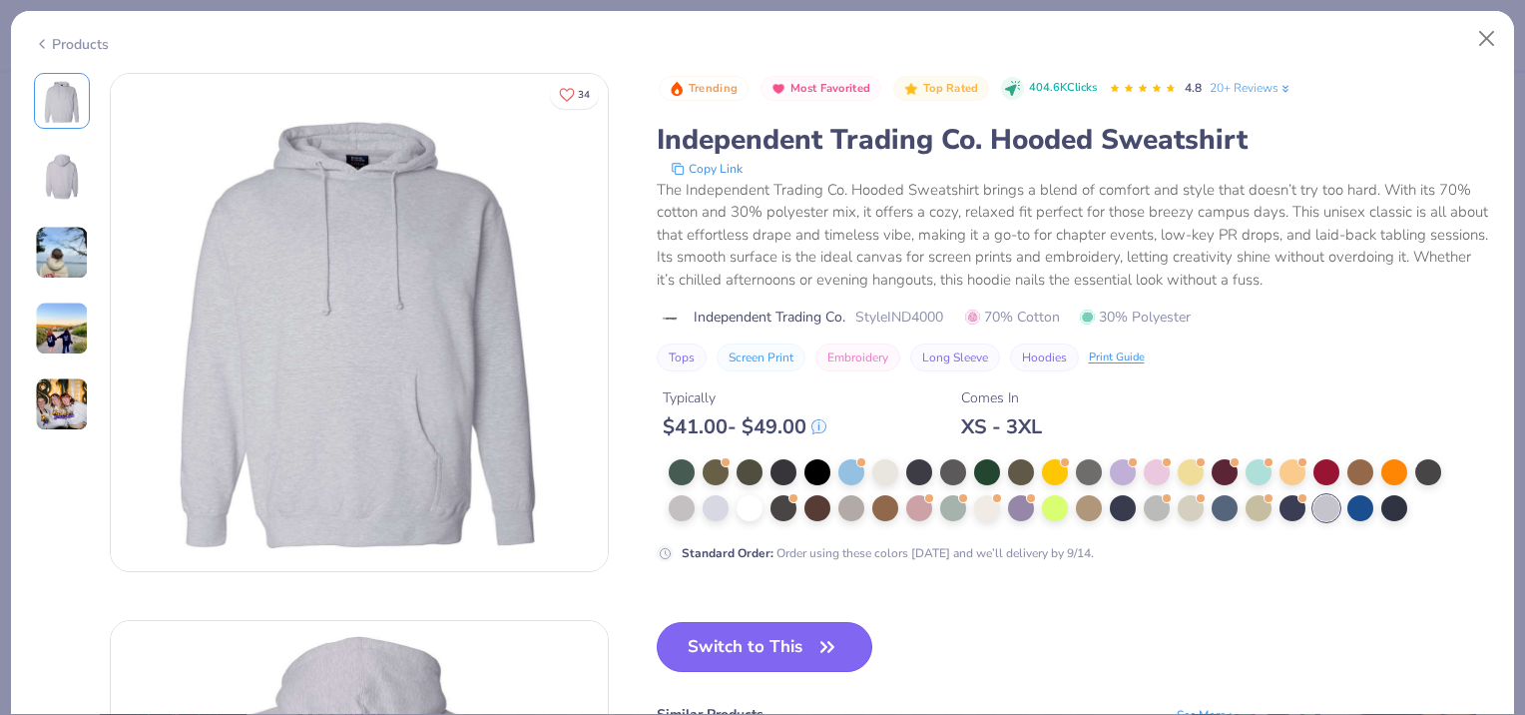
click at [818, 645] on icon "button" at bounding box center [828, 647] width 28 height 28
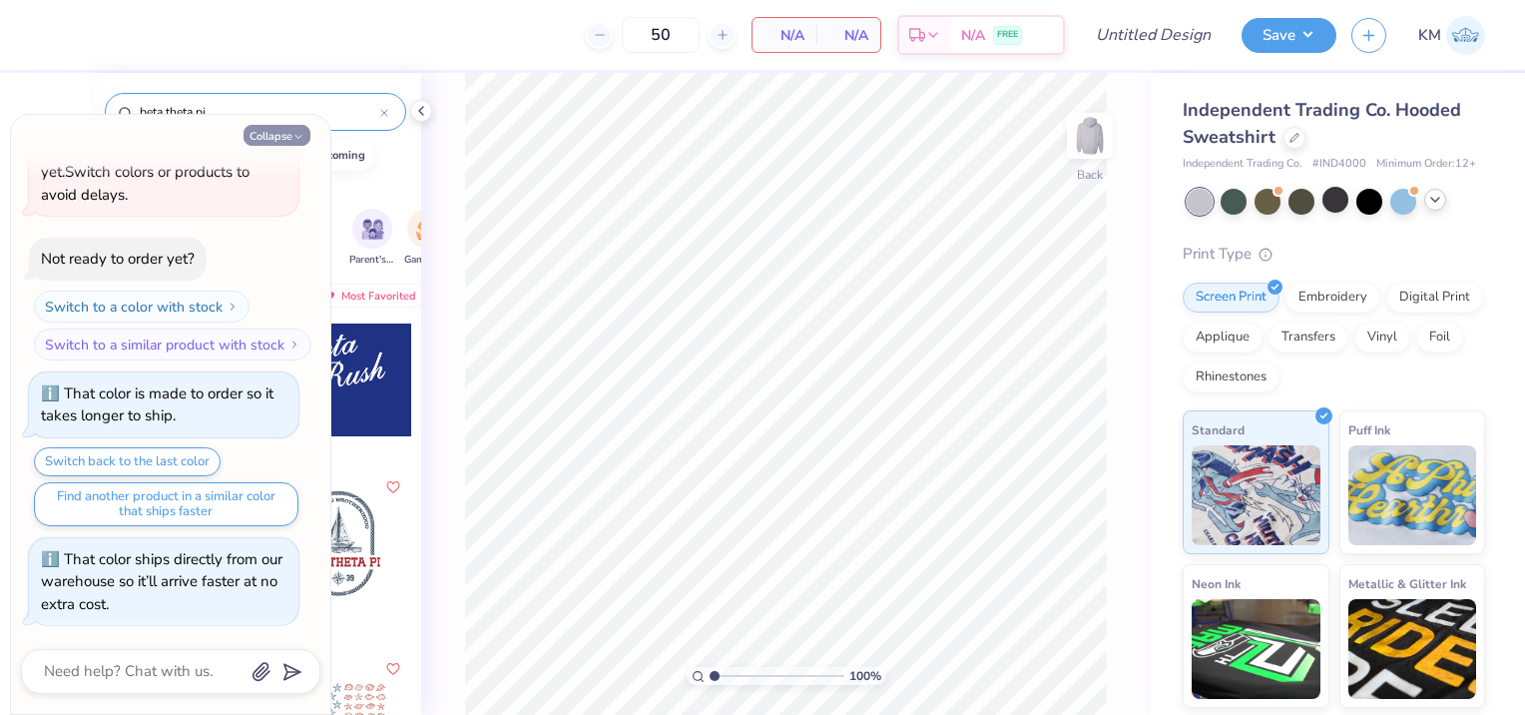
click at [276, 135] on button "Collapse" at bounding box center [277, 135] width 67 height 21
type textarea "x"
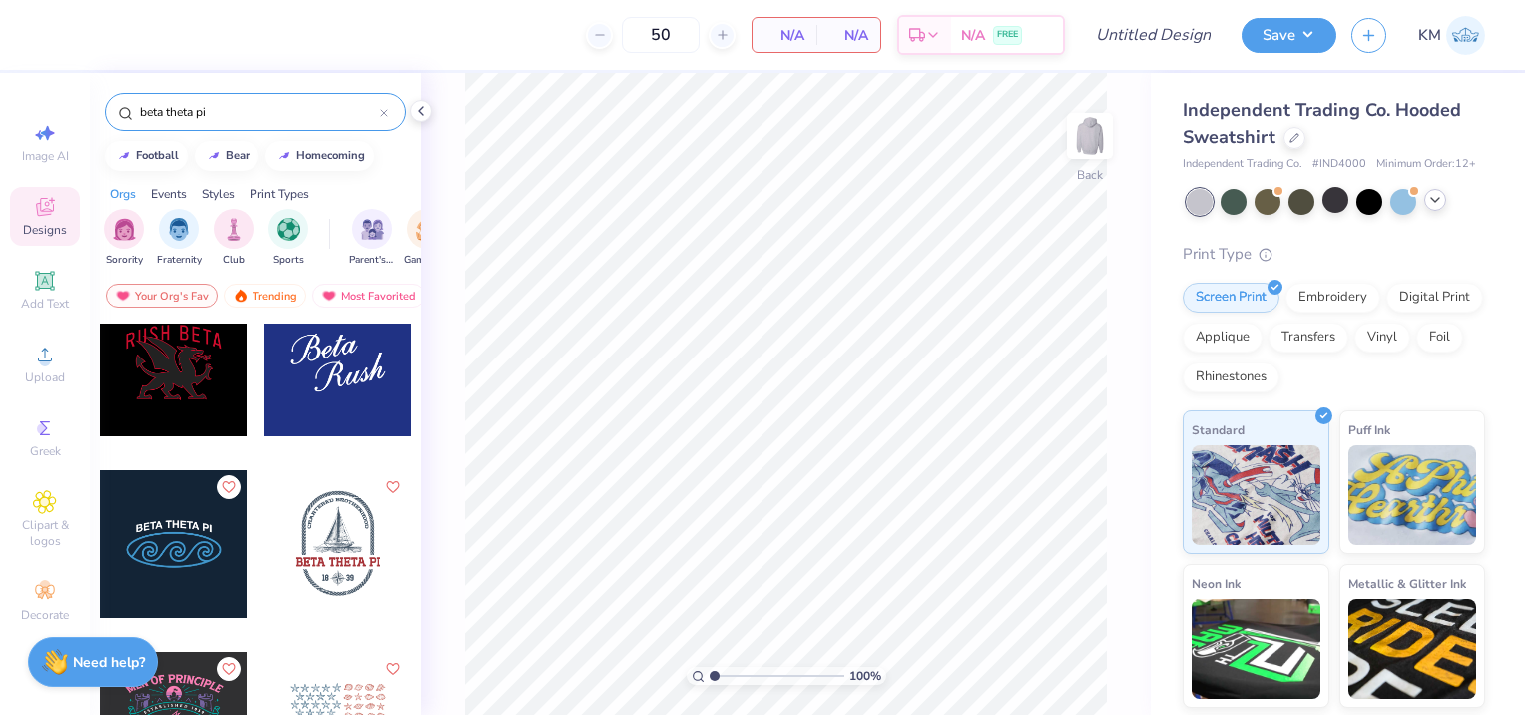
click at [204, 533] on div at bounding box center [174, 544] width 148 height 148
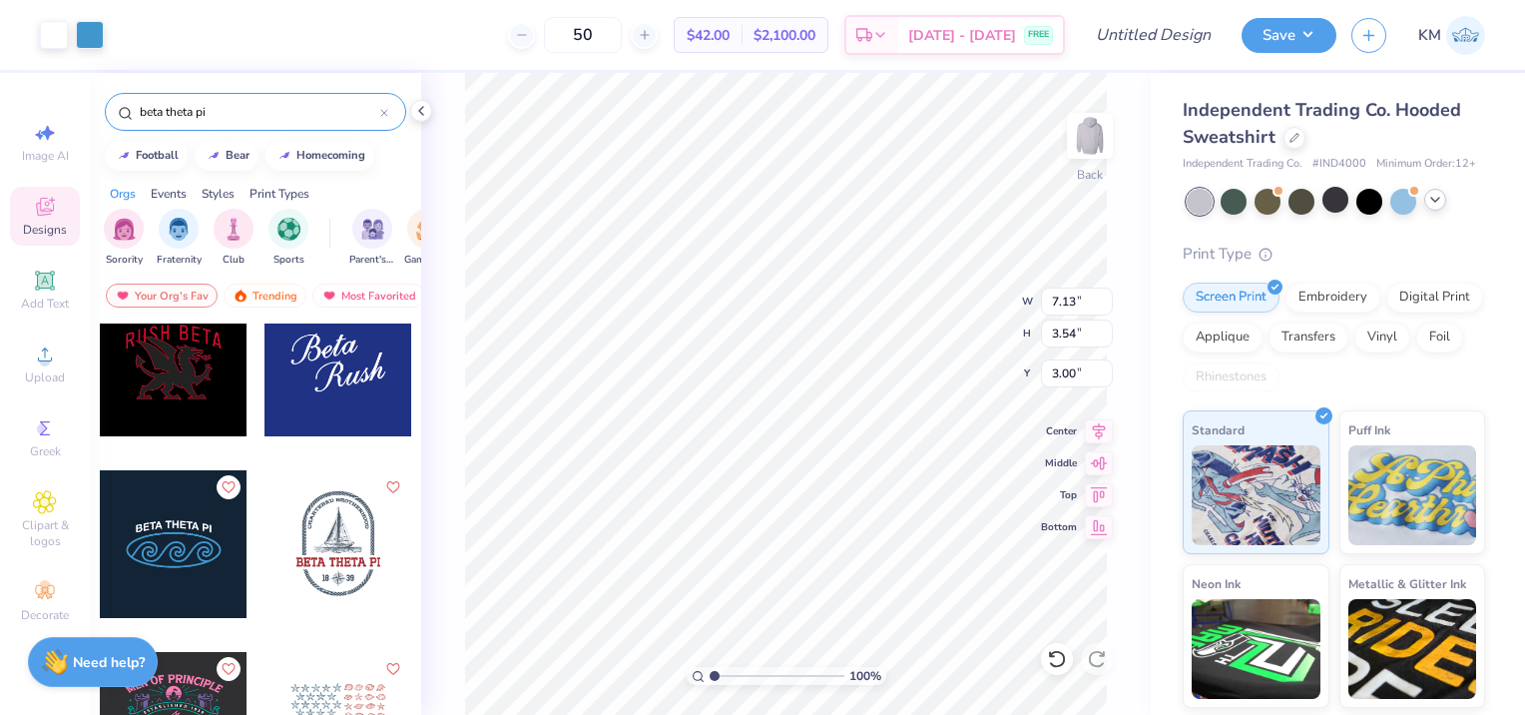
type input "7.13"
type input "3.54"
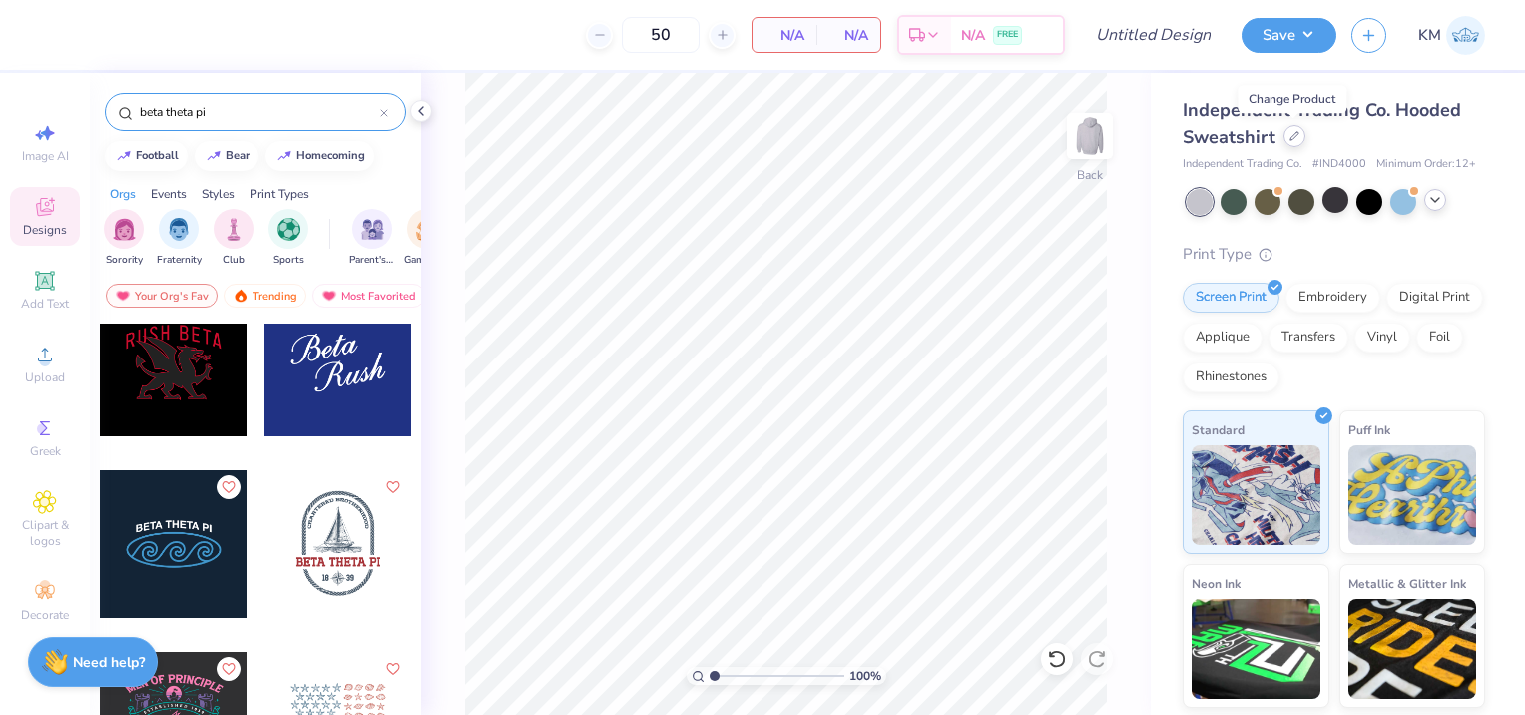
click at [1292, 142] on div at bounding box center [1295, 136] width 22 height 22
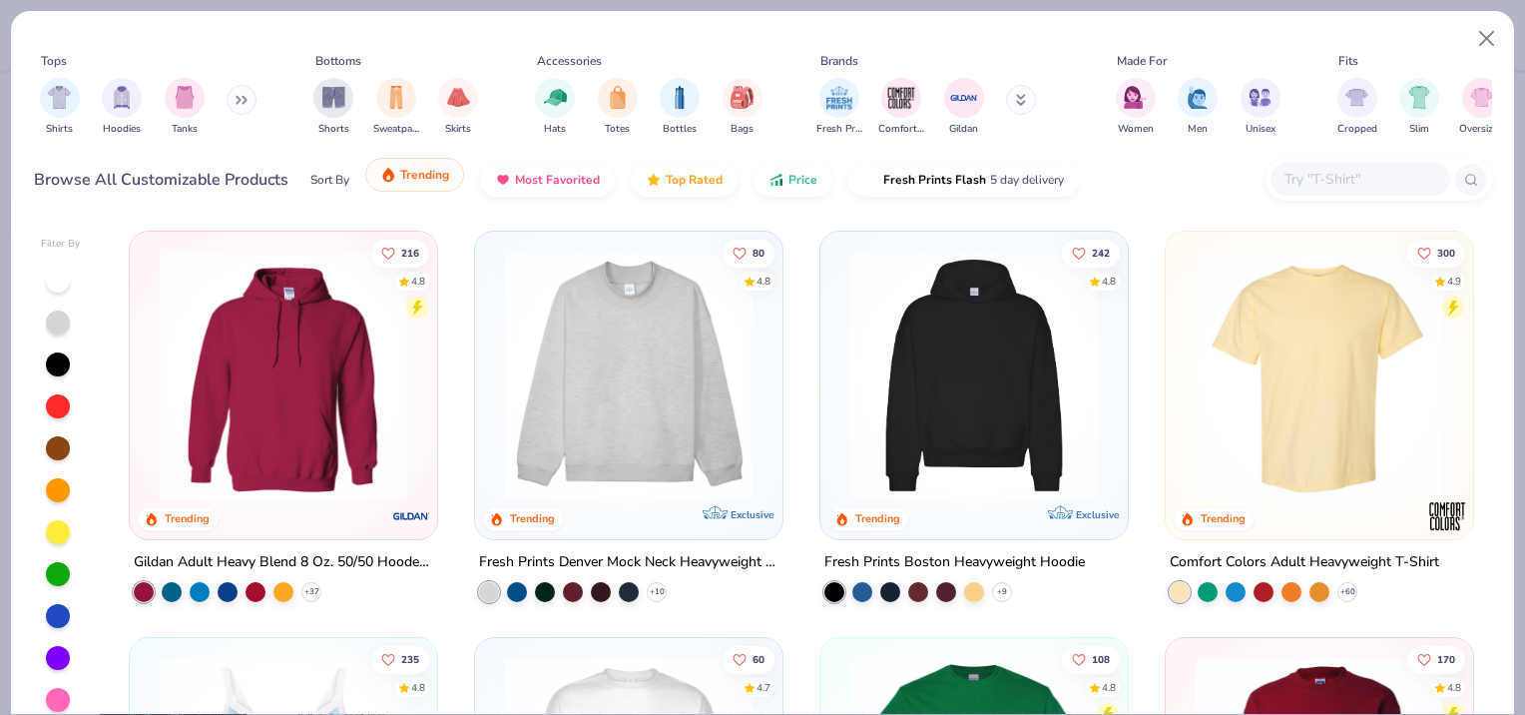
click at [383, 179] on img "button" at bounding box center [388, 175] width 16 height 16
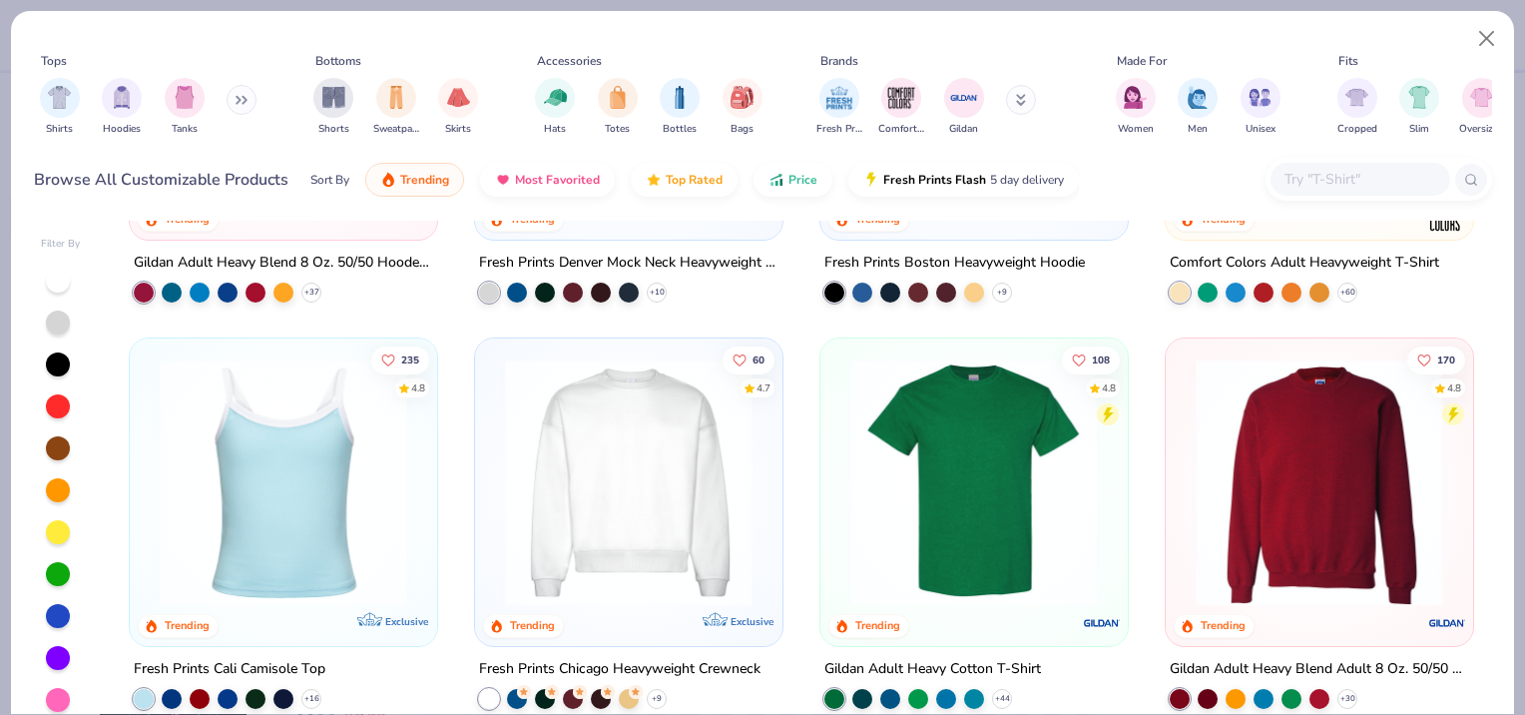
scroll to position [399, 0]
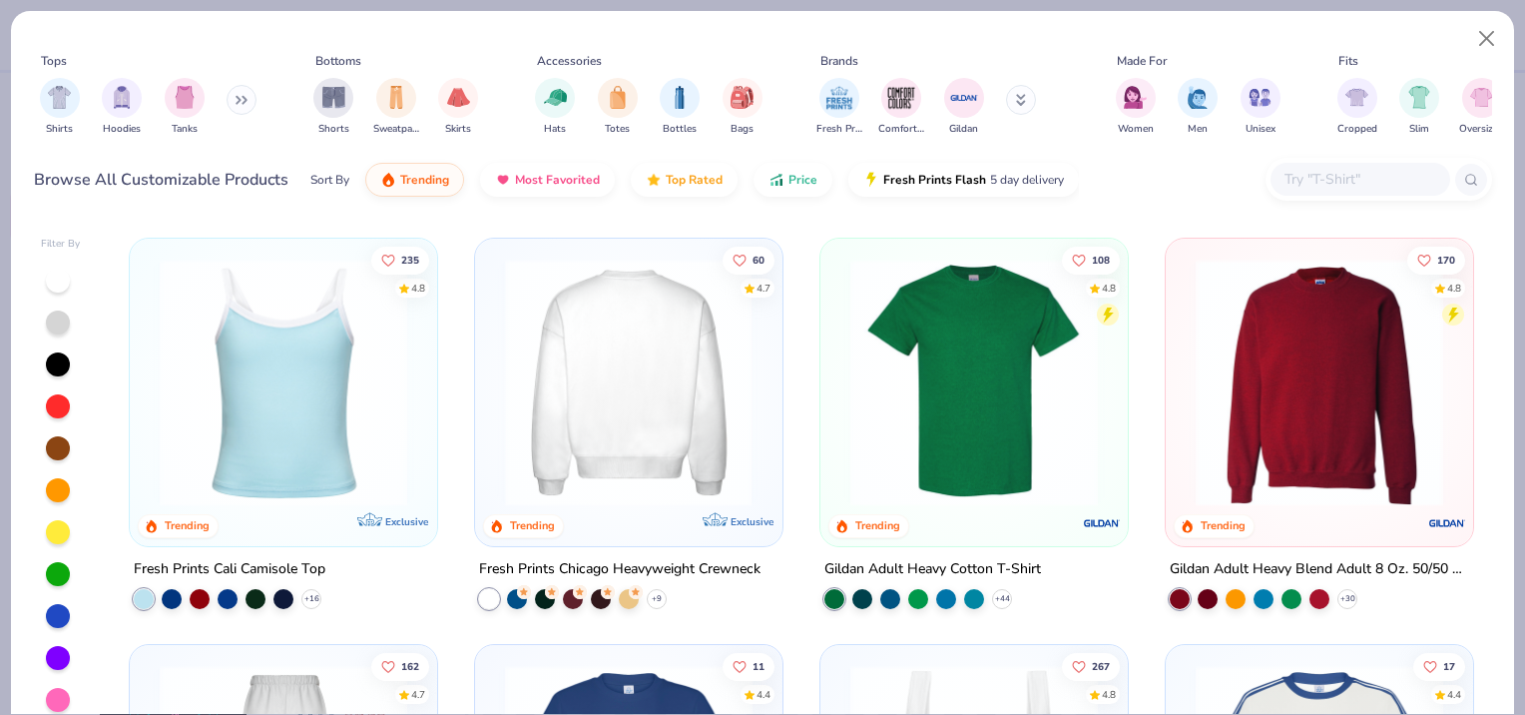
click at [495, 360] on img at bounding box center [362, 383] width 268 height 248
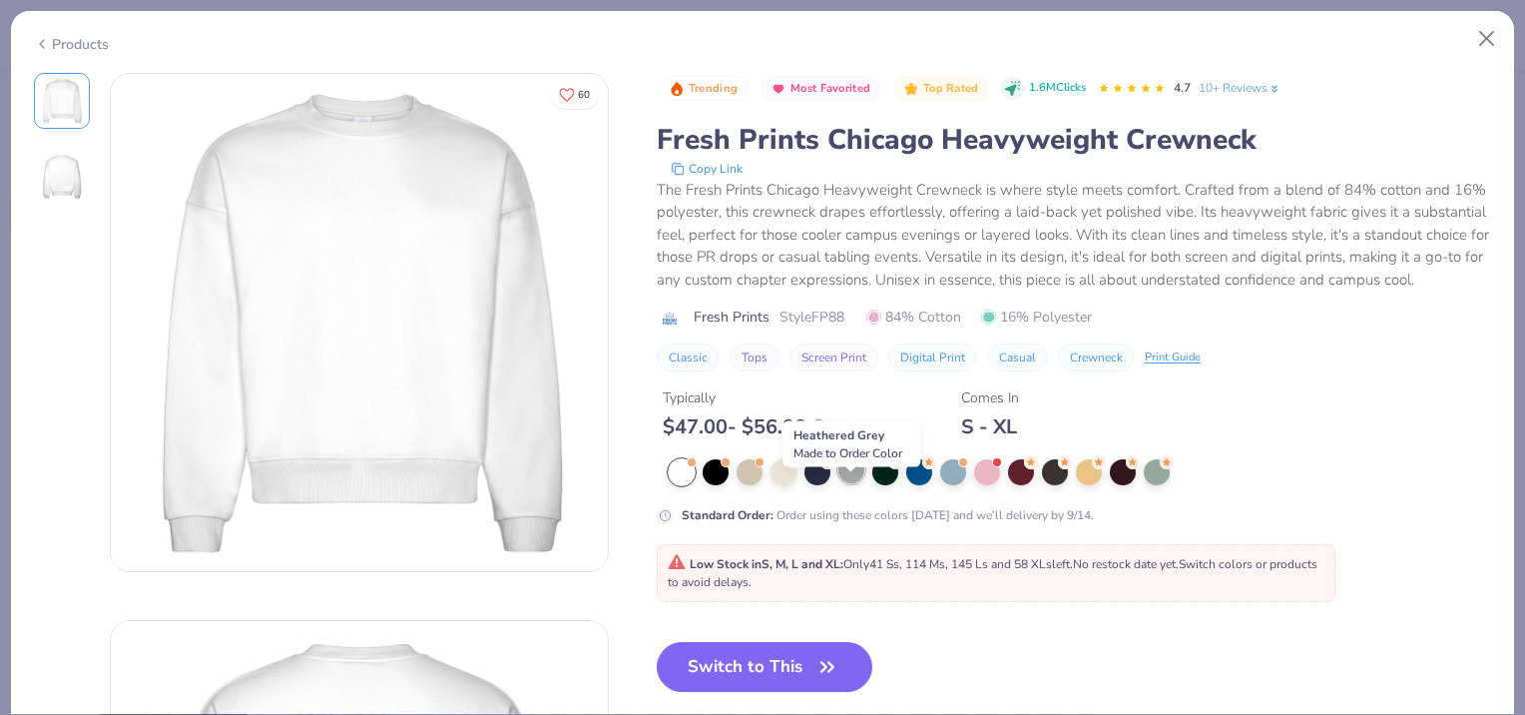
click at [843, 483] on div at bounding box center [851, 470] width 26 height 26
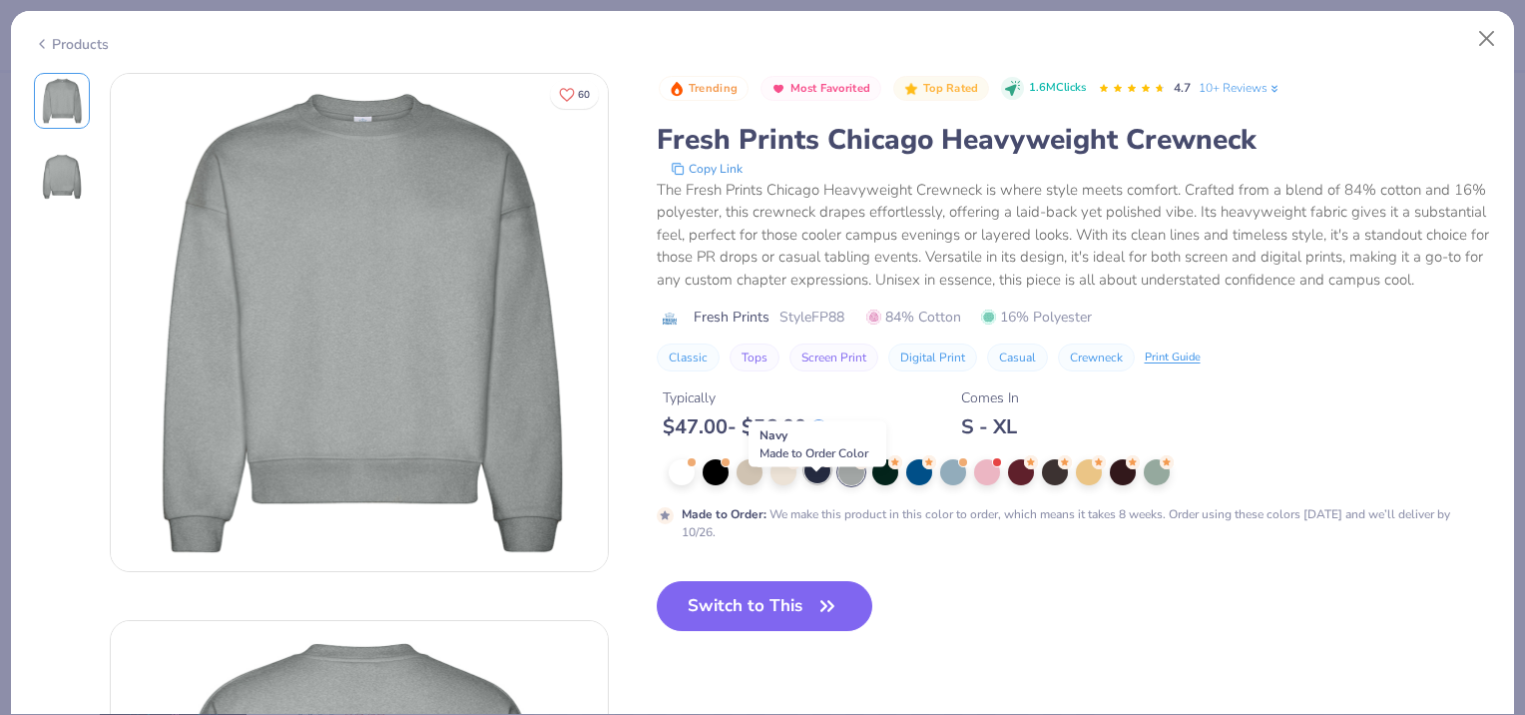
click at [818, 483] on div at bounding box center [818, 470] width 26 height 26
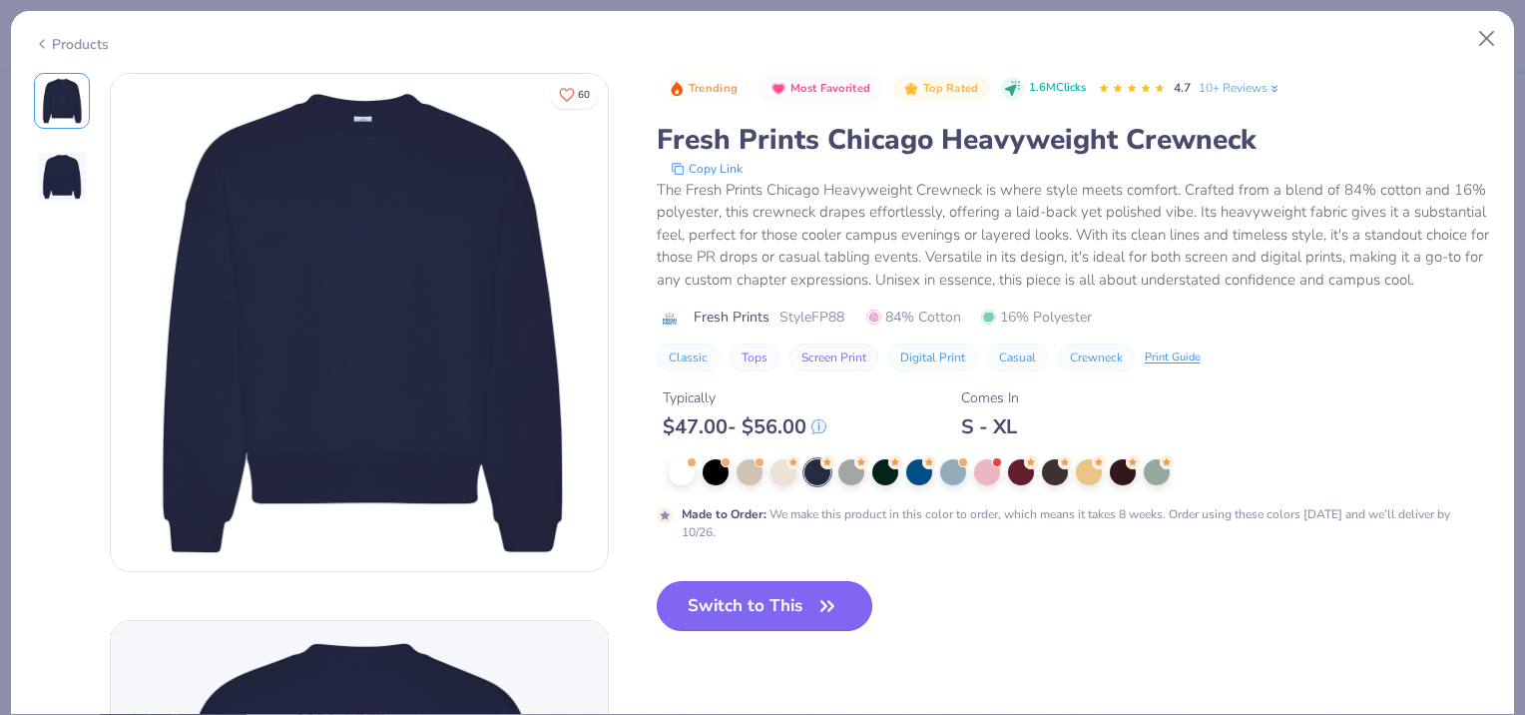
click at [791, 615] on button "Switch to This" at bounding box center [765, 606] width 217 height 50
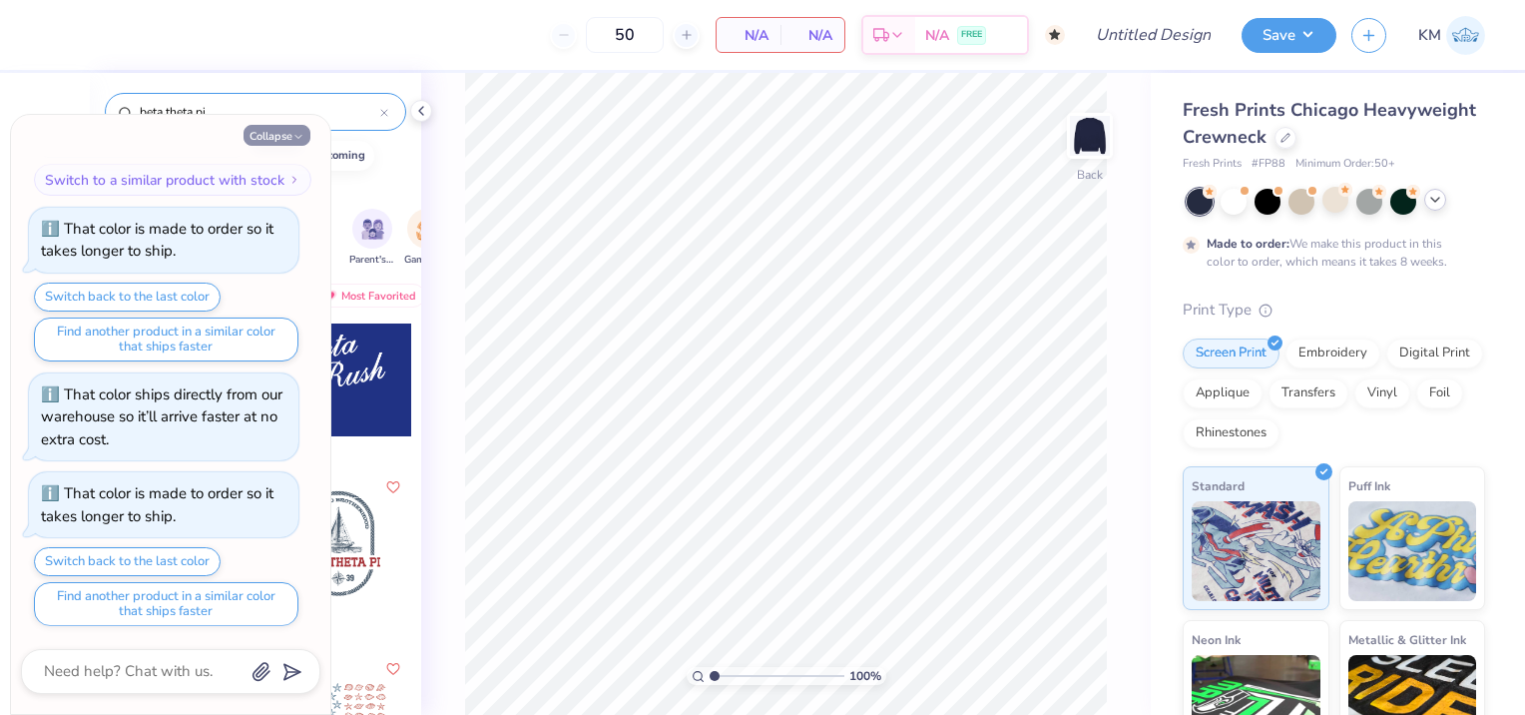
click at [276, 136] on button "Collapse" at bounding box center [277, 135] width 67 height 21
type textarea "x"
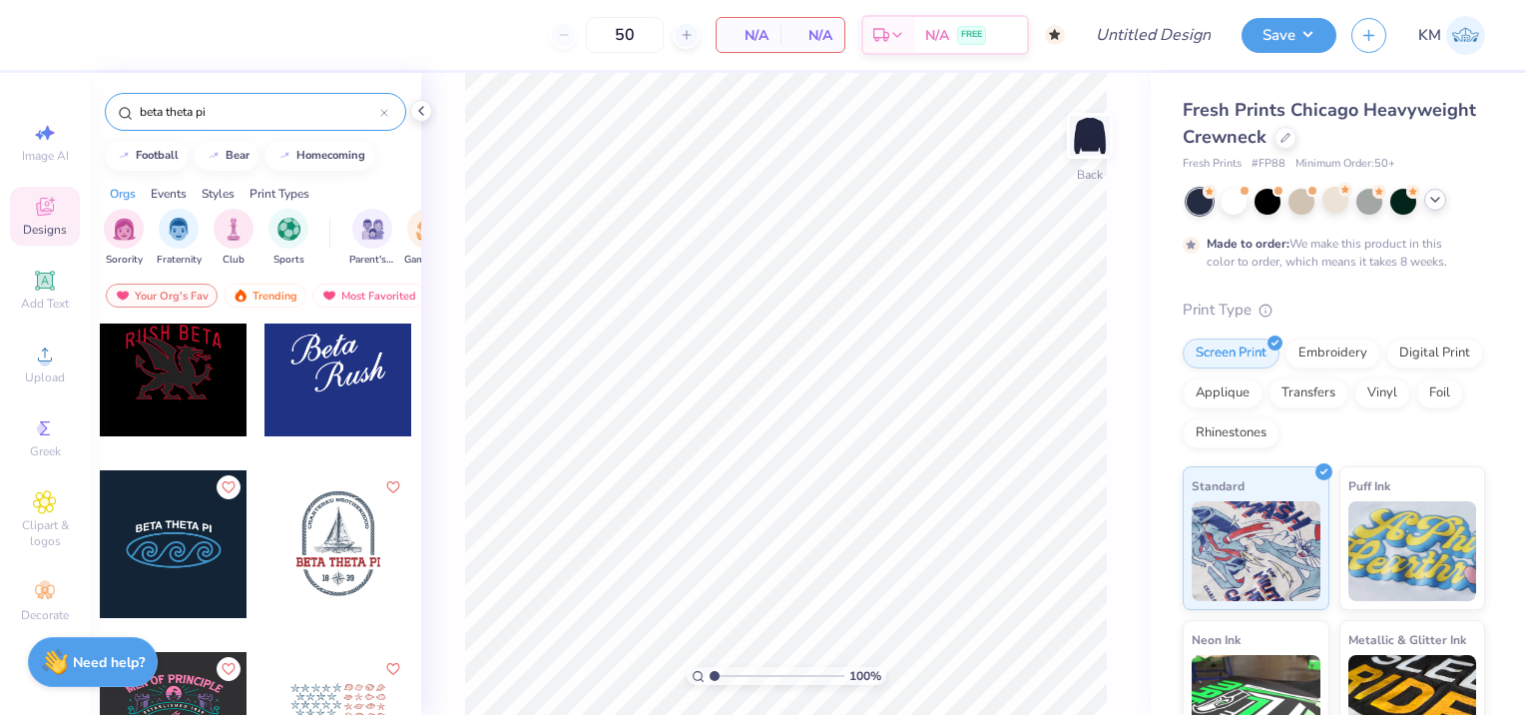
scroll to position [299, 0]
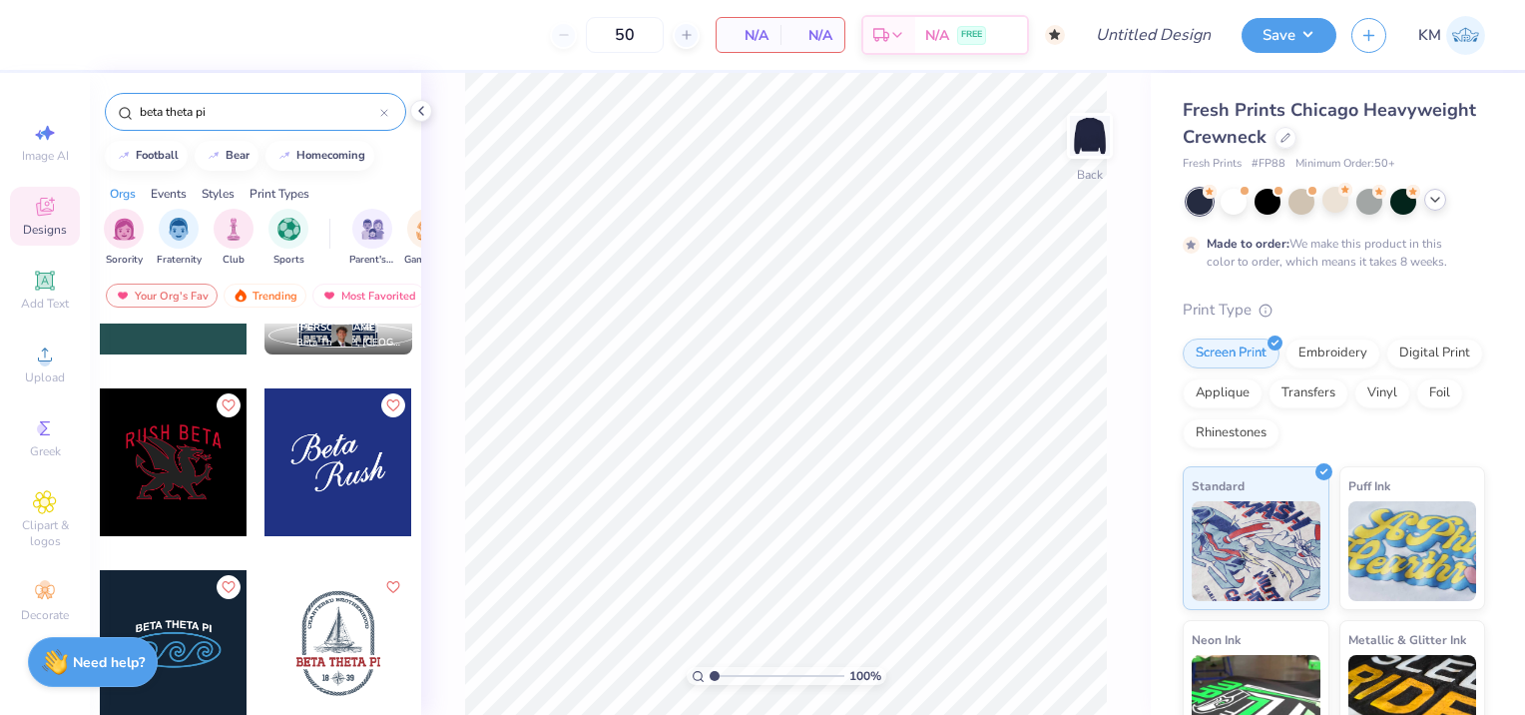
click at [192, 619] on div at bounding box center [174, 644] width 148 height 148
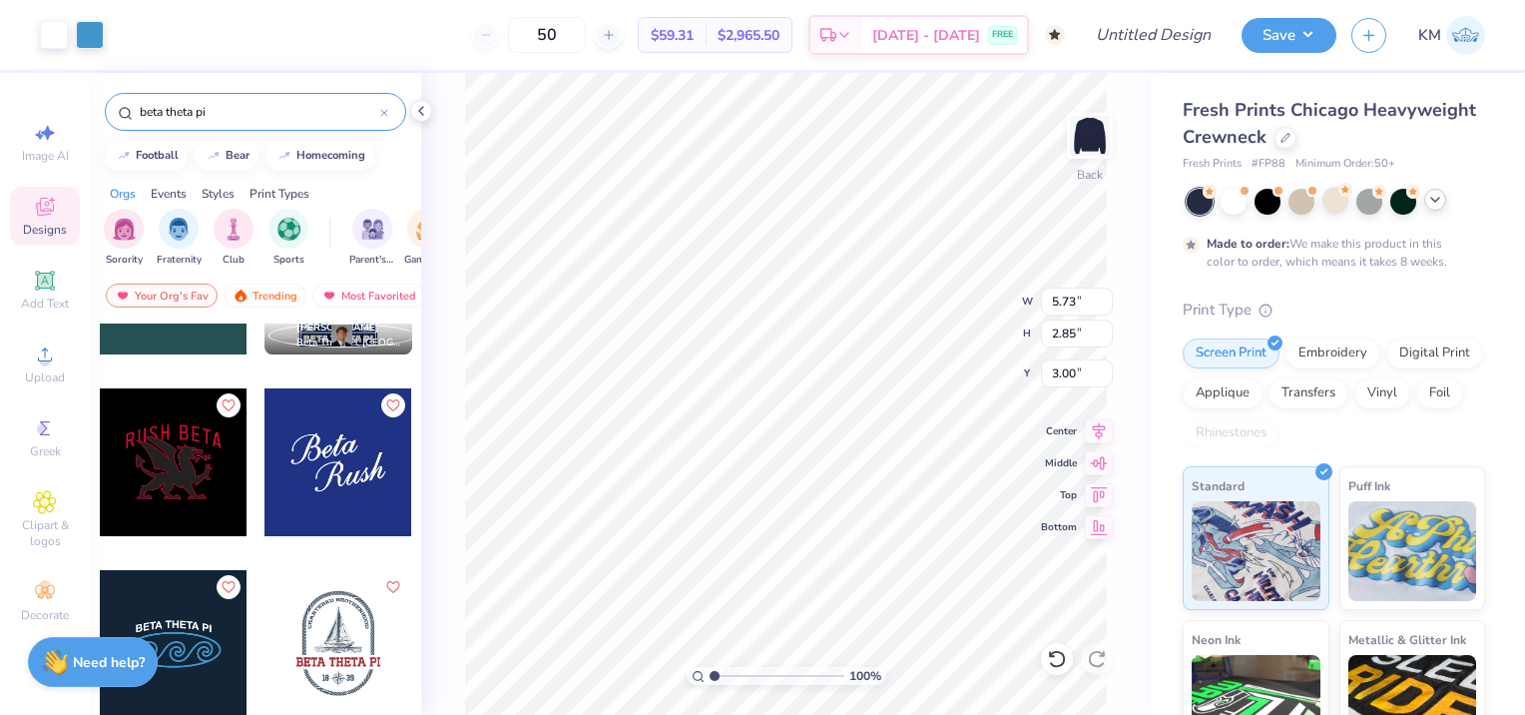
type input "5.73"
type input "2.85"
click at [1154, 43] on input "Design Title" at bounding box center [1178, 35] width 98 height 40
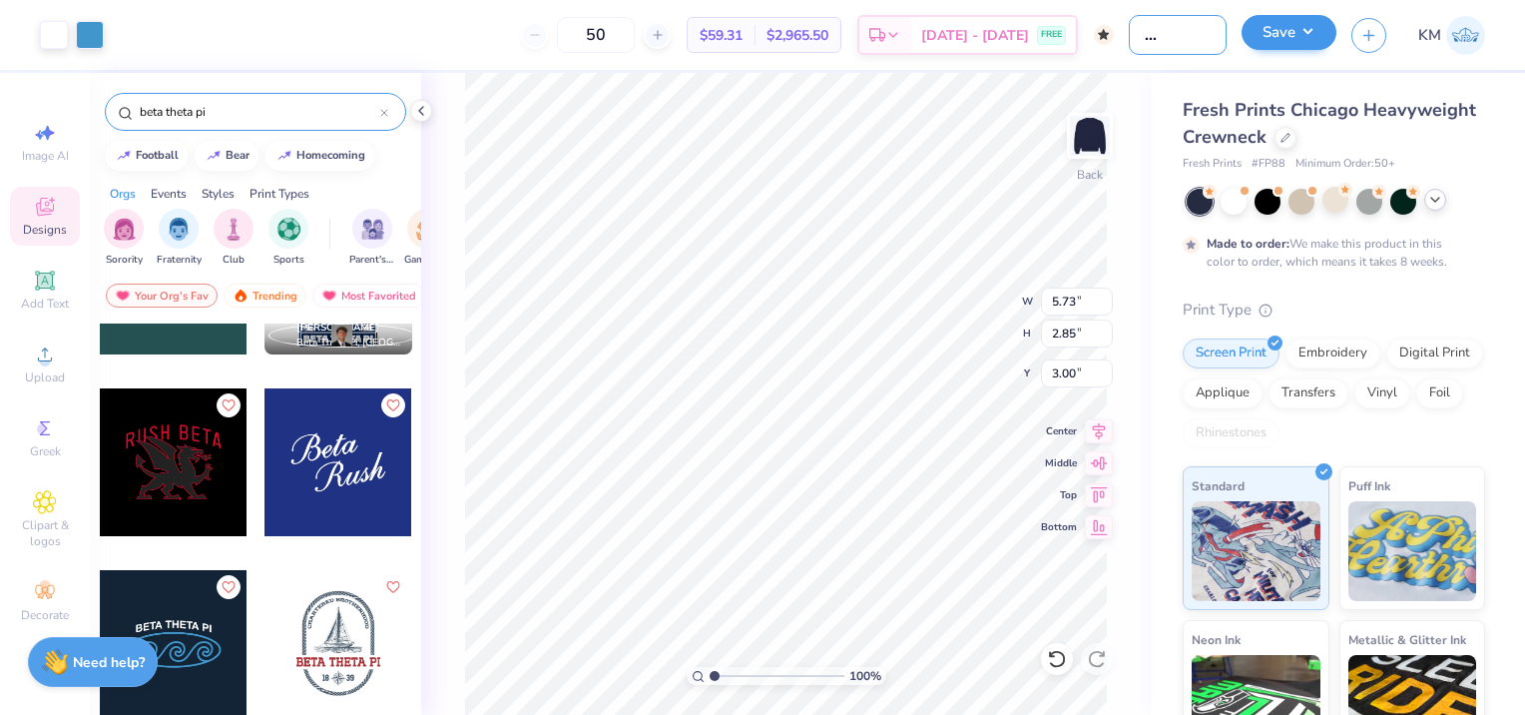
type input "beta gen merch"
click at [1320, 28] on button "Save" at bounding box center [1289, 32] width 95 height 35
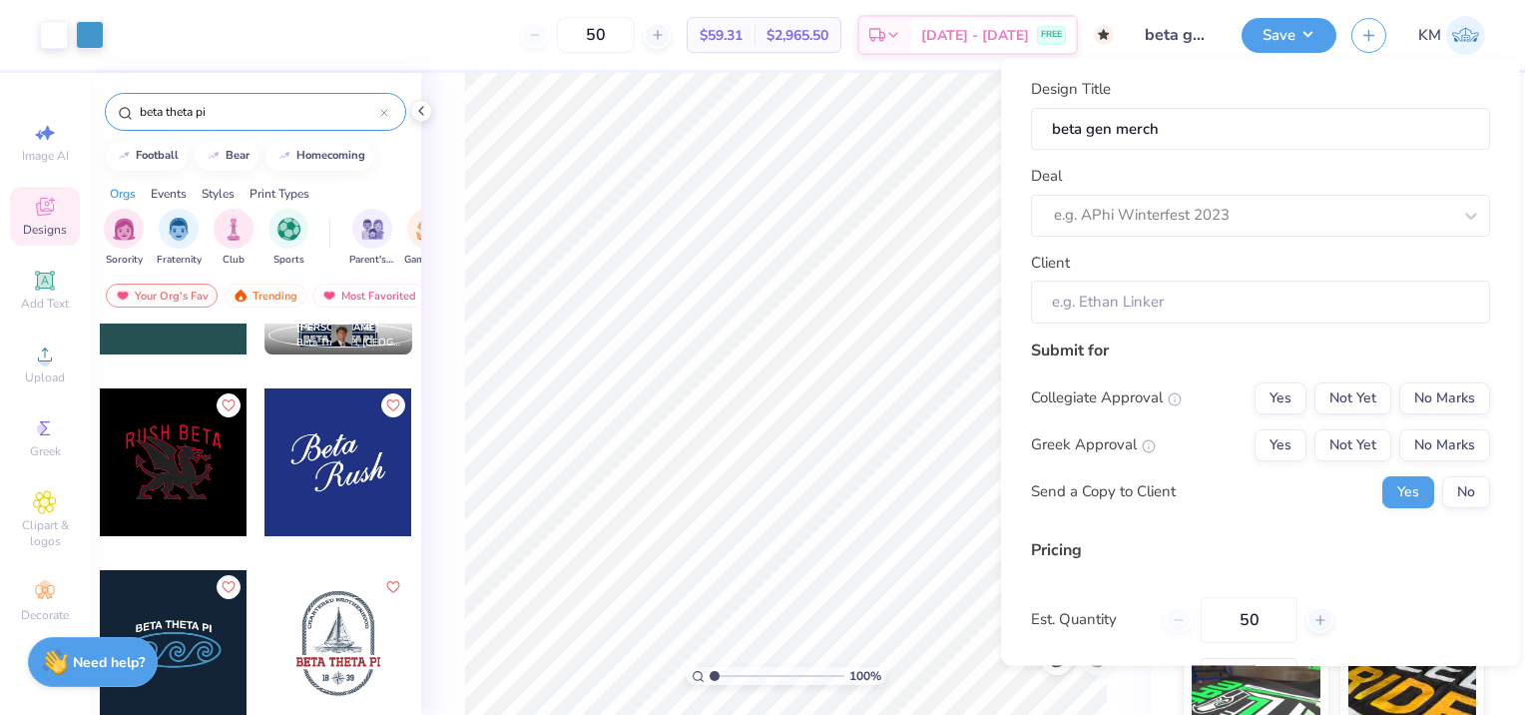
click at [1288, 192] on div "Deal e.g. APhi Winterfest 2023" at bounding box center [1260, 201] width 459 height 72
click at [1286, 209] on div at bounding box center [1252, 215] width 397 height 27
type input "bet"
click at [990, 198] on body "Art colors 50 $59.31 Per Item $2,965.50 Total Est. Delivery [DATE] - [DATE] FRE…" at bounding box center [762, 357] width 1525 height 715
click at [1106, 211] on div at bounding box center [1252, 215] width 397 height 27
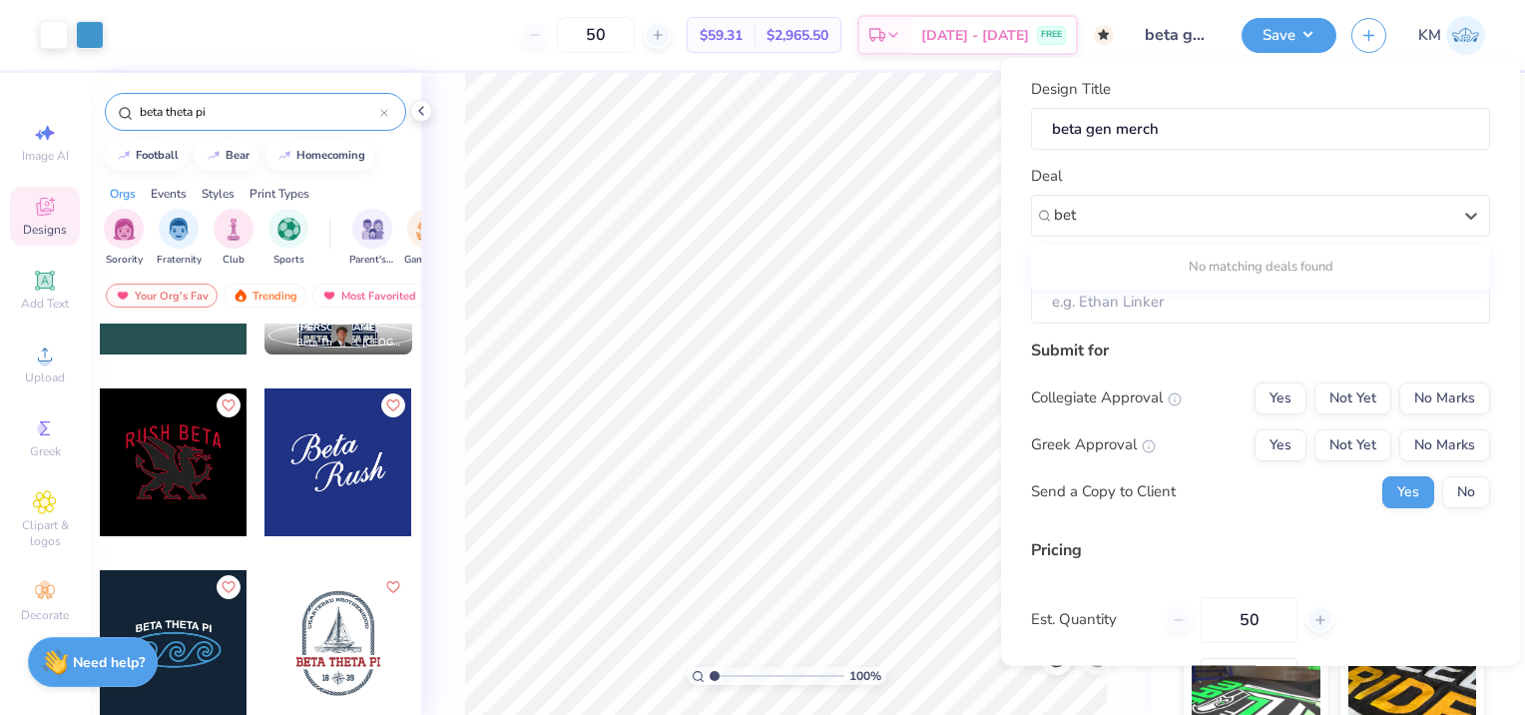
type input "bet"
click at [1150, 208] on div at bounding box center [1252, 215] width 397 height 27
click at [1070, 255] on div "Beta" at bounding box center [1260, 268] width 443 height 33
type input "beta"
type input "[PERSON_NAME]"
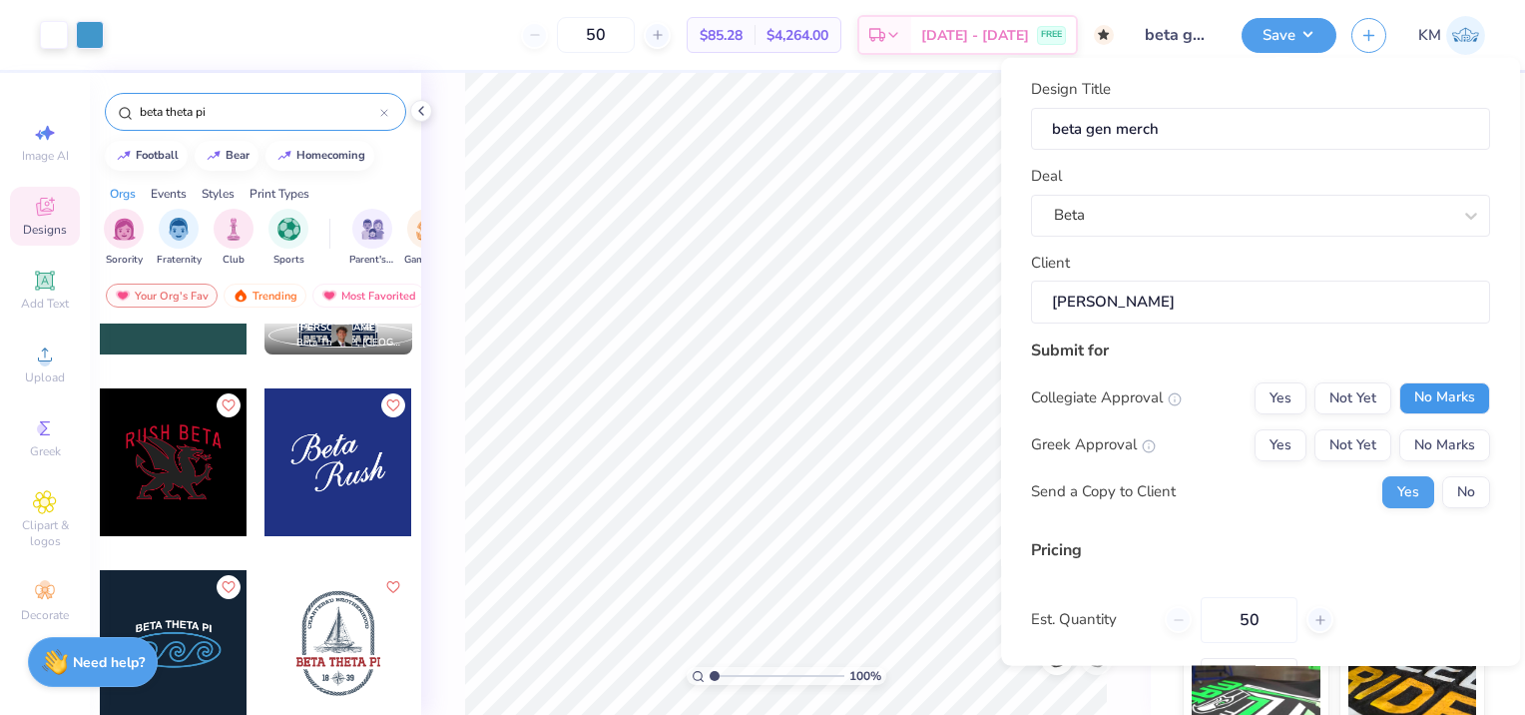
click at [1404, 393] on button "No Marks" at bounding box center [1444, 397] width 91 height 32
click at [1366, 442] on button "Not Yet" at bounding box center [1353, 444] width 77 height 32
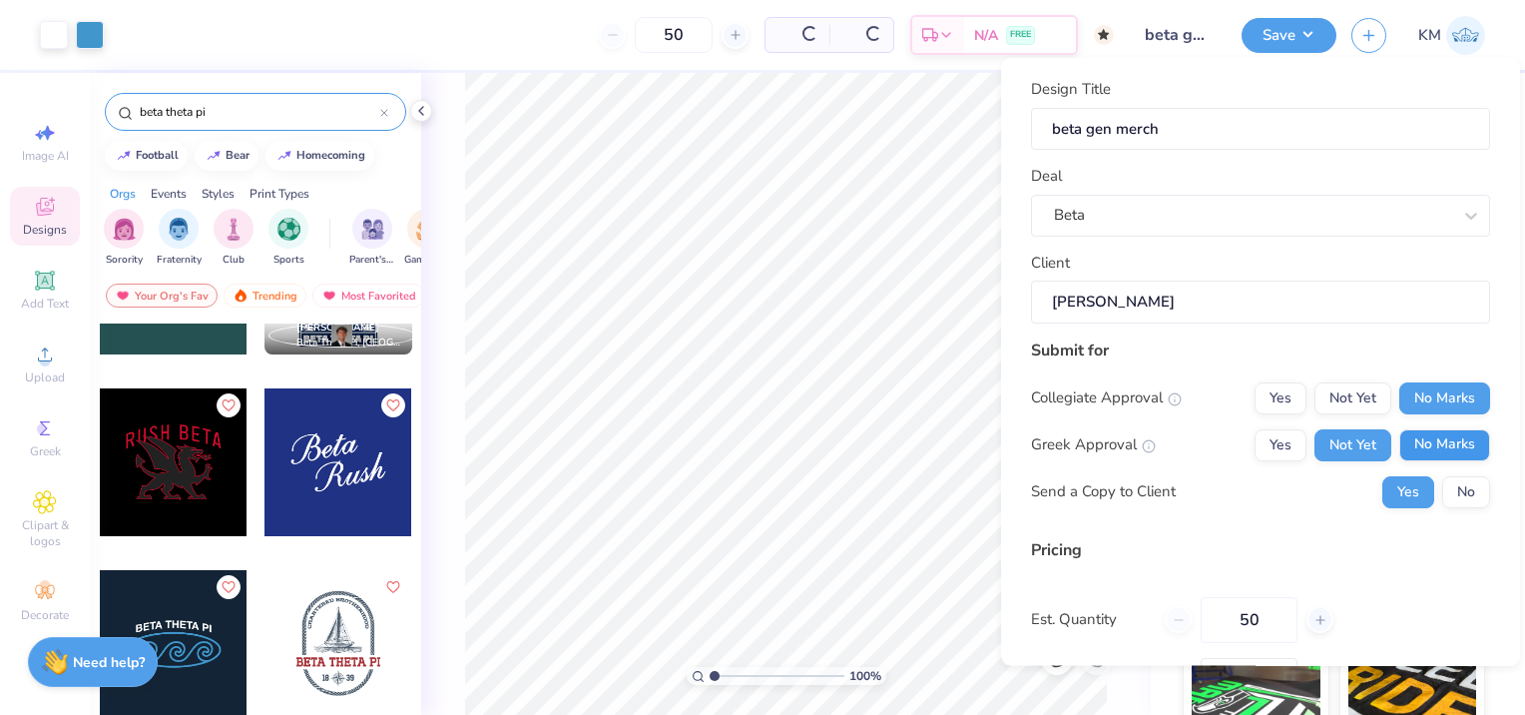
type input "$70.34"
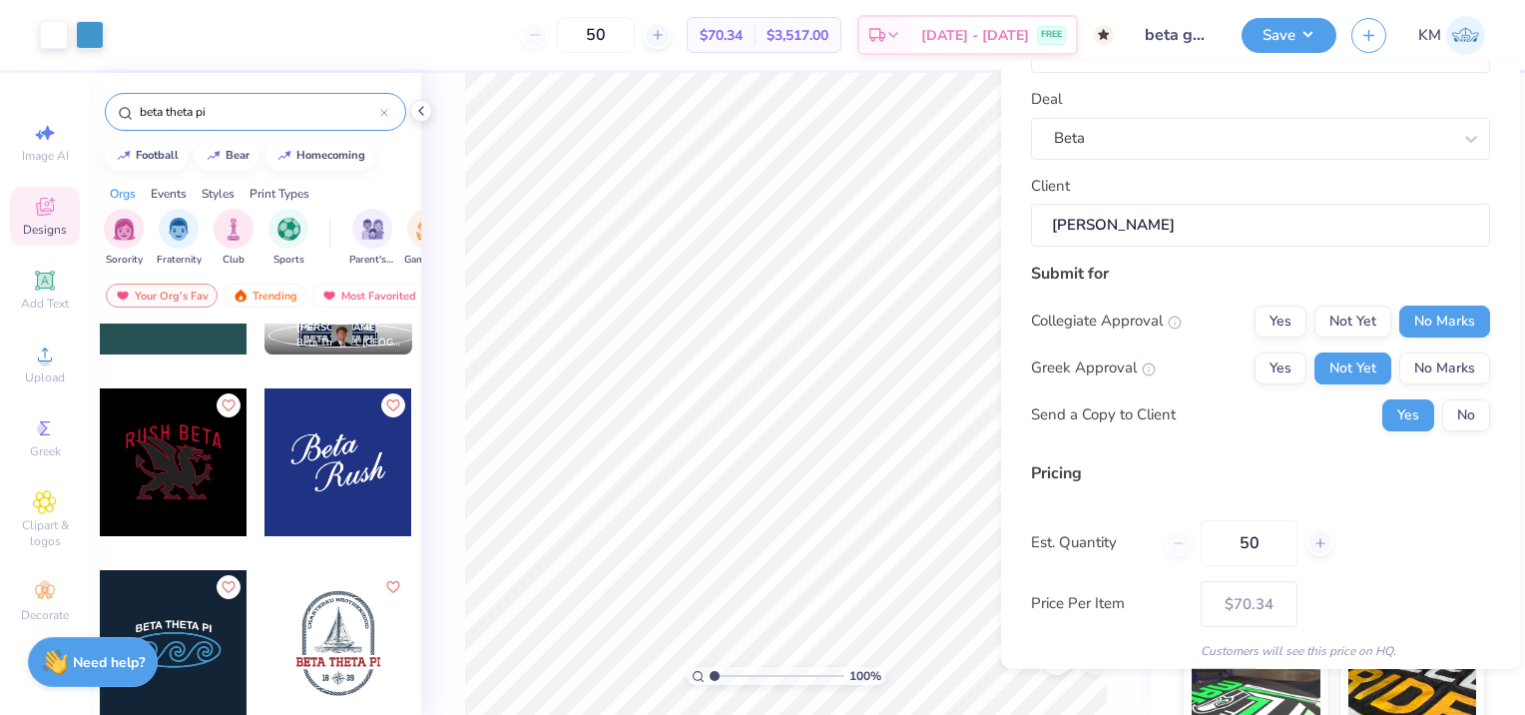
scroll to position [152, 0]
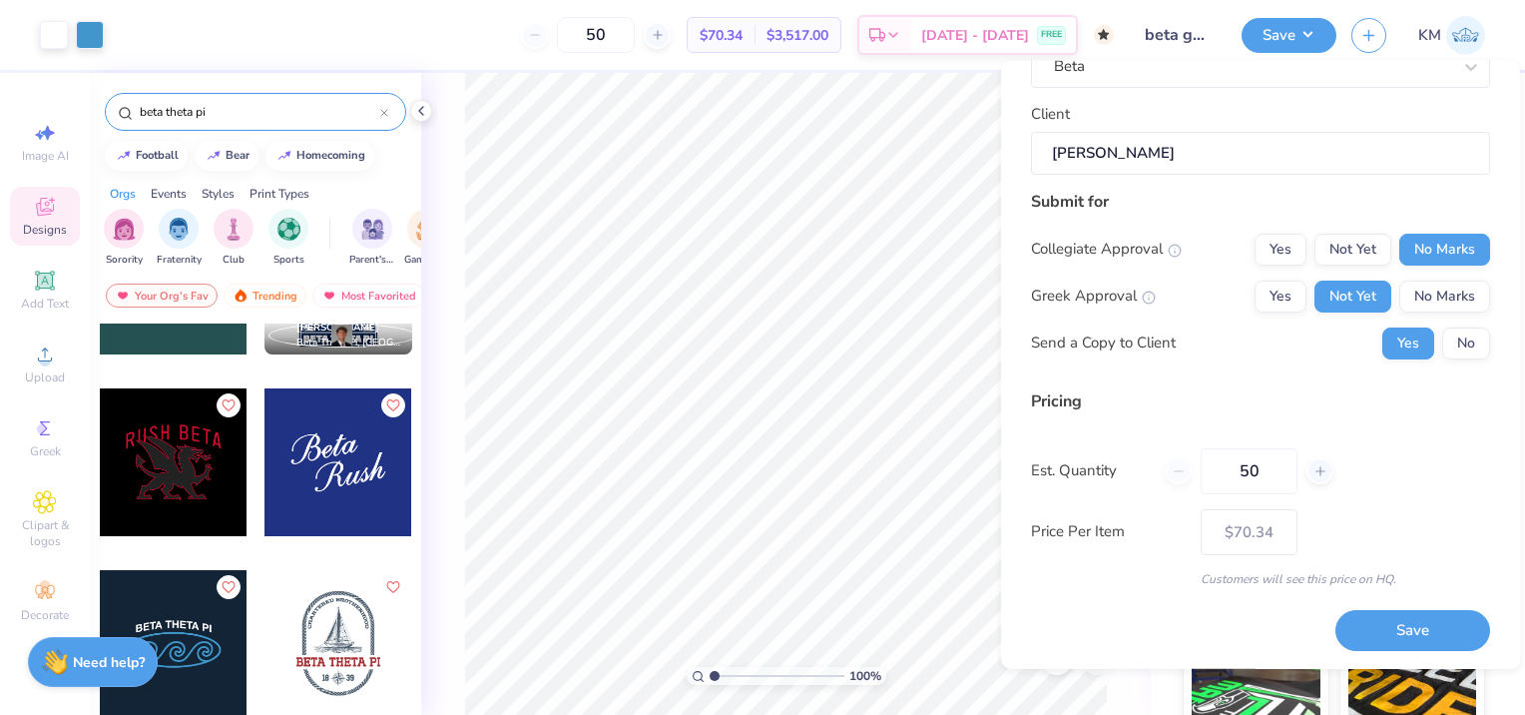
click at [1178, 464] on div "50" at bounding box center [1249, 470] width 169 height 46
drag, startPoint x: 1254, startPoint y: 463, endPoint x: 1271, endPoint y: 473, distance: 19.7
click at [1258, 472] on input "50" at bounding box center [1249, 470] width 97 height 46
click at [1266, 474] on input "50" at bounding box center [1249, 470] width 97 height 46
drag, startPoint x: 1266, startPoint y: 474, endPoint x: 1206, endPoint y: 468, distance: 60.2
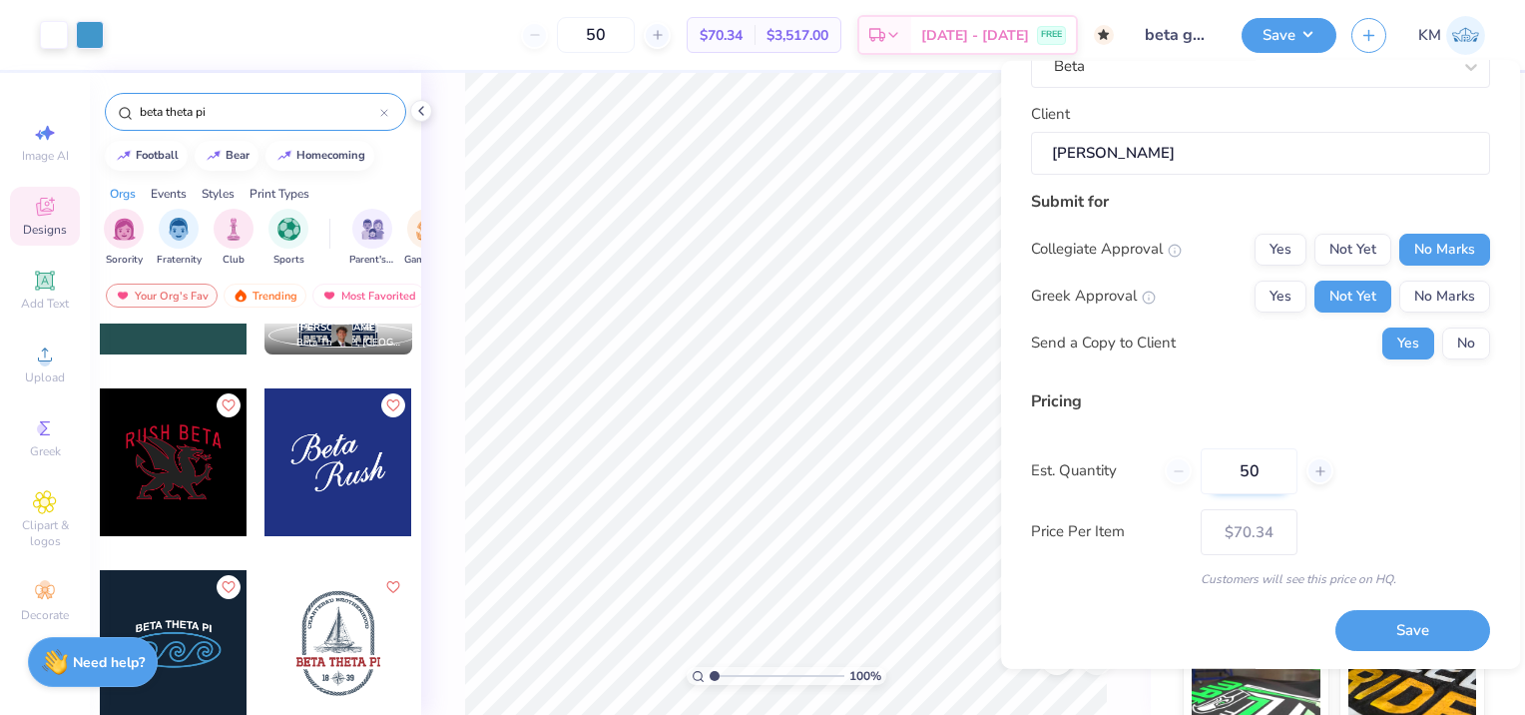
click at [1206, 468] on input "50" at bounding box center [1249, 470] width 97 height 46
type input "50"
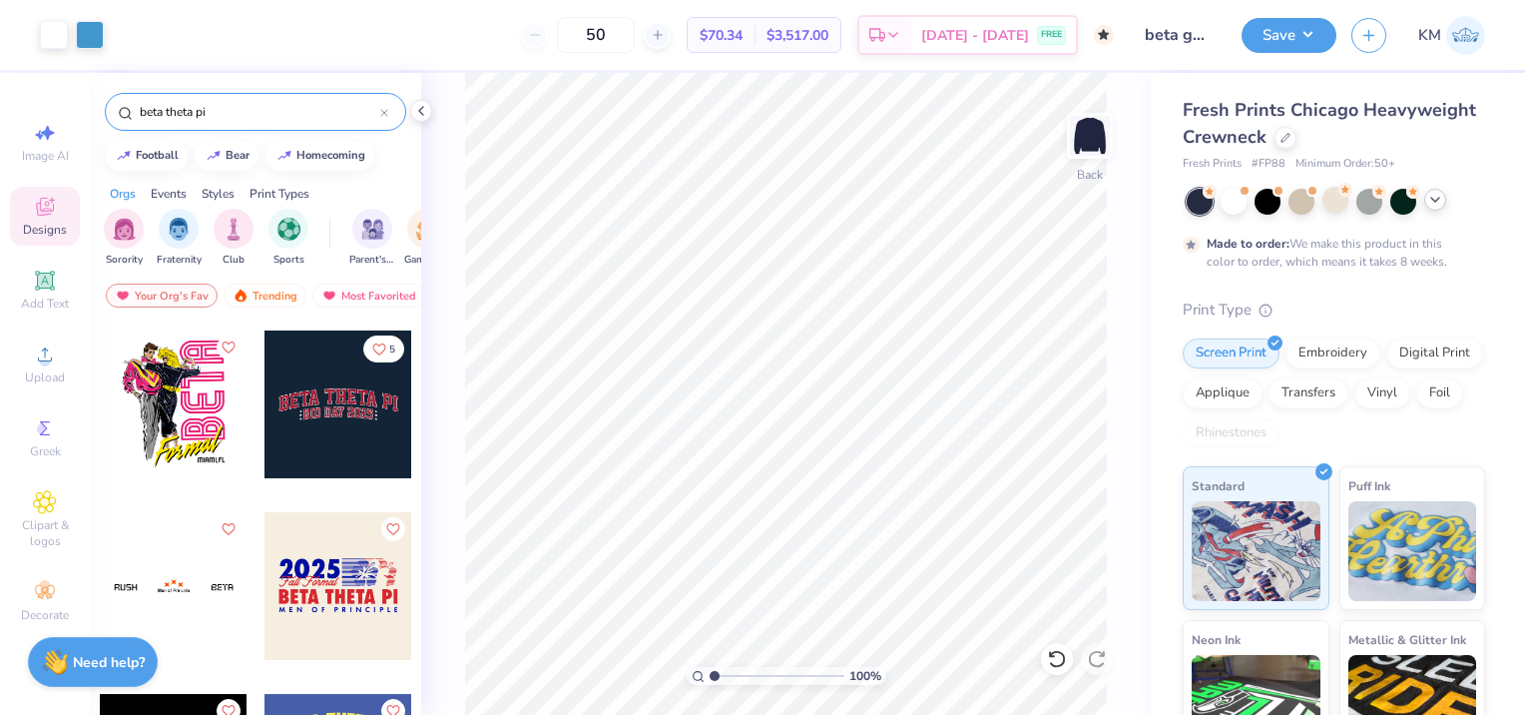
scroll to position [1098, 0]
